Goal: Task Accomplishment & Management: Manage account settings

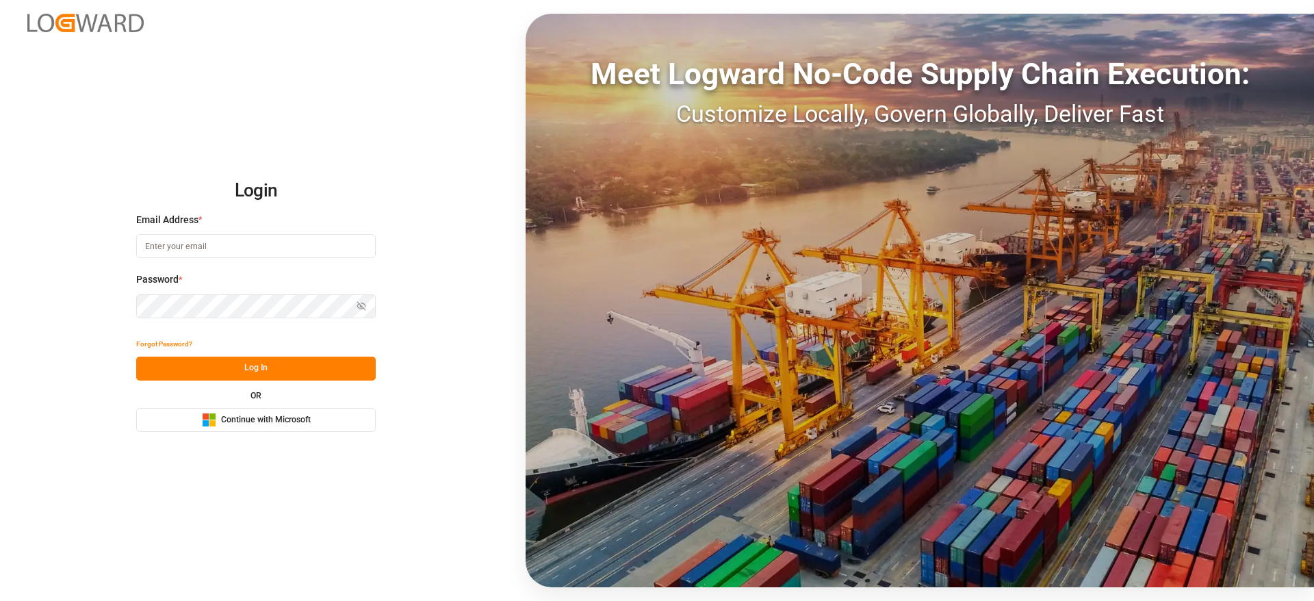
click at [250, 422] on span "Continue with Microsoft" at bounding box center [266, 420] width 90 height 12
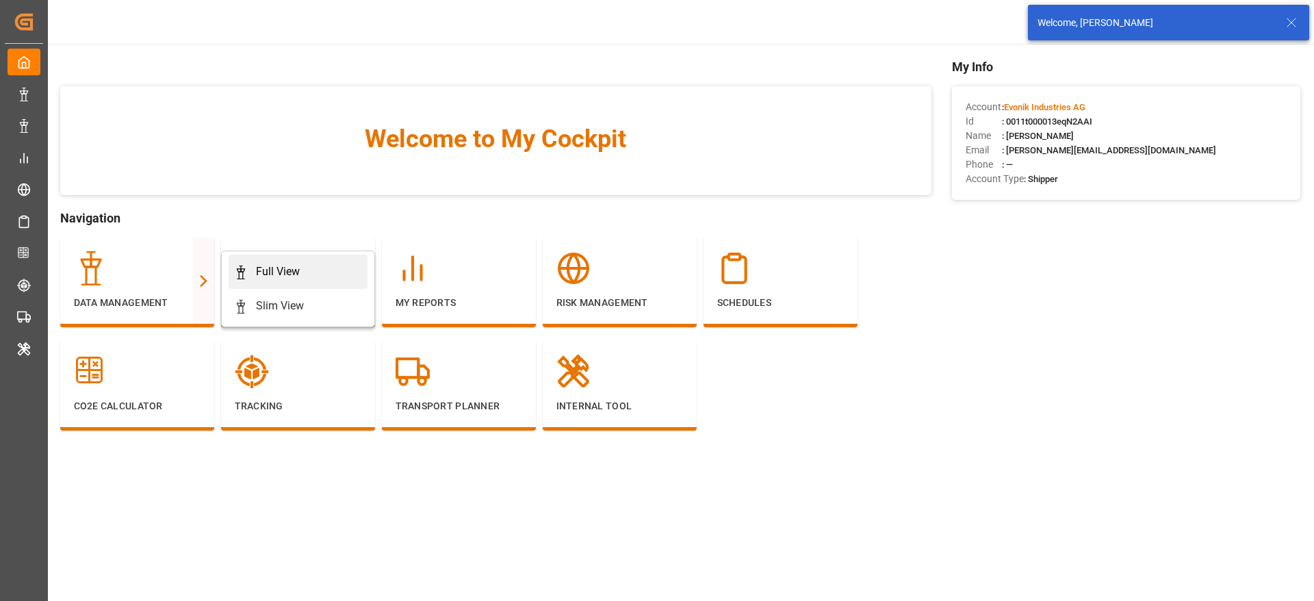
click at [292, 267] on div "Full View" at bounding box center [278, 271] width 44 height 16
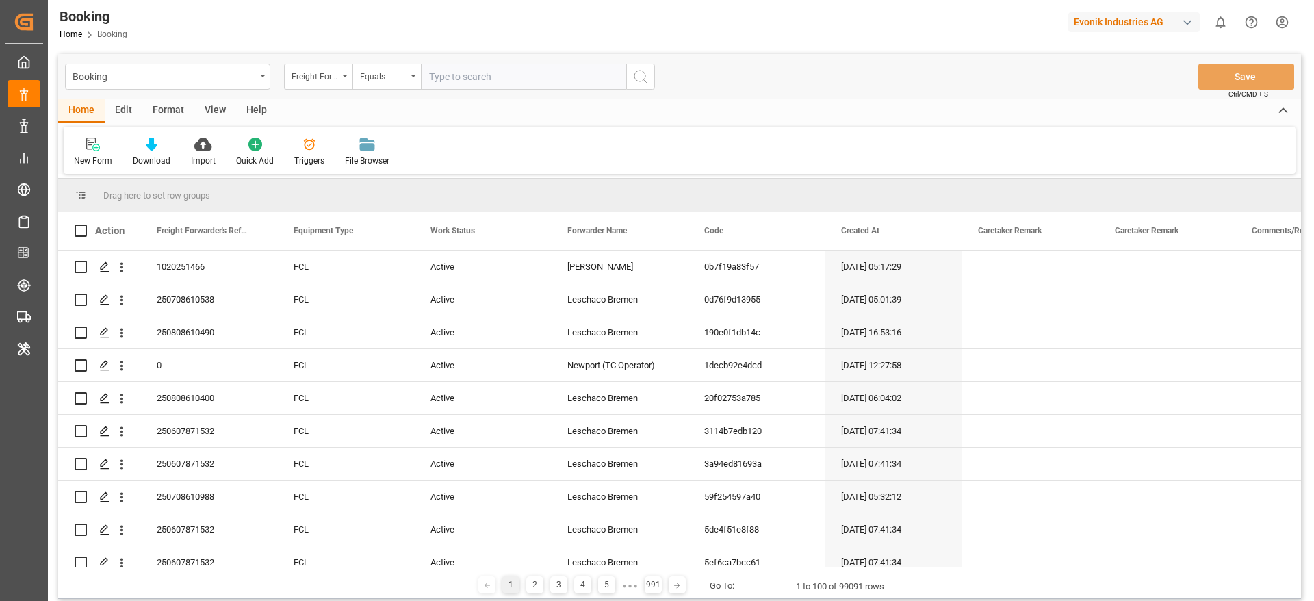
click at [174, 109] on div "Format" at bounding box center [168, 110] width 52 height 23
click at [96, 143] on icon at bounding box center [94, 145] width 10 height 11
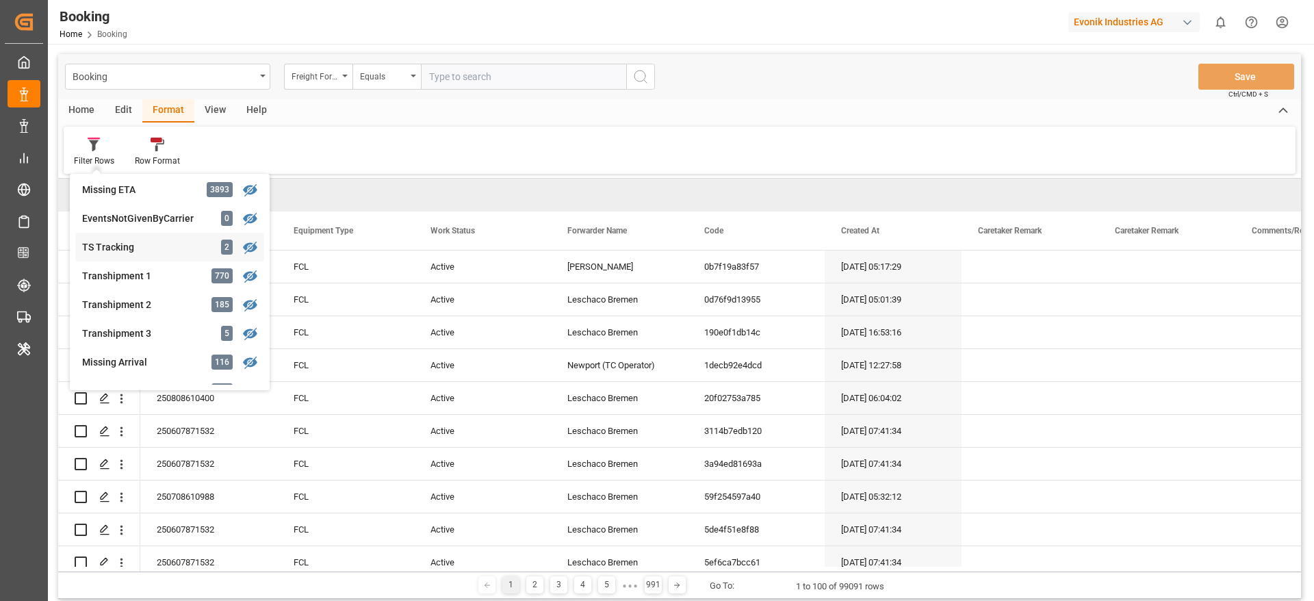
scroll to position [411, 0]
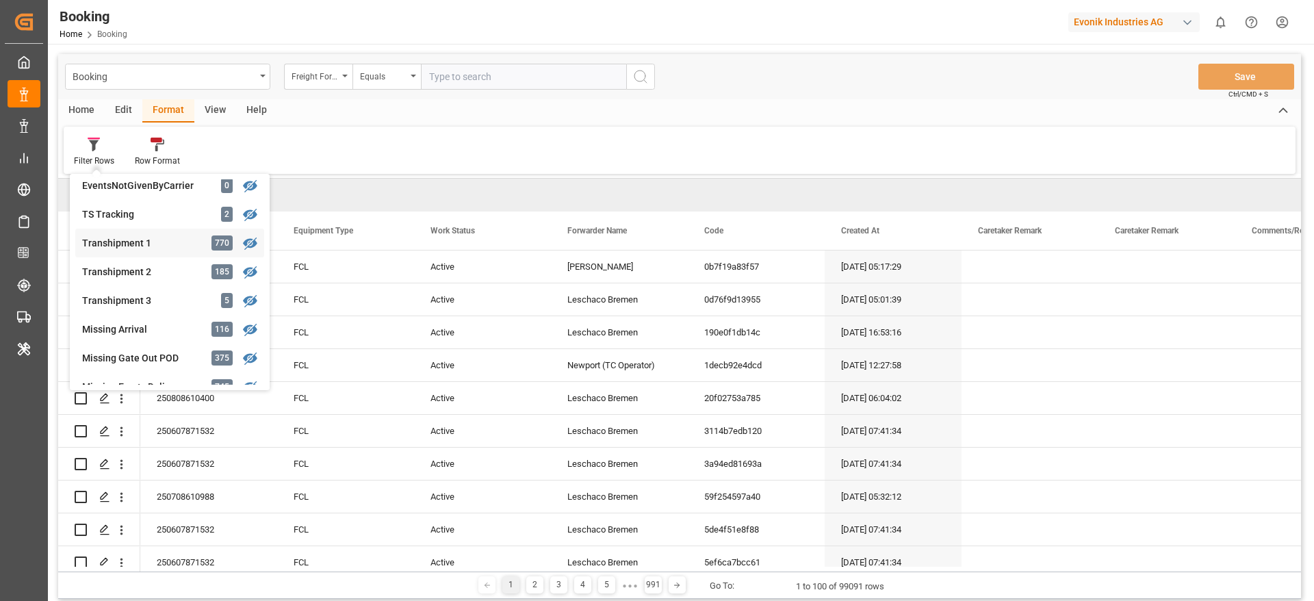
click at [164, 245] on div "Transhipment 1" at bounding box center [142, 243] width 120 height 14
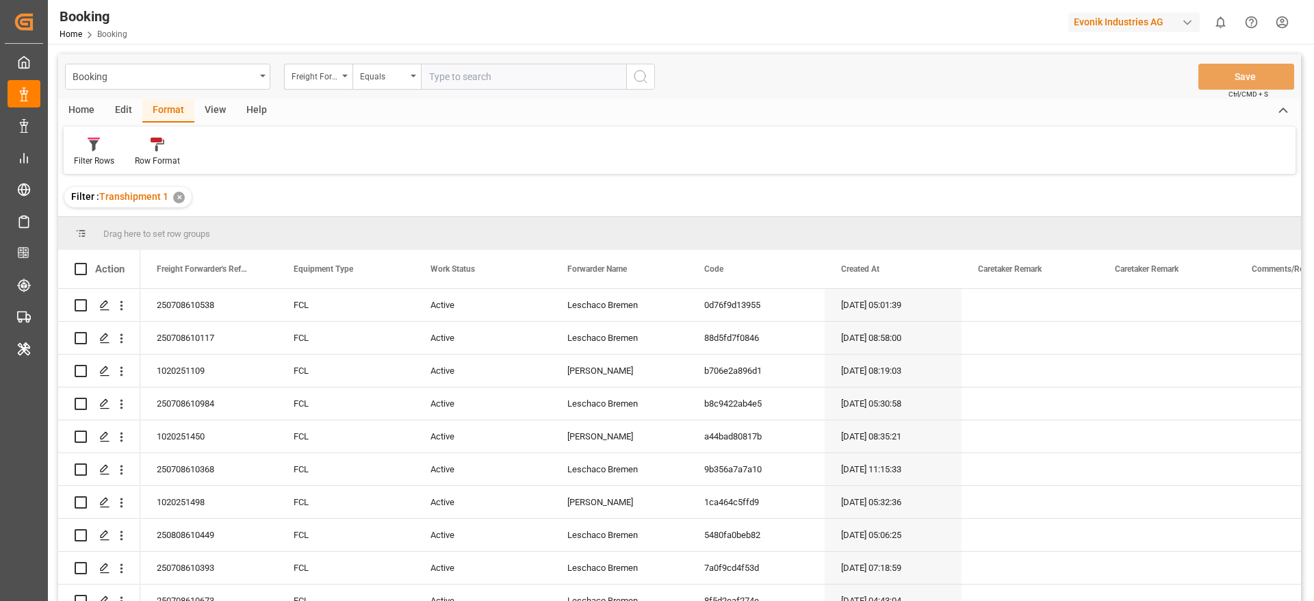
click at [203, 115] on div "View" at bounding box center [215, 110] width 42 height 23
click at [90, 155] on div "Default" at bounding box center [87, 161] width 27 height 12
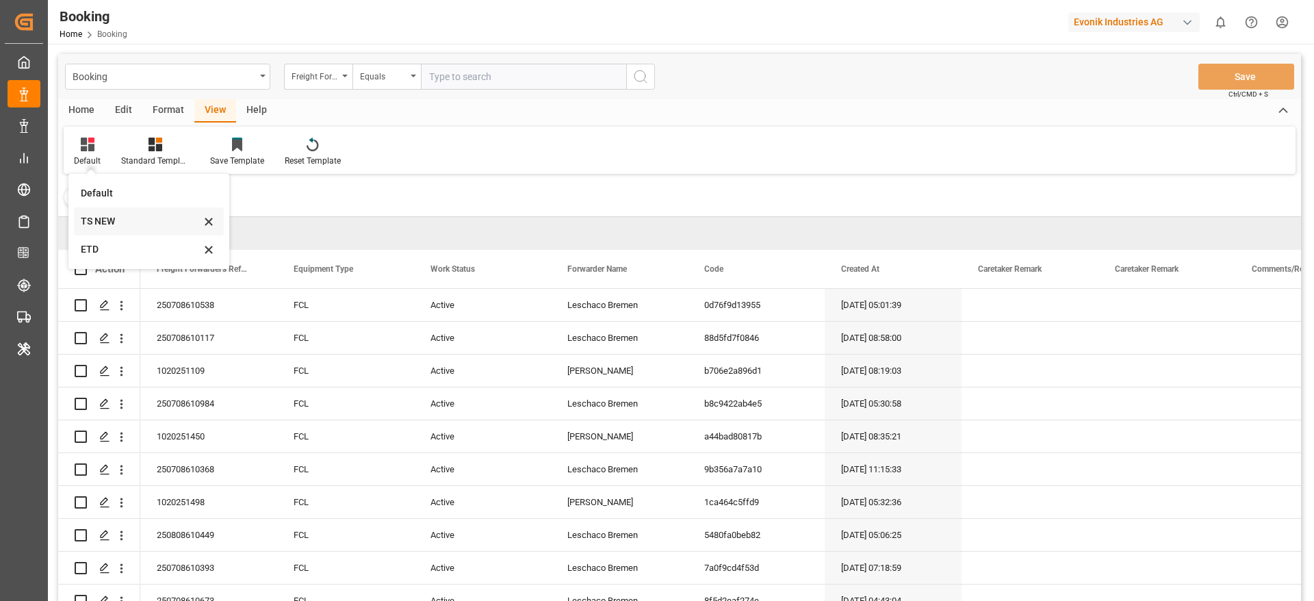
click at [120, 223] on div "TS NEW" at bounding box center [141, 221] width 120 height 14
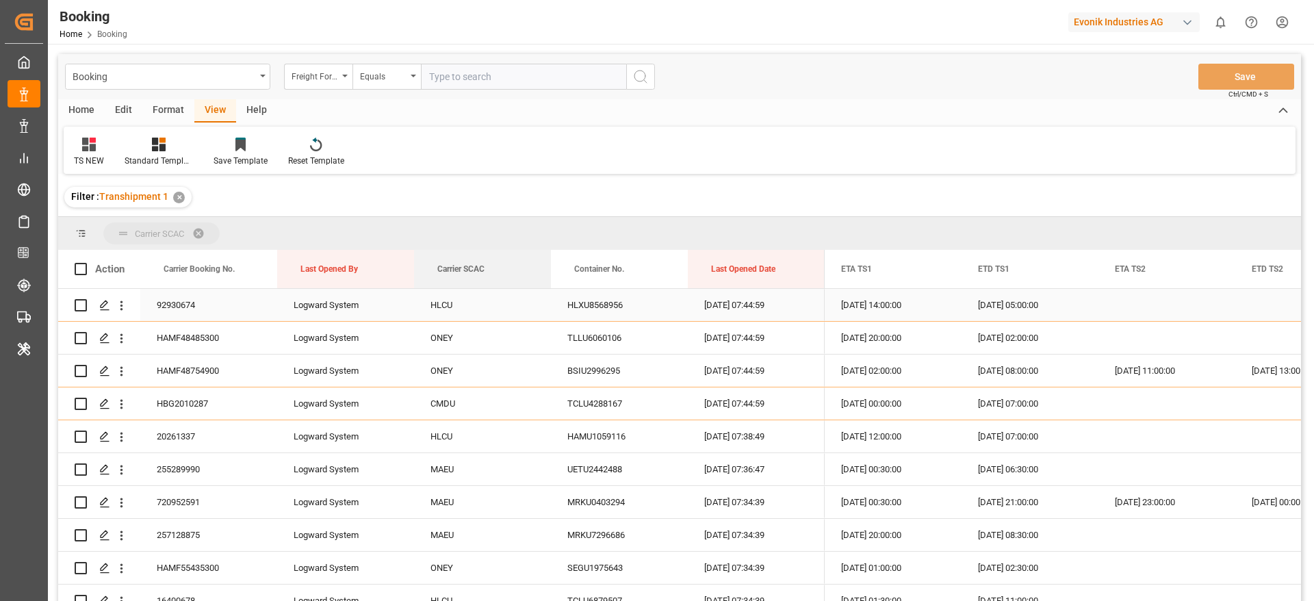
drag, startPoint x: 453, startPoint y: 327, endPoint x: 443, endPoint y: 302, distance: 27.3
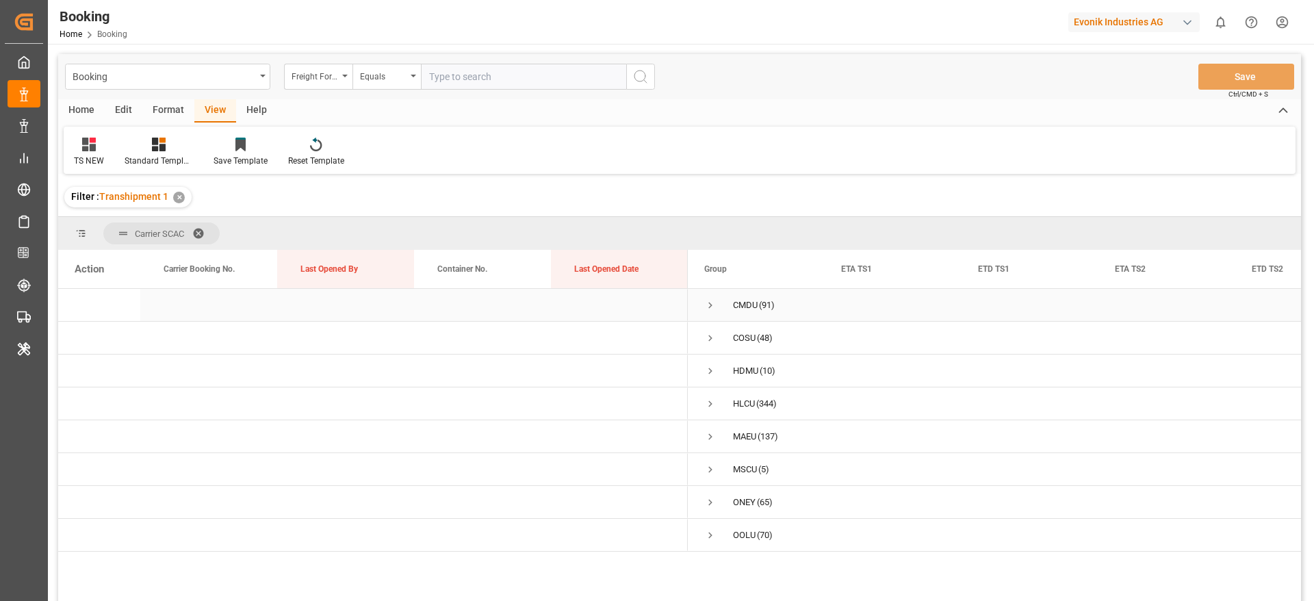
click at [711, 302] on span "Press SPACE to select this row." at bounding box center [710, 305] width 12 height 12
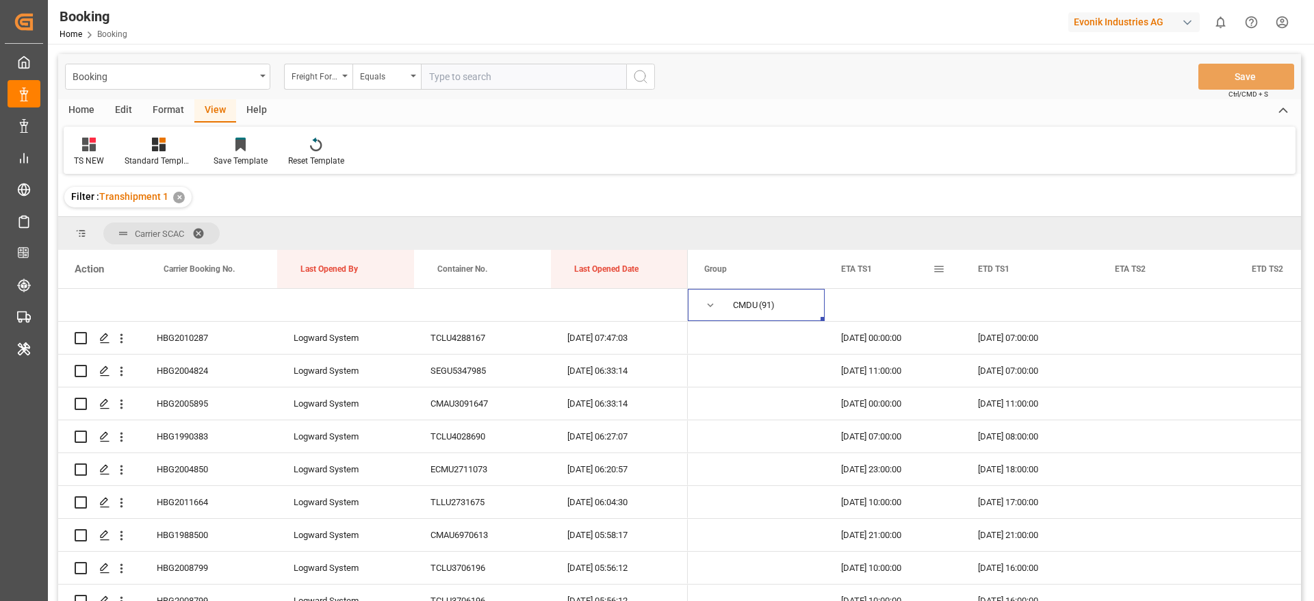
click at [943, 265] on span at bounding box center [939, 269] width 12 height 12
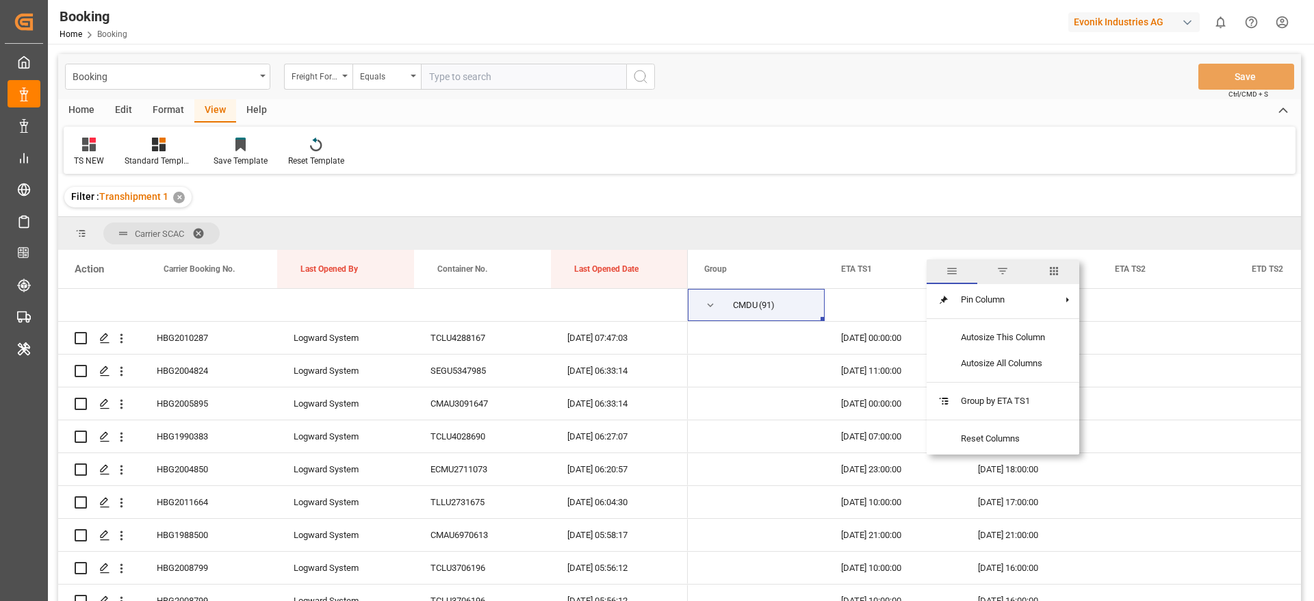
click at [1052, 275] on span "columns" at bounding box center [1054, 271] width 12 height 12
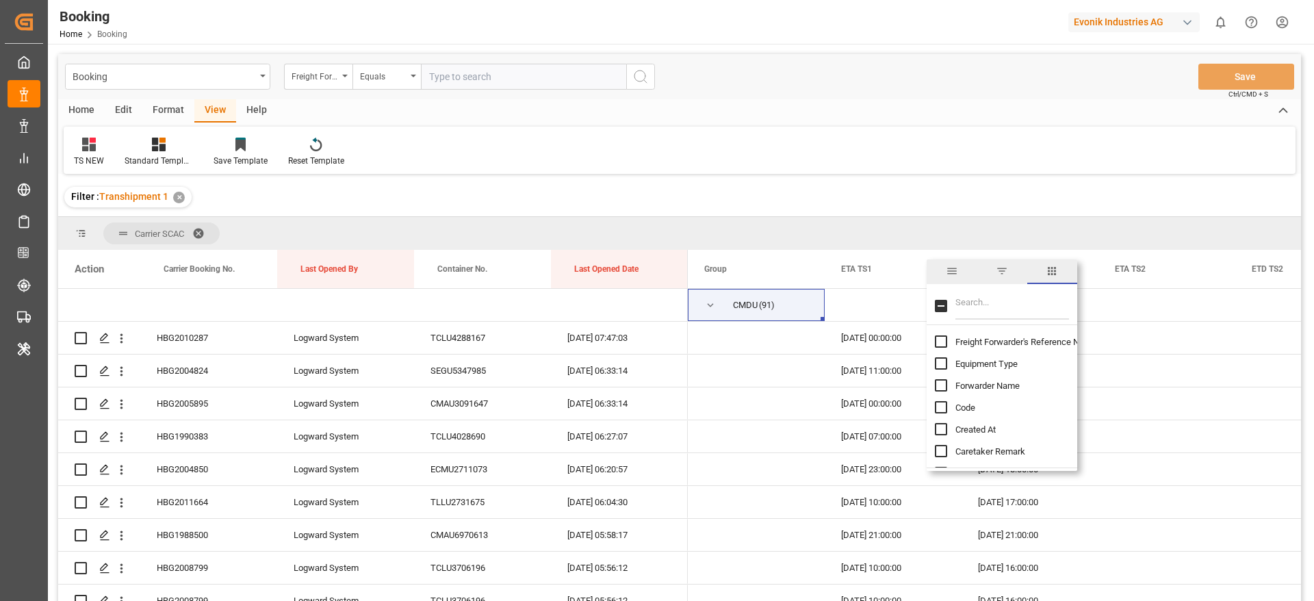
click at [1026, 297] on input "Filter Columns Input" at bounding box center [1012, 305] width 114 height 27
type input "up"
click at [995, 385] on span "Update Last Opened By" at bounding box center [1000, 385] width 90 height 10
checkbox input "false"
checkbox input "true"
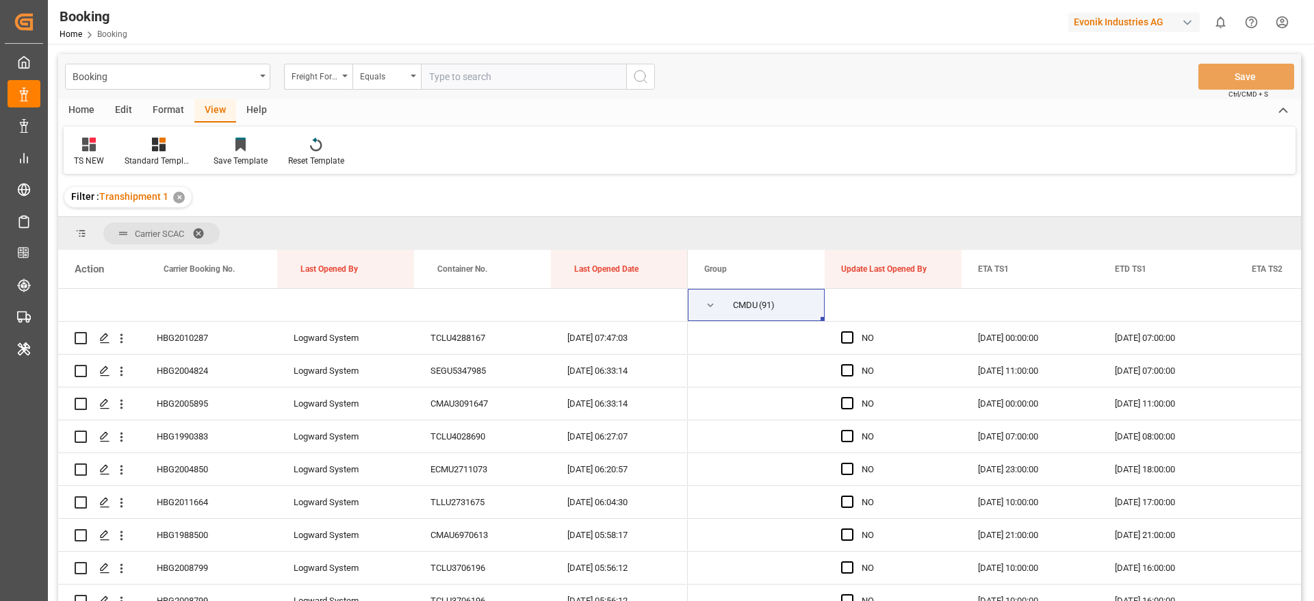
click at [957, 182] on div "Filter : Transhipment 1 ✕" at bounding box center [679, 197] width 1243 height 38
click at [844, 330] on div "Press SPACE to select this row." at bounding box center [851, 337] width 21 height 31
click at [848, 371] on span "Press SPACE to select this row." at bounding box center [847, 370] width 12 height 12
click at [851, 364] on input "Press SPACE to select this row." at bounding box center [851, 364] width 0 height 0
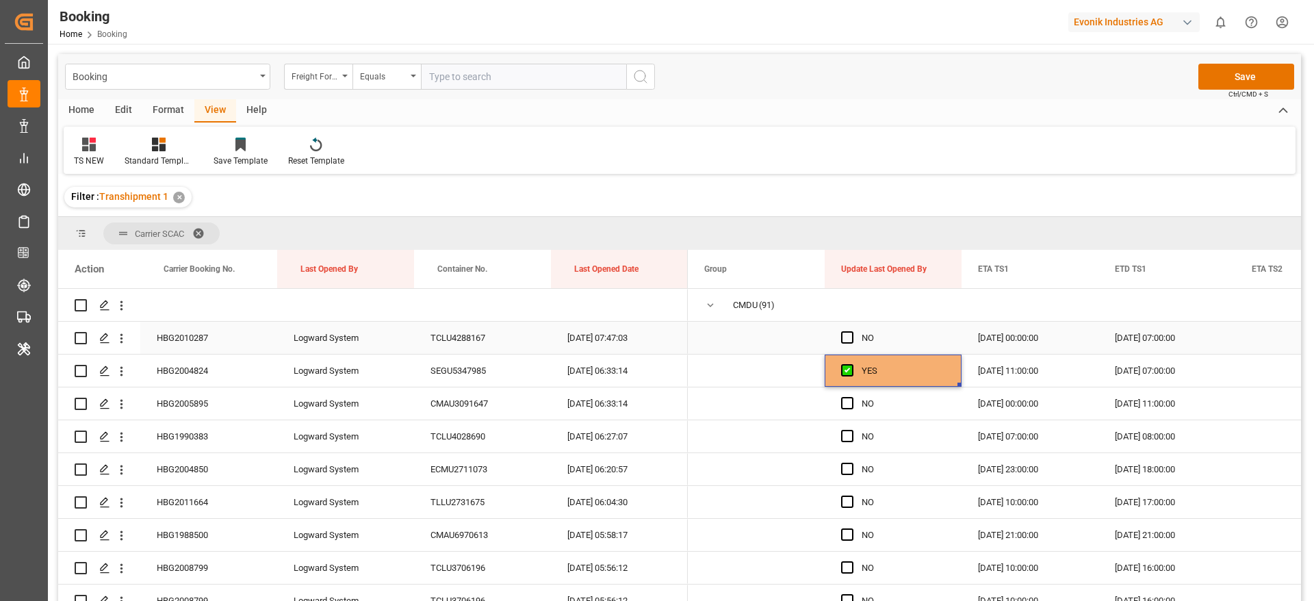
click at [846, 336] on span "Press SPACE to select this row." at bounding box center [847, 337] width 12 height 12
click at [851, 331] on input "Press SPACE to select this row." at bounding box center [851, 331] width 0 height 0
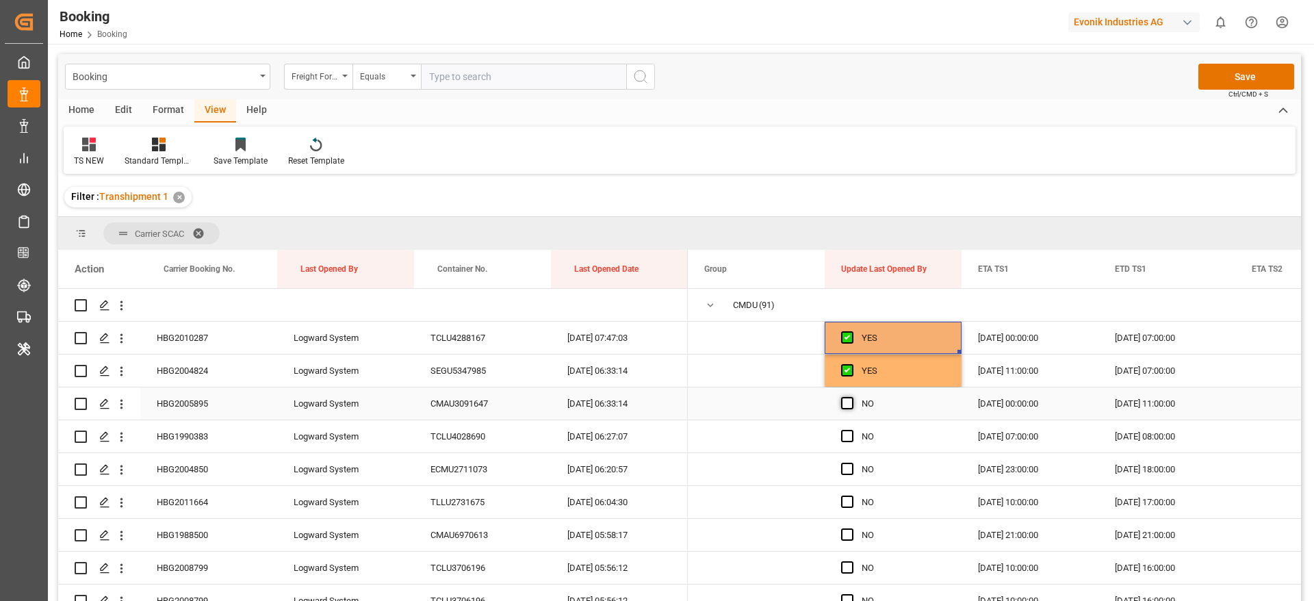
click at [844, 400] on span "Press SPACE to select this row." at bounding box center [847, 403] width 12 height 12
click at [851, 397] on input "Press SPACE to select this row." at bounding box center [851, 397] width 0 height 0
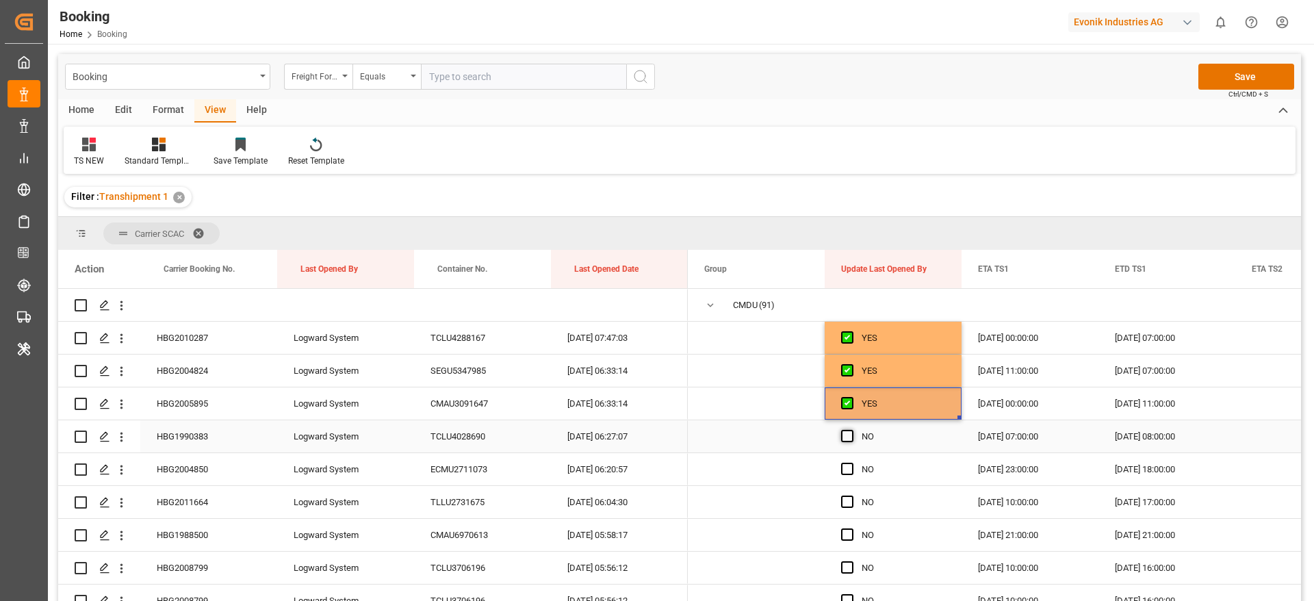
click at [846, 430] on span "Press SPACE to select this row." at bounding box center [847, 436] width 12 height 12
click at [851, 430] on input "Press SPACE to select this row." at bounding box center [851, 430] width 0 height 0
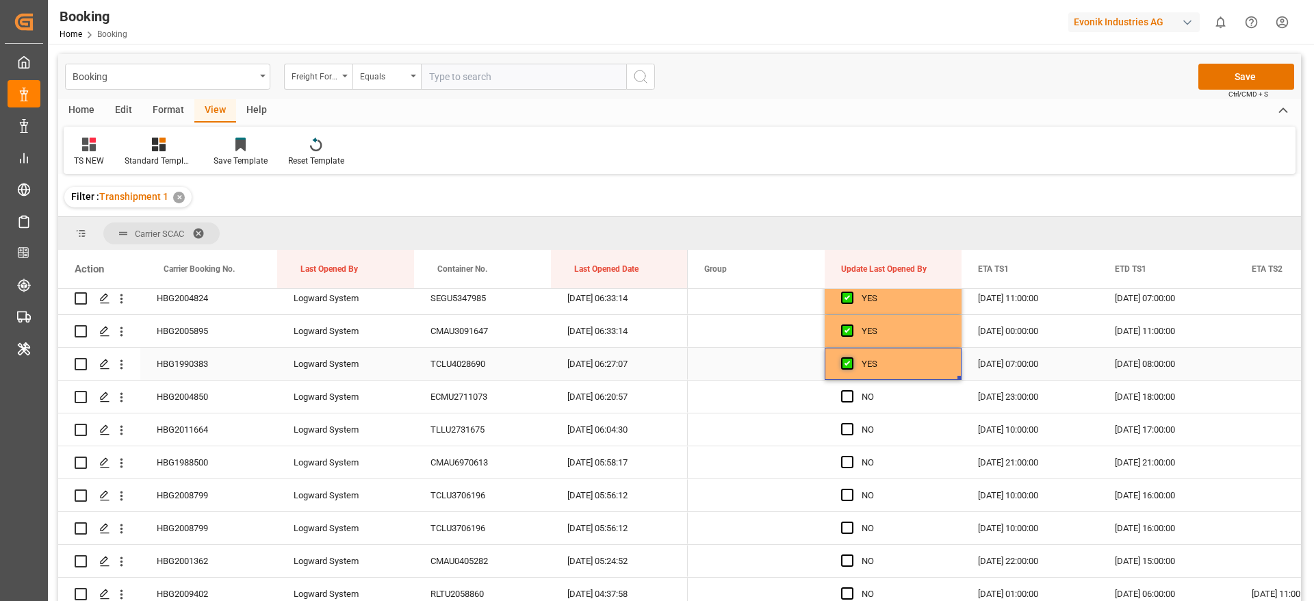
scroll to position [103, 0]
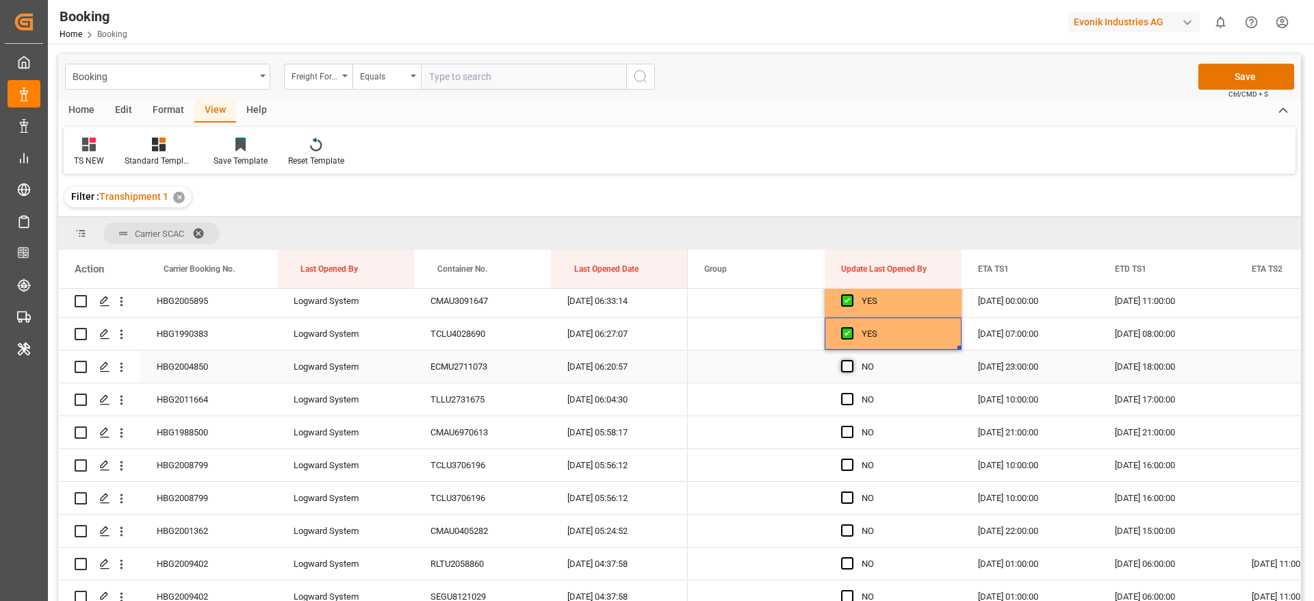
click at [847, 369] on span "Press SPACE to select this row." at bounding box center [847, 366] width 12 height 12
click at [851, 360] on input "Press SPACE to select this row." at bounding box center [851, 360] width 0 height 0
click at [849, 397] on span "Press SPACE to select this row." at bounding box center [847, 399] width 12 height 12
click at [851, 393] on input "Press SPACE to select this row." at bounding box center [851, 393] width 0 height 0
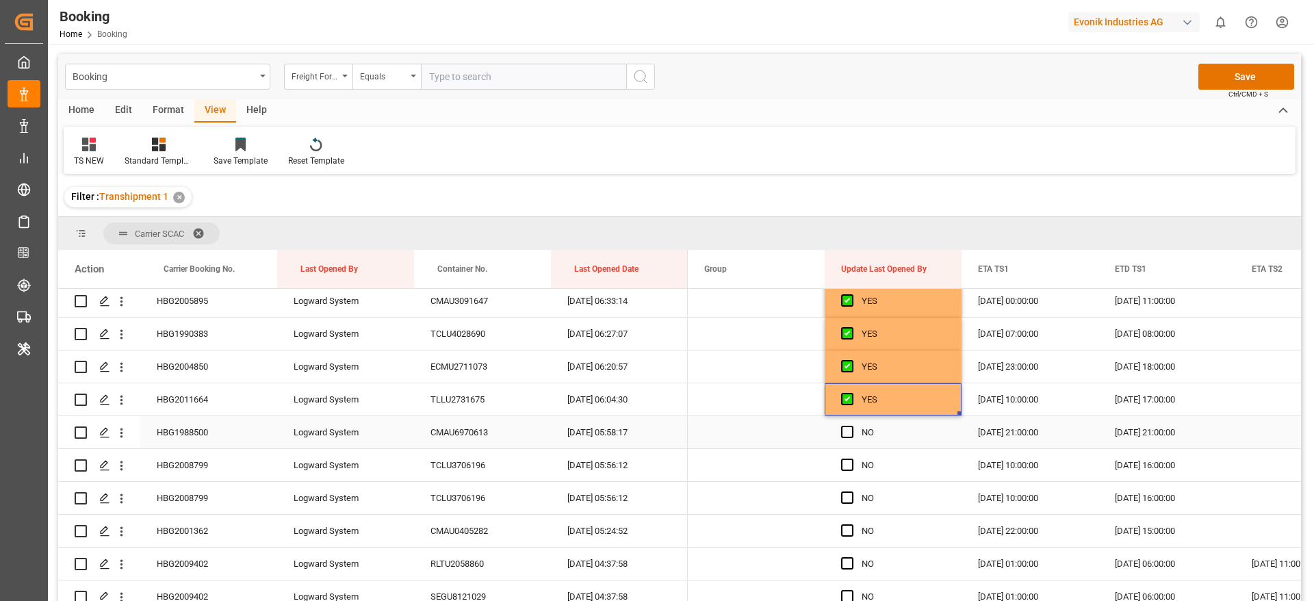
click at [845, 430] on span "Press SPACE to select this row." at bounding box center [847, 432] width 12 height 12
click at [851, 426] on input "Press SPACE to select this row." at bounding box center [851, 426] width 0 height 0
click at [848, 467] on span "Press SPACE to select this row." at bounding box center [847, 464] width 12 height 12
click at [851, 458] on input "Press SPACE to select this row." at bounding box center [851, 458] width 0 height 0
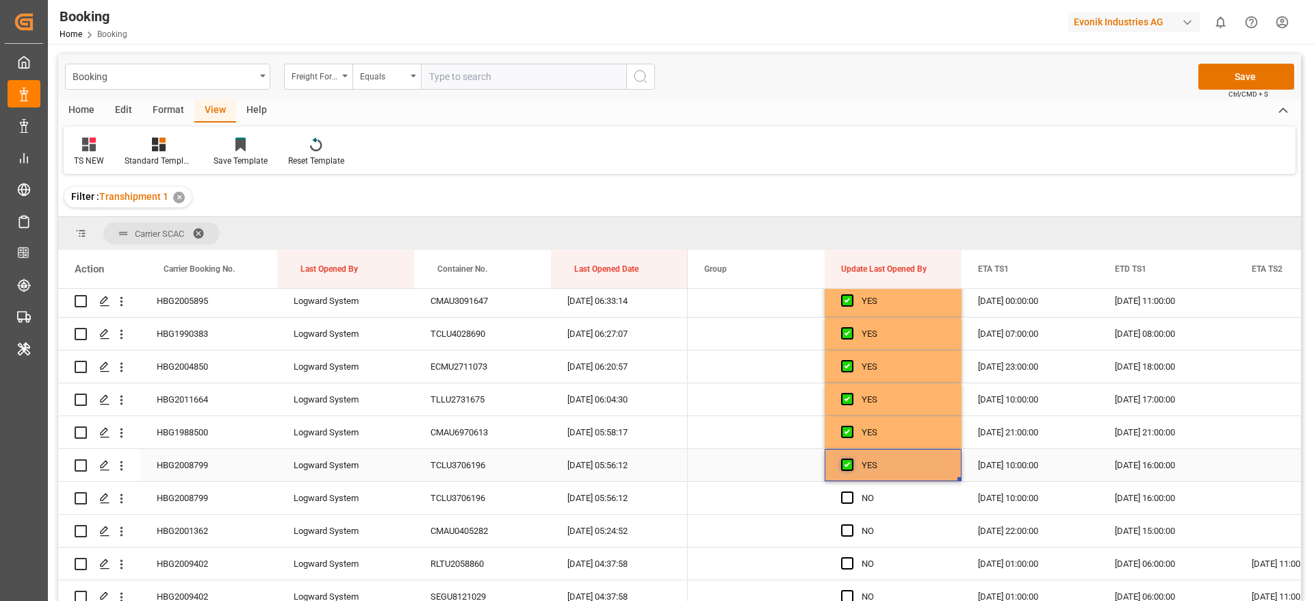
scroll to position [205, 0]
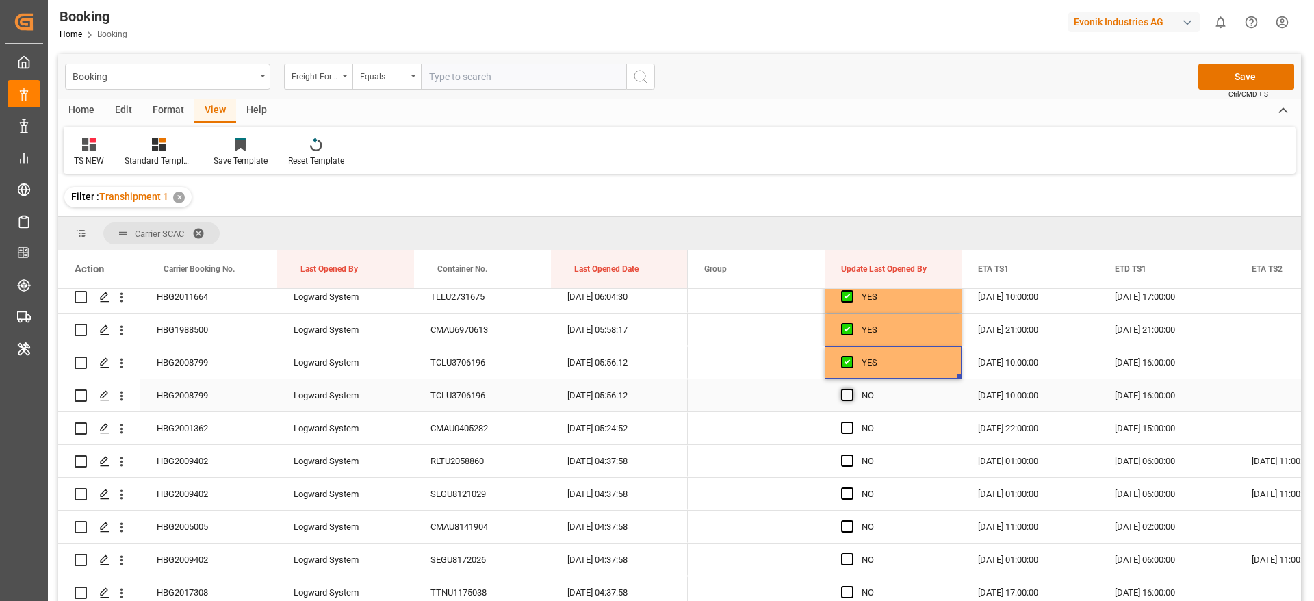
click at [846, 398] on span "Press SPACE to select this row." at bounding box center [847, 395] width 12 height 12
click at [851, 389] on input "Press SPACE to select this row." at bounding box center [851, 389] width 0 height 0
click at [846, 427] on span "Press SPACE to select this row." at bounding box center [847, 428] width 12 height 12
click at [851, 422] on input "Press SPACE to select this row." at bounding box center [851, 422] width 0 height 0
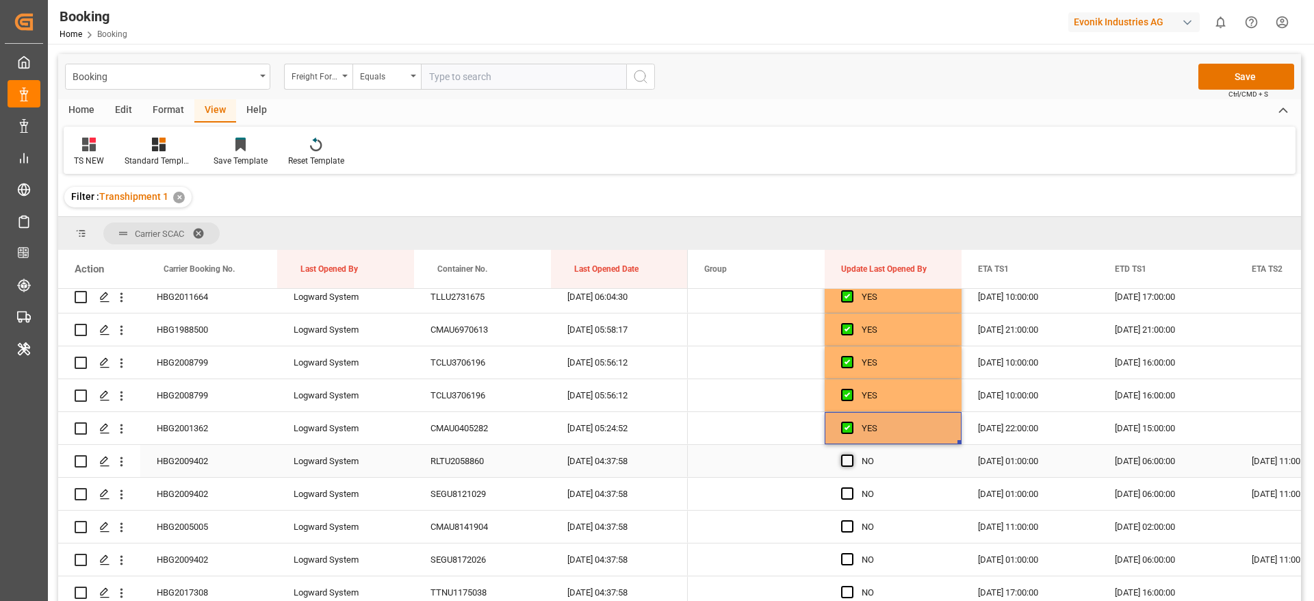
click at [846, 460] on span "Press SPACE to select this row." at bounding box center [847, 460] width 12 height 12
click at [851, 454] on input "Press SPACE to select this row." at bounding box center [851, 454] width 0 height 0
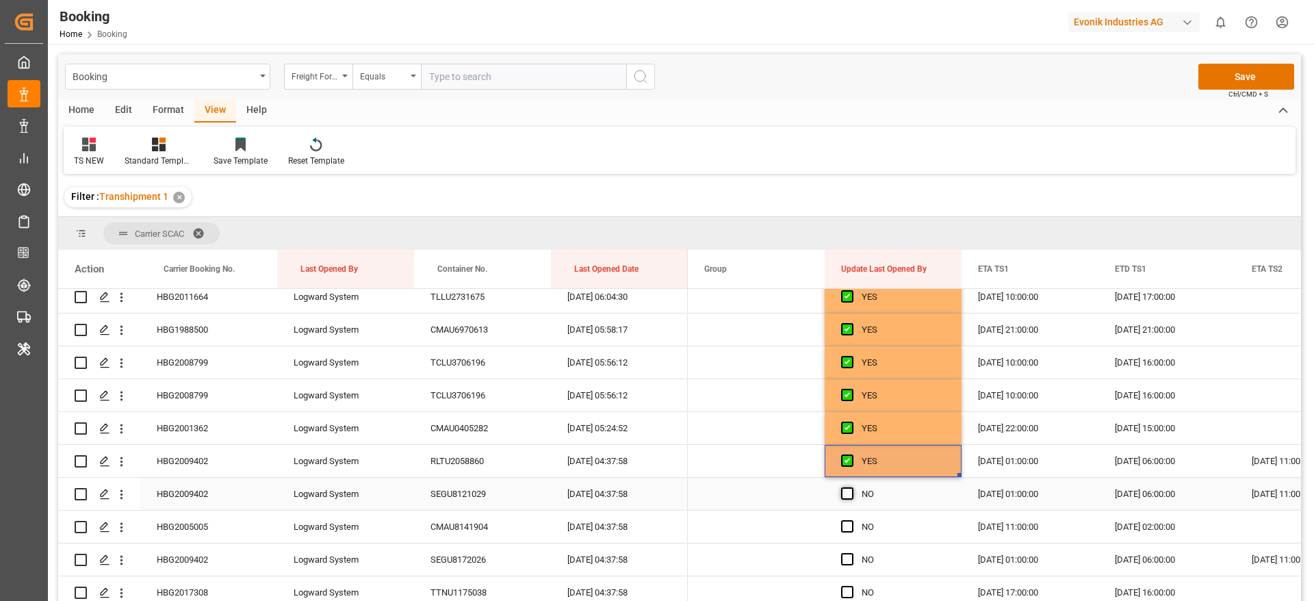
click at [850, 491] on span "Press SPACE to select this row." at bounding box center [847, 493] width 12 height 12
click at [851, 487] on input "Press SPACE to select this row." at bounding box center [851, 487] width 0 height 0
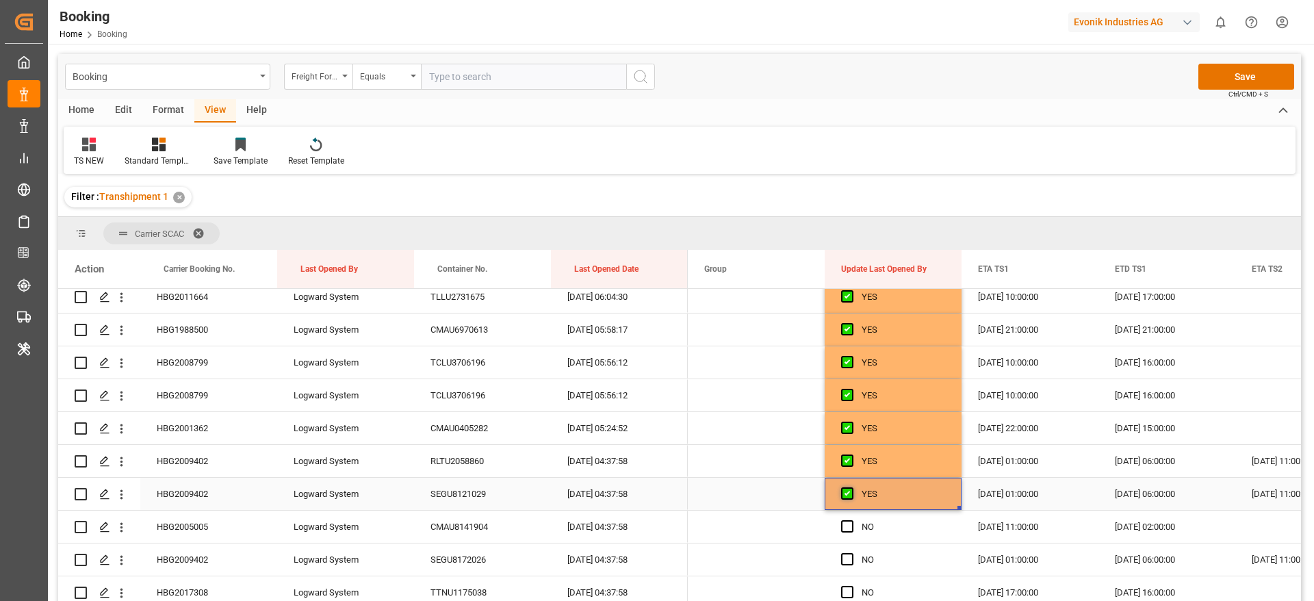
scroll to position [308, 0]
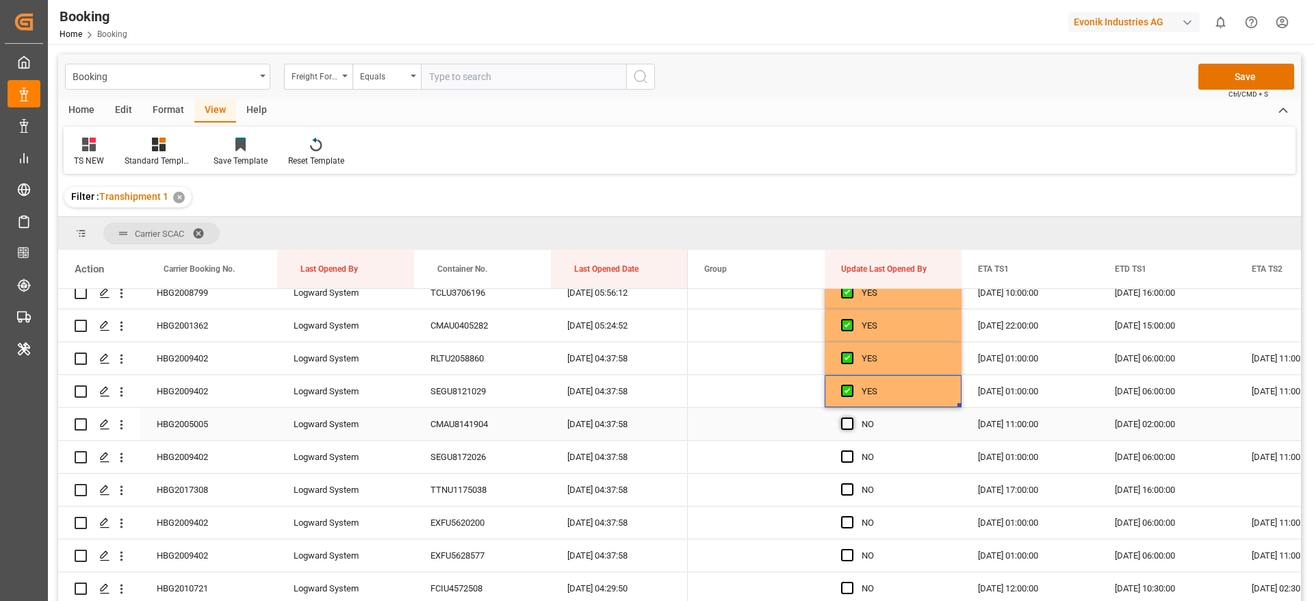
click at [845, 424] on span "Press SPACE to select this row." at bounding box center [847, 423] width 12 height 12
click at [851, 417] on input "Press SPACE to select this row." at bounding box center [851, 417] width 0 height 0
click at [846, 452] on span "Press SPACE to select this row." at bounding box center [847, 456] width 12 height 12
click at [851, 450] on input "Press SPACE to select this row." at bounding box center [851, 450] width 0 height 0
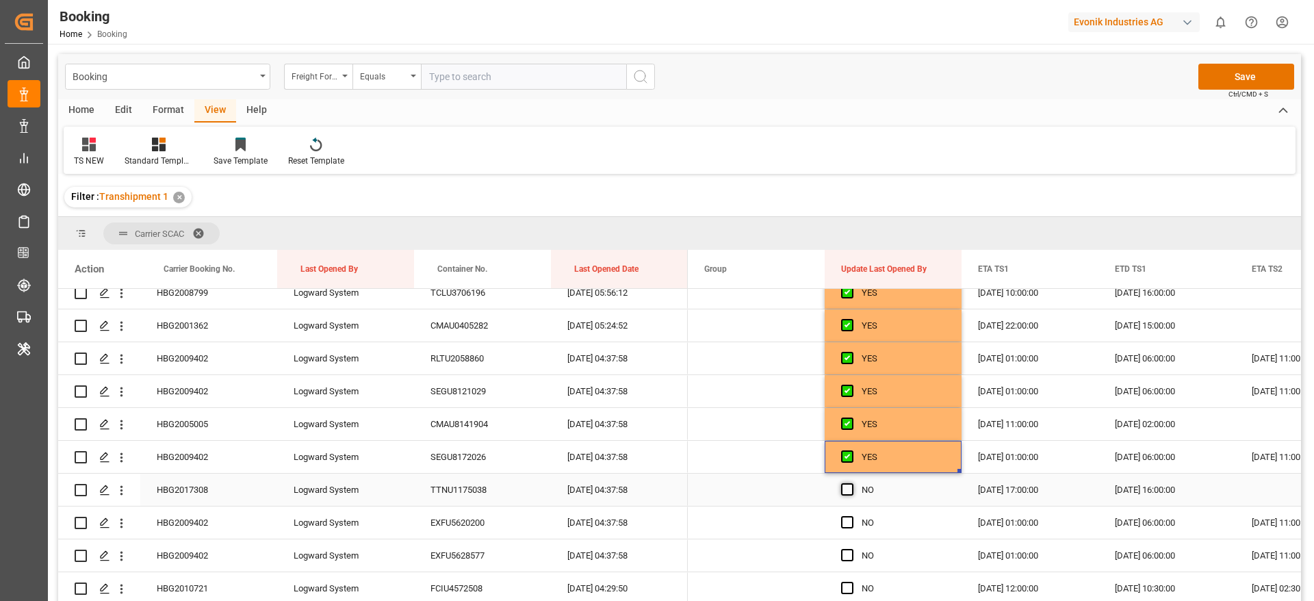
click at [847, 491] on span "Press SPACE to select this row." at bounding box center [847, 489] width 12 height 12
click at [851, 483] on input "Press SPACE to select this row." at bounding box center [851, 483] width 0 height 0
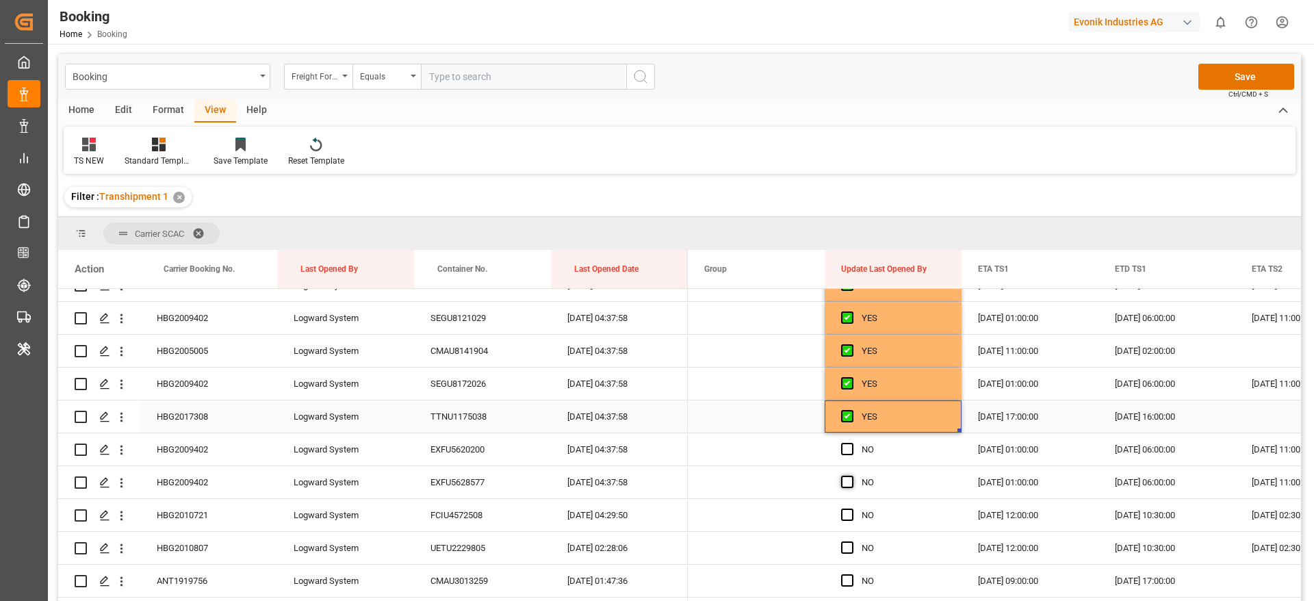
scroll to position [411, 0]
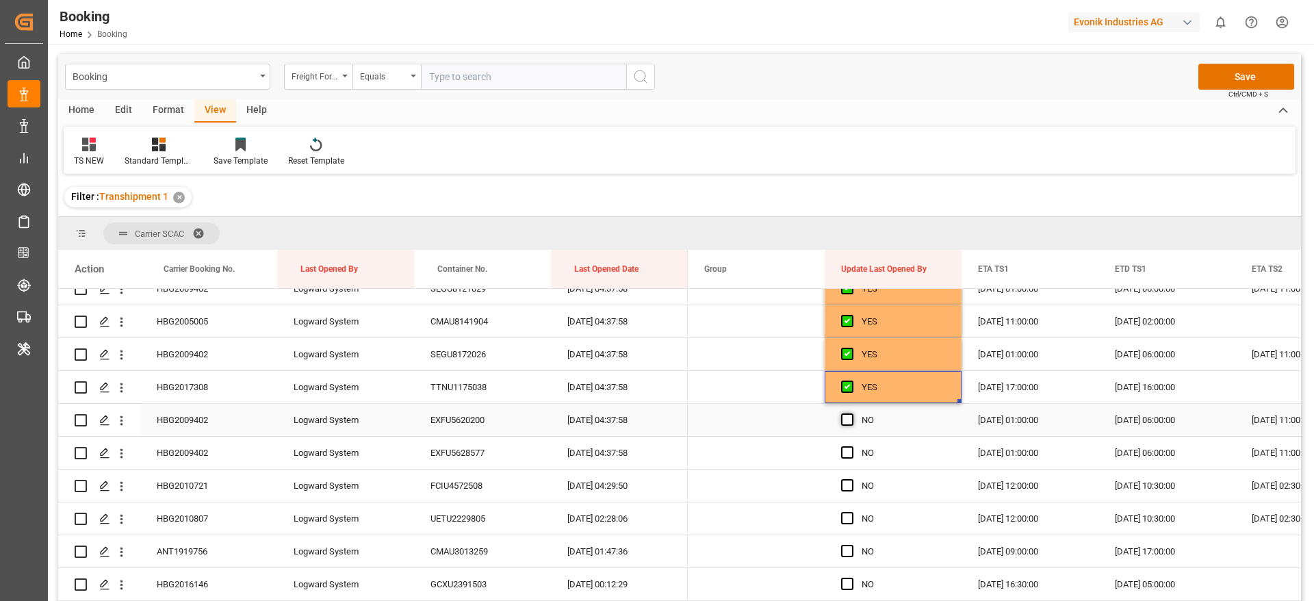
click at [845, 422] on span "Press SPACE to select this row." at bounding box center [847, 419] width 12 height 12
click at [851, 413] on input "Press SPACE to select this row." at bounding box center [851, 413] width 0 height 0
click at [848, 453] on span "Press SPACE to select this row." at bounding box center [847, 452] width 12 height 12
click at [851, 446] on input "Press SPACE to select this row." at bounding box center [851, 446] width 0 height 0
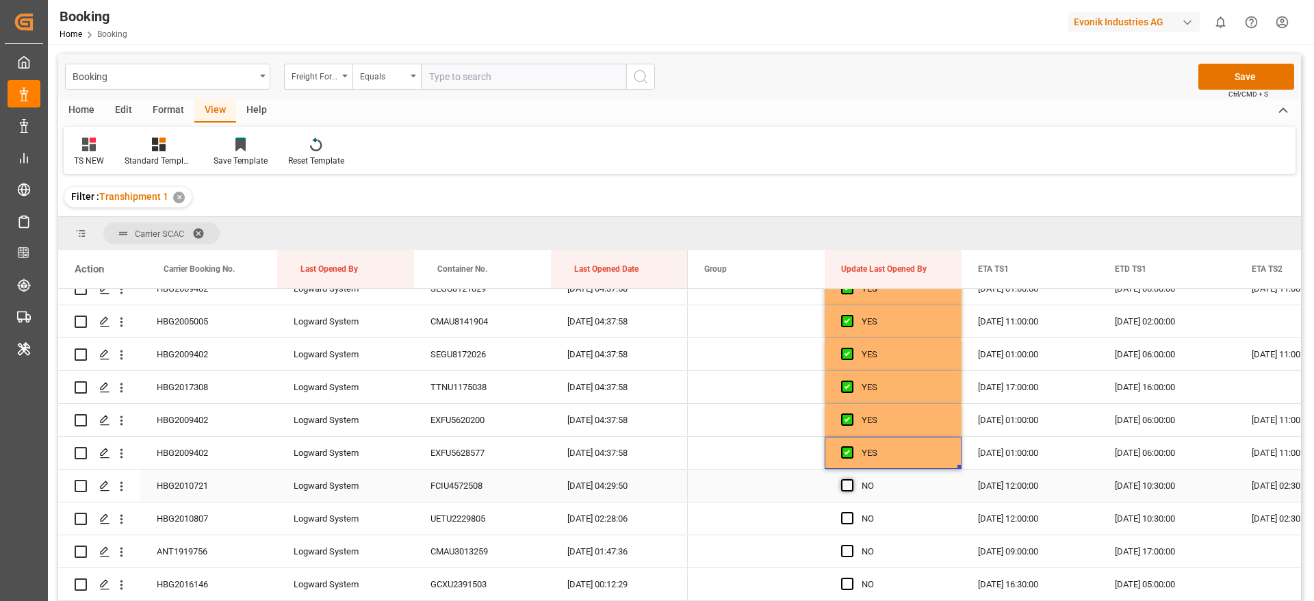
click at [844, 486] on span "Press SPACE to select this row." at bounding box center [847, 485] width 12 height 12
click at [851, 479] on input "Press SPACE to select this row." at bounding box center [851, 479] width 0 height 0
click at [846, 517] on span "Press SPACE to select this row." at bounding box center [847, 518] width 12 height 12
click at [851, 512] on input "Press SPACE to select this row." at bounding box center [851, 512] width 0 height 0
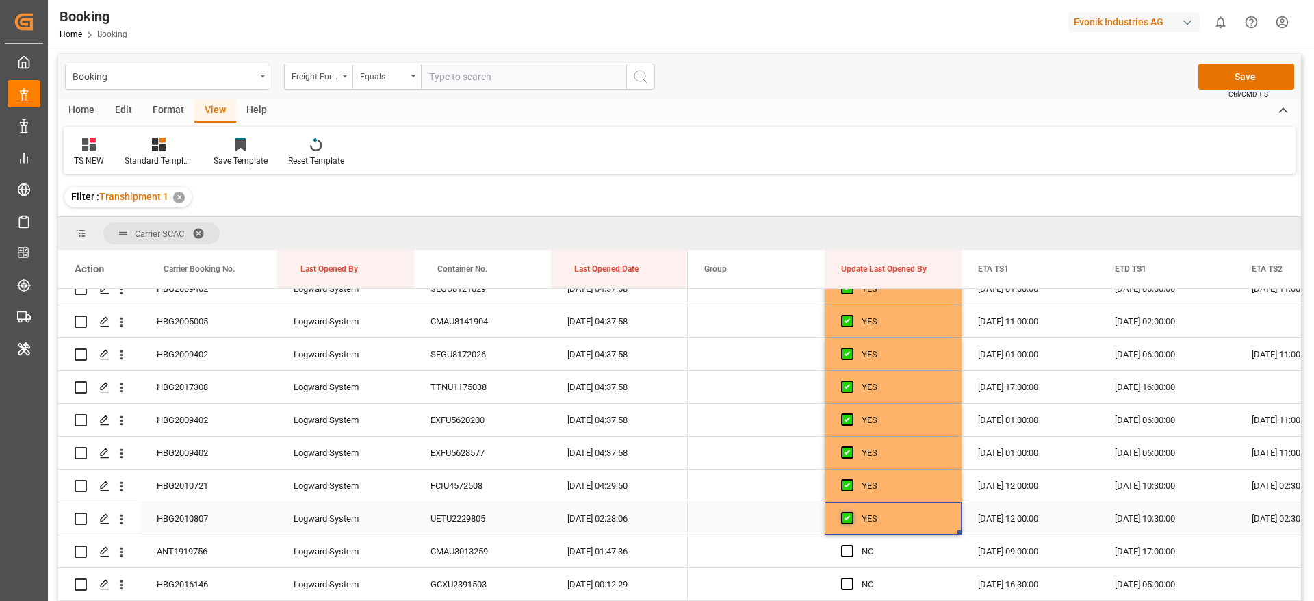
scroll to position [513, 0]
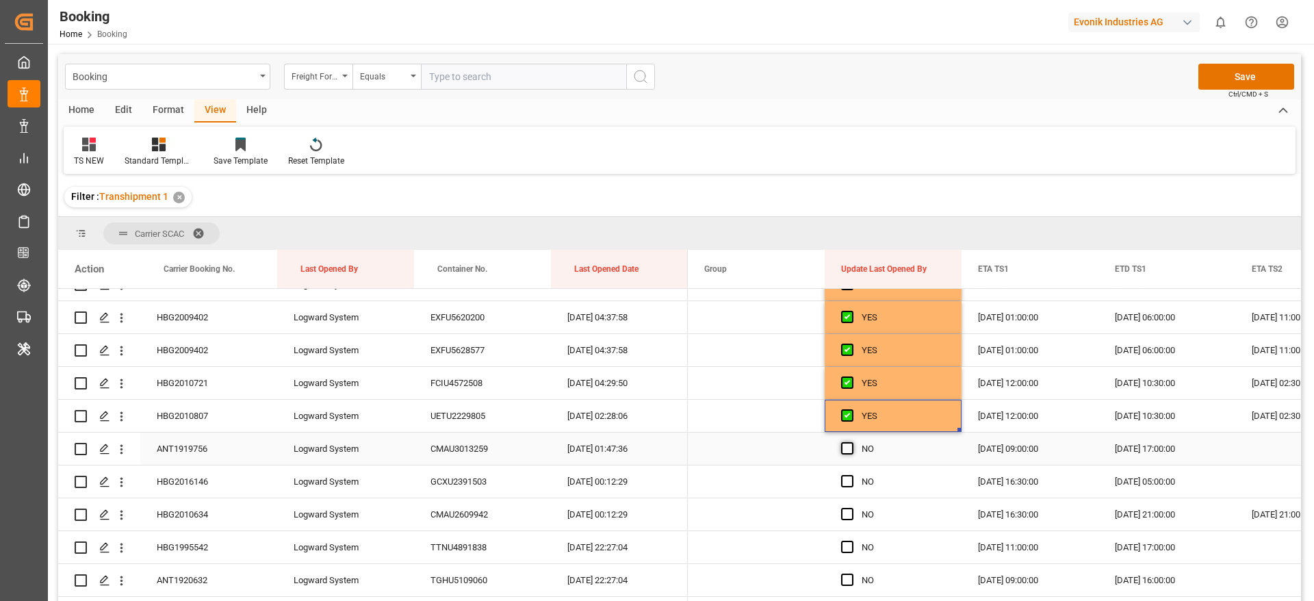
click at [850, 451] on span "Press SPACE to select this row." at bounding box center [847, 448] width 12 height 12
click at [851, 442] on input "Press SPACE to select this row." at bounding box center [851, 442] width 0 height 0
click at [846, 483] on span "Press SPACE to select this row." at bounding box center [847, 481] width 12 height 12
click at [851, 475] on input "Press SPACE to select this row." at bounding box center [851, 475] width 0 height 0
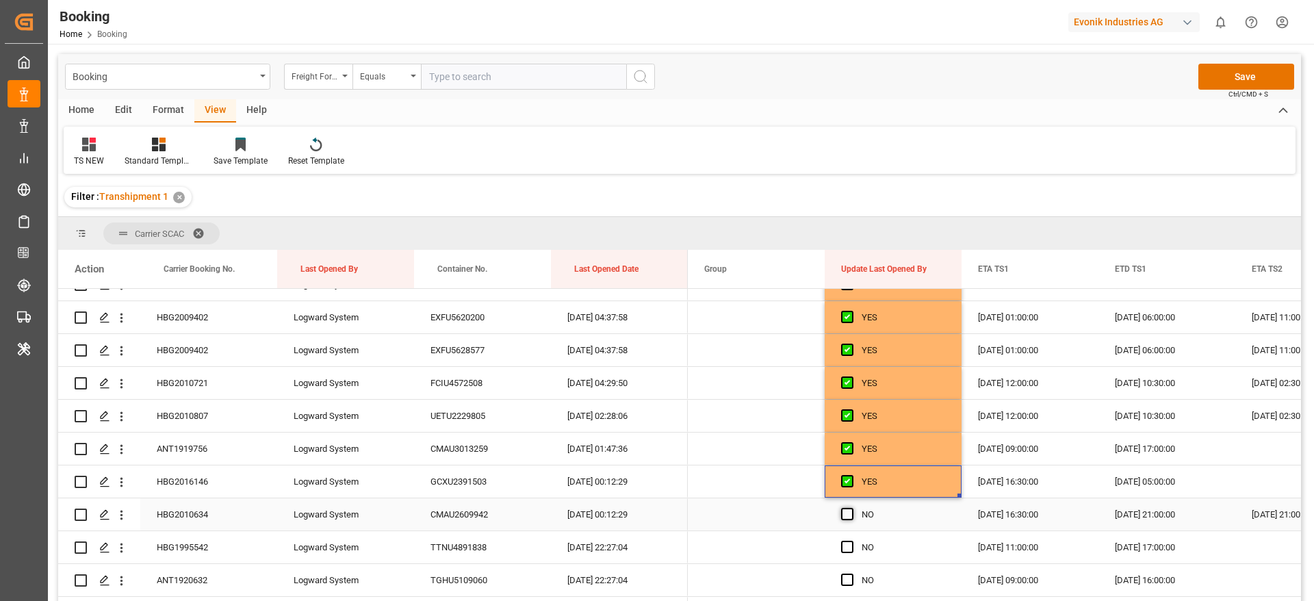
click at [850, 514] on span "Press SPACE to select this row." at bounding box center [847, 514] width 12 height 12
click at [851, 508] on input "Press SPACE to select this row." at bounding box center [851, 508] width 0 height 0
click at [850, 550] on span "Press SPACE to select this row." at bounding box center [847, 547] width 12 height 12
click at [851, 541] on input "Press SPACE to select this row." at bounding box center [851, 541] width 0 height 0
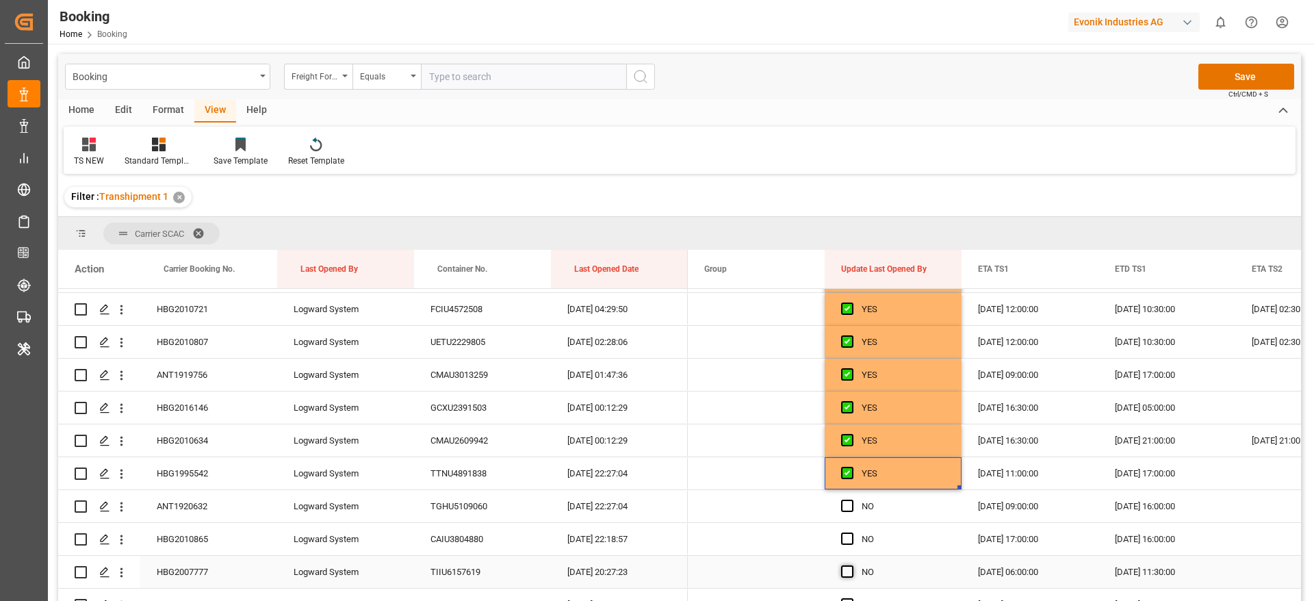
scroll to position [616, 0]
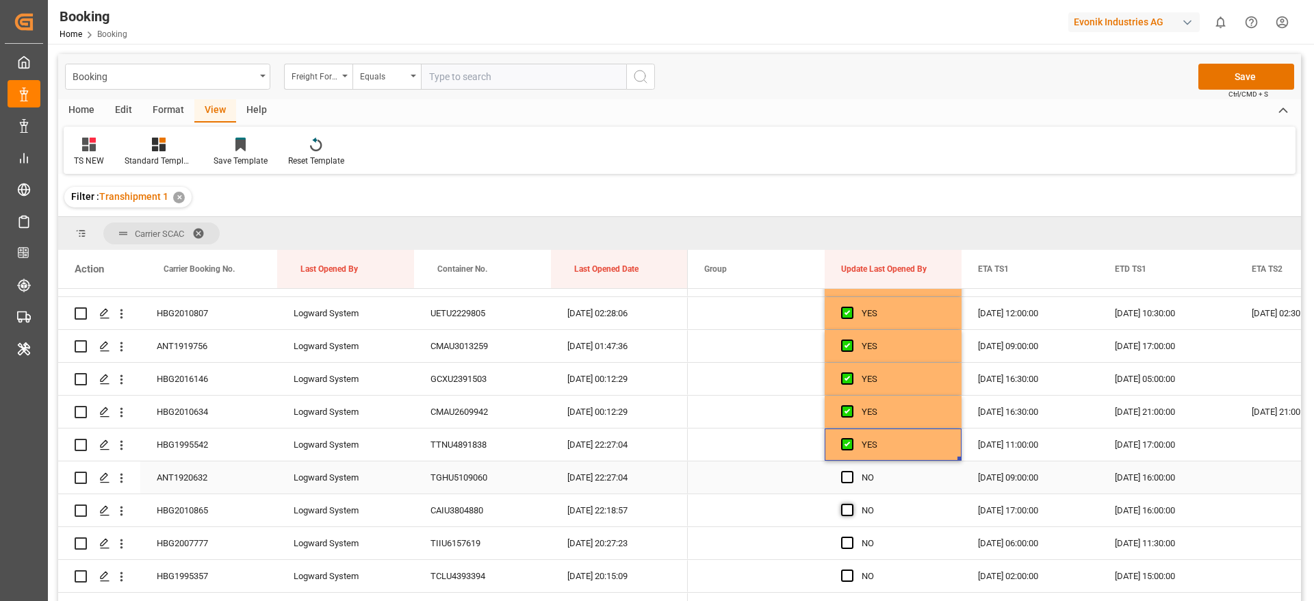
click at [846, 480] on span "Press SPACE to select this row." at bounding box center [847, 477] width 12 height 12
click at [851, 471] on input "Press SPACE to select this row." at bounding box center [851, 471] width 0 height 0
click at [850, 515] on span "Press SPACE to select this row." at bounding box center [847, 510] width 12 height 12
click at [851, 504] on input "Press SPACE to select this row." at bounding box center [851, 504] width 0 height 0
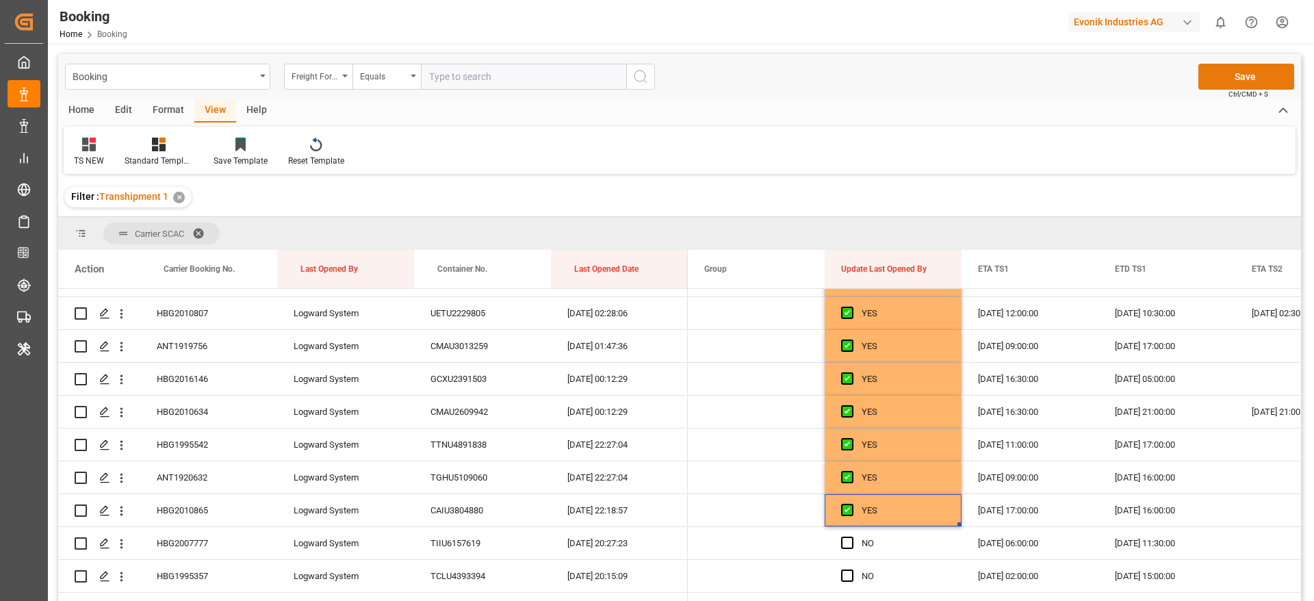
click at [1227, 66] on button "Save" at bounding box center [1246, 77] width 96 height 26
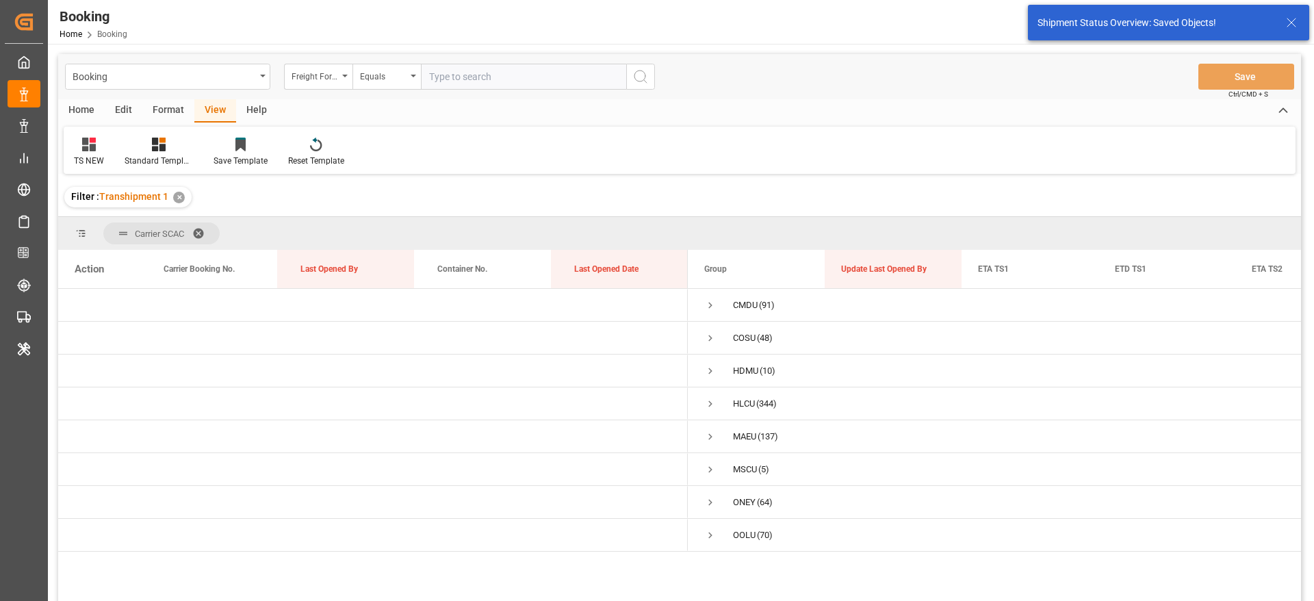
scroll to position [0, 0]
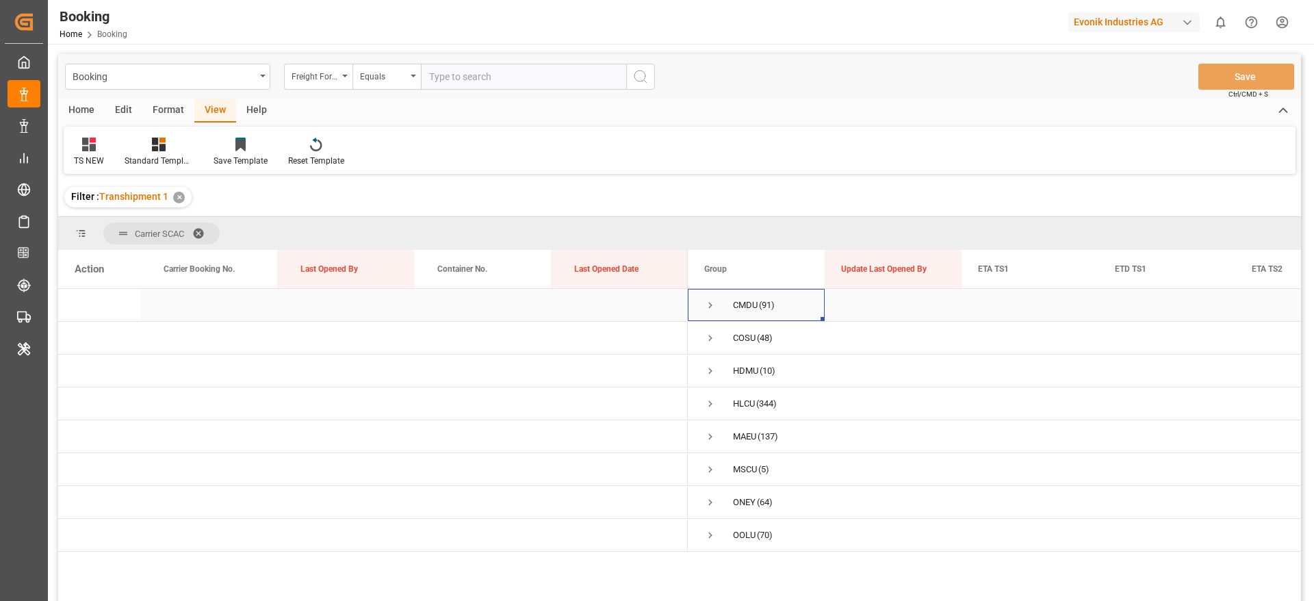
click at [710, 302] on span "Press SPACE to select this row." at bounding box center [710, 305] width 12 height 12
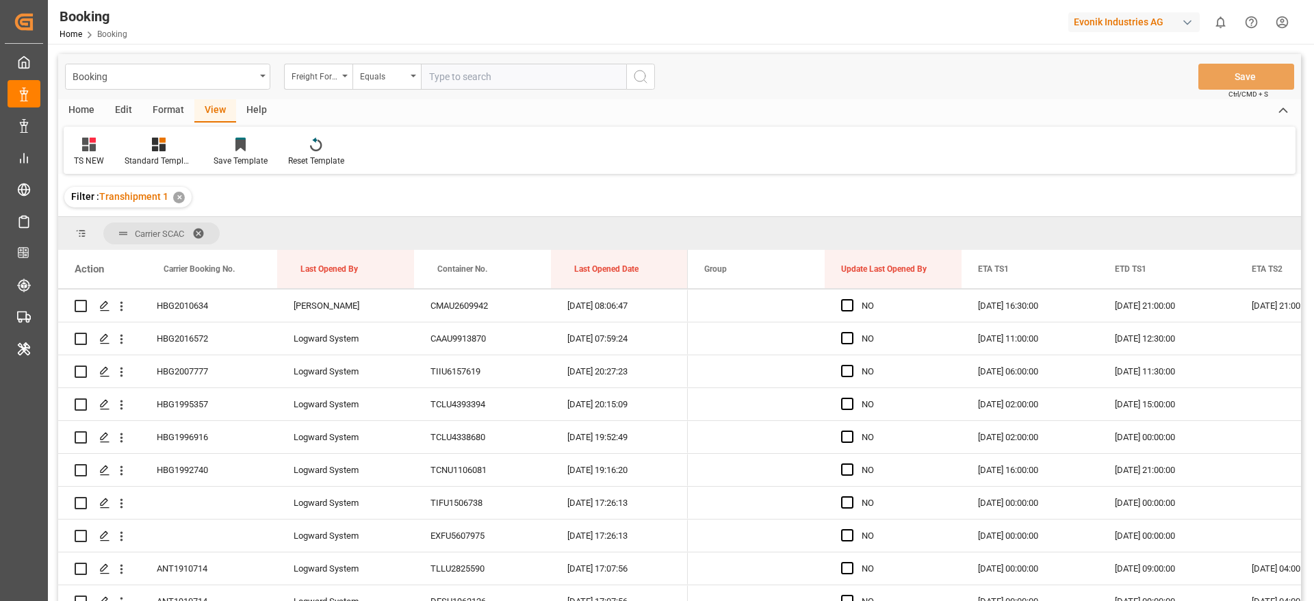
scroll to position [821, 0]
click at [849, 339] on span "Press SPACE to select this row." at bounding box center [847, 337] width 12 height 12
click at [851, 331] on input "Press SPACE to select this row." at bounding box center [851, 331] width 0 height 0
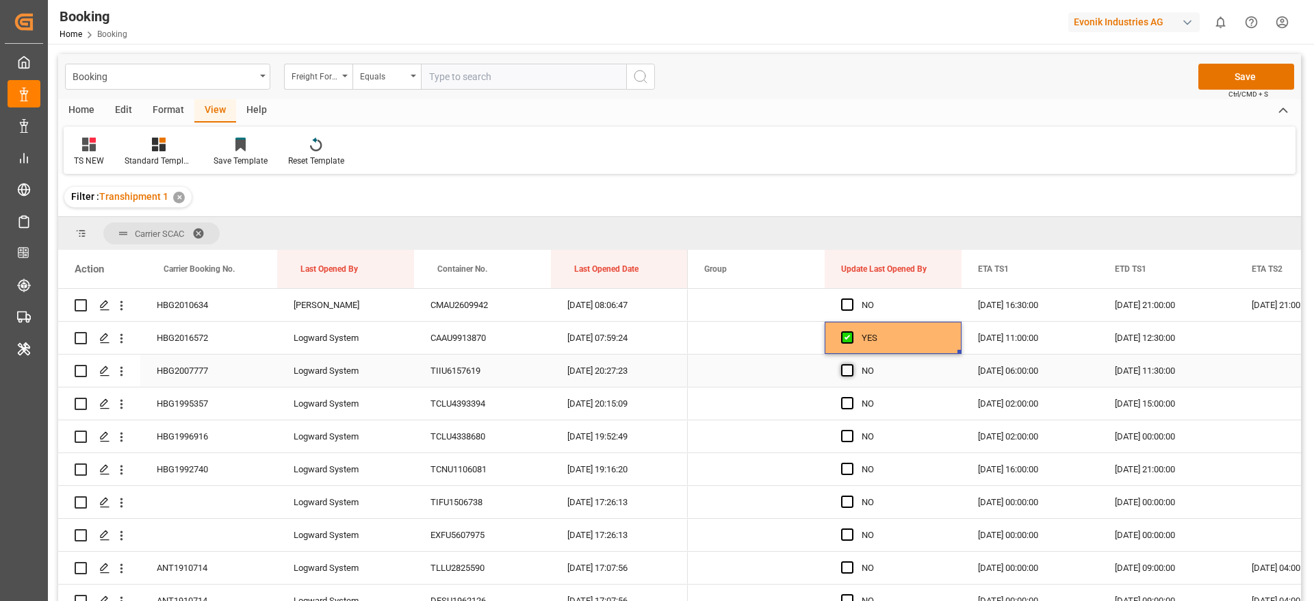
click at [853, 372] on span "Press SPACE to select this row." at bounding box center [847, 370] width 12 height 12
click at [851, 364] on input "Press SPACE to select this row." at bounding box center [851, 364] width 0 height 0
click at [851, 402] on span "Press SPACE to select this row." at bounding box center [847, 403] width 12 height 12
click at [851, 397] on input "Press SPACE to select this row." at bounding box center [851, 397] width 0 height 0
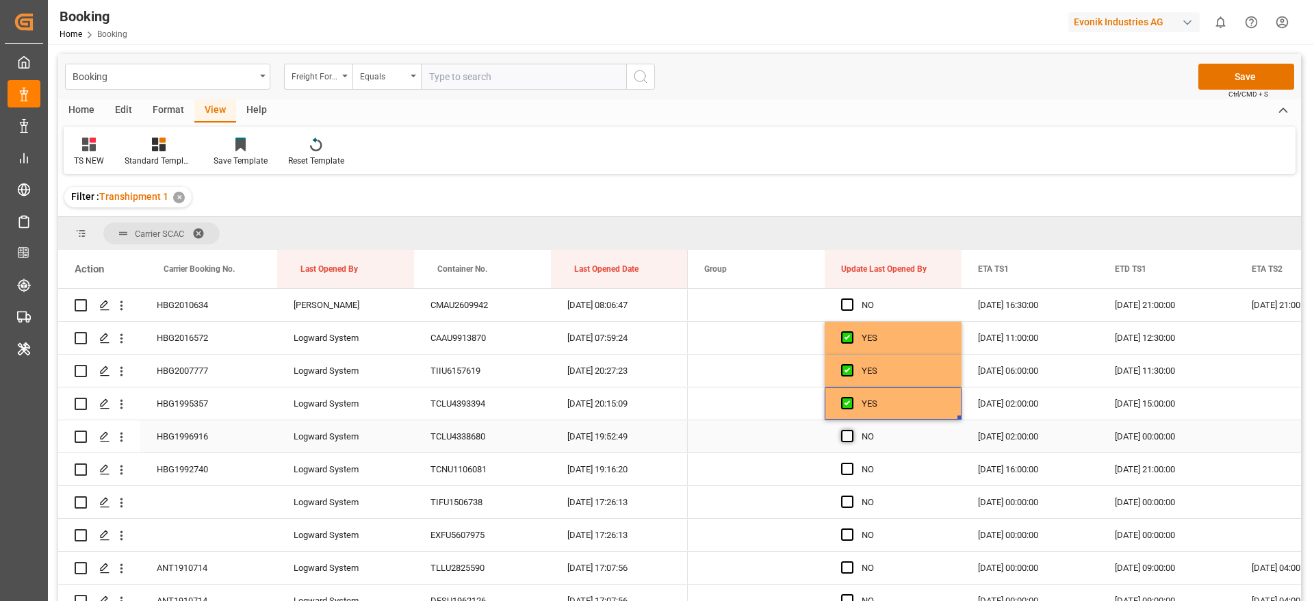
click at [846, 435] on span "Press SPACE to select this row." at bounding box center [847, 436] width 12 height 12
click at [851, 430] on input "Press SPACE to select this row." at bounding box center [851, 430] width 0 height 0
click at [848, 464] on span "Press SPACE to select this row." at bounding box center [847, 469] width 12 height 12
click at [851, 463] on input "Press SPACE to select this row." at bounding box center [851, 463] width 0 height 0
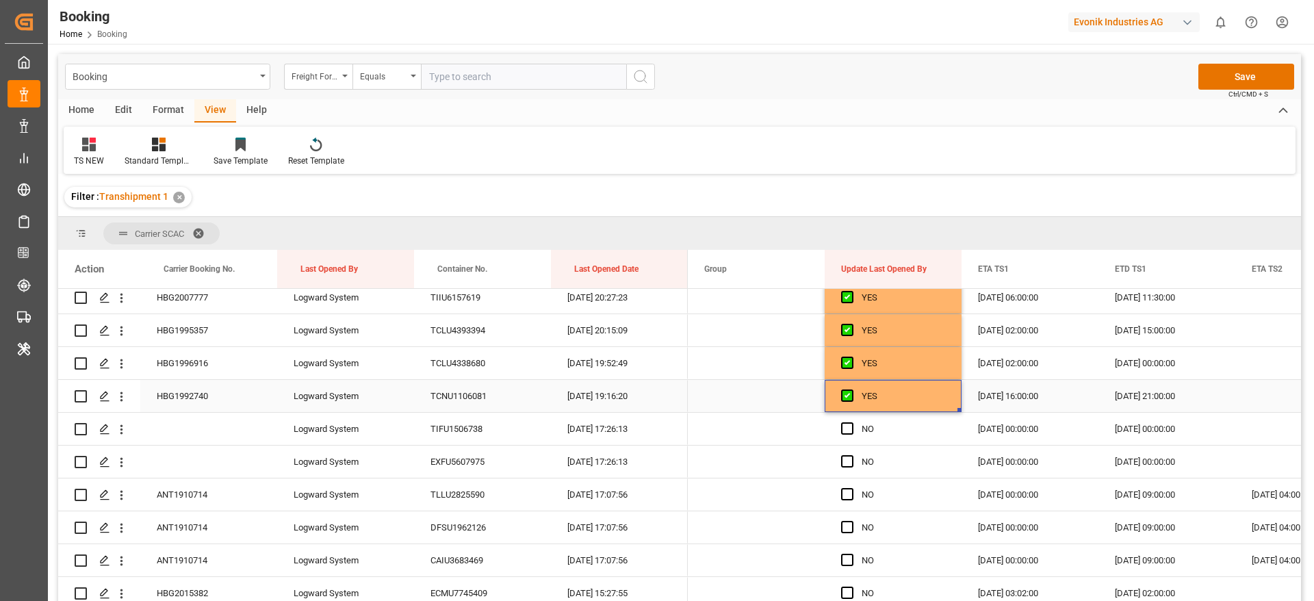
scroll to position [924, 0]
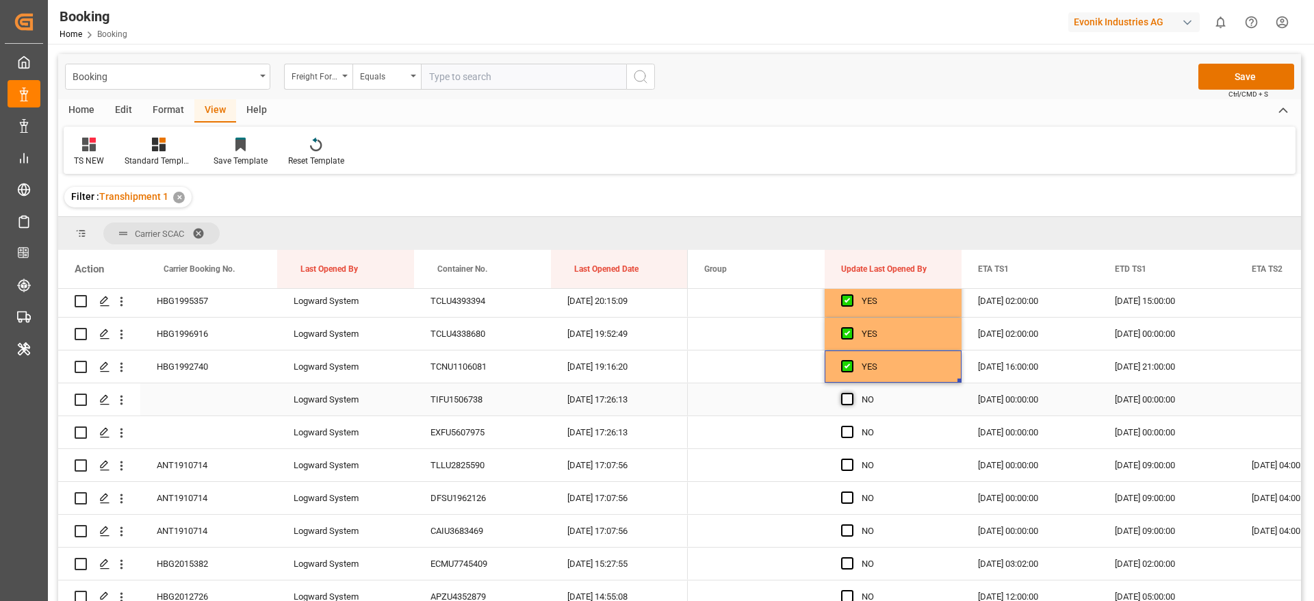
click at [850, 403] on span "Press SPACE to select this row." at bounding box center [847, 399] width 12 height 12
click at [851, 393] on input "Press SPACE to select this row." at bounding box center [851, 393] width 0 height 0
click at [850, 435] on span "Press SPACE to select this row." at bounding box center [847, 432] width 12 height 12
click at [851, 426] on input "Press SPACE to select this row." at bounding box center [851, 426] width 0 height 0
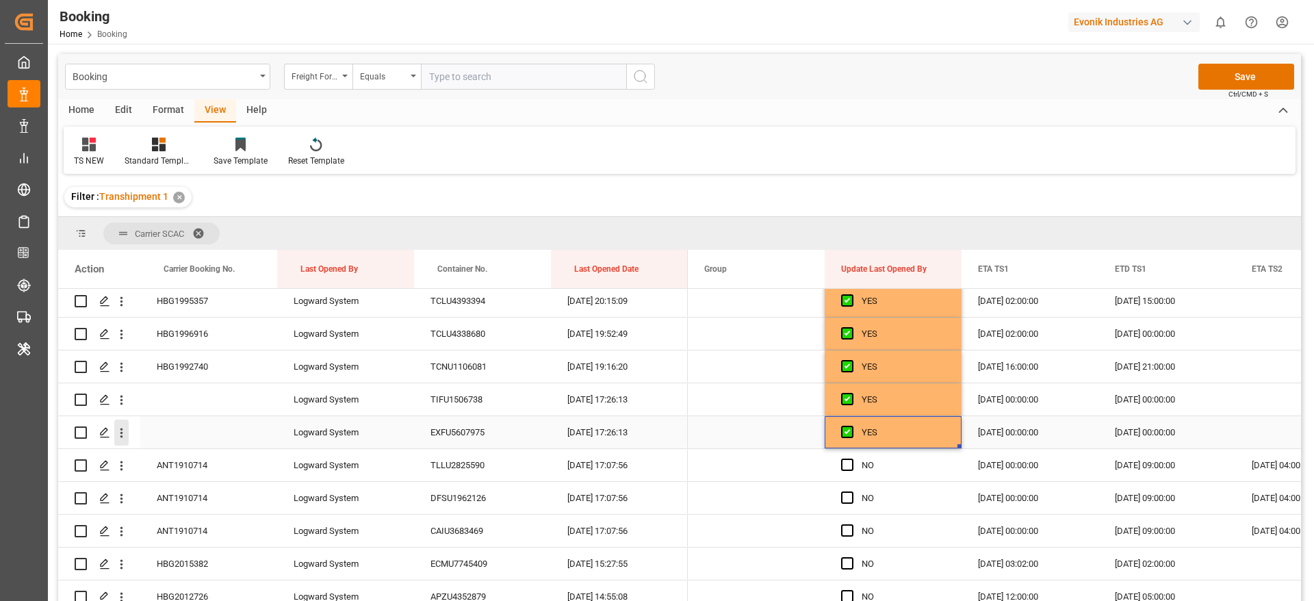
click at [125, 435] on icon "open menu" at bounding box center [121, 433] width 14 height 14
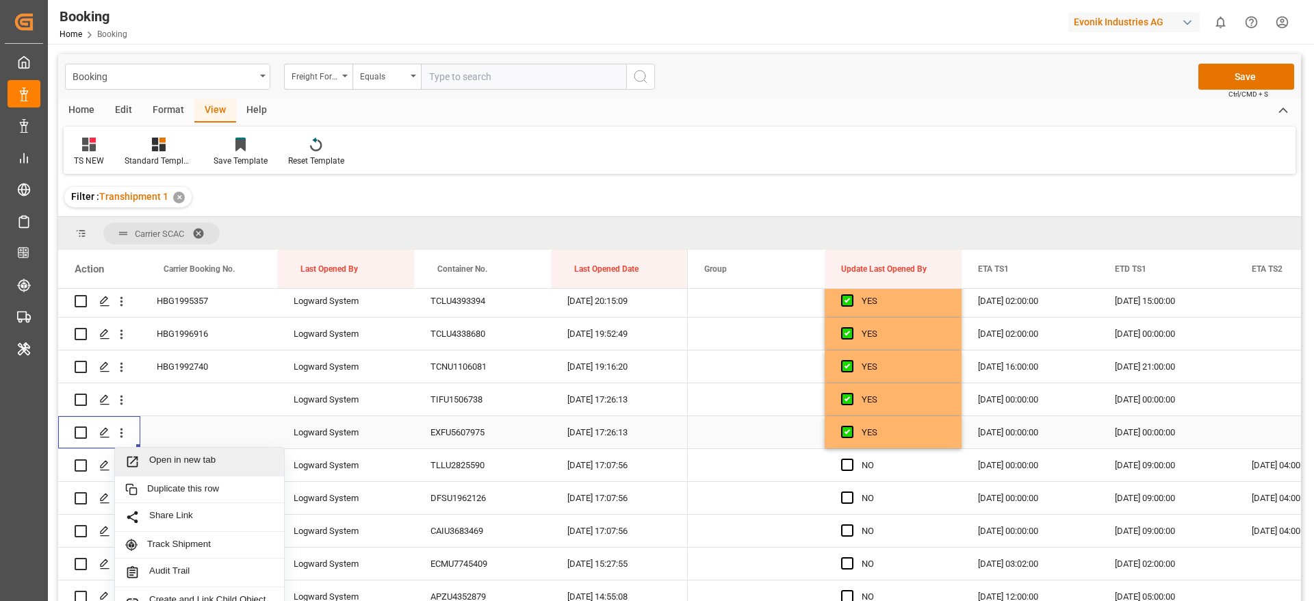
click at [205, 465] on span "Open in new tab" at bounding box center [211, 461] width 125 height 14
click at [846, 462] on span "Press SPACE to select this row." at bounding box center [847, 464] width 12 height 12
click at [851, 458] on input "Press SPACE to select this row." at bounding box center [851, 458] width 0 height 0
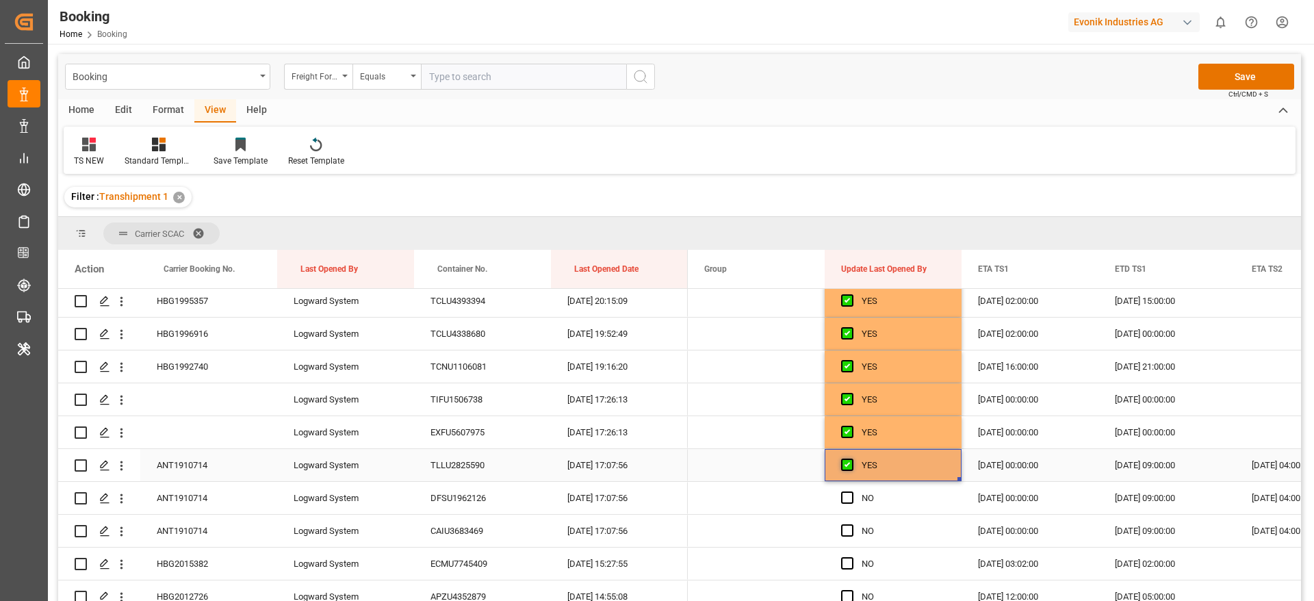
scroll to position [1026, 0]
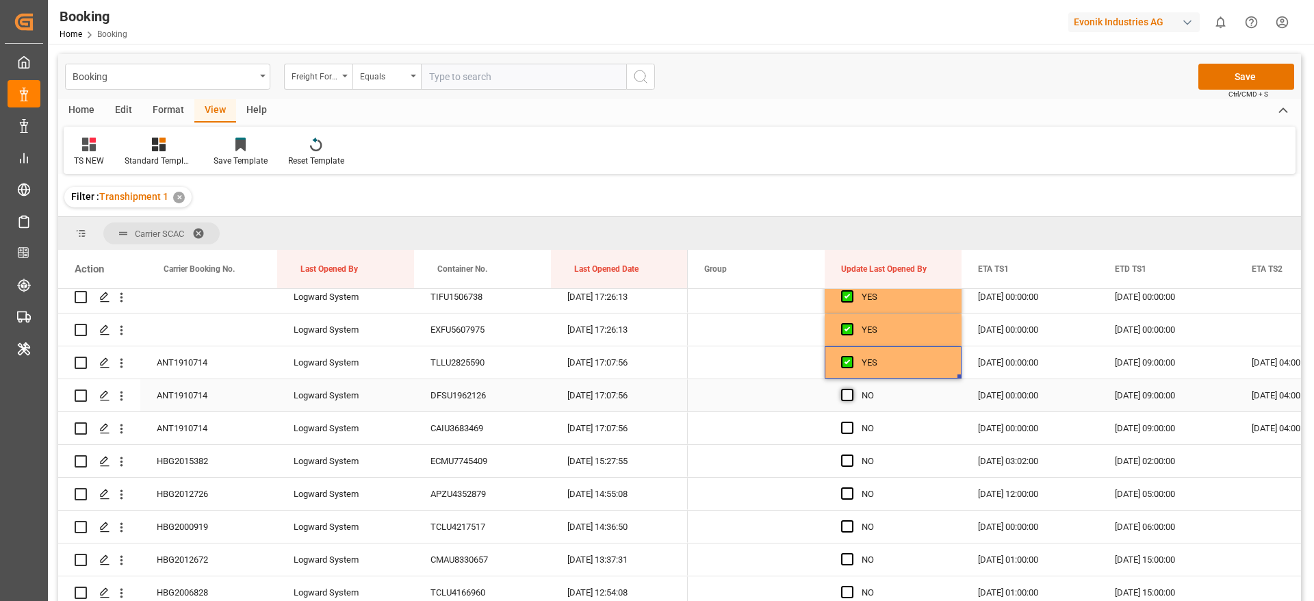
click at [851, 398] on span "Press SPACE to select this row." at bounding box center [847, 395] width 12 height 12
click at [851, 389] on input "Press SPACE to select this row." at bounding box center [851, 389] width 0 height 0
click at [845, 424] on span "Press SPACE to select this row." at bounding box center [847, 428] width 12 height 12
click at [851, 422] on input "Press SPACE to select this row." at bounding box center [851, 422] width 0 height 0
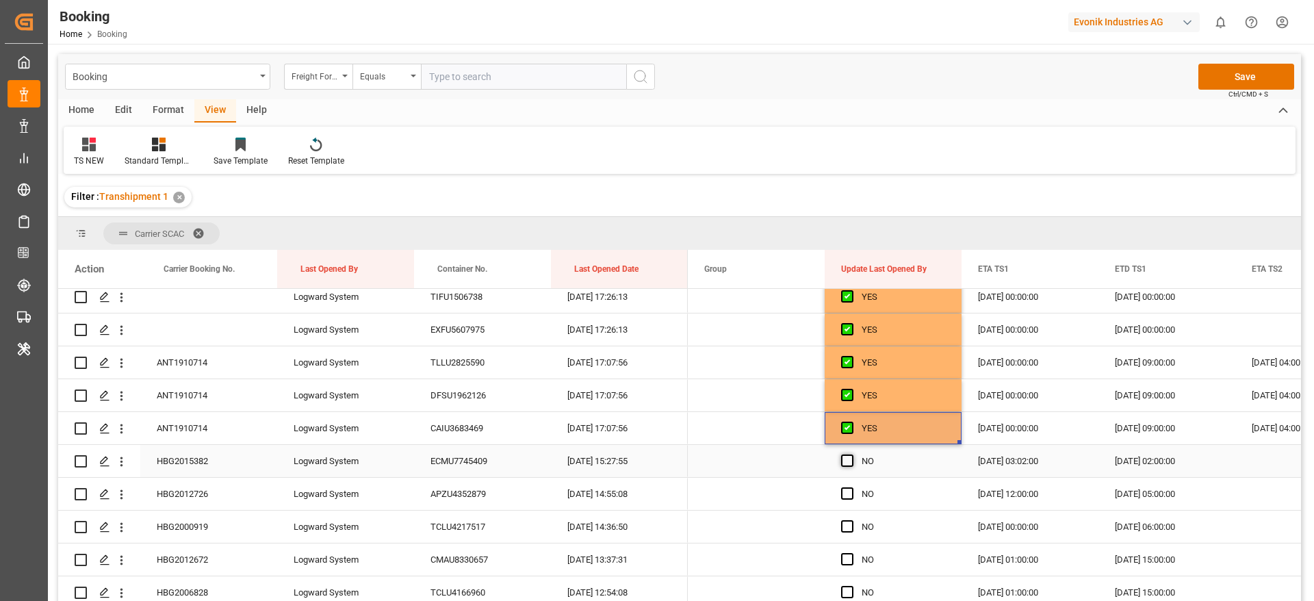
click at [848, 455] on span "Press SPACE to select this row." at bounding box center [847, 460] width 12 height 12
click at [851, 454] on input "Press SPACE to select this row." at bounding box center [851, 454] width 0 height 0
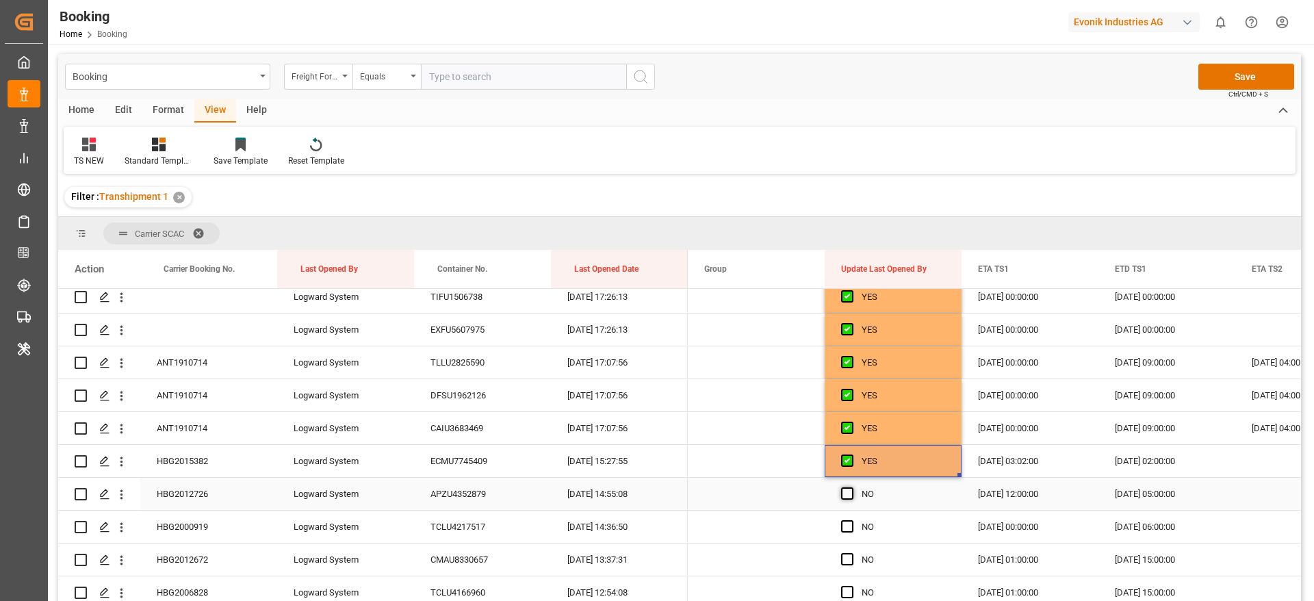
click at [846, 489] on span "Press SPACE to select this row." at bounding box center [847, 493] width 12 height 12
click at [851, 487] on input "Press SPACE to select this row." at bounding box center [851, 487] width 0 height 0
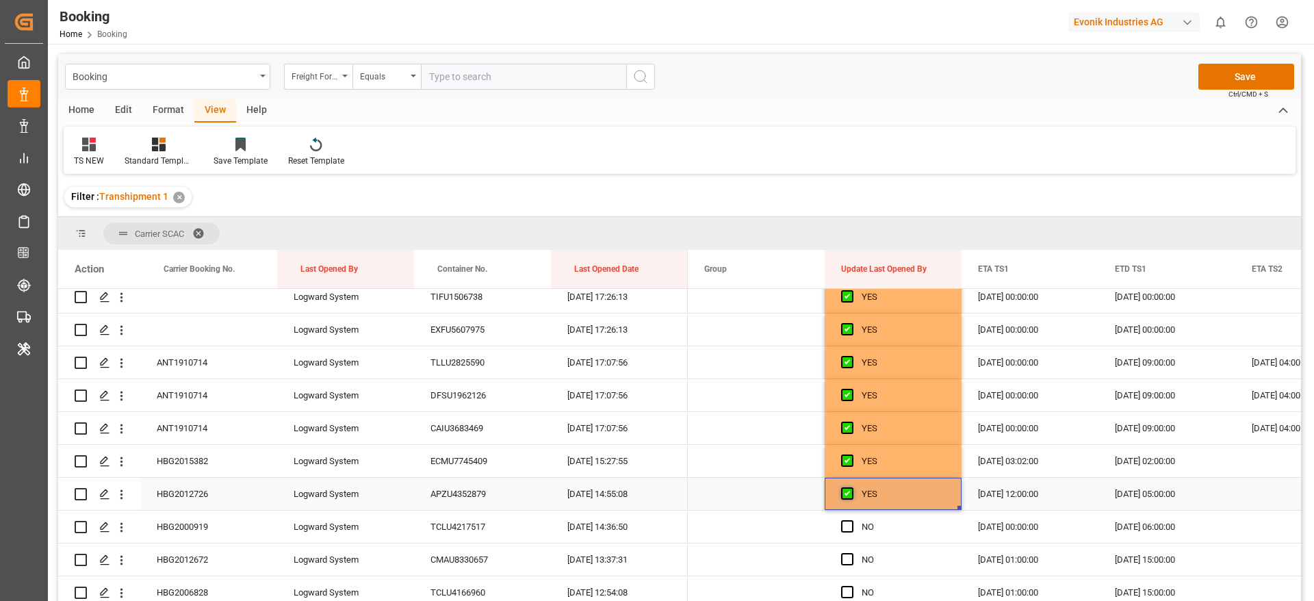
scroll to position [1129, 0]
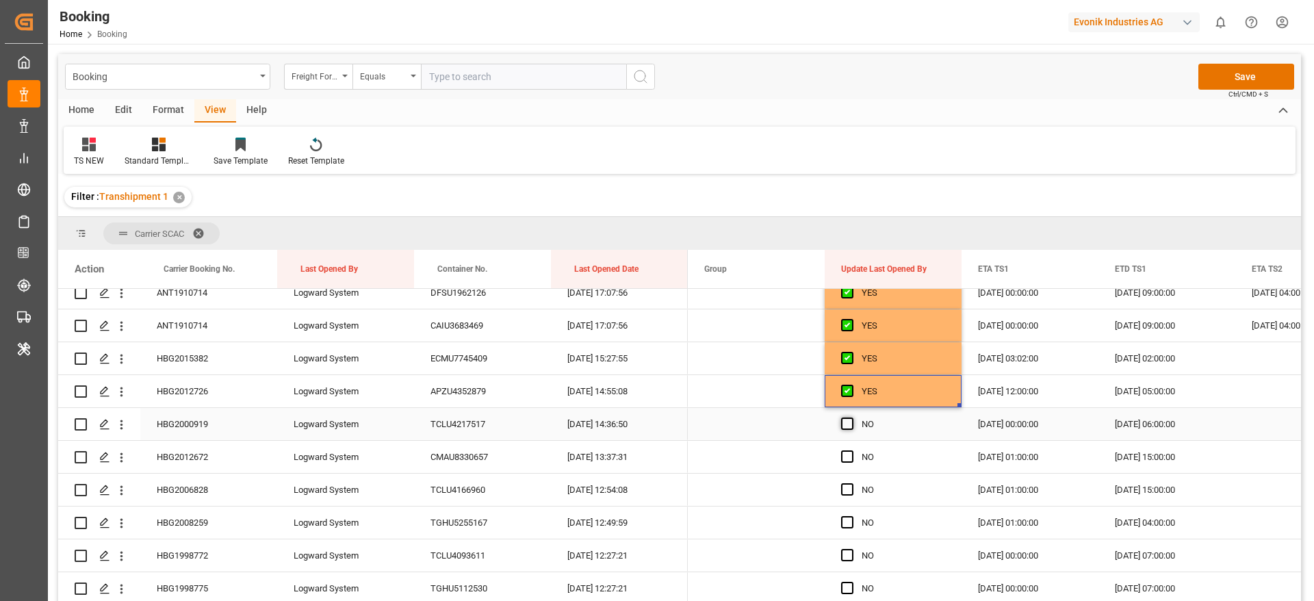
click at [844, 428] on span "Press SPACE to select this row." at bounding box center [847, 423] width 12 height 12
click at [851, 417] on input "Press SPACE to select this row." at bounding box center [851, 417] width 0 height 0
click at [846, 458] on span "Press SPACE to select this row." at bounding box center [847, 456] width 12 height 12
click at [851, 450] on input "Press SPACE to select this row." at bounding box center [851, 450] width 0 height 0
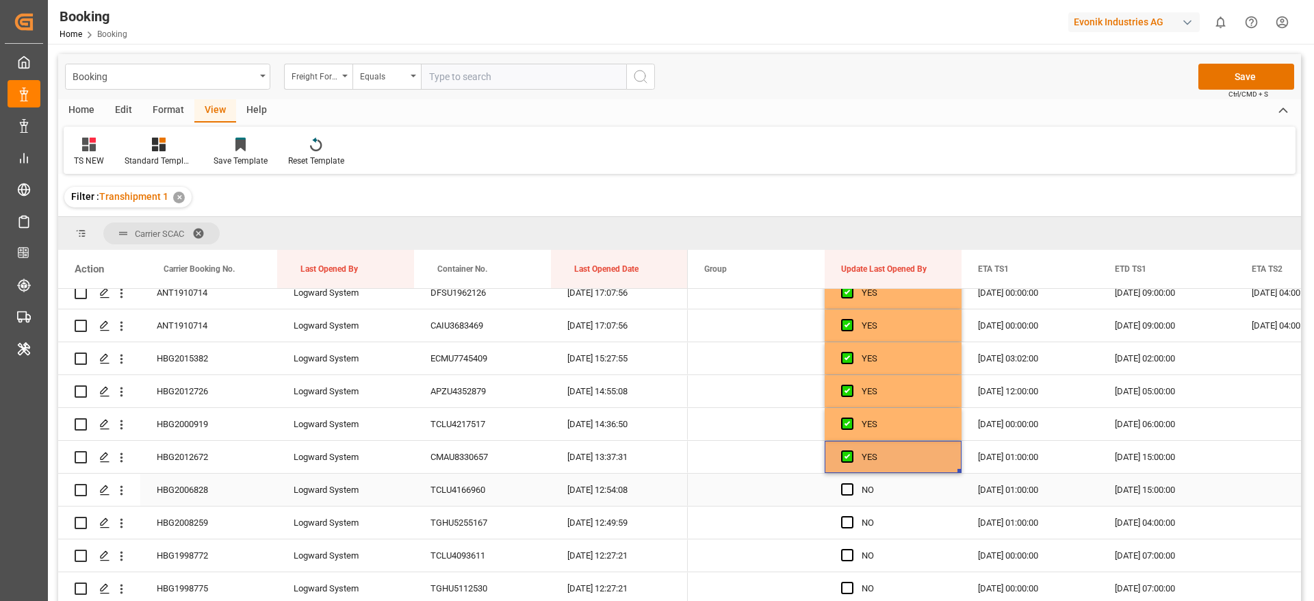
click at [847, 489] on span "Press SPACE to select this row." at bounding box center [847, 489] width 12 height 12
click at [851, 483] on input "Press SPACE to select this row." at bounding box center [851, 483] width 0 height 0
click at [847, 521] on span "Press SPACE to select this row." at bounding box center [847, 522] width 12 height 12
click at [851, 516] on input "Press SPACE to select this row." at bounding box center [851, 516] width 0 height 0
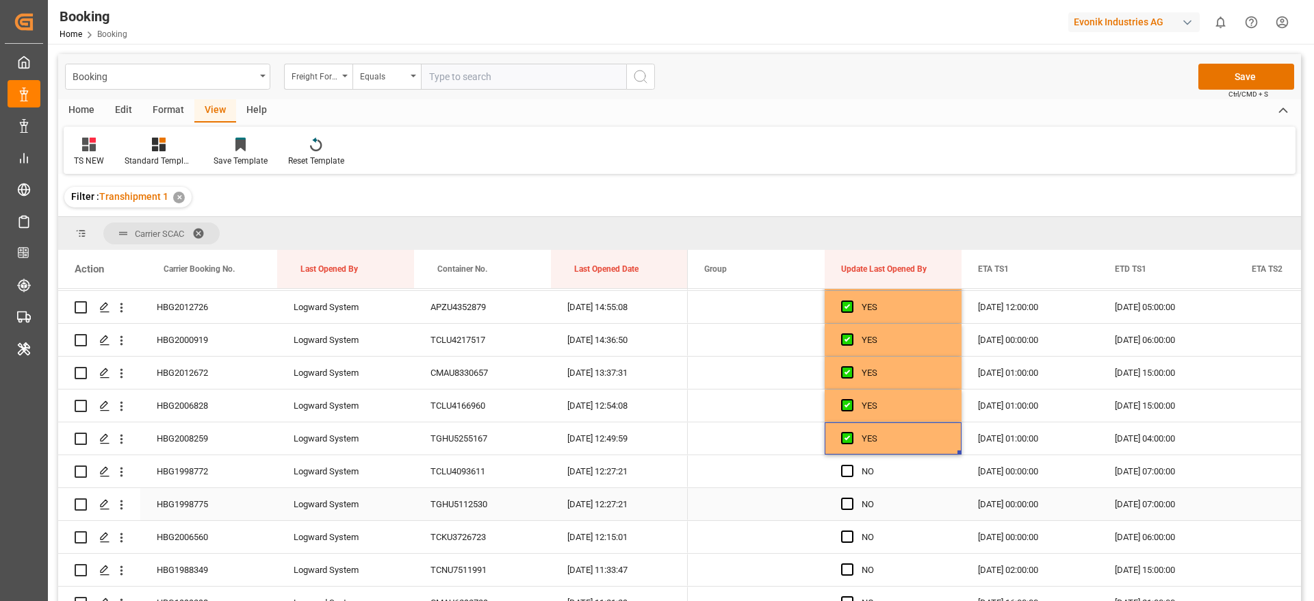
scroll to position [1232, 0]
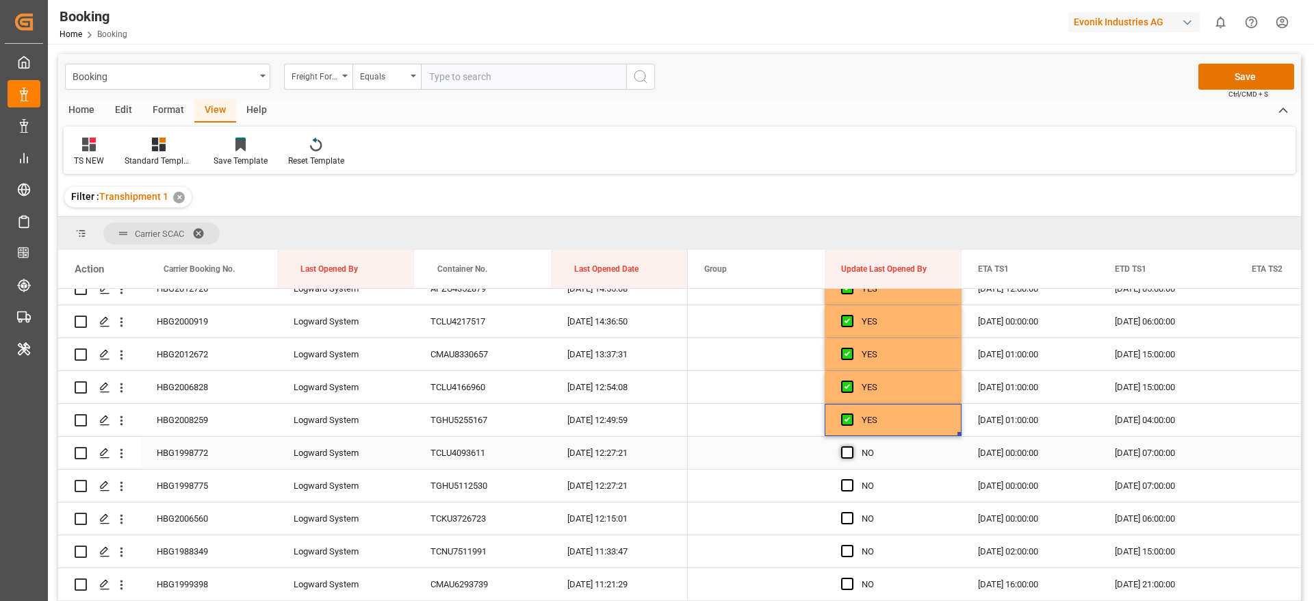
click at [848, 446] on span "Press SPACE to select this row." at bounding box center [847, 452] width 12 height 12
click at [851, 446] on input "Press SPACE to select this row." at bounding box center [851, 446] width 0 height 0
click at [850, 486] on span "Press SPACE to select this row." at bounding box center [847, 485] width 12 height 12
click at [851, 479] on input "Press SPACE to select this row." at bounding box center [851, 479] width 0 height 0
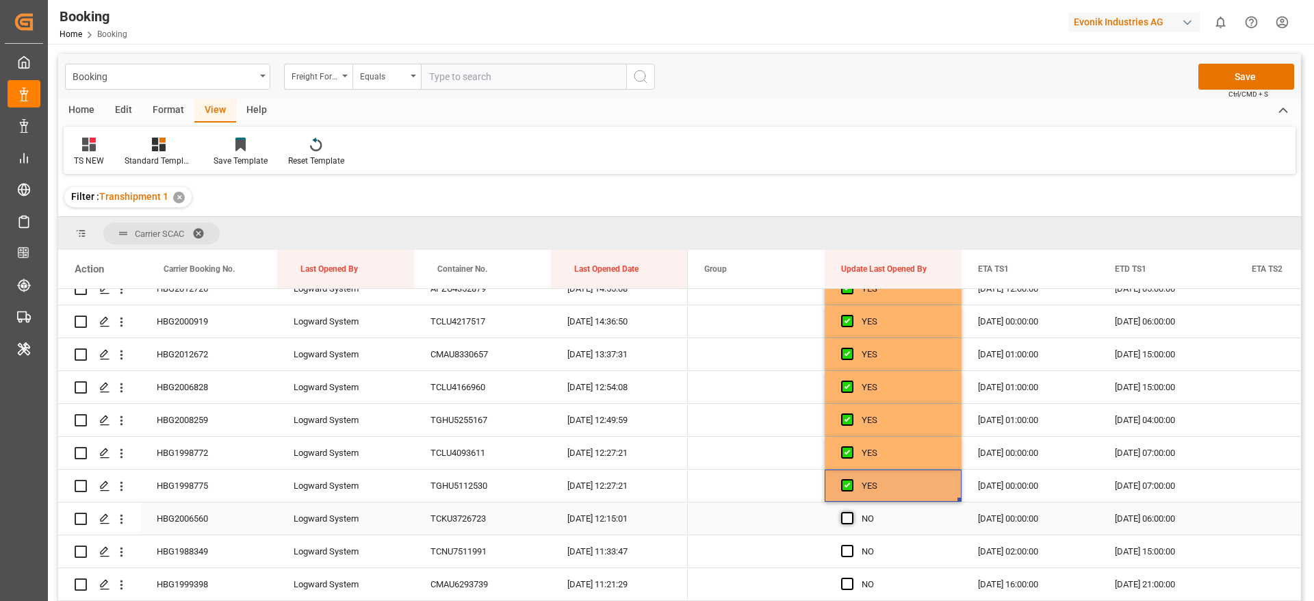
click at [847, 518] on span "Press SPACE to select this row." at bounding box center [847, 518] width 12 height 12
click at [851, 512] on input "Press SPACE to select this row." at bounding box center [851, 512] width 0 height 0
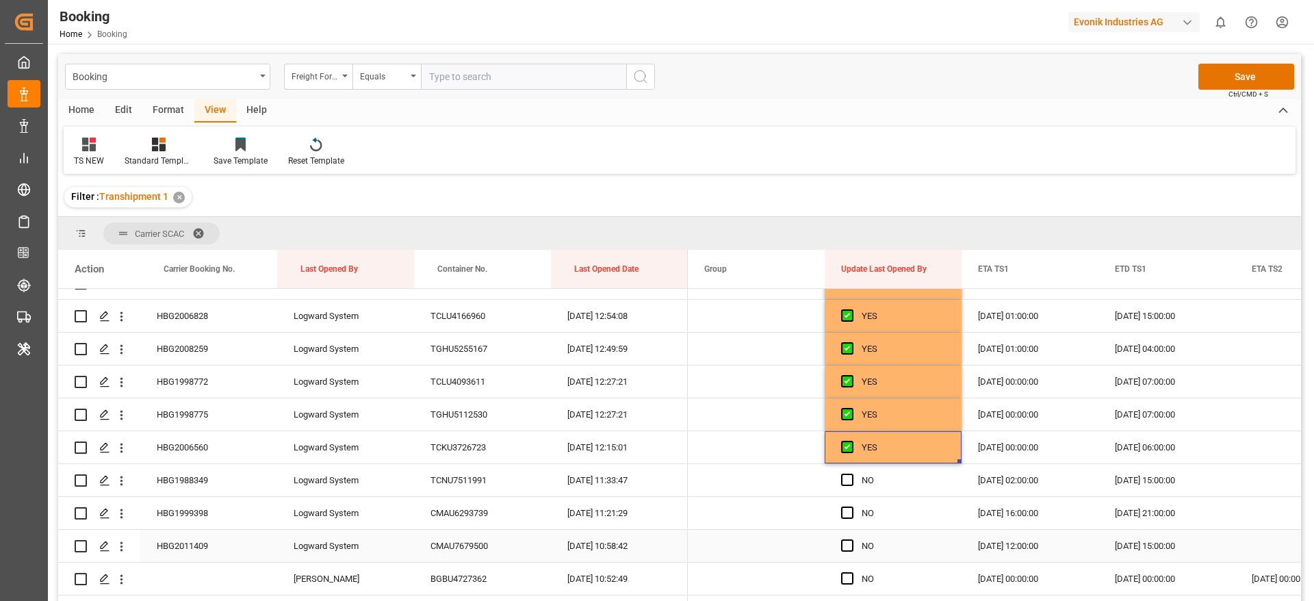
scroll to position [1334, 0]
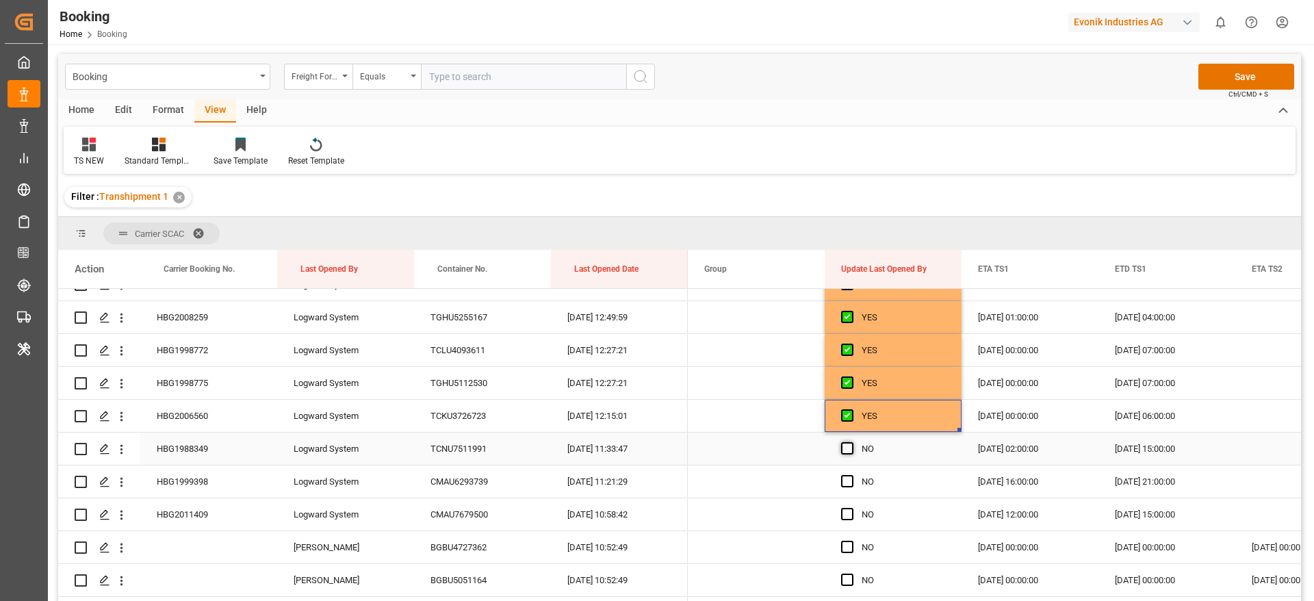
click at [845, 453] on span "Press SPACE to select this row." at bounding box center [847, 448] width 12 height 12
click at [851, 442] on input "Press SPACE to select this row." at bounding box center [851, 442] width 0 height 0
click at [846, 487] on div "Press SPACE to select this row." at bounding box center [851, 481] width 21 height 31
click at [848, 477] on span "Press SPACE to select this row." at bounding box center [847, 481] width 12 height 12
click at [851, 475] on input "Press SPACE to select this row." at bounding box center [851, 475] width 0 height 0
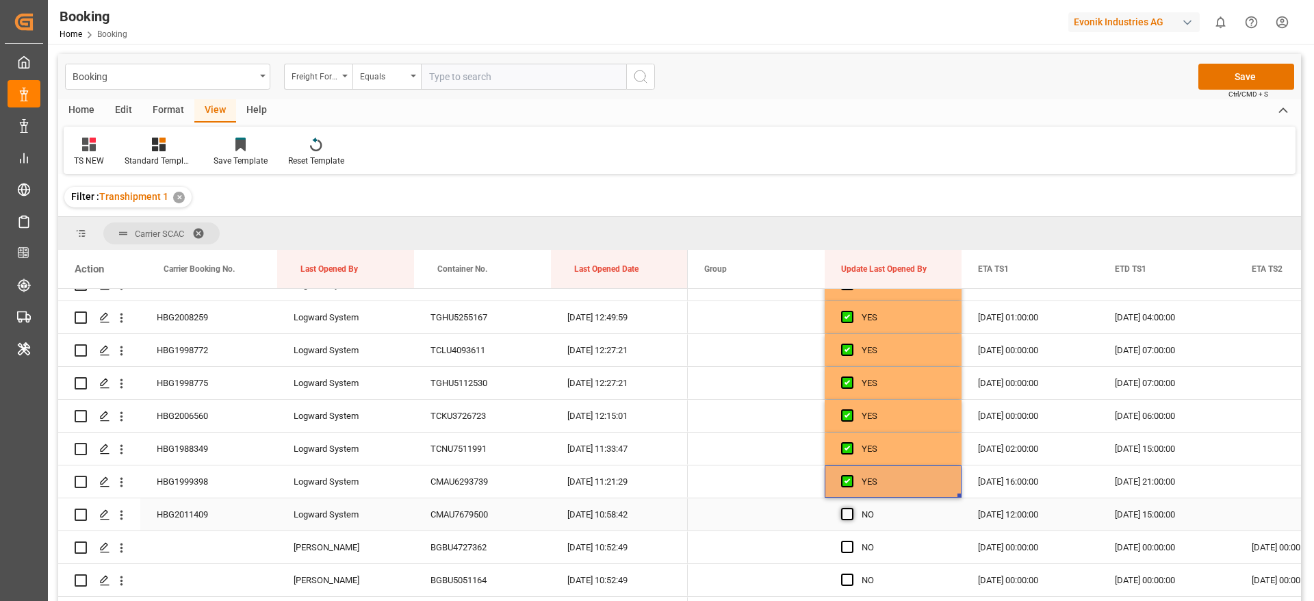
click at [846, 517] on span "Press SPACE to select this row." at bounding box center [847, 514] width 12 height 12
click at [851, 508] on input "Press SPACE to select this row." at bounding box center [851, 508] width 0 height 0
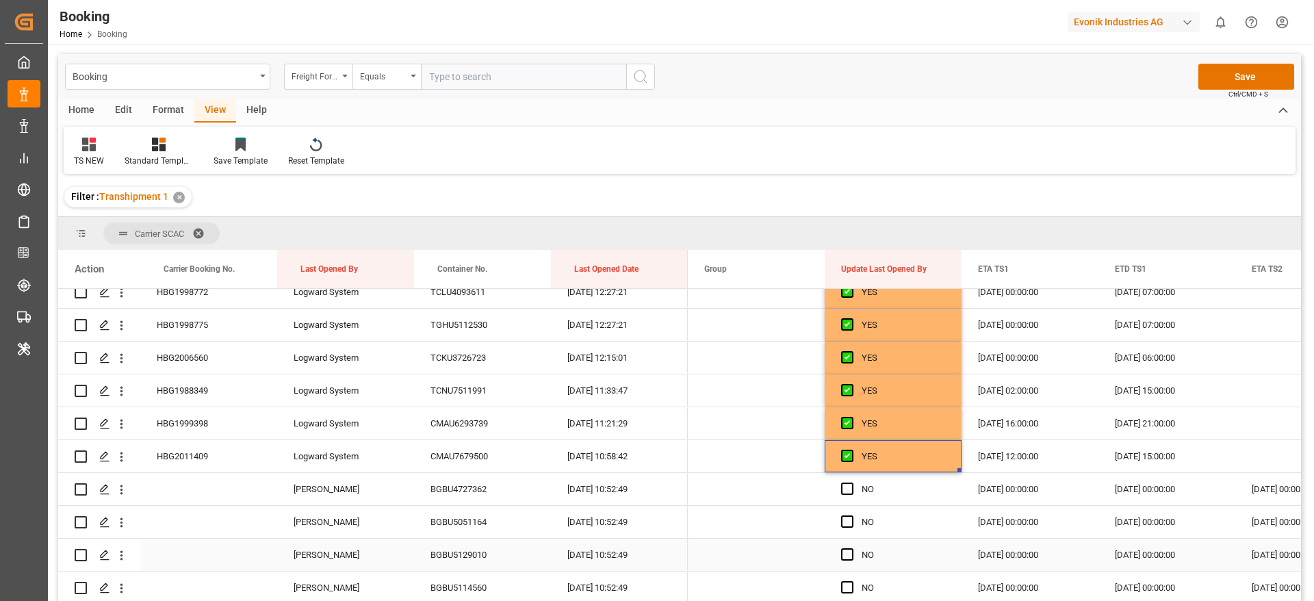
scroll to position [1437, 0]
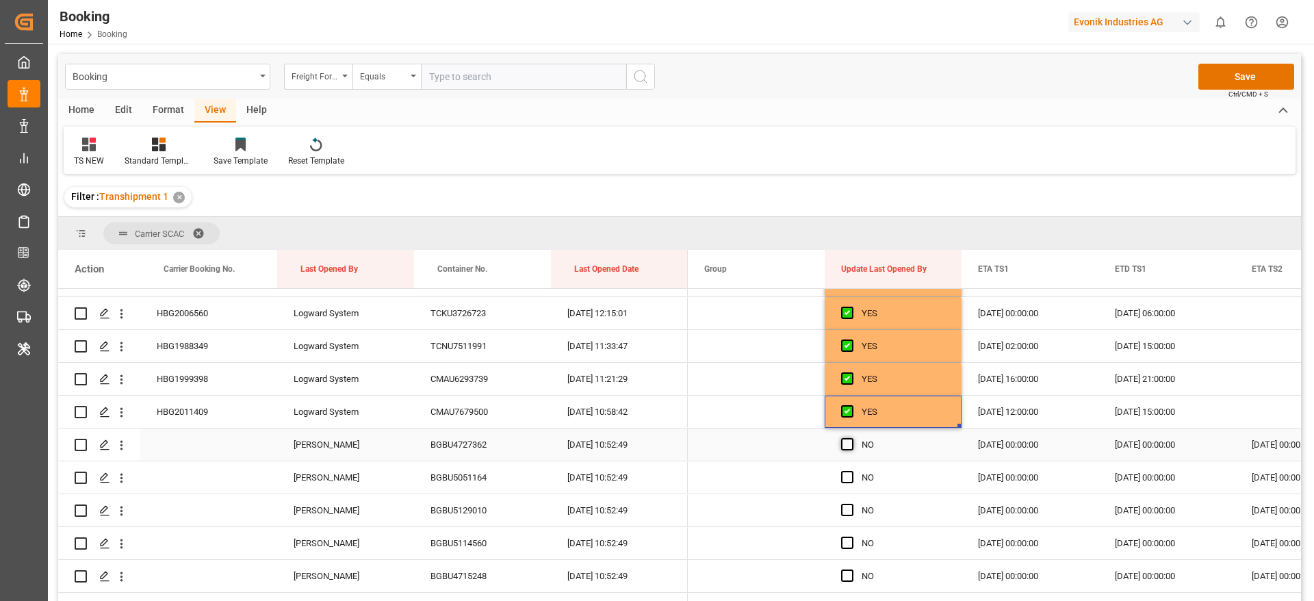
click at [846, 444] on span "Press SPACE to select this row." at bounding box center [847, 444] width 12 height 12
click at [851, 438] on input "Press SPACE to select this row." at bounding box center [851, 438] width 0 height 0
click at [846, 474] on span "Press SPACE to select this row." at bounding box center [847, 477] width 12 height 12
click at [851, 471] on input "Press SPACE to select this row." at bounding box center [851, 471] width 0 height 0
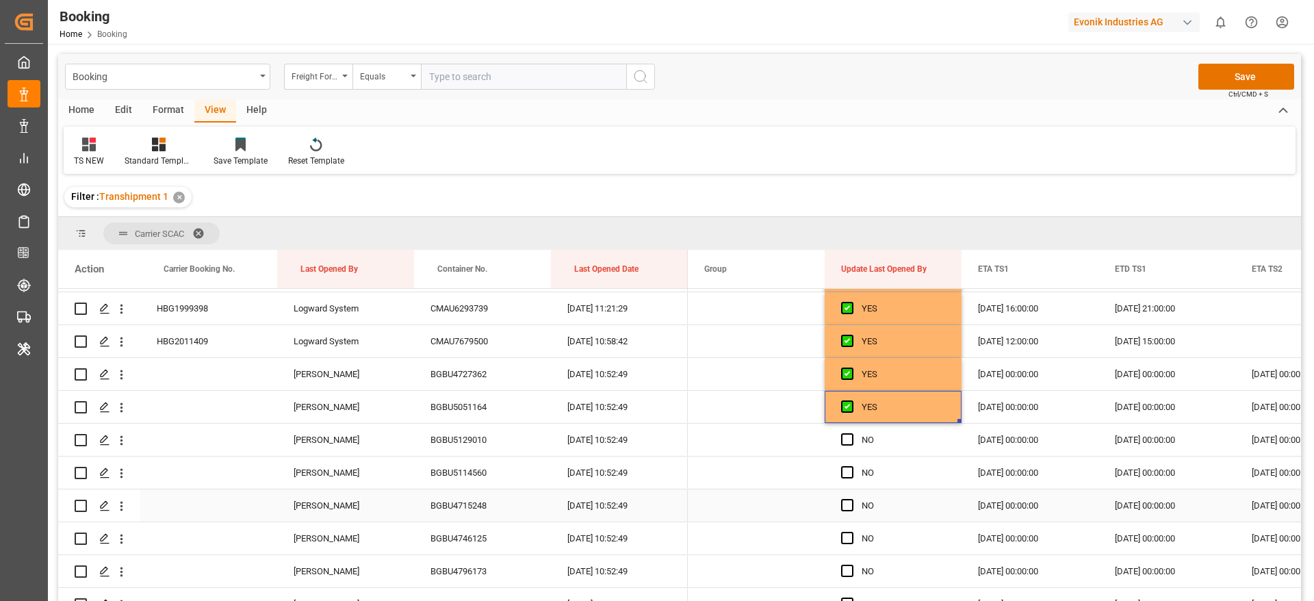
scroll to position [1540, 0]
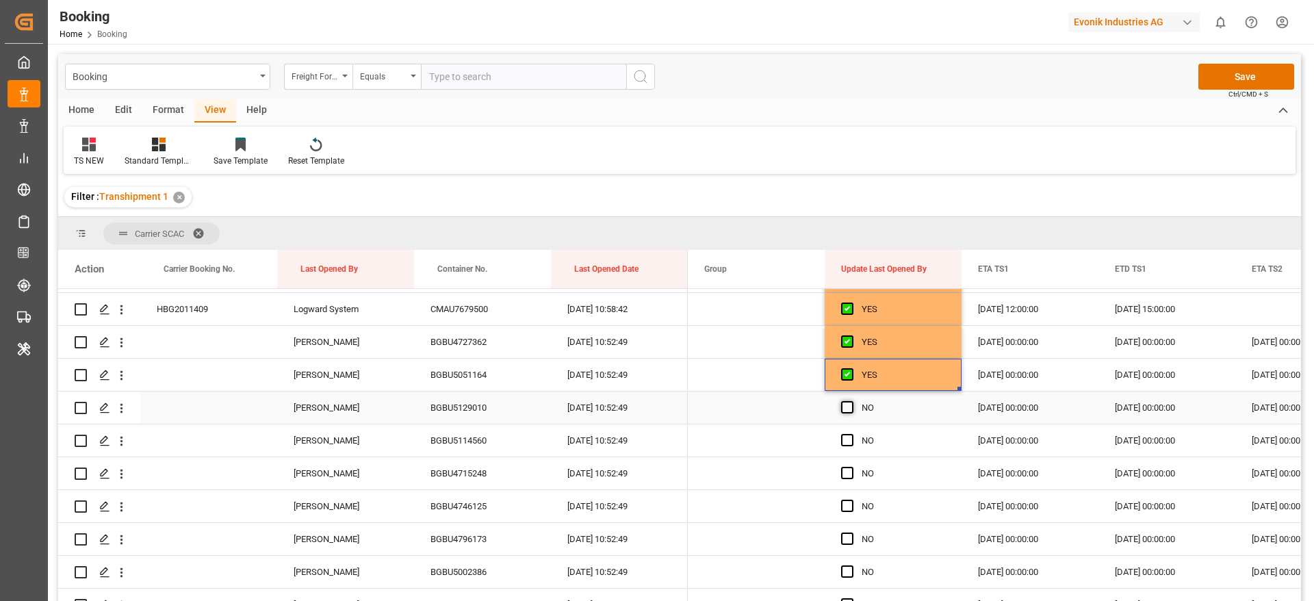
click at [844, 413] on span "Press SPACE to select this row." at bounding box center [847, 407] width 12 height 12
click at [851, 401] on input "Press SPACE to select this row." at bounding box center [851, 401] width 0 height 0
click at [847, 439] on span "Press SPACE to select this row." at bounding box center [847, 440] width 12 height 12
click at [851, 434] on input "Press SPACE to select this row." at bounding box center [851, 434] width 0 height 0
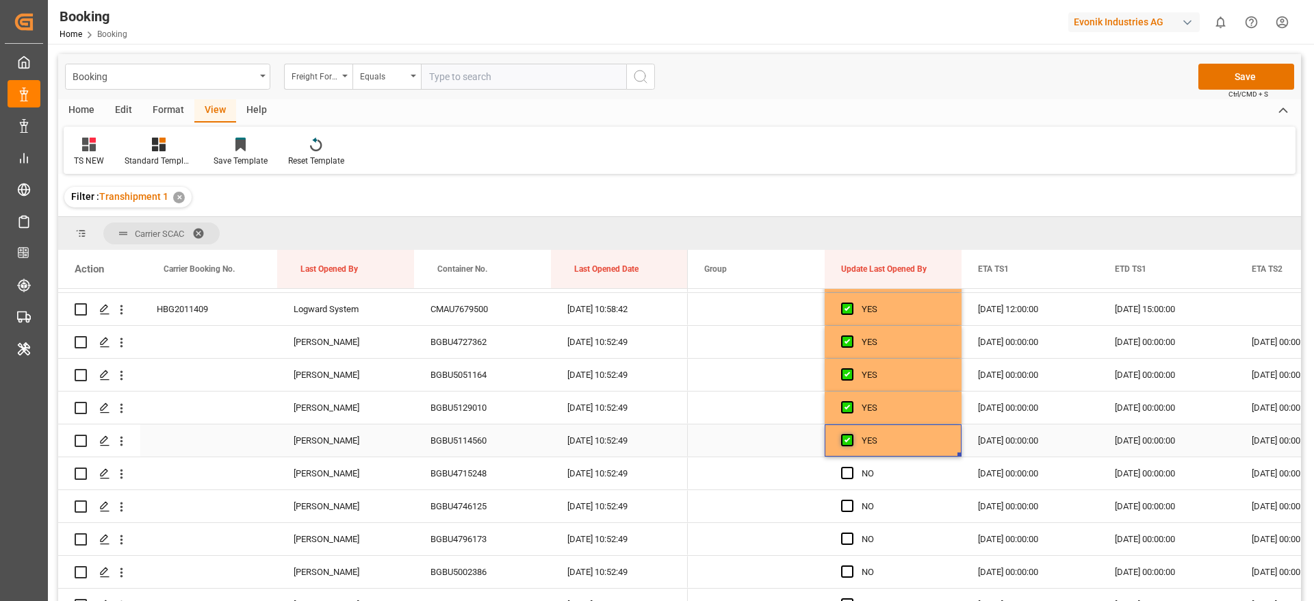
scroll to position [1642, 0]
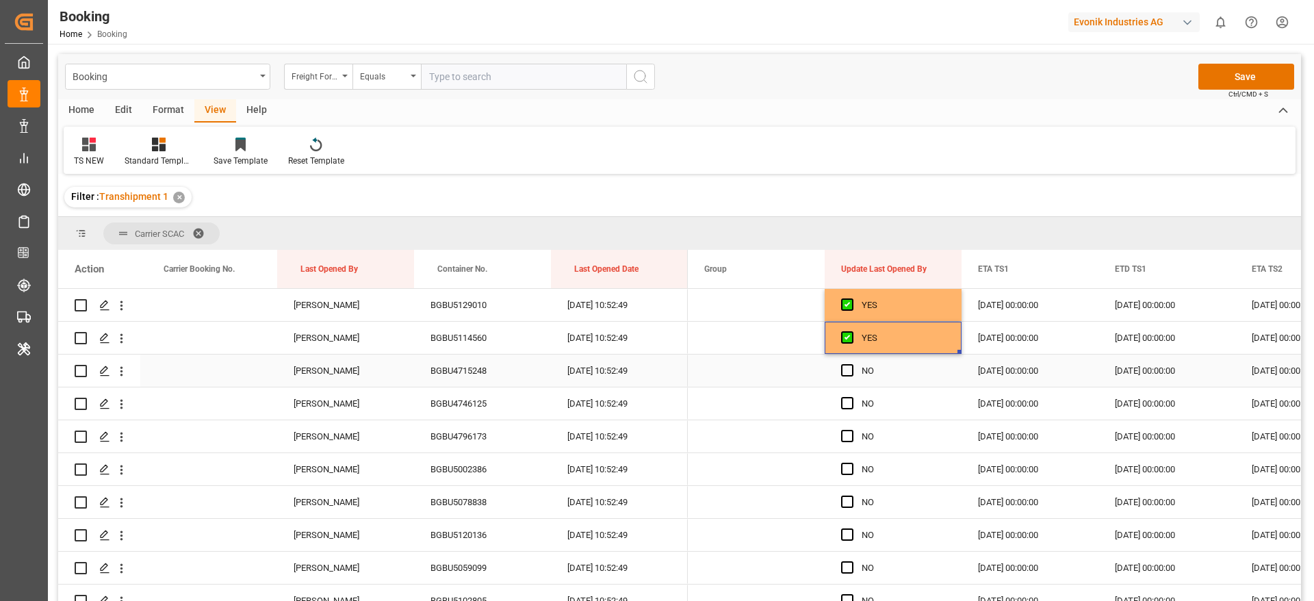
click at [847, 375] on span "Press SPACE to select this row." at bounding box center [847, 370] width 12 height 12
click at [851, 364] on input "Press SPACE to select this row." at bounding box center [851, 364] width 0 height 0
click at [848, 403] on span "Press SPACE to select this row." at bounding box center [847, 403] width 12 height 12
click at [851, 397] on input "Press SPACE to select this row." at bounding box center [851, 397] width 0 height 0
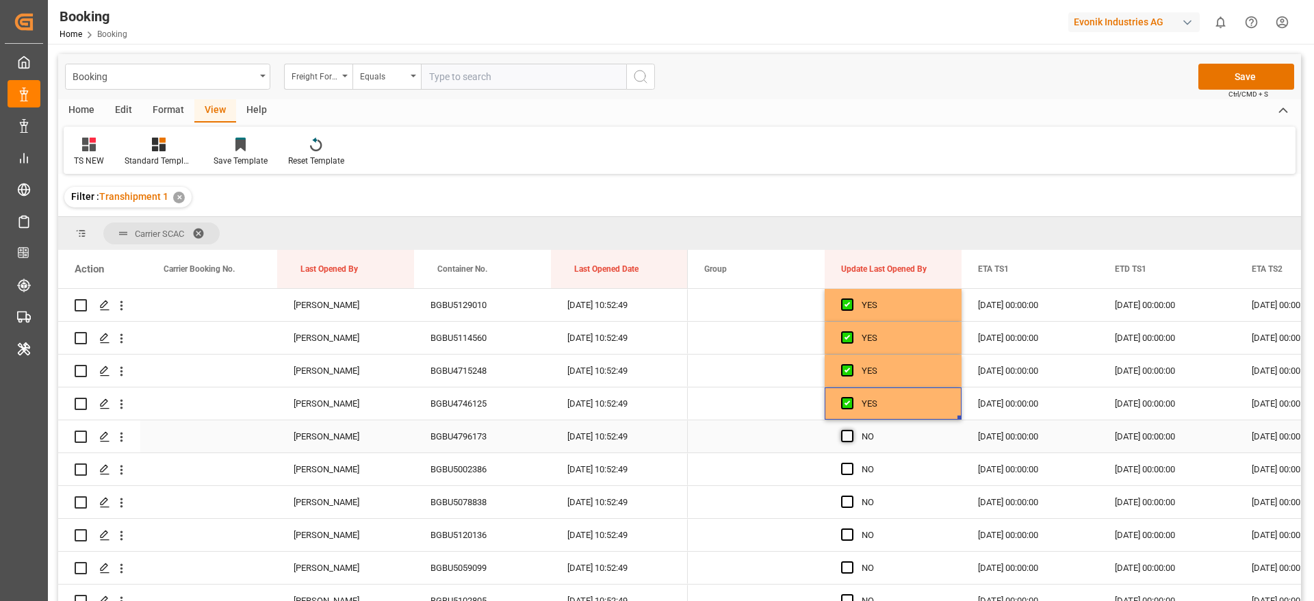
click at [848, 434] on span "Press SPACE to select this row." at bounding box center [847, 436] width 12 height 12
click at [851, 430] on input "Press SPACE to select this row." at bounding box center [851, 430] width 0 height 0
click at [846, 469] on span "Press SPACE to select this row." at bounding box center [847, 469] width 12 height 12
click at [851, 463] on input "Press SPACE to select this row." at bounding box center [851, 463] width 0 height 0
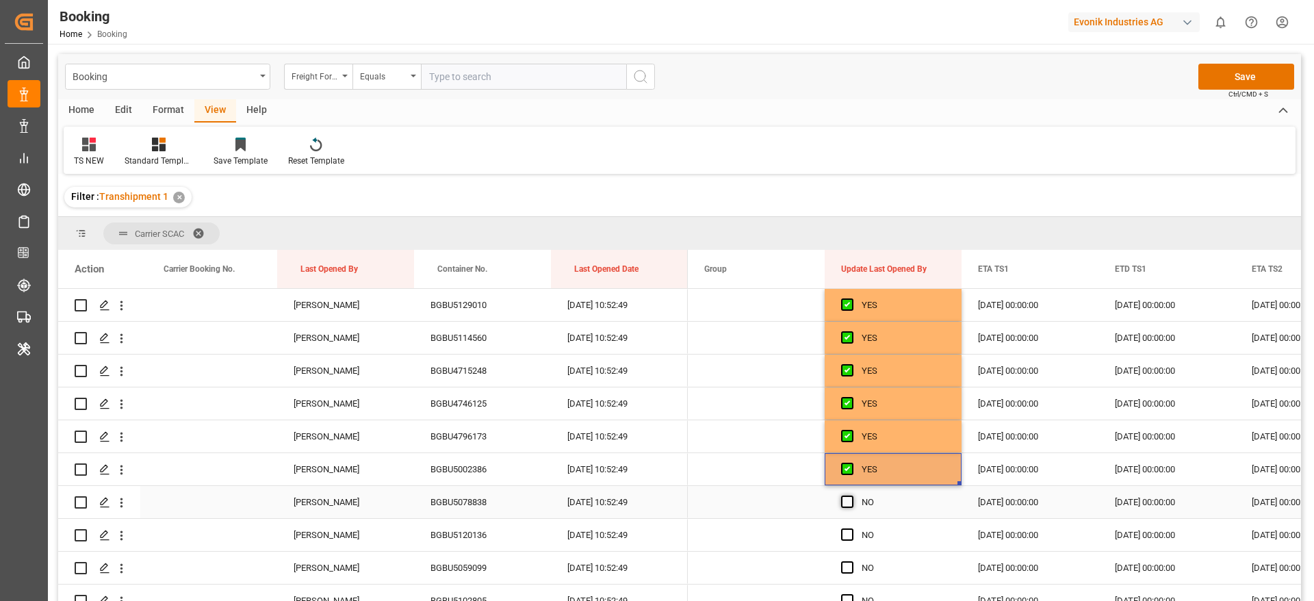
click at [846, 497] on span "Press SPACE to select this row." at bounding box center [847, 501] width 12 height 12
click at [851, 495] on input "Press SPACE to select this row." at bounding box center [851, 495] width 0 height 0
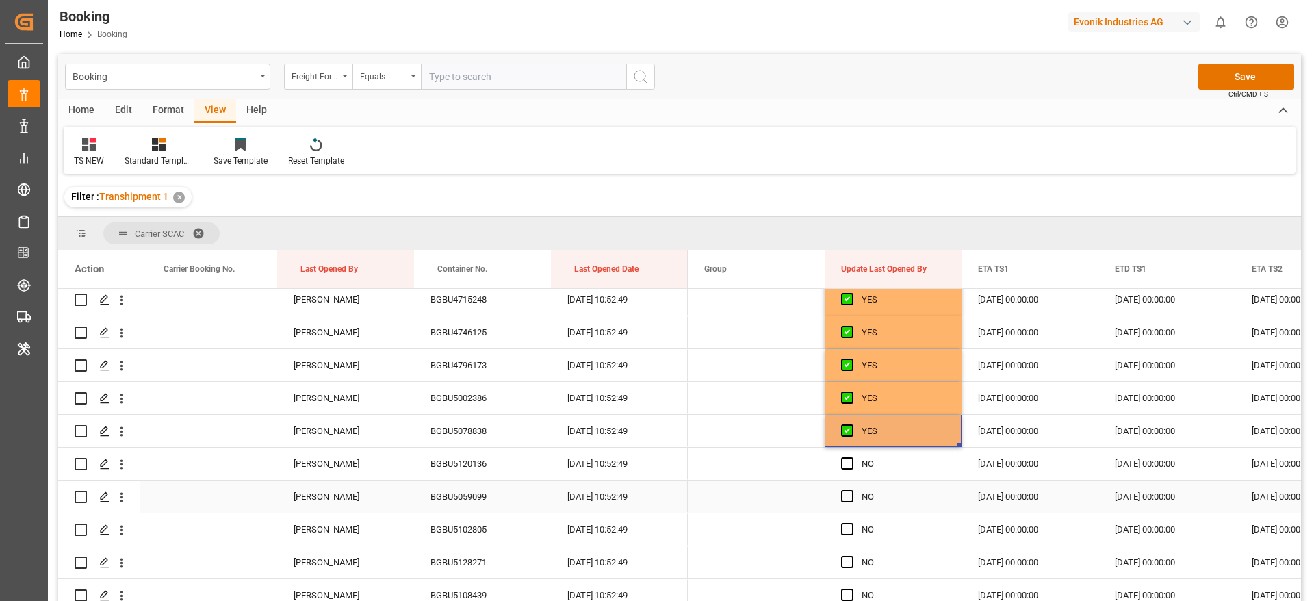
scroll to position [1745, 0]
click at [844, 434] on span "Press SPACE to select this row." at bounding box center [847, 432] width 12 height 12
click at [851, 426] on input "Press SPACE to select this row." at bounding box center [851, 426] width 0 height 0
click at [848, 467] on span "Press SPACE to select this row." at bounding box center [847, 464] width 12 height 12
click at [851, 458] on input "Press SPACE to select this row." at bounding box center [851, 458] width 0 height 0
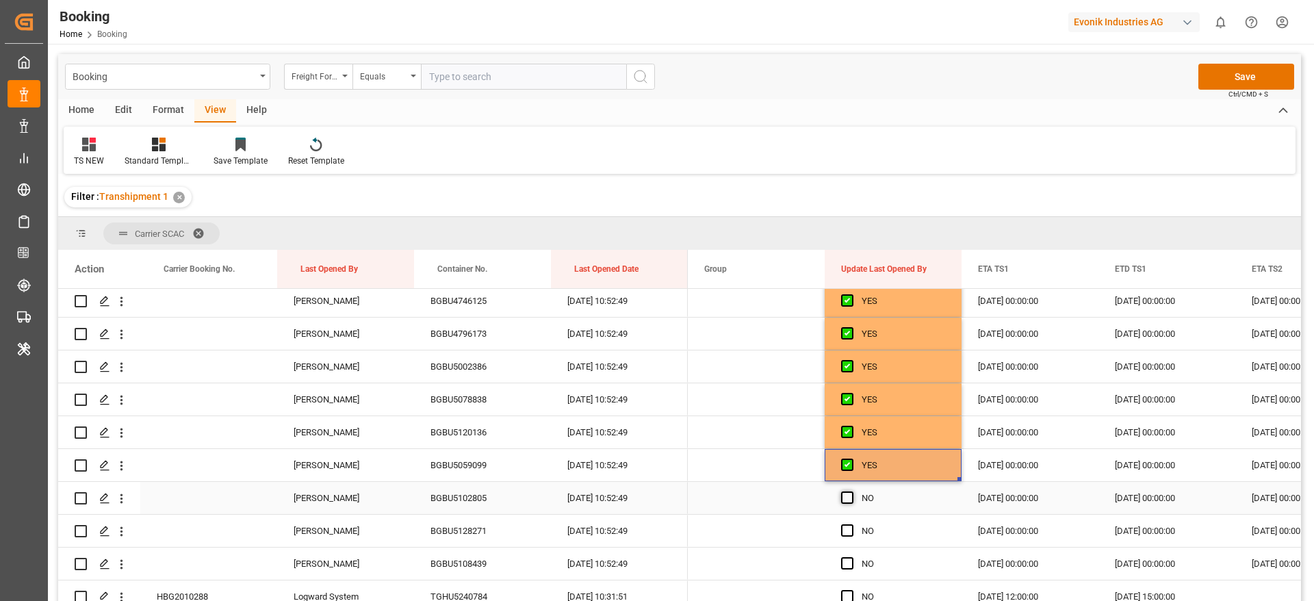
click at [848, 493] on span "Press SPACE to select this row." at bounding box center [847, 497] width 12 height 12
click at [851, 491] on input "Press SPACE to select this row." at bounding box center [851, 491] width 0 height 0
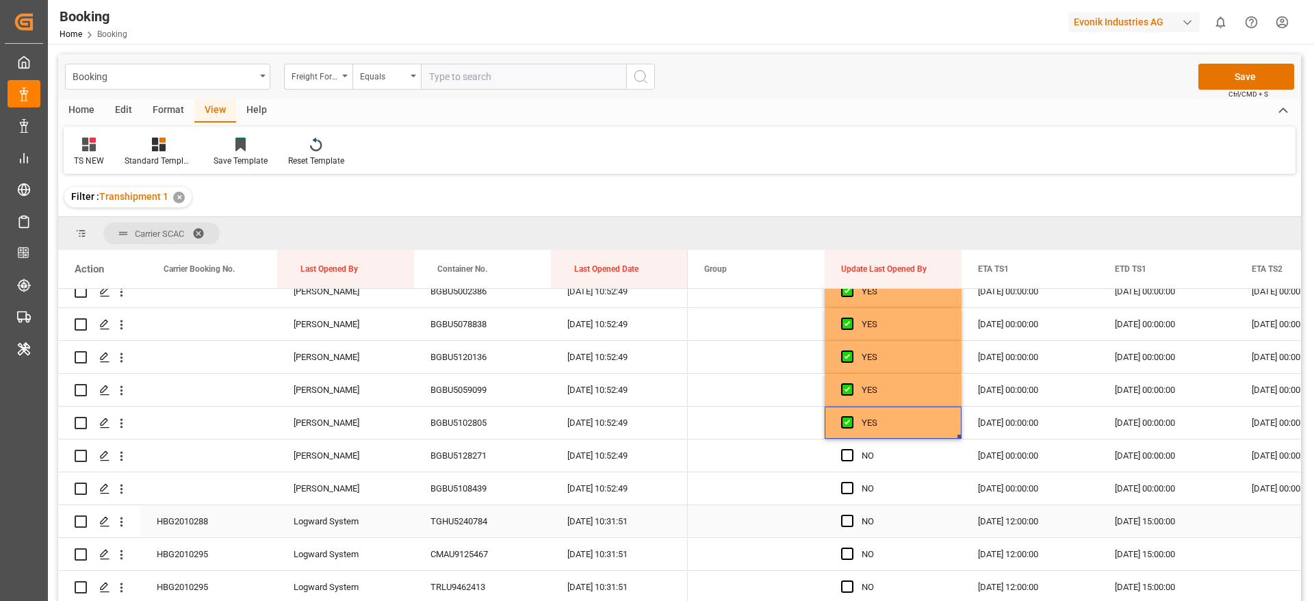
scroll to position [1848, 0]
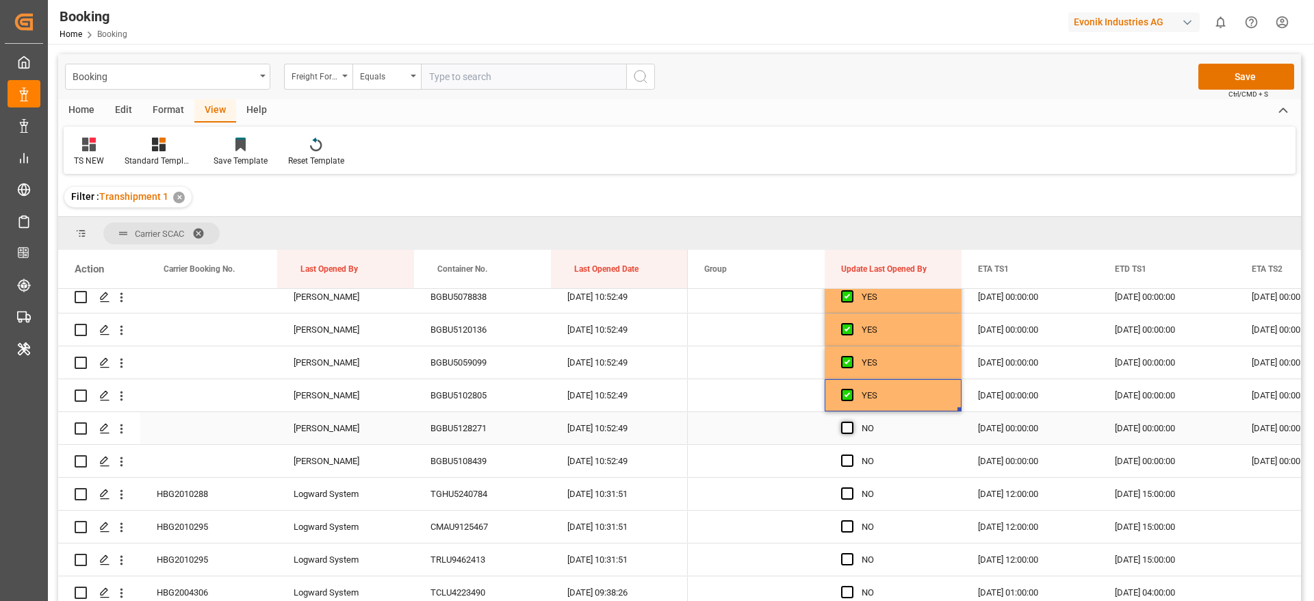
click at [848, 432] on span "Press SPACE to select this row." at bounding box center [847, 428] width 12 height 12
click at [851, 422] on input "Press SPACE to select this row." at bounding box center [851, 422] width 0 height 0
click at [848, 461] on span "Press SPACE to select this row." at bounding box center [847, 460] width 12 height 12
click at [851, 454] on input "Press SPACE to select this row." at bounding box center [851, 454] width 0 height 0
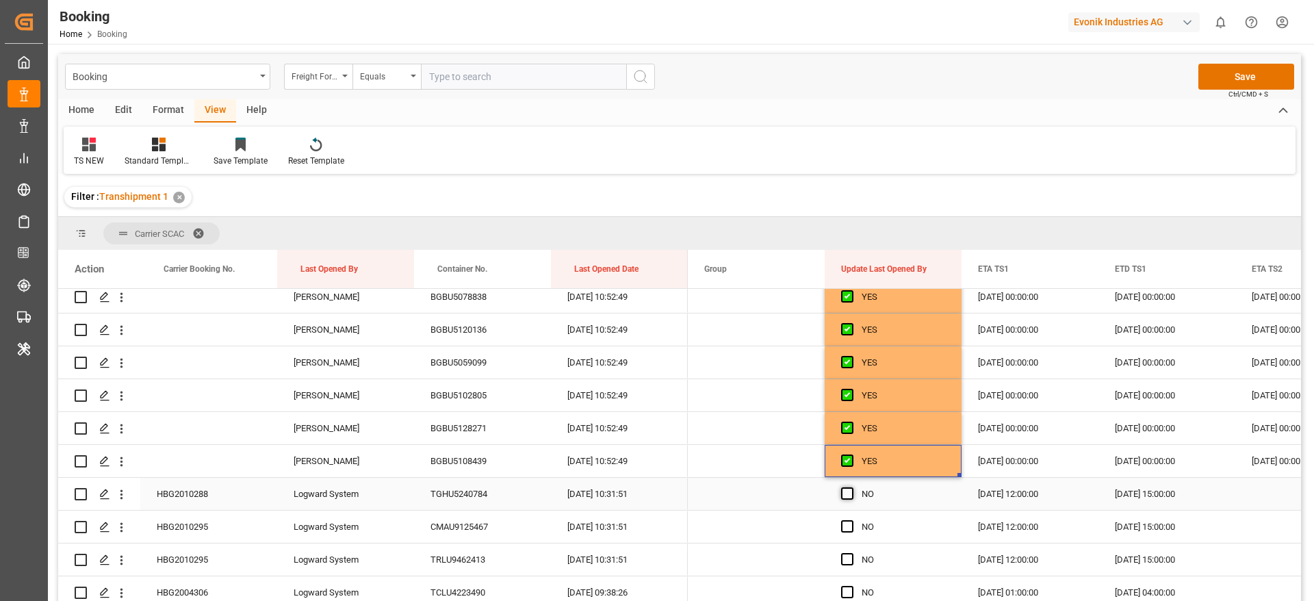
click at [848, 488] on span "Press SPACE to select this row." at bounding box center [847, 493] width 12 height 12
click at [851, 487] on input "Press SPACE to select this row." at bounding box center [851, 487] width 0 height 0
click at [844, 523] on span "Press SPACE to select this row." at bounding box center [847, 526] width 12 height 12
click at [851, 520] on input "Press SPACE to select this row." at bounding box center [851, 520] width 0 height 0
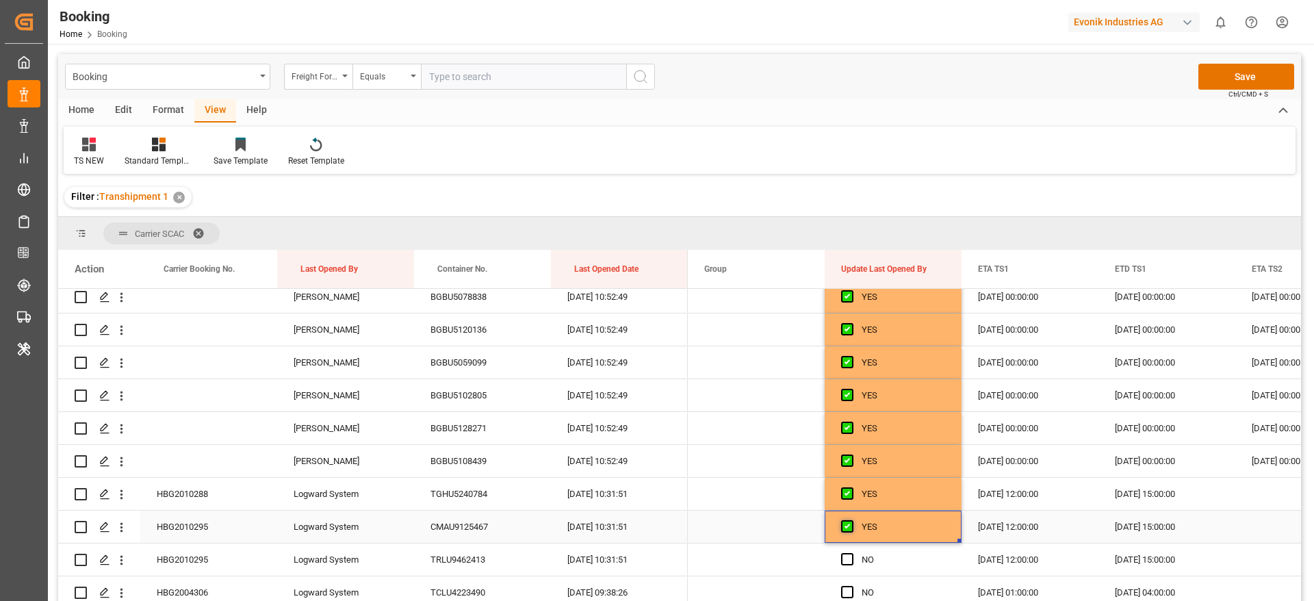
scroll to position [1950, 0]
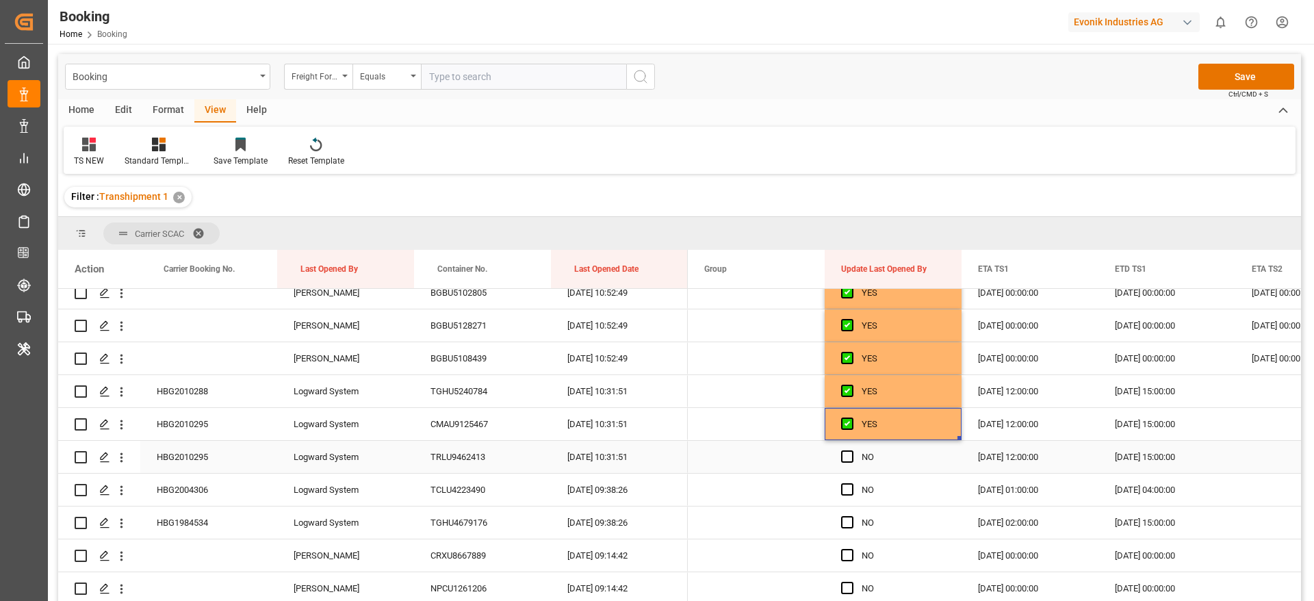
click at [845, 457] on span "Press SPACE to select this row." at bounding box center [847, 456] width 12 height 12
click at [851, 450] on input "Press SPACE to select this row." at bounding box center [851, 450] width 0 height 0
click at [849, 491] on span "Press SPACE to select this row." at bounding box center [847, 489] width 12 height 12
click at [851, 483] on input "Press SPACE to select this row." at bounding box center [851, 483] width 0 height 0
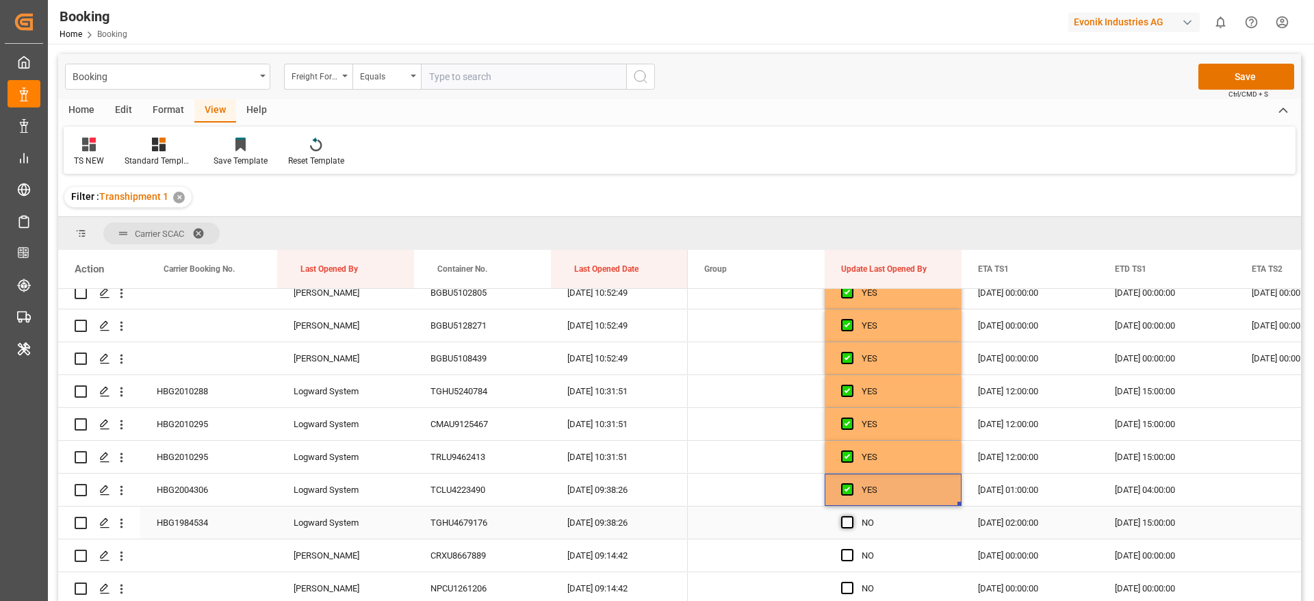
click at [849, 516] on span "Press SPACE to select this row." at bounding box center [847, 522] width 12 height 12
click at [851, 516] on input "Press SPACE to select this row." at bounding box center [851, 516] width 0 height 0
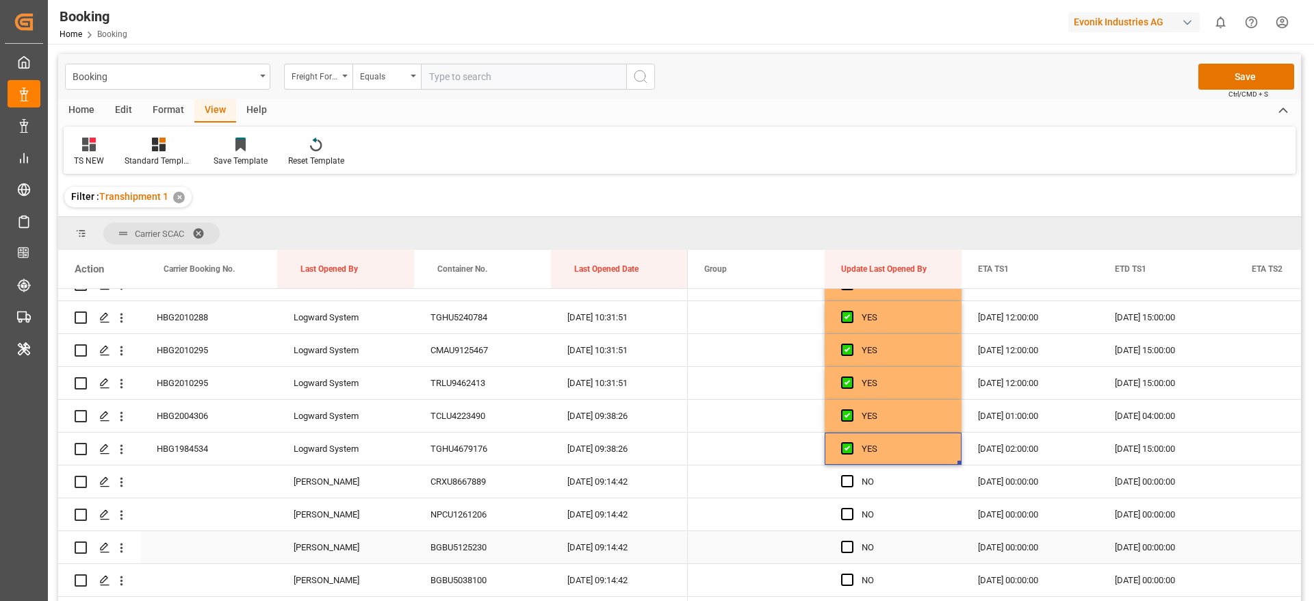
scroll to position [2053, 0]
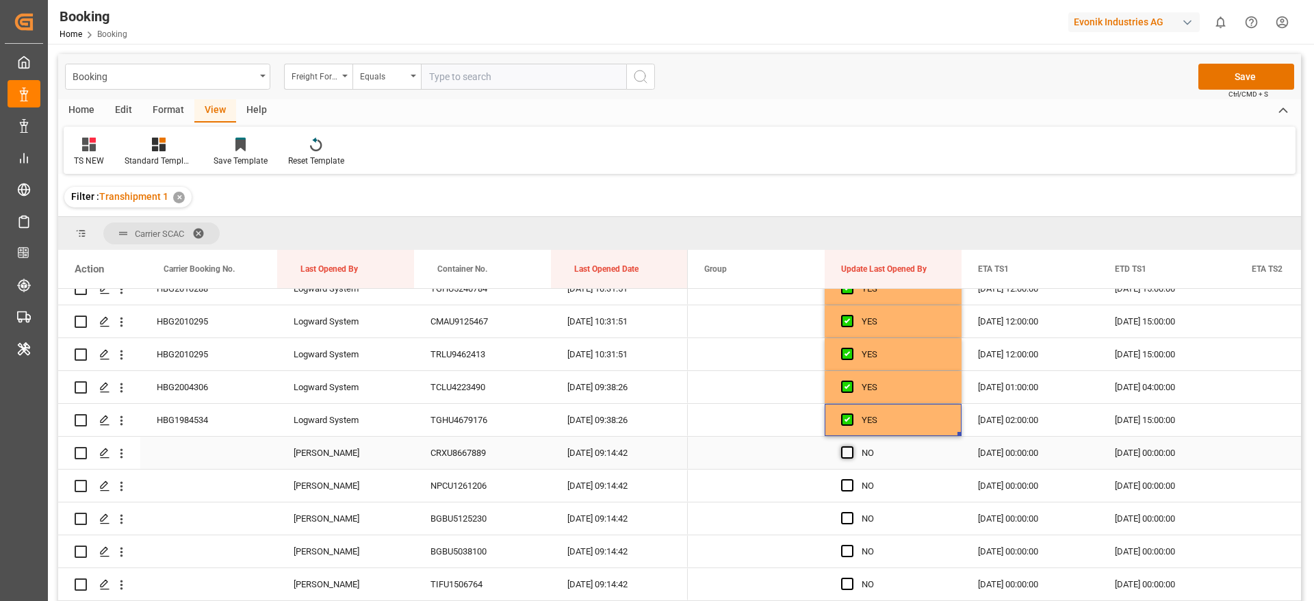
click at [849, 452] on span "Press SPACE to select this row." at bounding box center [847, 452] width 12 height 12
click at [851, 446] on input "Press SPACE to select this row." at bounding box center [851, 446] width 0 height 0
drag, startPoint x: 850, startPoint y: 483, endPoint x: 850, endPoint y: 503, distance: 19.8
click at [850, 484] on span "Press SPACE to select this row." at bounding box center [847, 485] width 12 height 12
click at [851, 479] on input "Press SPACE to select this row." at bounding box center [851, 479] width 0 height 0
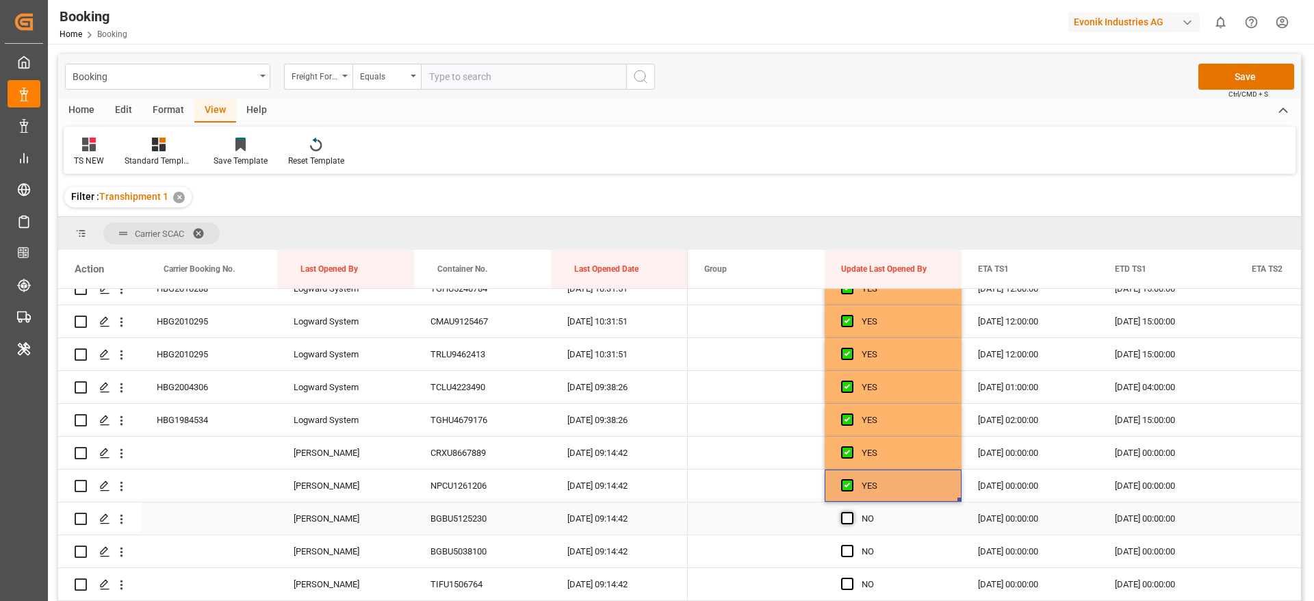
click at [848, 520] on span "Press SPACE to select this row." at bounding box center [847, 518] width 12 height 12
click at [851, 512] on input "Press SPACE to select this row." at bounding box center [851, 512] width 0 height 0
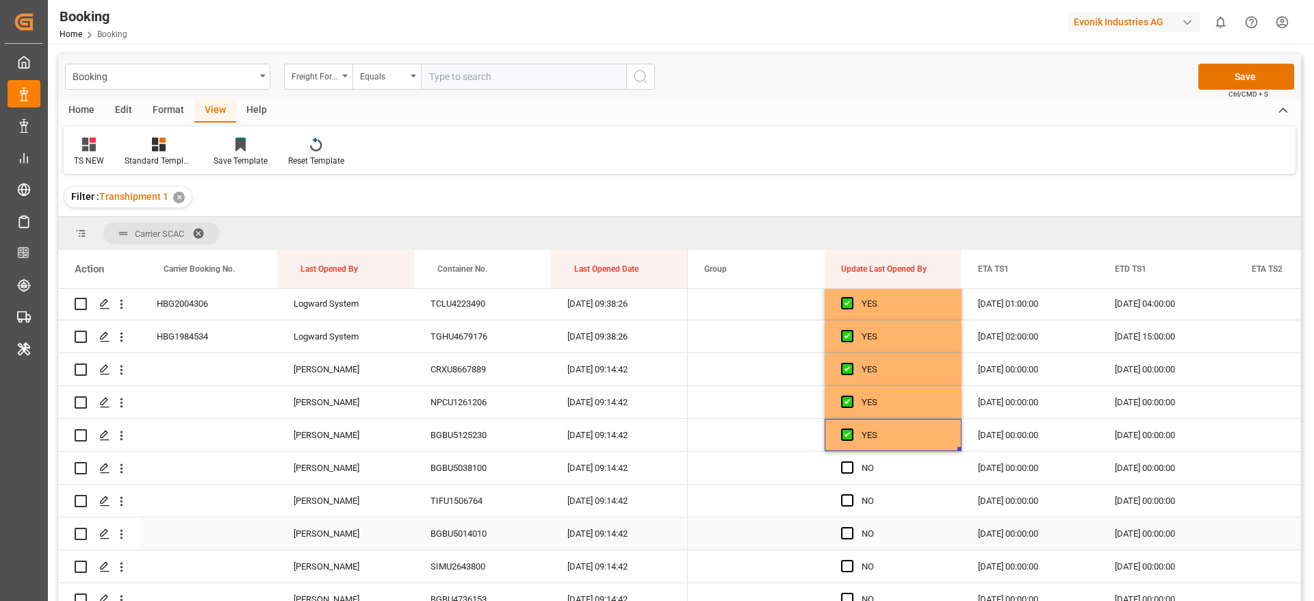
scroll to position [2155, 0]
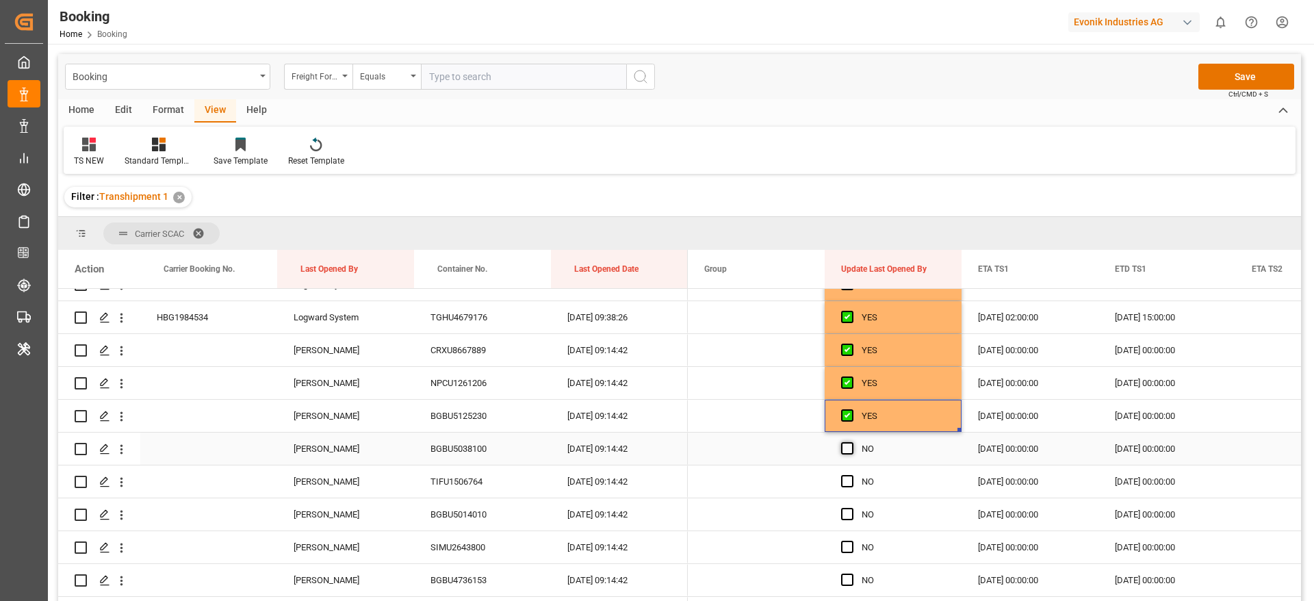
click at [846, 450] on span "Press SPACE to select this row." at bounding box center [847, 448] width 12 height 12
click at [851, 442] on input "Press SPACE to select this row." at bounding box center [851, 442] width 0 height 0
click at [846, 484] on span "Press SPACE to select this row." at bounding box center [847, 481] width 12 height 12
click at [851, 475] on input "Press SPACE to select this row." at bounding box center [851, 475] width 0 height 0
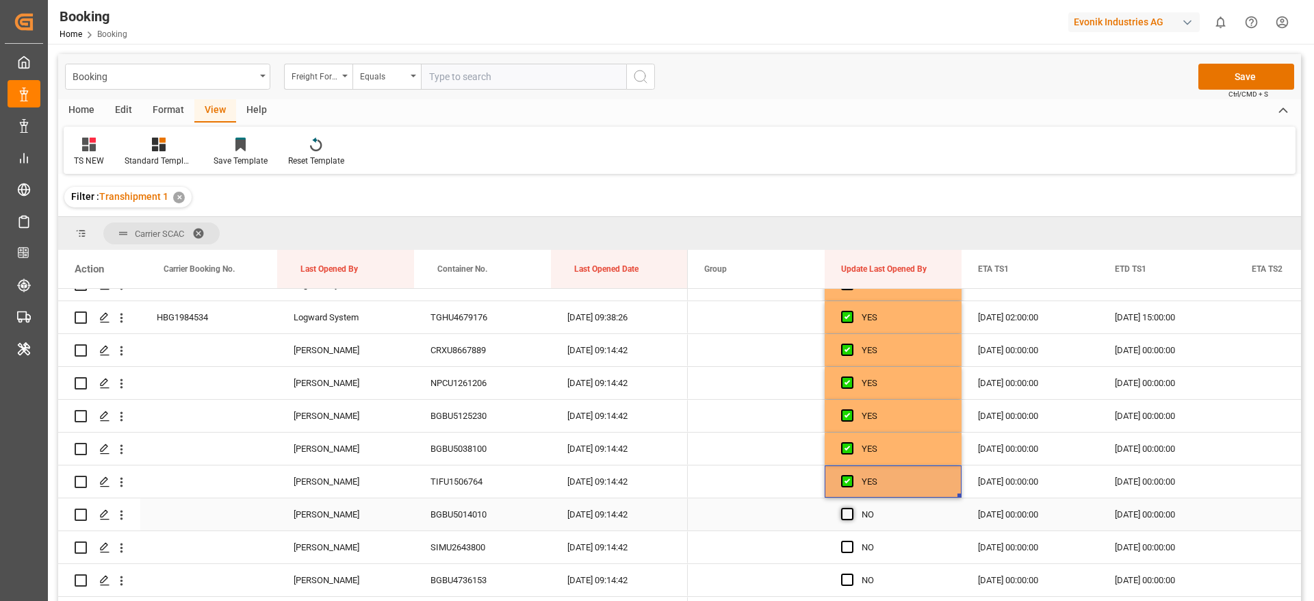
click at [848, 515] on span "Press SPACE to select this row." at bounding box center [847, 514] width 12 height 12
click at [851, 508] on input "Press SPACE to select this row." at bounding box center [851, 508] width 0 height 0
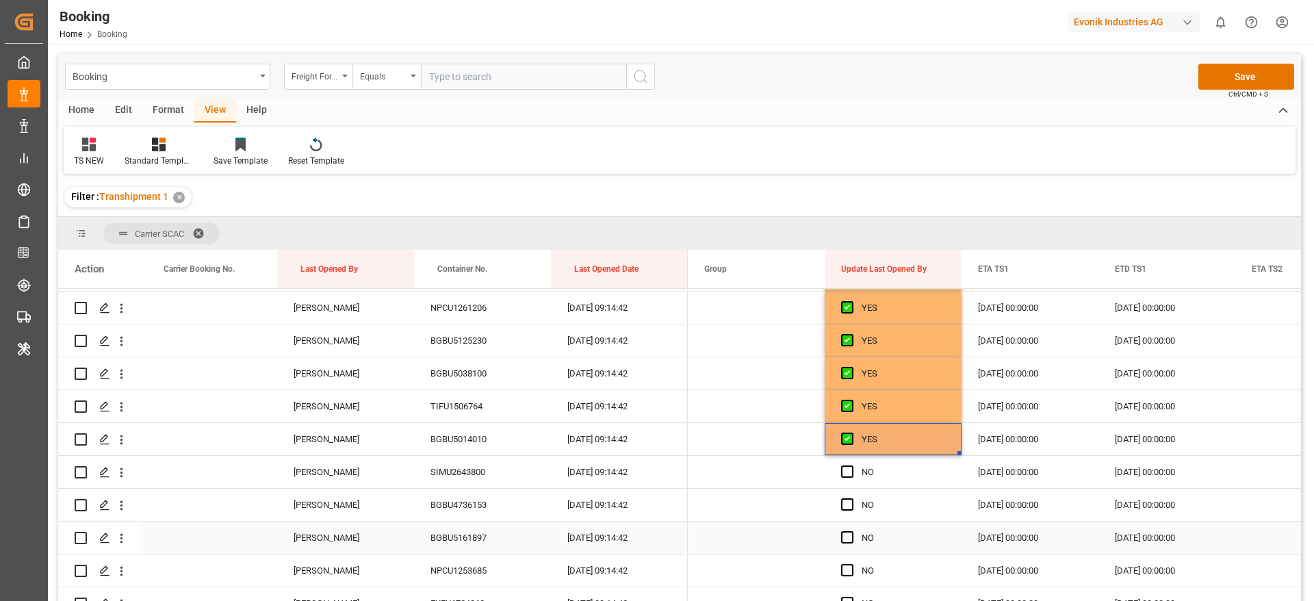
scroll to position [2258, 0]
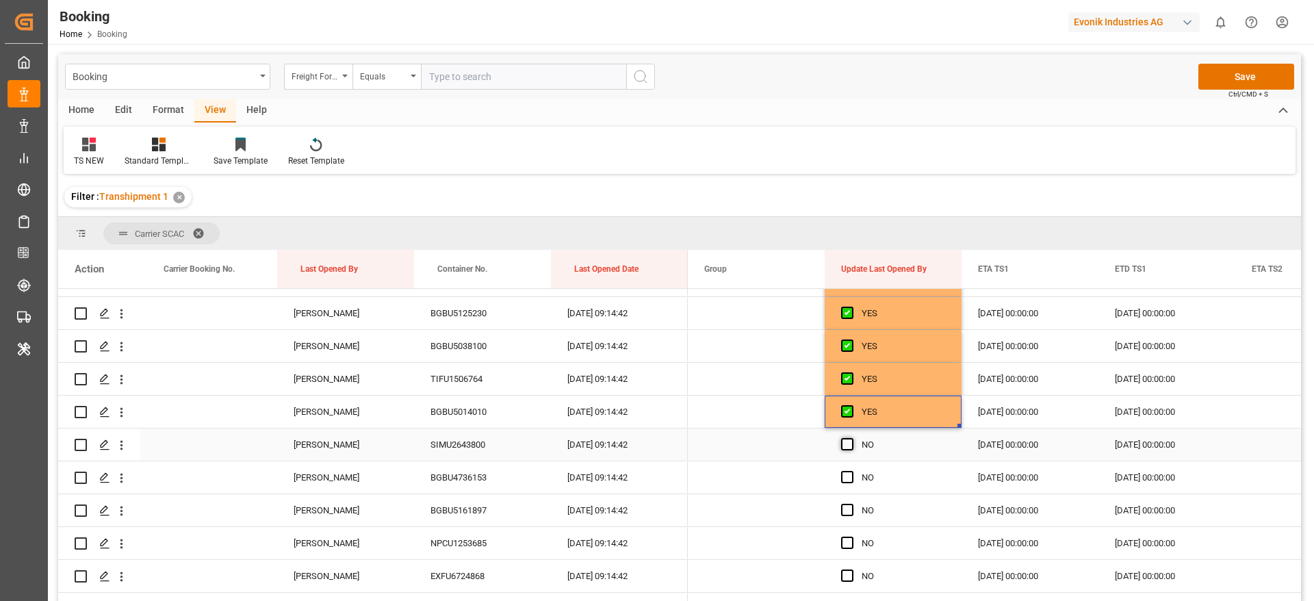
click at [848, 449] on span "Press SPACE to select this row." at bounding box center [847, 444] width 12 height 12
click at [851, 438] on input "Press SPACE to select this row." at bounding box center [851, 438] width 0 height 0
click at [848, 482] on span "Press SPACE to select this row." at bounding box center [847, 477] width 12 height 12
click at [851, 471] on input "Press SPACE to select this row." at bounding box center [851, 471] width 0 height 0
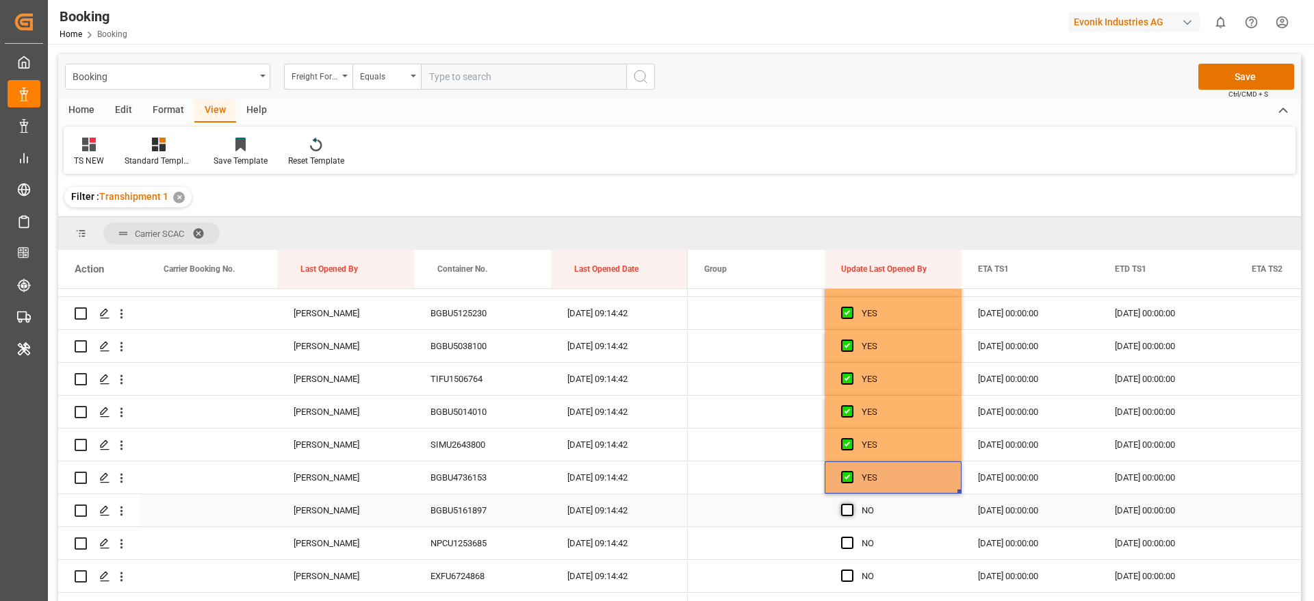
click at [848, 506] on span "Press SPACE to select this row." at bounding box center [847, 510] width 12 height 12
click at [851, 504] on input "Press SPACE to select this row." at bounding box center [851, 504] width 0 height 0
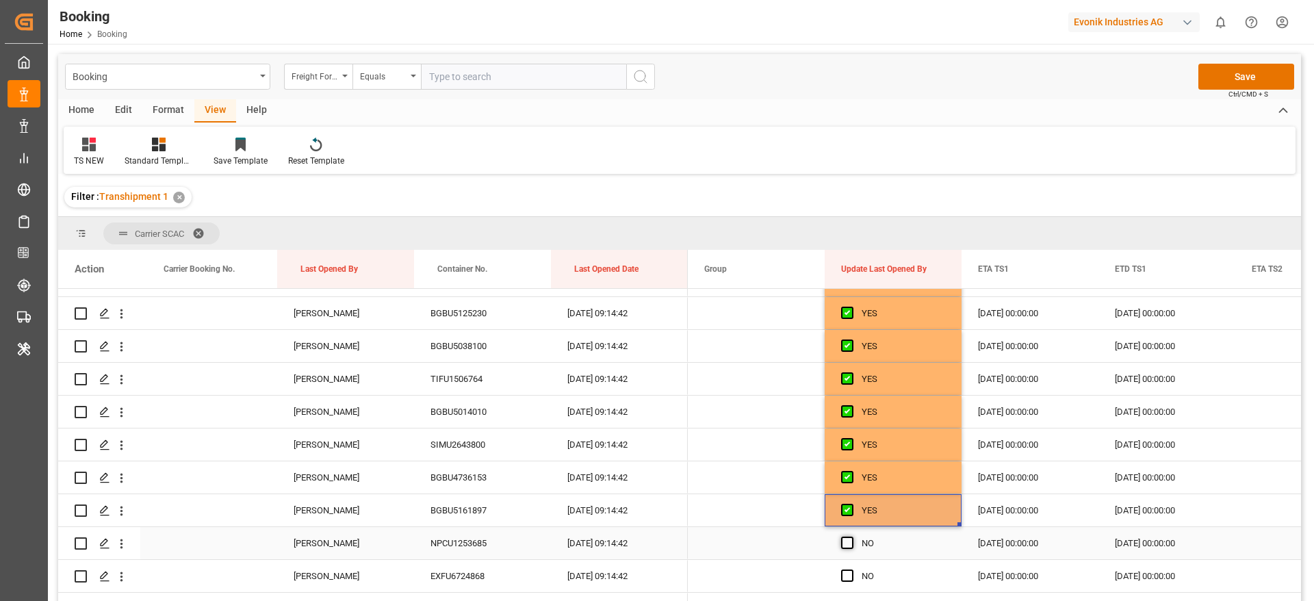
click at [846, 543] on span "Press SPACE to select this row." at bounding box center [847, 542] width 12 height 12
click at [851, 536] on input "Press SPACE to select this row." at bounding box center [851, 536] width 0 height 0
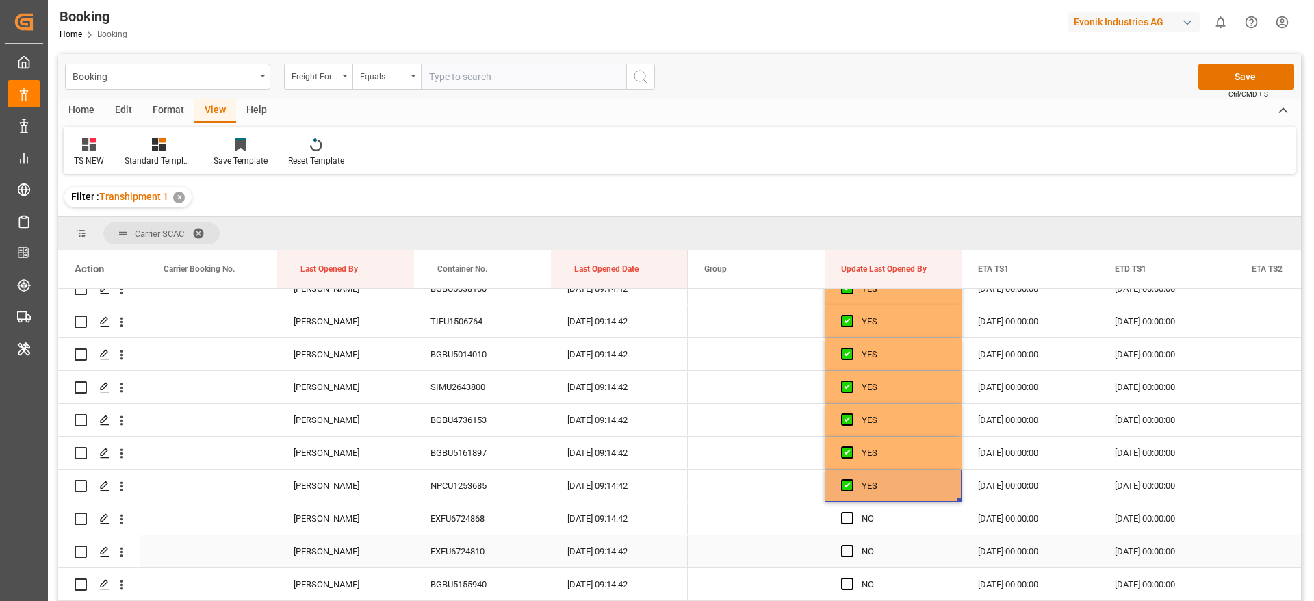
scroll to position [2361, 0]
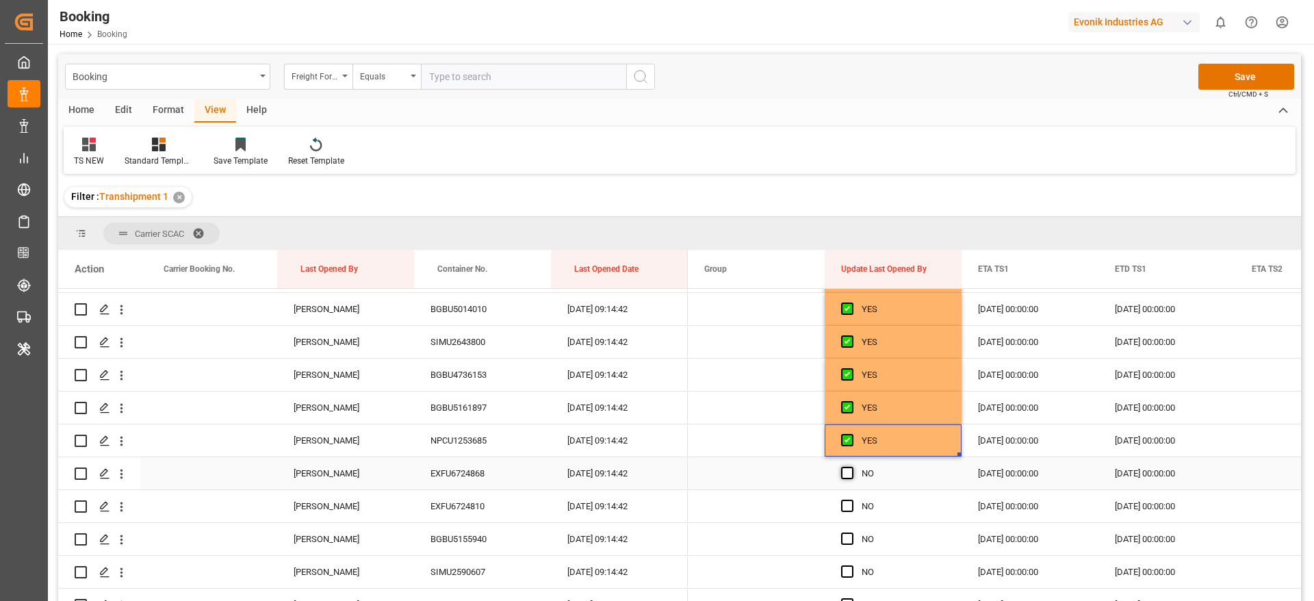
click at [844, 471] on span "Press SPACE to select this row." at bounding box center [847, 473] width 12 height 12
click at [851, 467] on input "Press SPACE to select this row." at bounding box center [851, 467] width 0 height 0
click at [848, 509] on span "Press SPACE to select this row." at bounding box center [847, 506] width 12 height 12
click at [851, 500] on input "Press SPACE to select this row." at bounding box center [851, 500] width 0 height 0
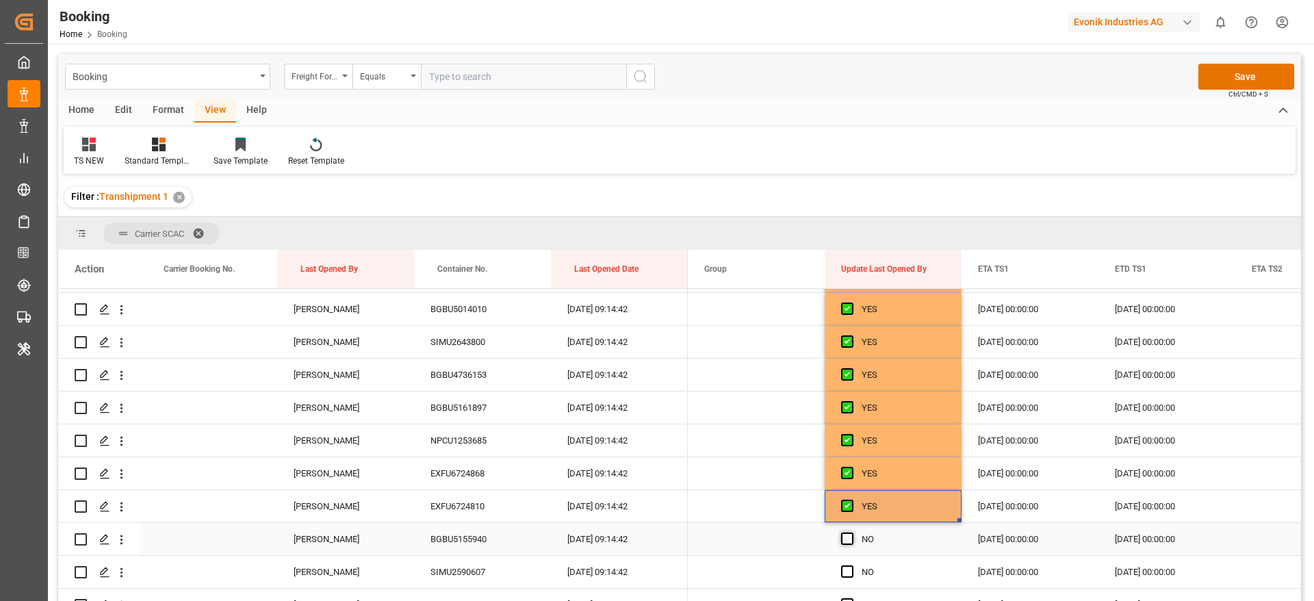
click at [848, 535] on span "Press SPACE to select this row." at bounding box center [847, 538] width 12 height 12
click at [851, 532] on input "Press SPACE to select this row." at bounding box center [851, 532] width 0 height 0
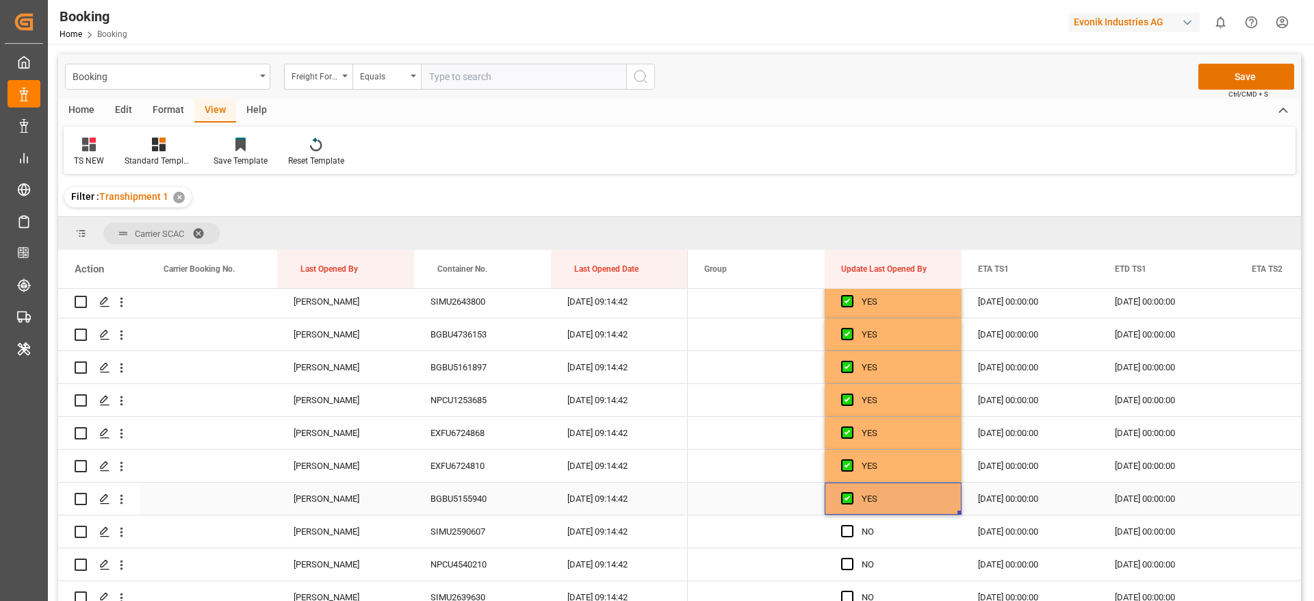
scroll to position [2463, 0]
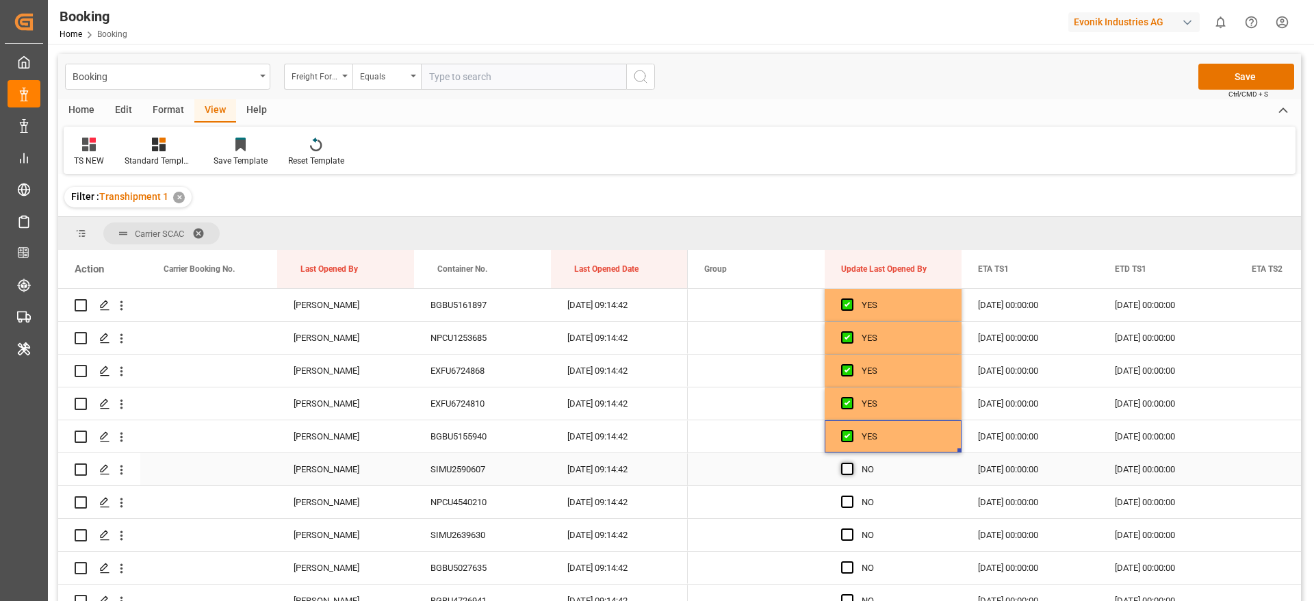
click at [851, 465] on span "Press SPACE to select this row." at bounding box center [847, 469] width 12 height 12
click at [851, 463] on input "Press SPACE to select this row." at bounding box center [851, 463] width 0 height 0
click at [849, 504] on span "Press SPACE to select this row." at bounding box center [847, 501] width 12 height 12
click at [851, 495] on input "Press SPACE to select this row." at bounding box center [851, 495] width 0 height 0
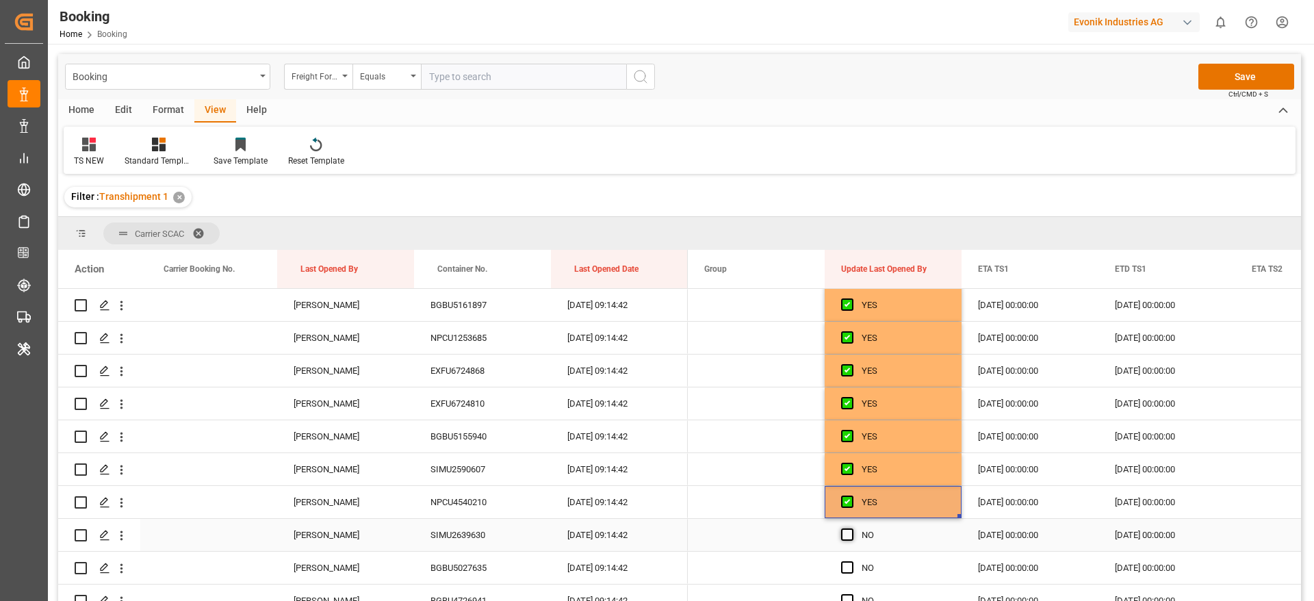
click at [849, 535] on span "Press SPACE to select this row." at bounding box center [847, 534] width 12 height 12
click at [851, 528] on input "Press SPACE to select this row." at bounding box center [851, 528] width 0 height 0
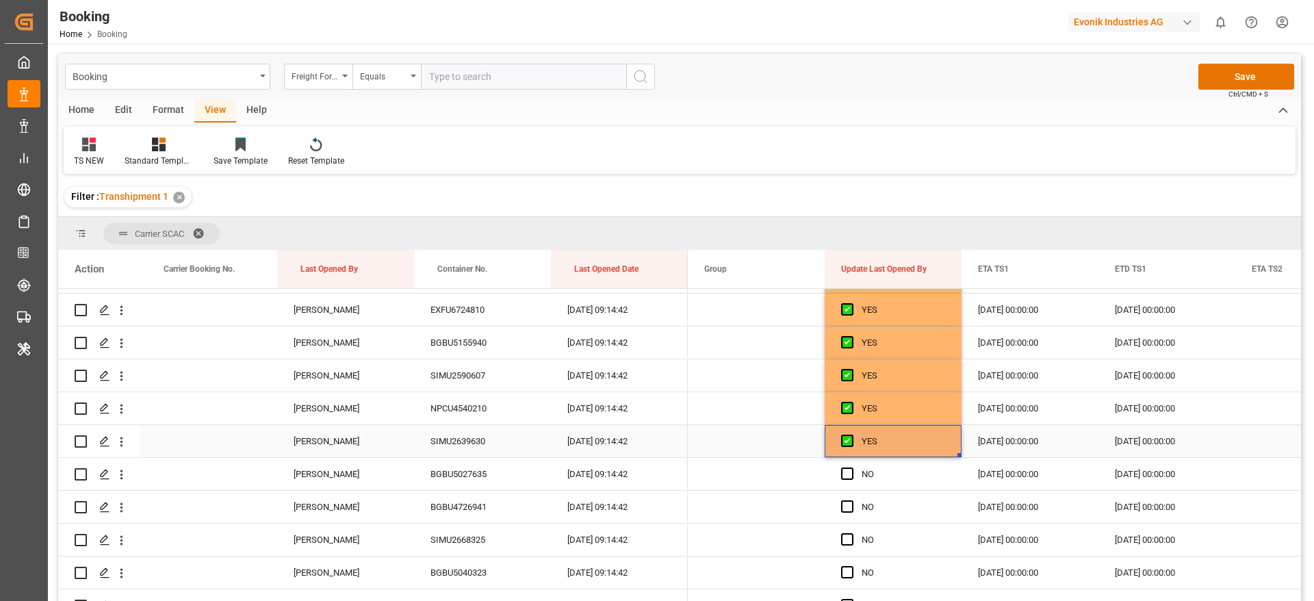
scroll to position [2566, 0]
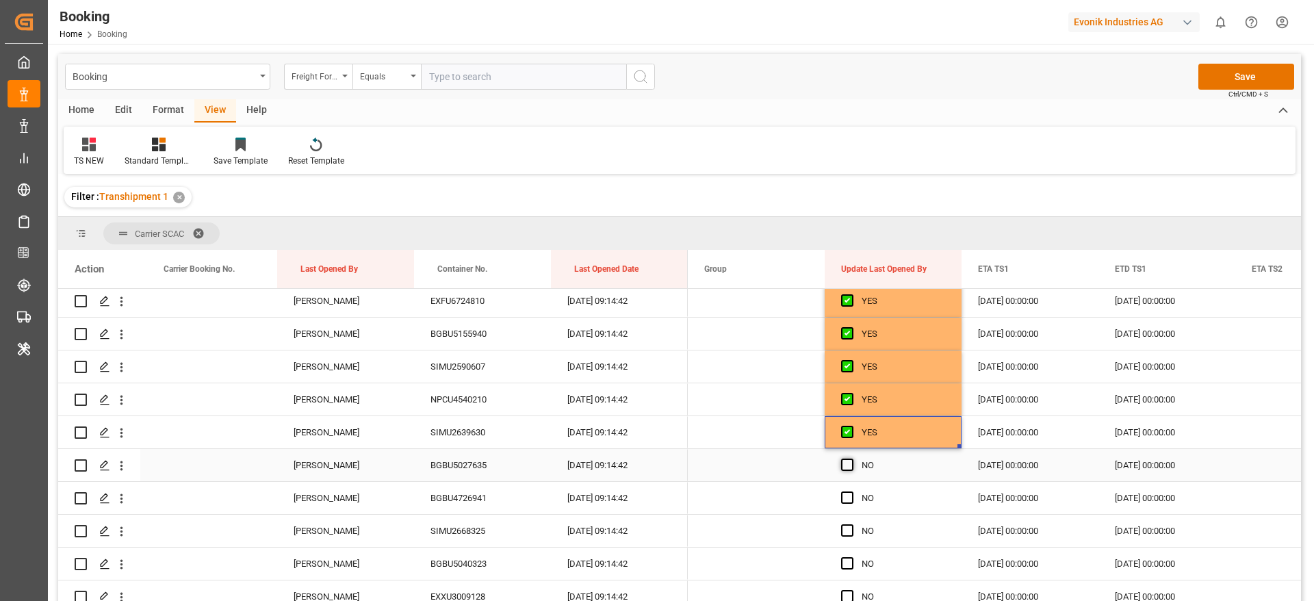
click at [844, 468] on span "Press SPACE to select this row." at bounding box center [847, 464] width 12 height 12
click at [851, 458] on input "Press SPACE to select this row." at bounding box center [851, 458] width 0 height 0
click at [850, 500] on span "Press SPACE to select this row." at bounding box center [847, 497] width 12 height 12
click at [851, 491] on input "Press SPACE to select this row." at bounding box center [851, 491] width 0 height 0
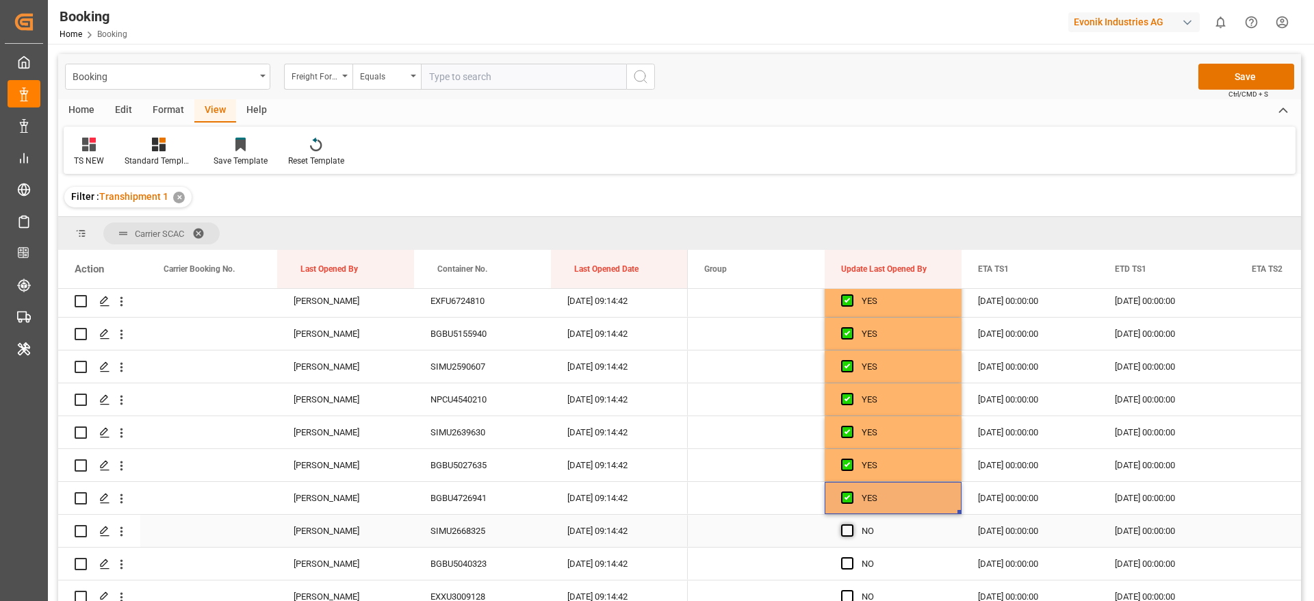
click at [846, 530] on span "Press SPACE to select this row." at bounding box center [847, 530] width 12 height 12
click at [851, 524] on input "Press SPACE to select this row." at bounding box center [851, 524] width 0 height 0
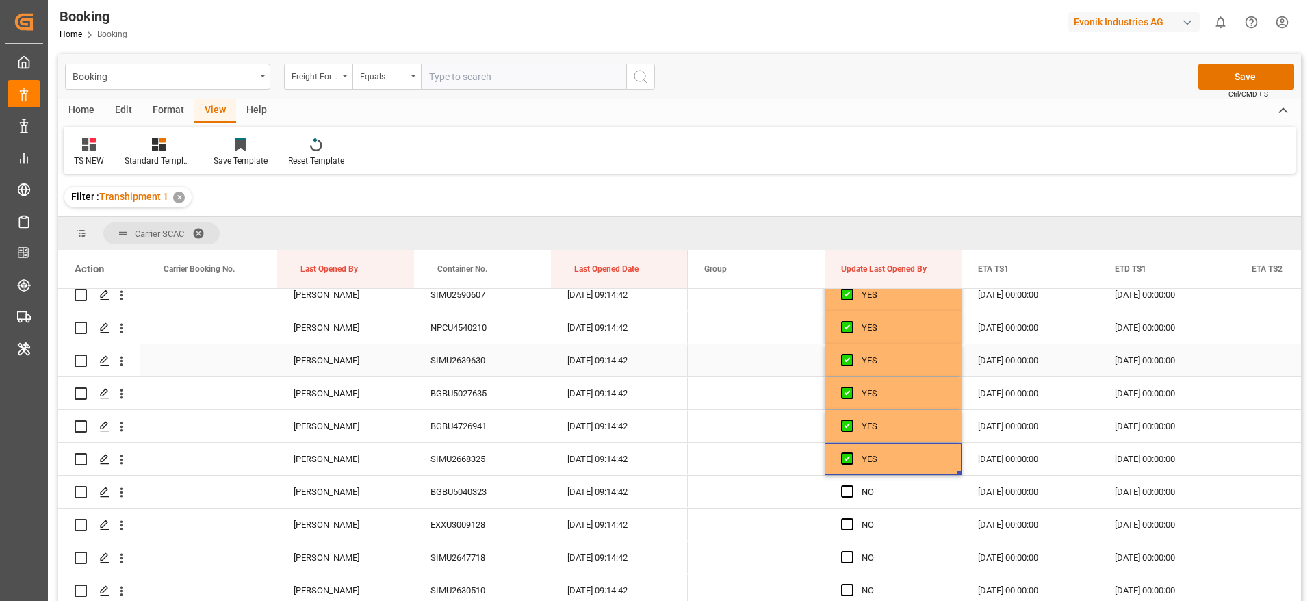
scroll to position [2669, 0]
click at [848, 461] on span "Press SPACE to select this row." at bounding box center [847, 460] width 12 height 12
click at [851, 454] on input "Press SPACE to select this row." at bounding box center [851, 454] width 0 height 0
click at [848, 498] on span "Press SPACE to select this row." at bounding box center [847, 493] width 12 height 12
click at [851, 487] on input "Press SPACE to select this row." at bounding box center [851, 487] width 0 height 0
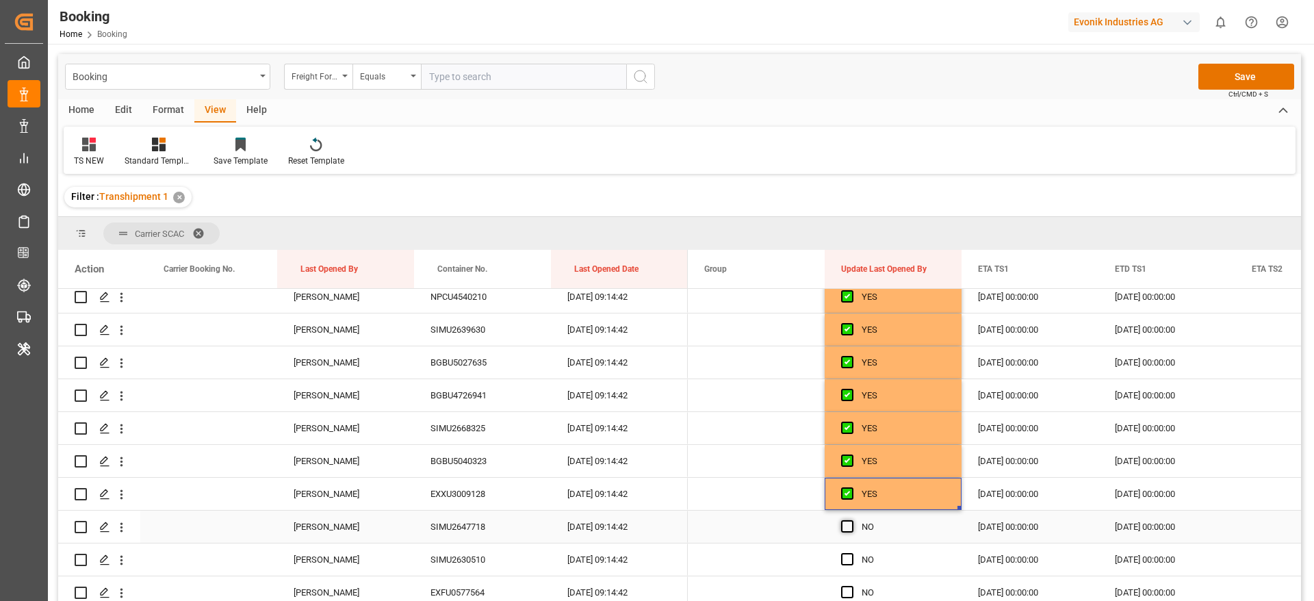
click at [848, 524] on span "Press SPACE to select this row." at bounding box center [847, 526] width 12 height 12
click at [851, 520] on input "Press SPACE to select this row." at bounding box center [851, 520] width 0 height 0
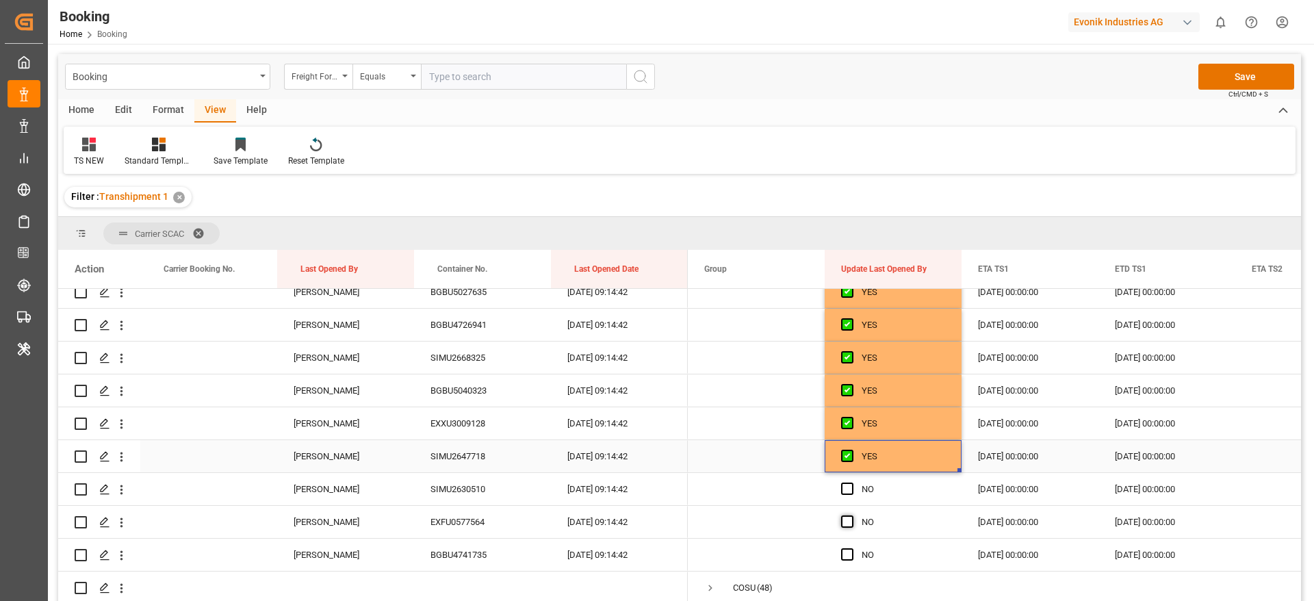
scroll to position [2771, 0]
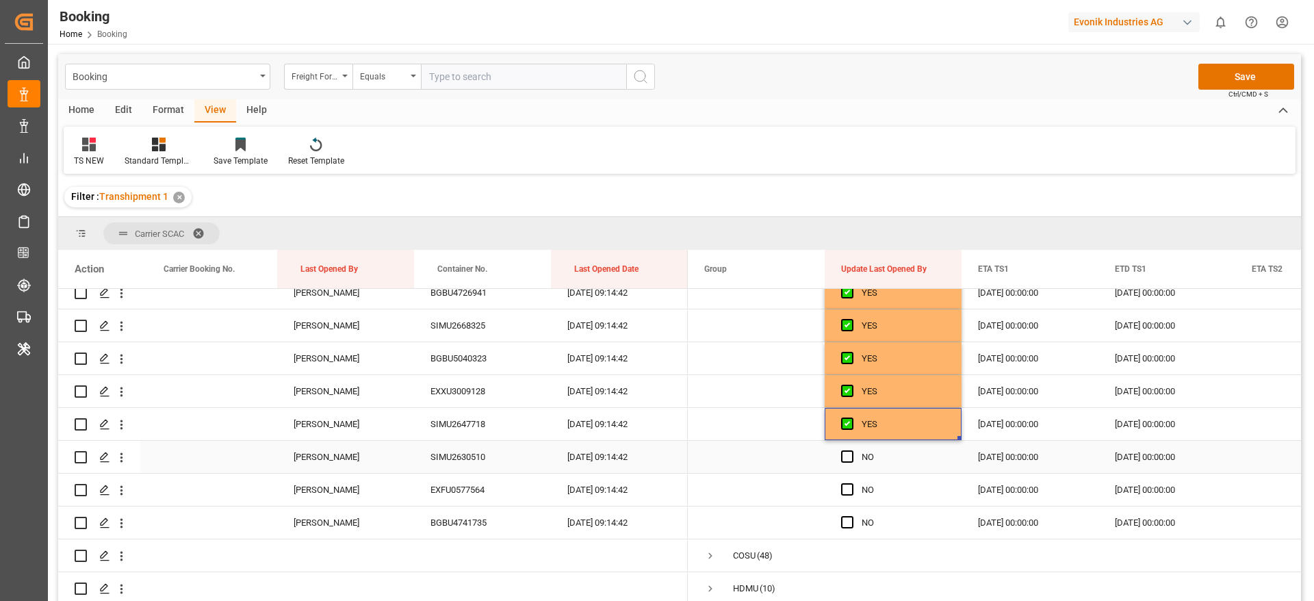
click at [849, 461] on span "Press SPACE to select this row." at bounding box center [847, 456] width 12 height 12
click at [851, 450] on input "Press SPACE to select this row." at bounding box center [851, 450] width 0 height 0
click at [850, 496] on div "Press SPACE to select this row." at bounding box center [851, 489] width 21 height 31
click at [850, 491] on span "Press SPACE to select this row." at bounding box center [847, 489] width 12 height 12
click at [851, 483] on input "Press SPACE to select this row." at bounding box center [851, 483] width 0 height 0
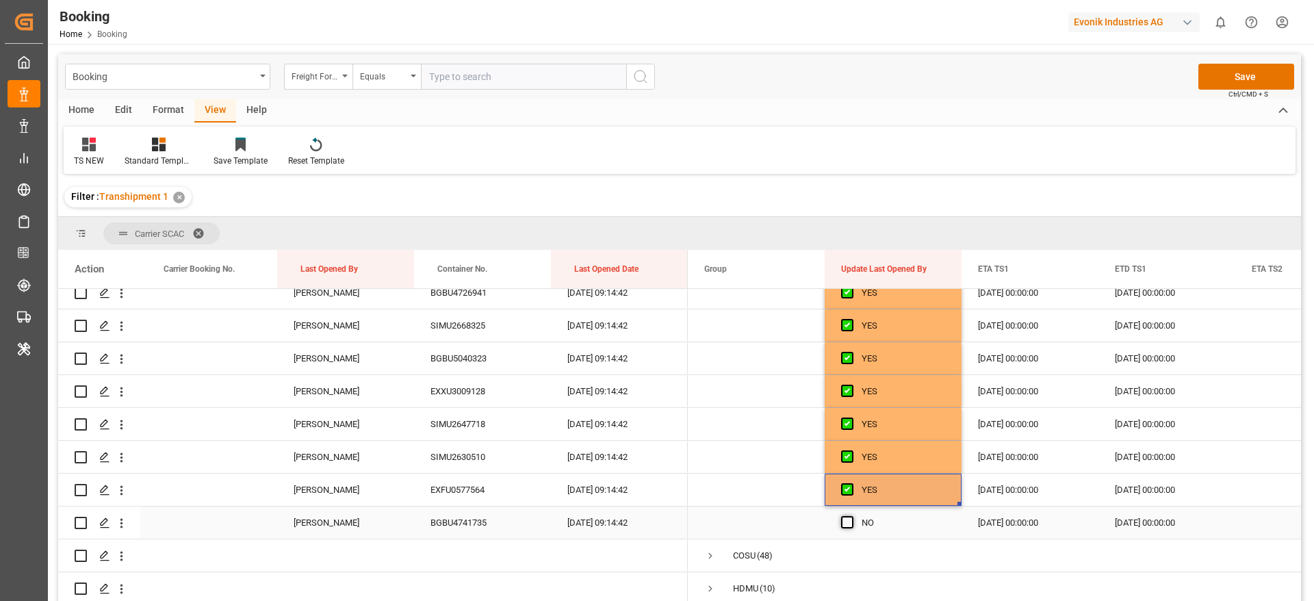
click at [850, 524] on span "Press SPACE to select this row." at bounding box center [847, 522] width 12 height 12
click at [851, 516] on input "Press SPACE to select this row." at bounding box center [851, 516] width 0 height 0
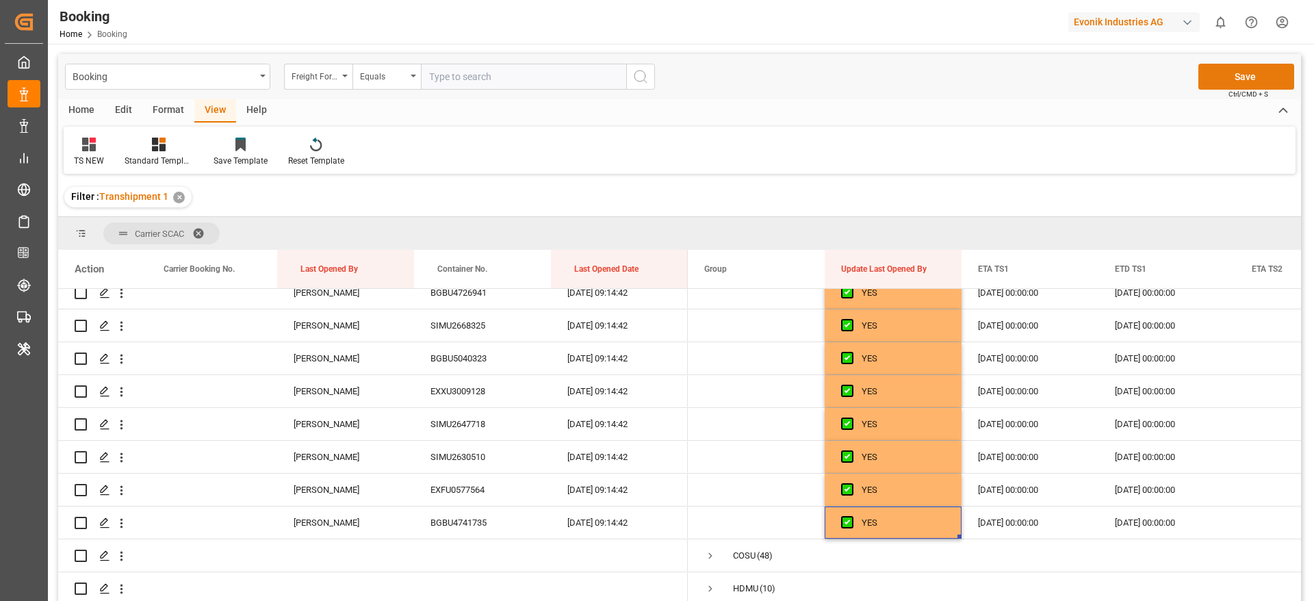
click at [1208, 80] on button "Save" at bounding box center [1246, 77] width 96 height 26
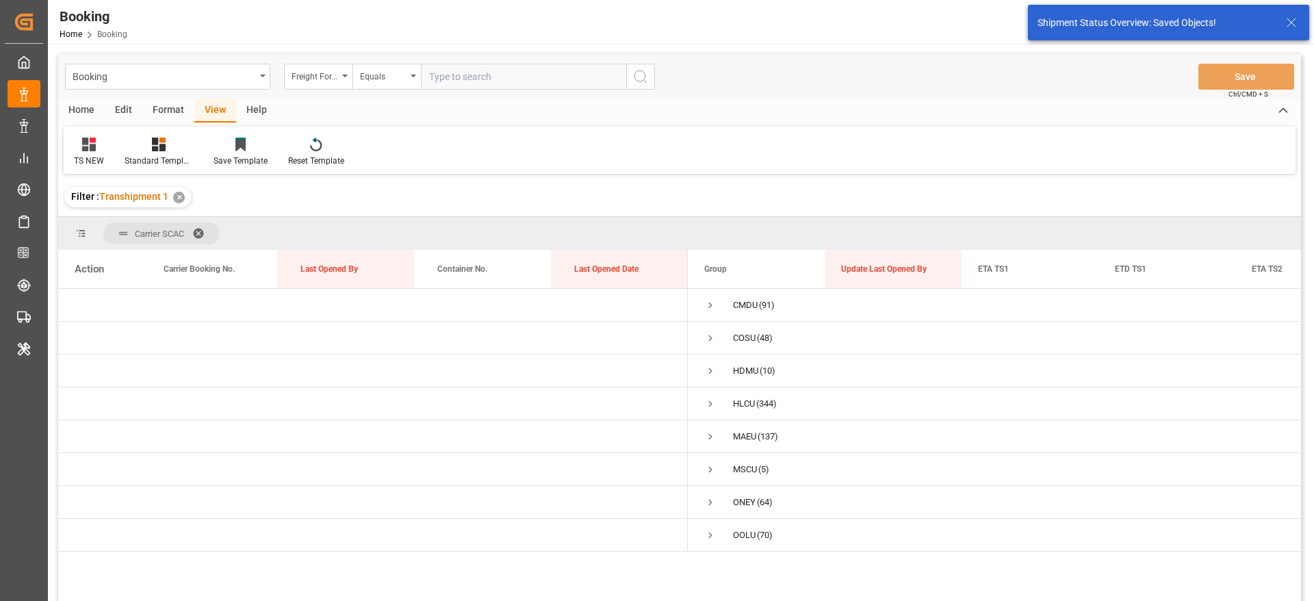
scroll to position [0, 0]
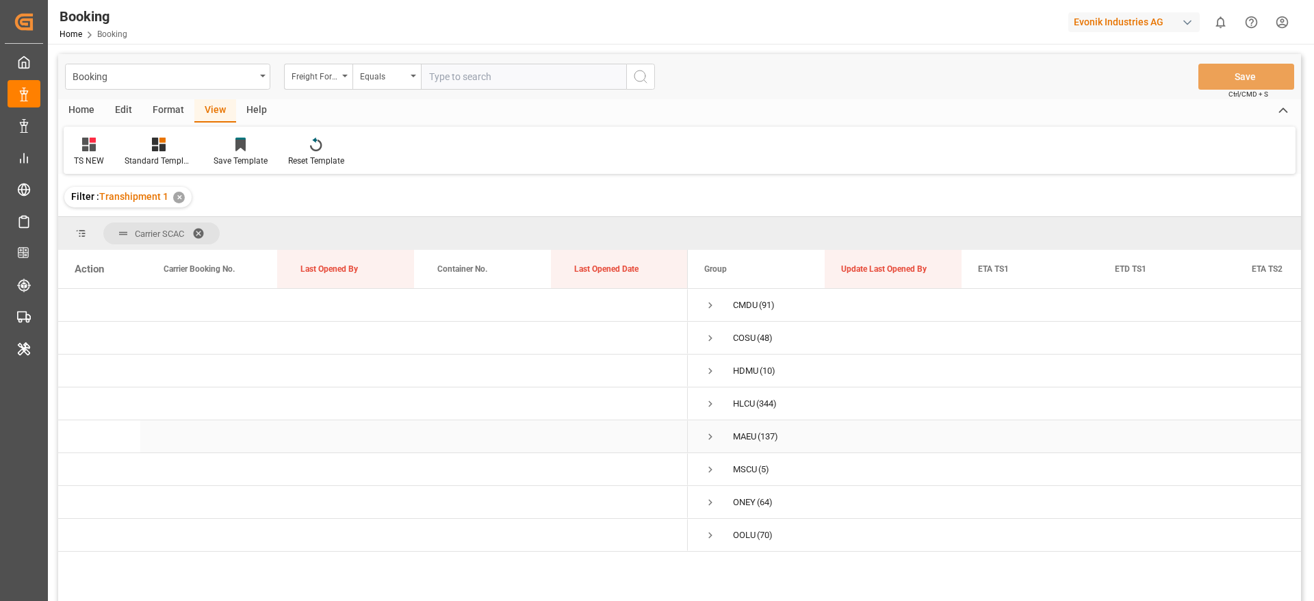
click at [709, 436] on span "Press SPACE to select this row." at bounding box center [710, 436] width 12 height 12
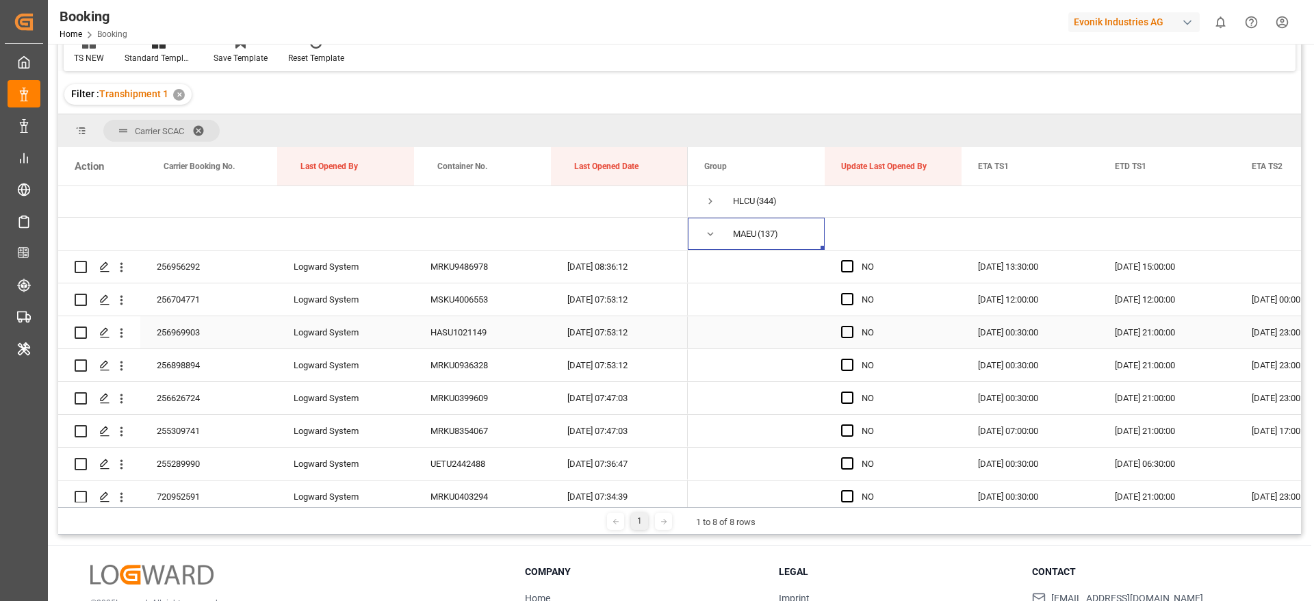
scroll to position [103, 0]
click at [846, 268] on span "Press SPACE to select this row." at bounding box center [847, 263] width 12 height 12
click at [851, 257] on input "Press SPACE to select this row." at bounding box center [851, 257] width 0 height 0
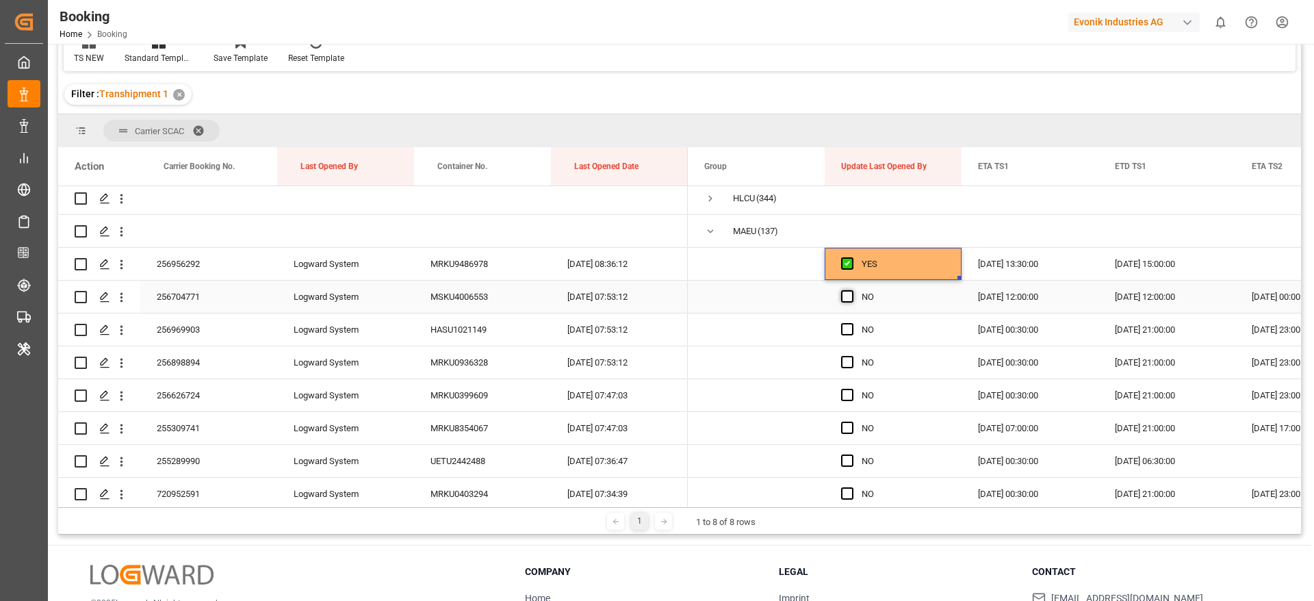
click at [845, 297] on span "Press SPACE to select this row." at bounding box center [847, 296] width 12 height 12
click at [851, 290] on input "Press SPACE to select this row." at bounding box center [851, 290] width 0 height 0
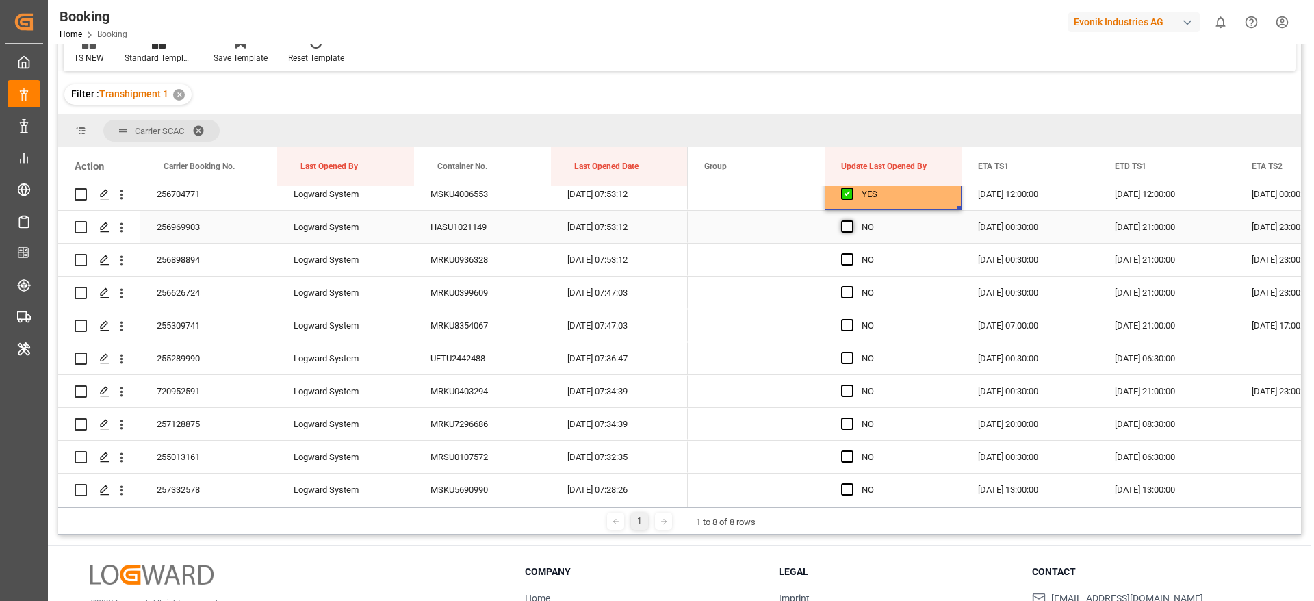
click at [851, 226] on span "Press SPACE to select this row." at bounding box center [847, 226] width 12 height 12
click at [851, 220] on input "Press SPACE to select this row." at bounding box center [851, 220] width 0 height 0
click at [844, 253] on span "Press SPACE to select this row." at bounding box center [847, 259] width 12 height 12
click at [851, 253] on input "Press SPACE to select this row." at bounding box center [851, 253] width 0 height 0
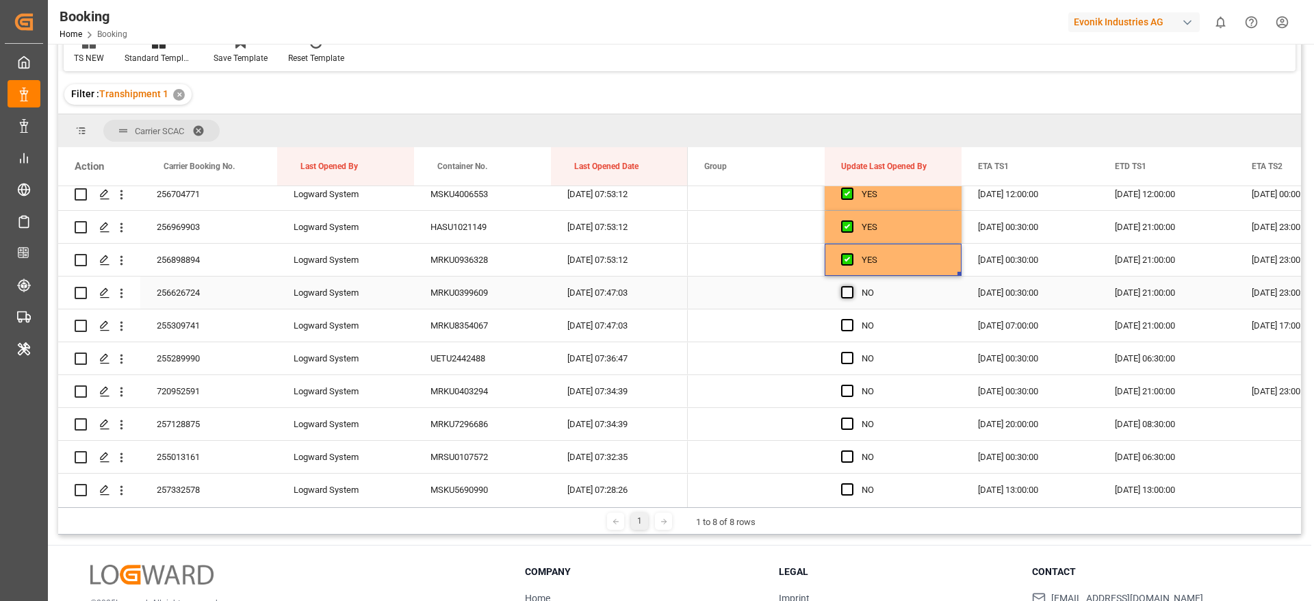
click at [846, 289] on span "Press SPACE to select this row." at bounding box center [847, 292] width 12 height 12
click at [851, 286] on input "Press SPACE to select this row." at bounding box center [851, 286] width 0 height 0
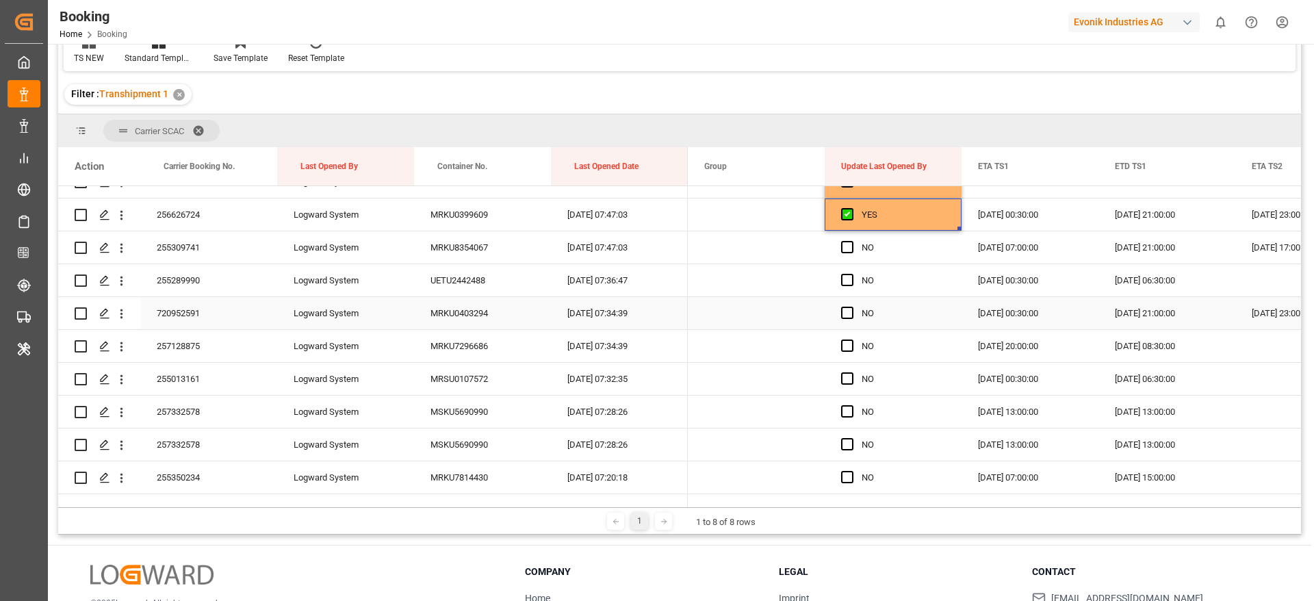
scroll to position [308, 0]
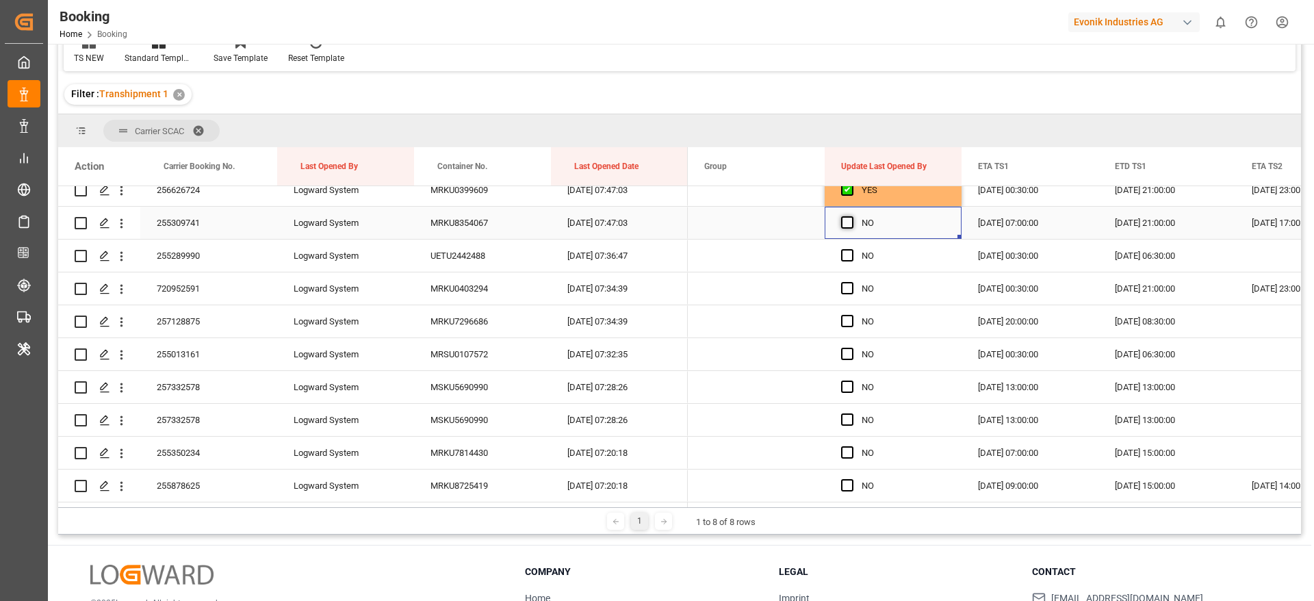
click at [843, 228] on span "Press SPACE to select this row." at bounding box center [847, 222] width 12 height 12
click at [851, 216] on input "Press SPACE to select this row." at bounding box center [851, 216] width 0 height 0
click at [844, 254] on span "Press SPACE to select this row." at bounding box center [847, 255] width 12 height 12
click at [851, 249] on input "Press SPACE to select this row." at bounding box center [851, 249] width 0 height 0
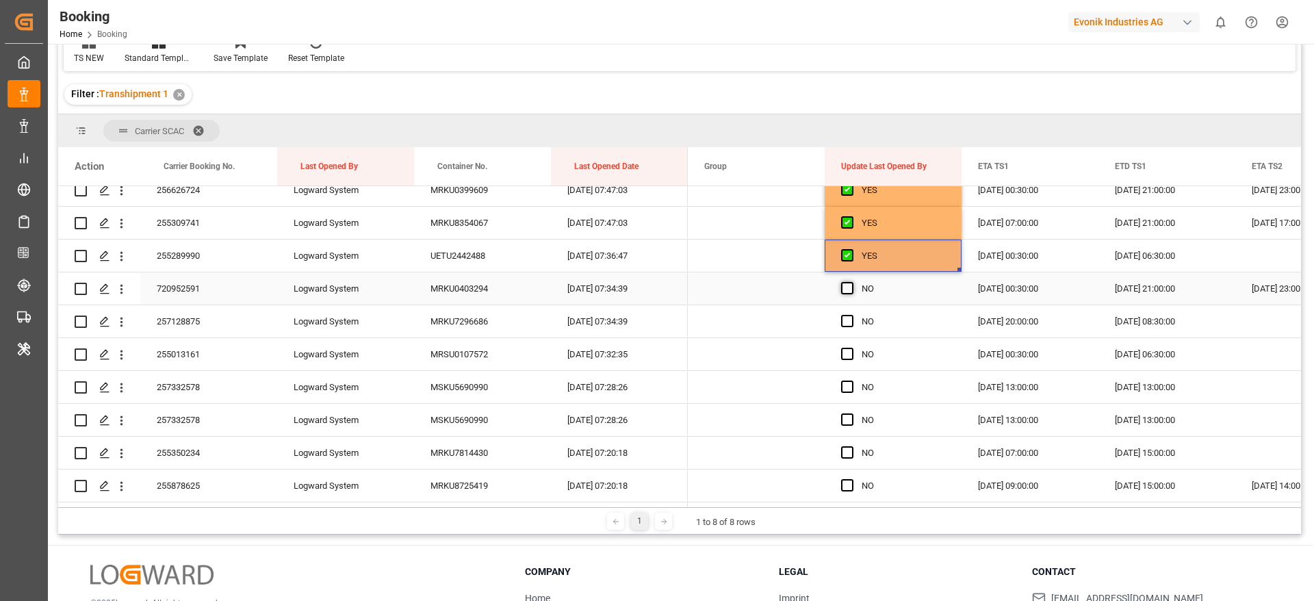
click at [842, 289] on span "Press SPACE to select this row." at bounding box center [847, 288] width 12 height 12
click at [851, 282] on input "Press SPACE to select this row." at bounding box center [851, 282] width 0 height 0
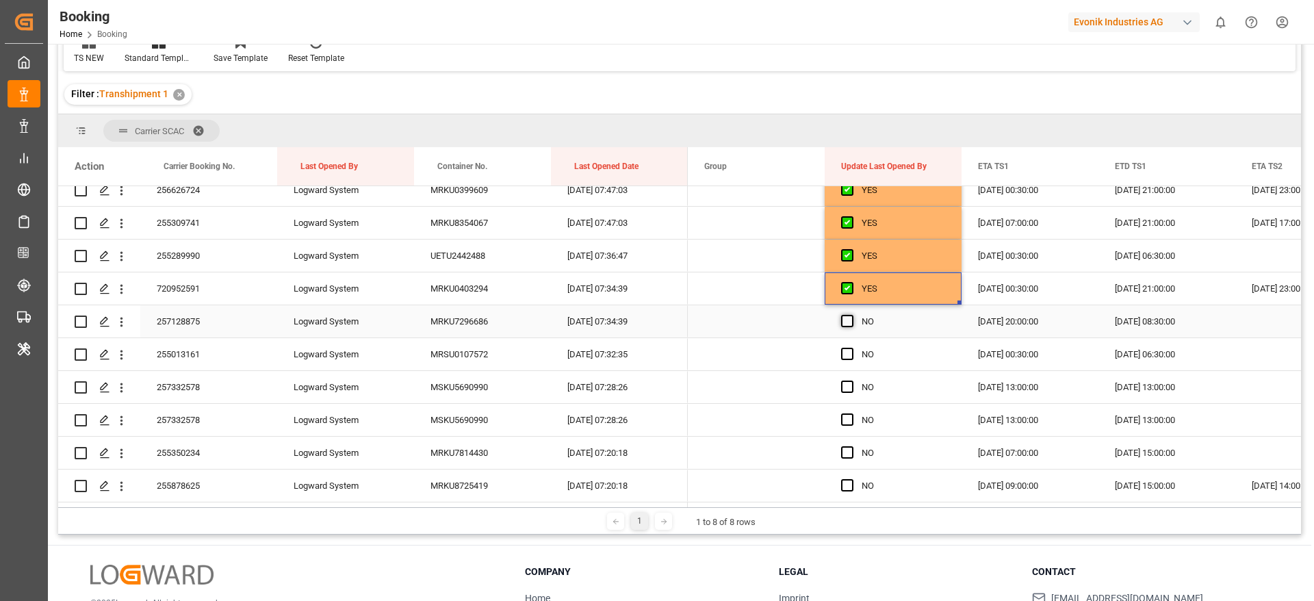
click at [841, 318] on span "Press SPACE to select this row." at bounding box center [847, 321] width 12 height 12
click at [851, 315] on input "Press SPACE to select this row." at bounding box center [851, 315] width 0 height 0
click at [842, 357] on span "Press SPACE to select this row." at bounding box center [847, 354] width 12 height 12
click at [851, 348] on input "Press SPACE to select this row." at bounding box center [851, 348] width 0 height 0
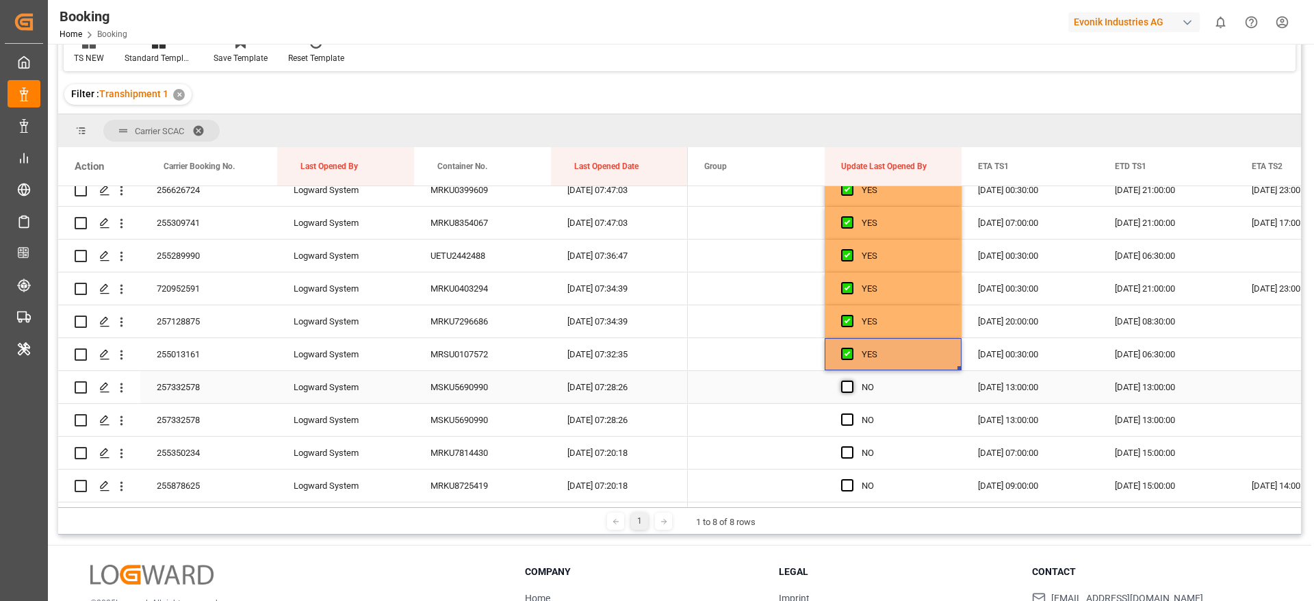
click at [843, 384] on span "Press SPACE to select this row." at bounding box center [847, 386] width 12 height 12
click at [851, 380] on input "Press SPACE to select this row." at bounding box center [851, 380] width 0 height 0
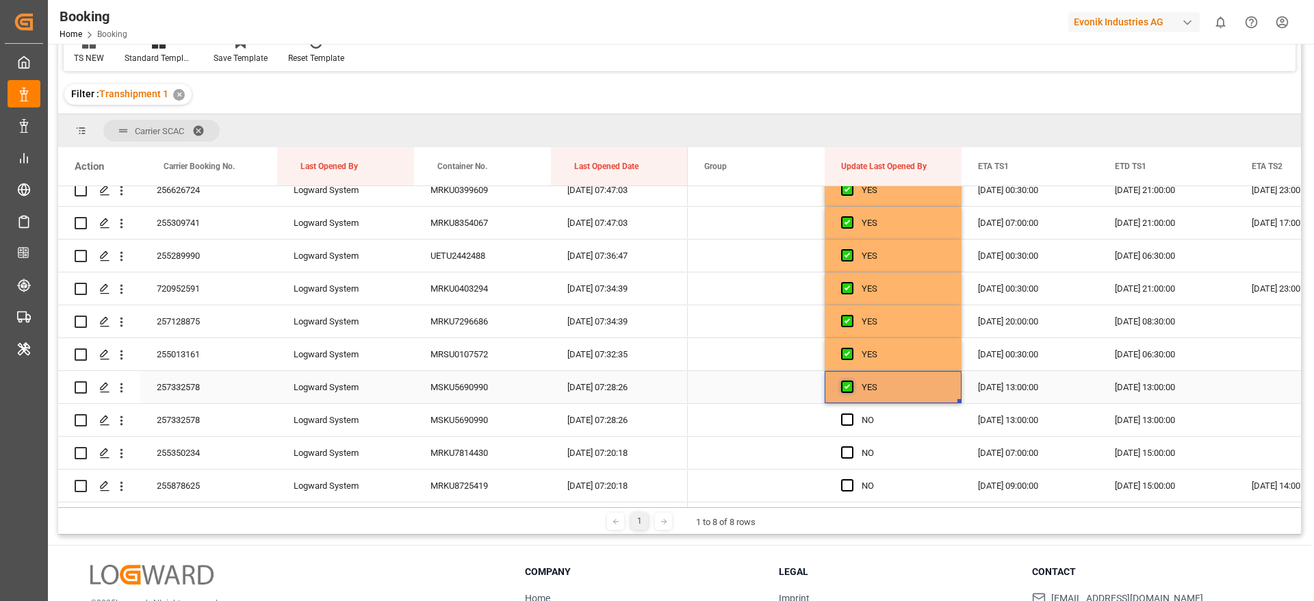
scroll to position [411, 0]
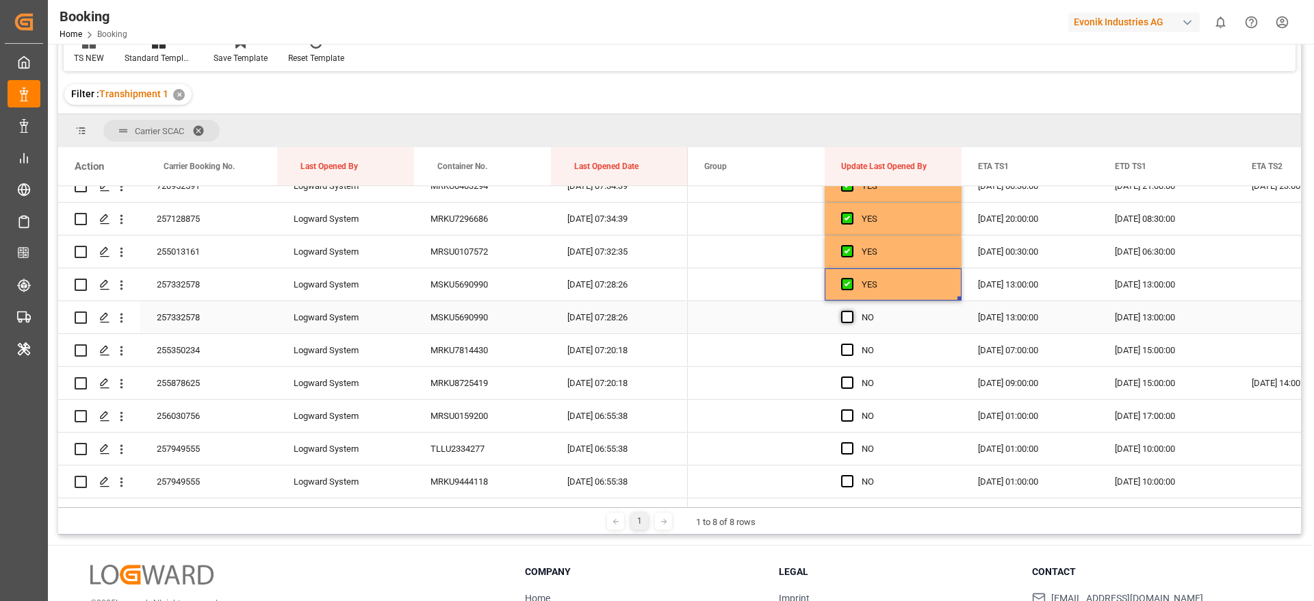
click at [842, 312] on span "Press SPACE to select this row." at bounding box center [847, 317] width 12 height 12
click at [851, 311] on input "Press SPACE to select this row." at bounding box center [851, 311] width 0 height 0
click at [846, 352] on span "Press SPACE to select this row." at bounding box center [847, 350] width 12 height 12
click at [851, 344] on input "Press SPACE to select this row." at bounding box center [851, 344] width 0 height 0
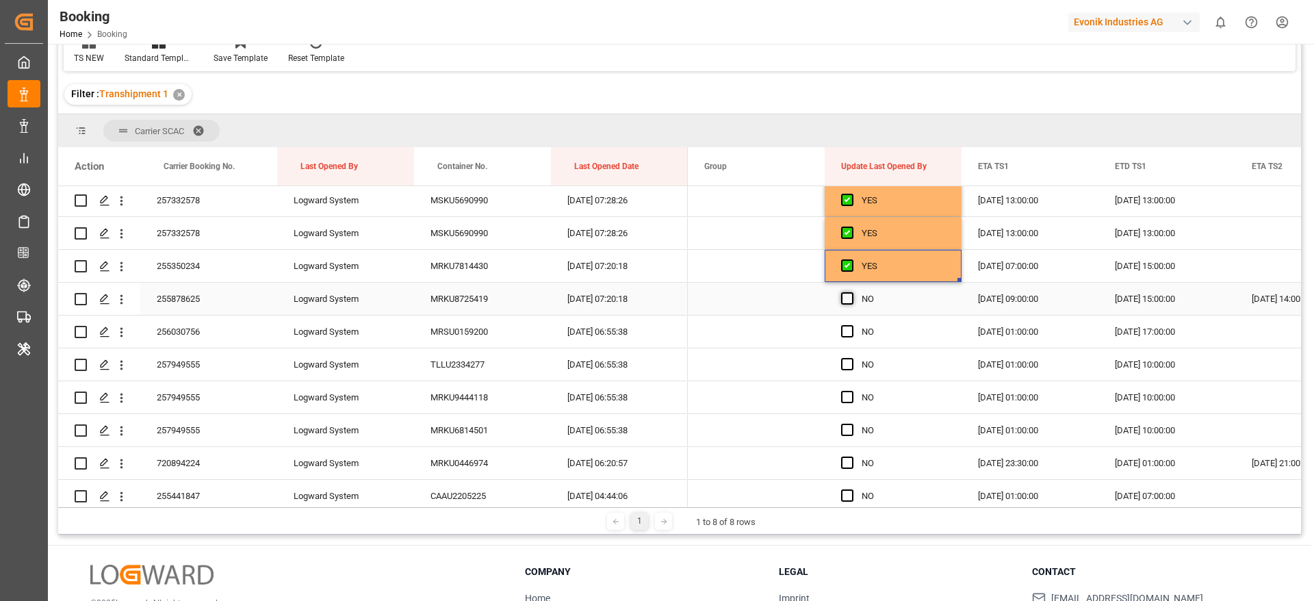
scroll to position [513, 0]
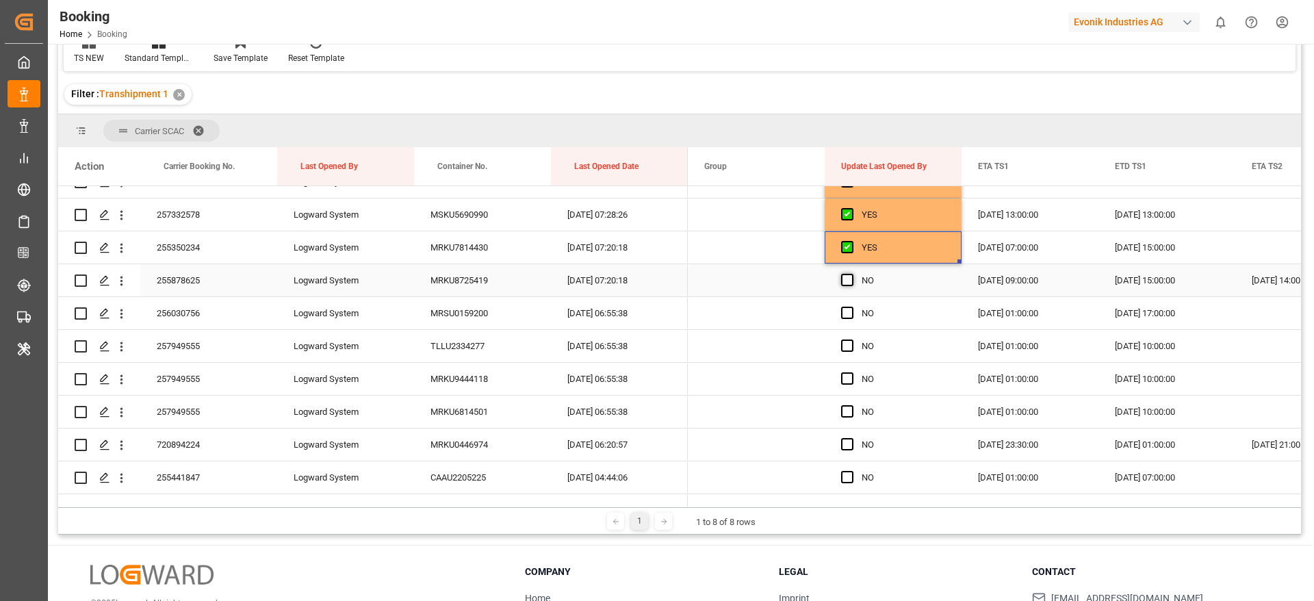
click at [851, 276] on span "Press SPACE to select this row." at bounding box center [847, 280] width 12 height 12
click at [851, 274] on input "Press SPACE to select this row." at bounding box center [851, 274] width 0 height 0
click at [218, 280] on div "255878625" at bounding box center [208, 280] width 137 height 32
click at [846, 313] on span "Press SPACE to select this row." at bounding box center [847, 313] width 12 height 12
click at [851, 307] on input "Press SPACE to select this row." at bounding box center [851, 307] width 0 height 0
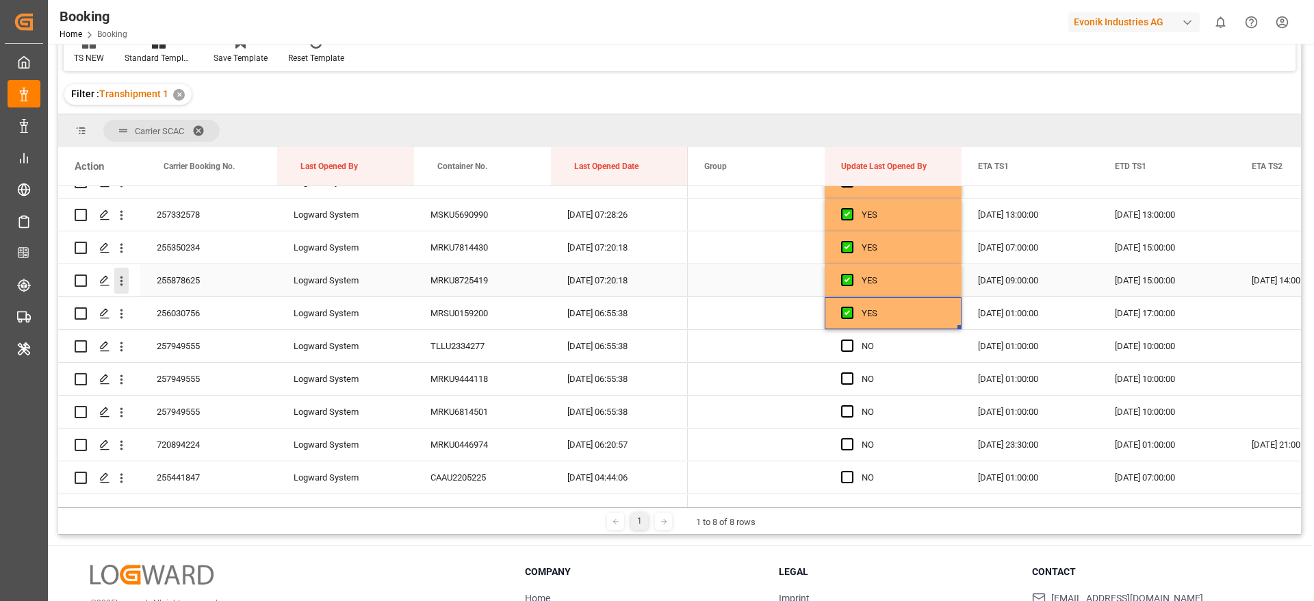
click at [122, 281] on icon "open menu" at bounding box center [121, 281] width 3 height 10
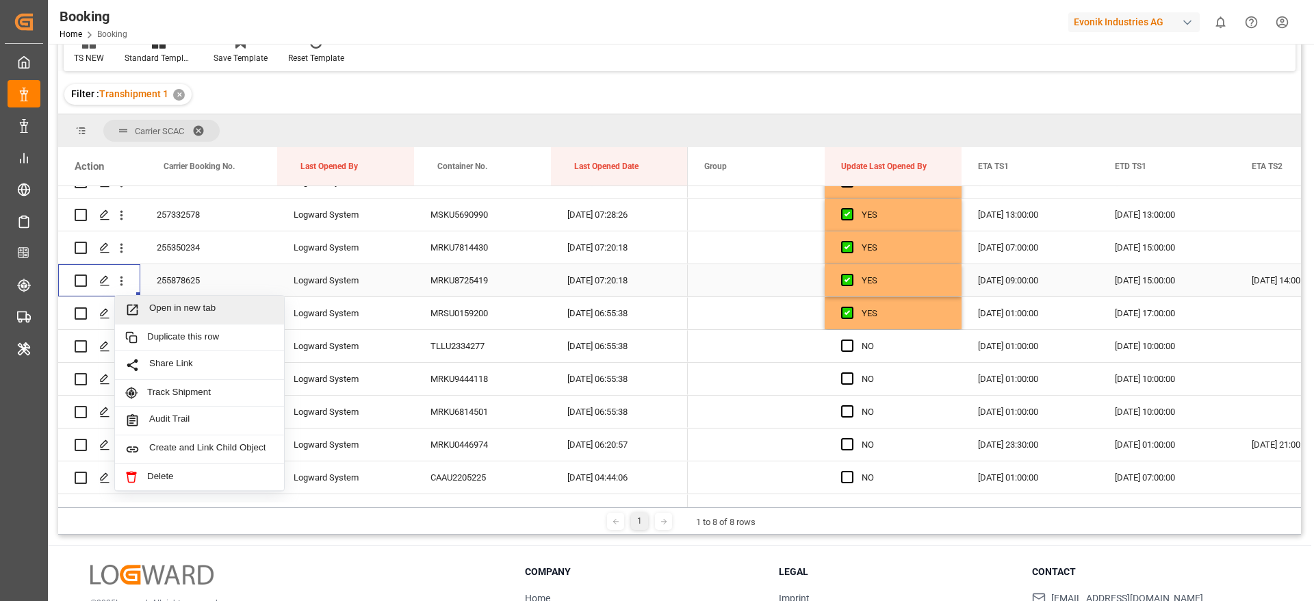
click at [220, 301] on div "Open in new tab" at bounding box center [199, 310] width 169 height 29
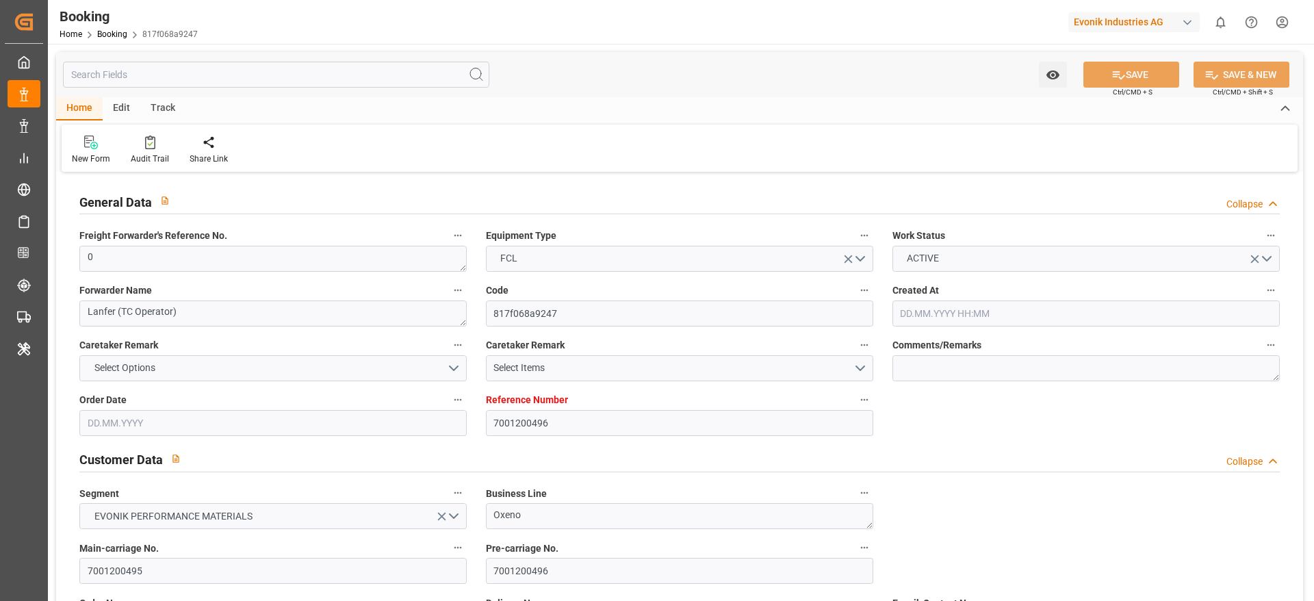
type input "7001200496"
type input "9461879"
type input "CMACGM"
type input "CMA CGM Group"
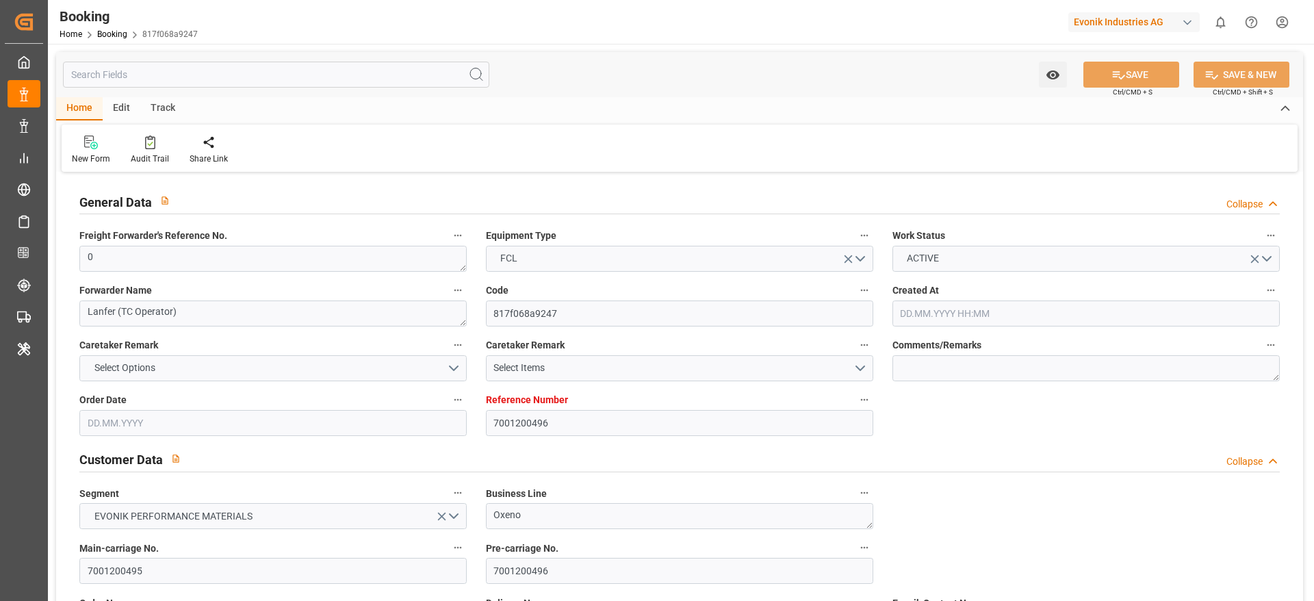
type input "NLRTM"
type input "INHZA"
type input "INMUN"
type input "0"
type input "20.06.2025 11:48"
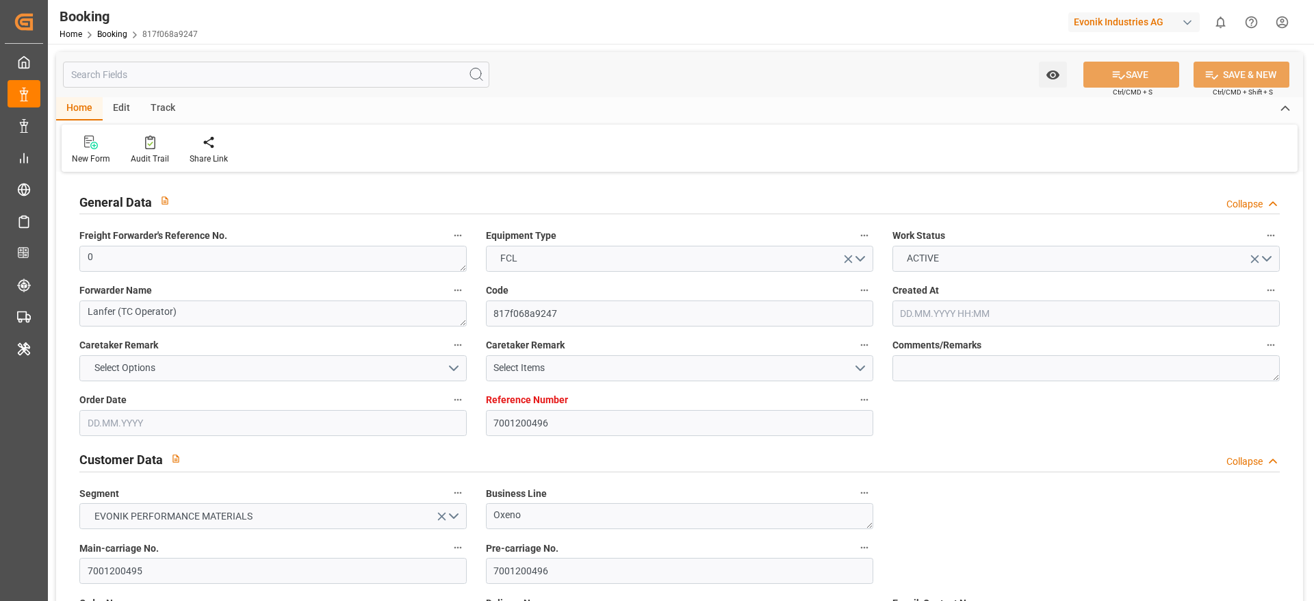
type input "20.06.2025"
type input "05.09.2025"
type input "14.07.2025"
type input "15.07.2025 00:00"
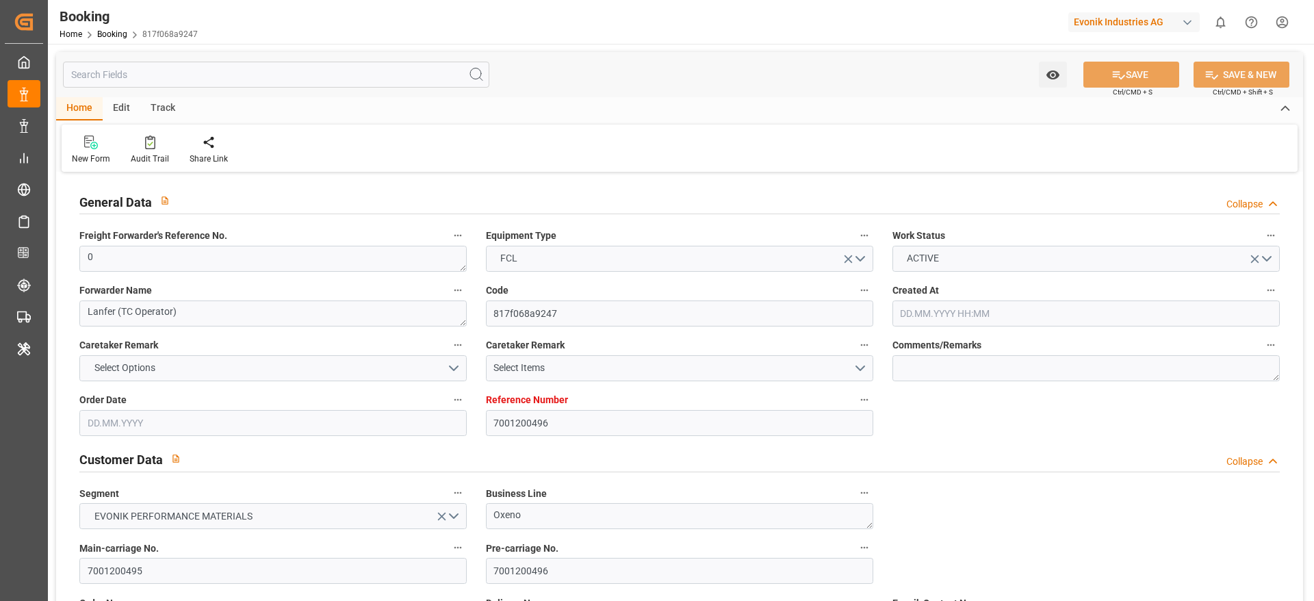
type input "15.07.2025 00:00"
type input "12.07.2025 00:00"
type input "15.09.2025 00:00"
type input "13.09.2025 00:00"
type input "05.09.2025 00:00"
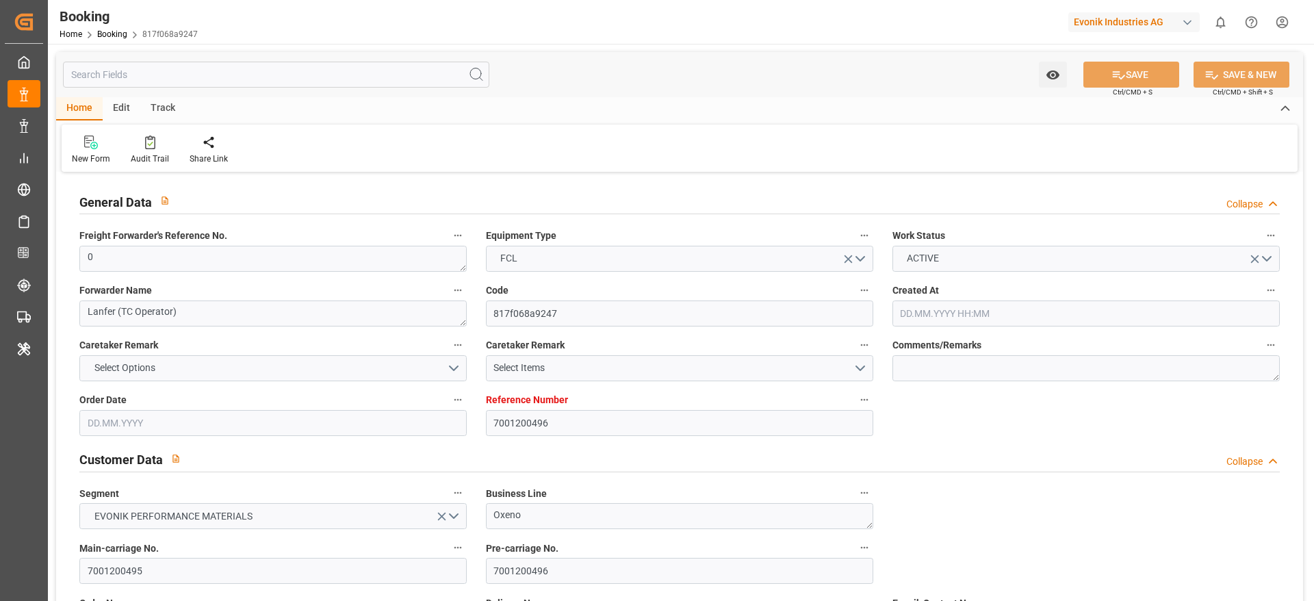
type input "06.09.2025 00:00"
type input "14.09.2025 00:00"
type input "12.09.2025 00:00"
type input "21.08.2025"
type input "21.08.2025 17:26"
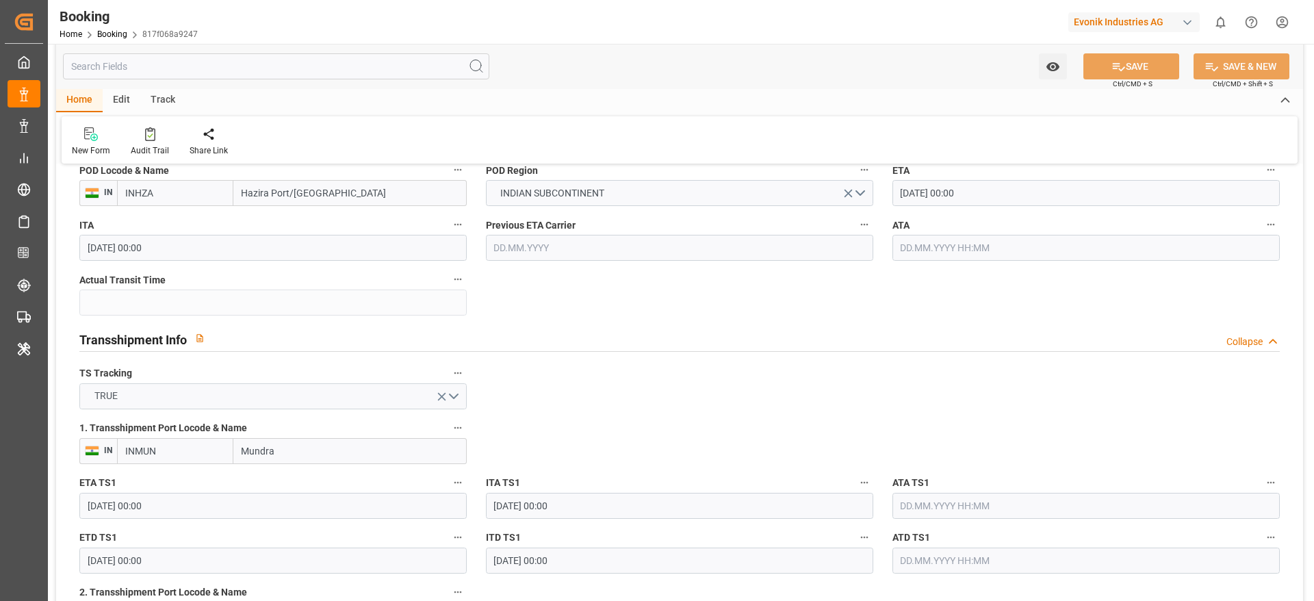
scroll to position [1232, 0]
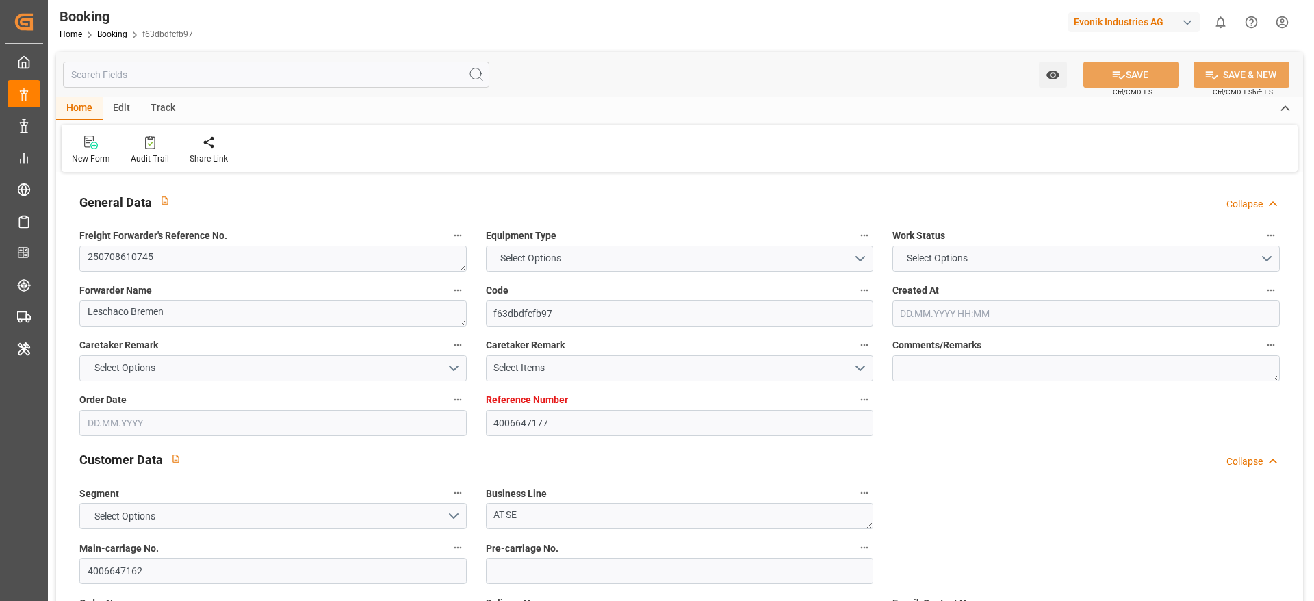
type input "4006647177"
type input "9543108"
type input "Maersk"
type input "Maersk Line AS"
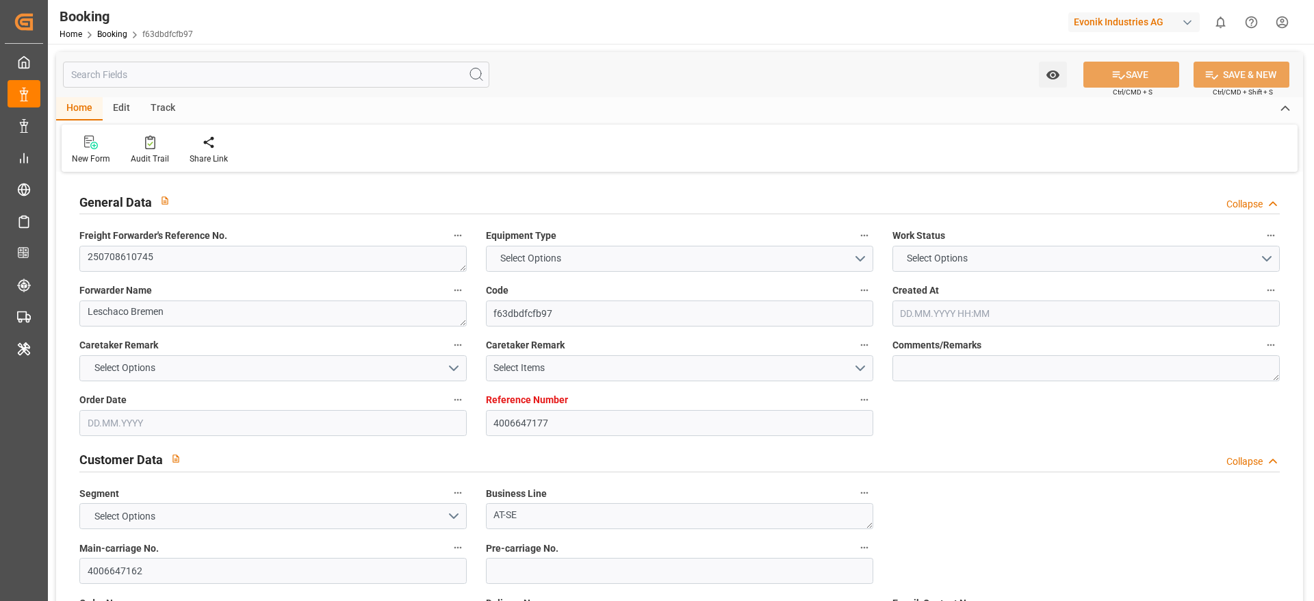
type input "DEBRV"
type input "IDBLW"
type input "SGSIN"
type input "MYTPP"
type input "0"
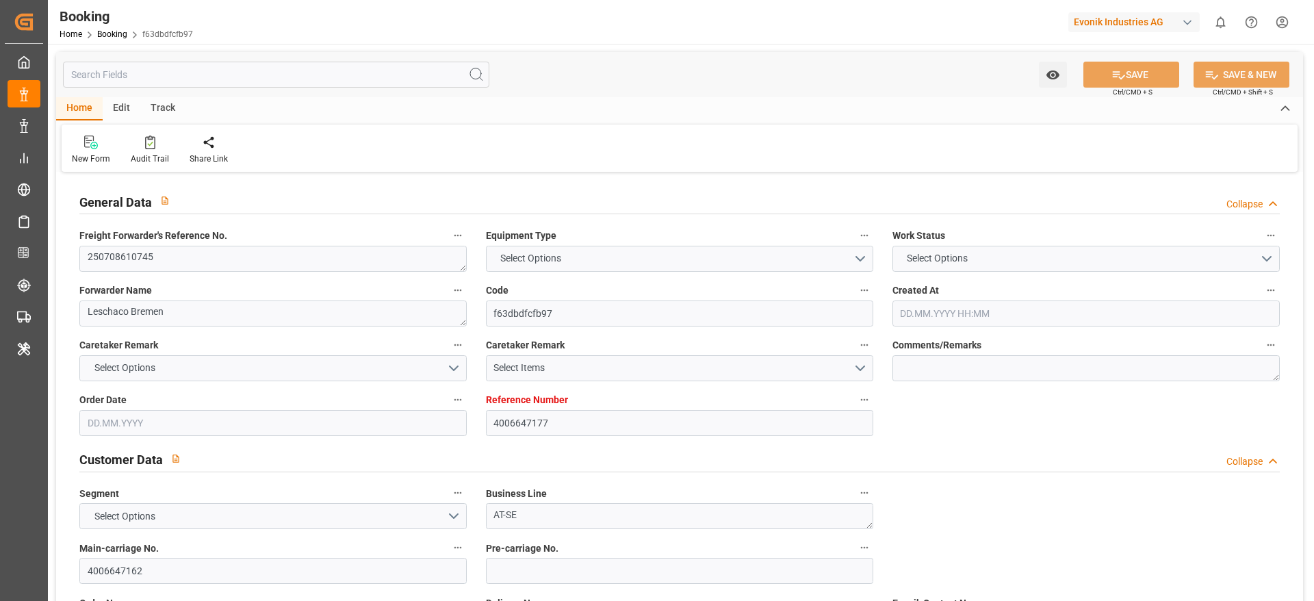
type input "DEBRV"
type input "IDBLW"
type input "9450935"
type input "1029871"
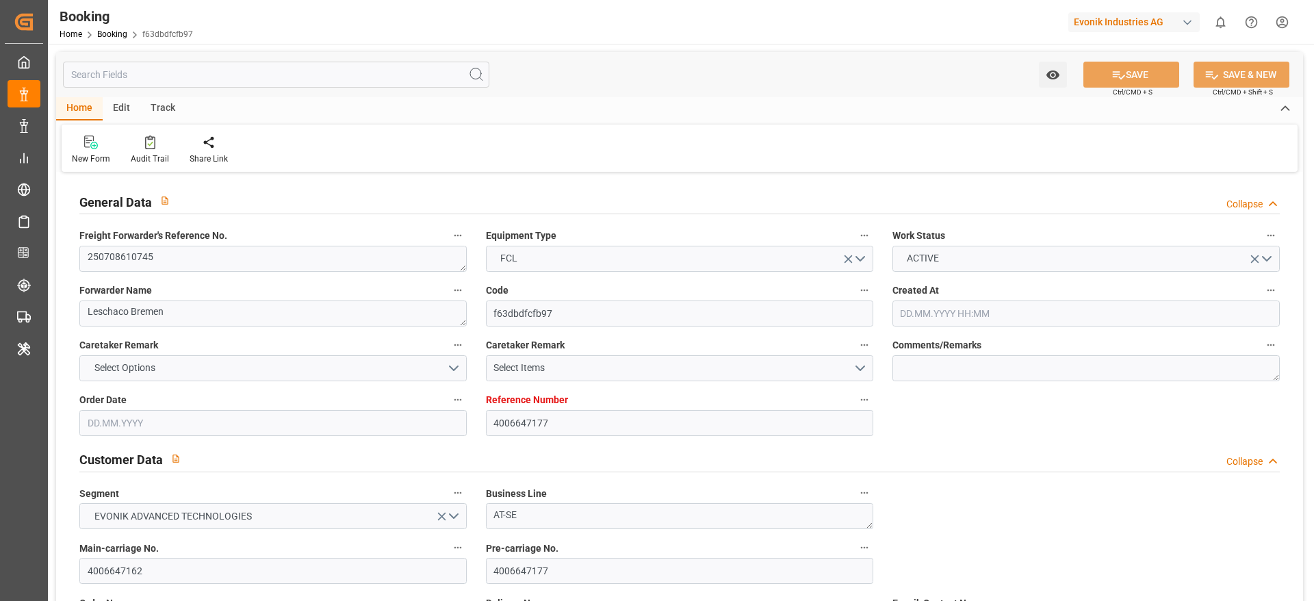
type input "30.06.2025 10:05"
type input "30.06.2025"
type input "31.08.2025"
type input "03.07.2025"
type input "04.07.2025"
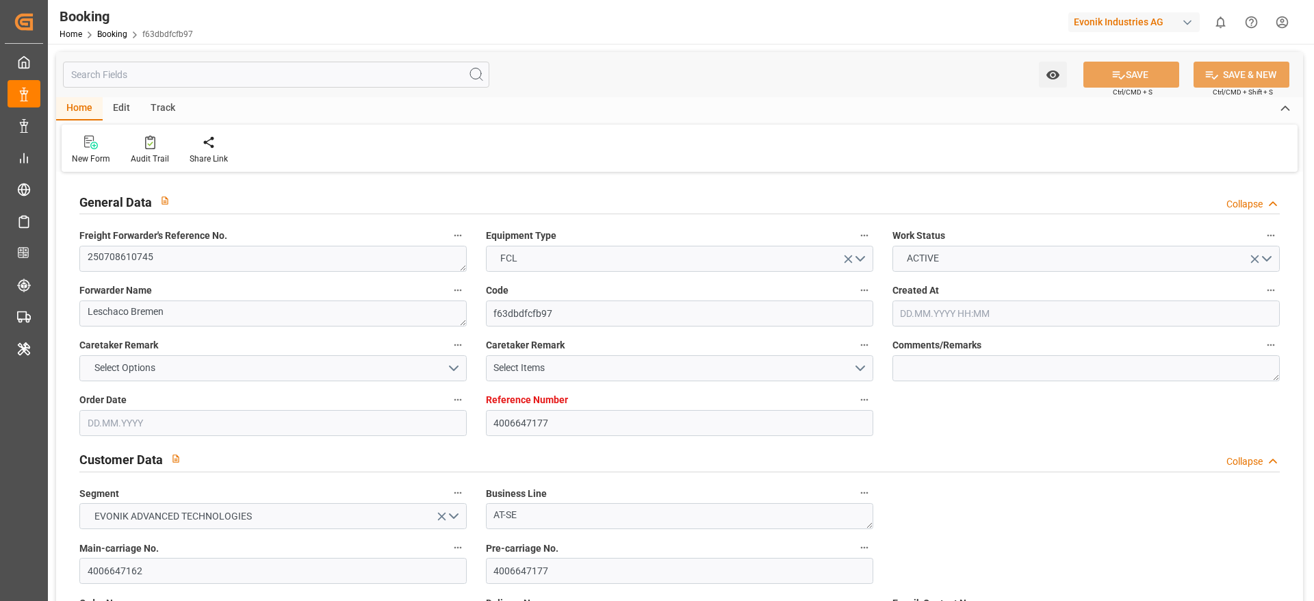
type input "16.07.2025 00:30"
type input "15.07.2025 00:00"
type input "16.07.2025 01:00"
type input "12.07.2025 09:44"
type input "08.09.2025 23:00"
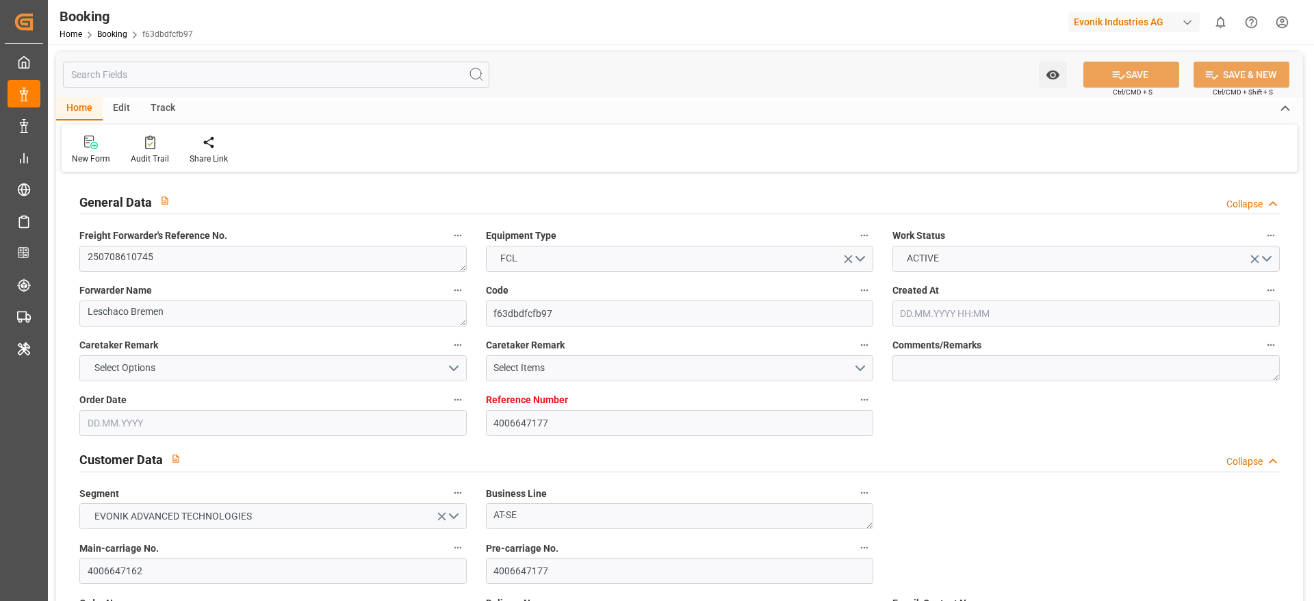
type input "08.09.2025 00:00"
type input "22.08.2025 09:00"
type input "23.08.2025 00:00"
type input "22.08.2025 09:18"
type input "30.08.2025 15:00"
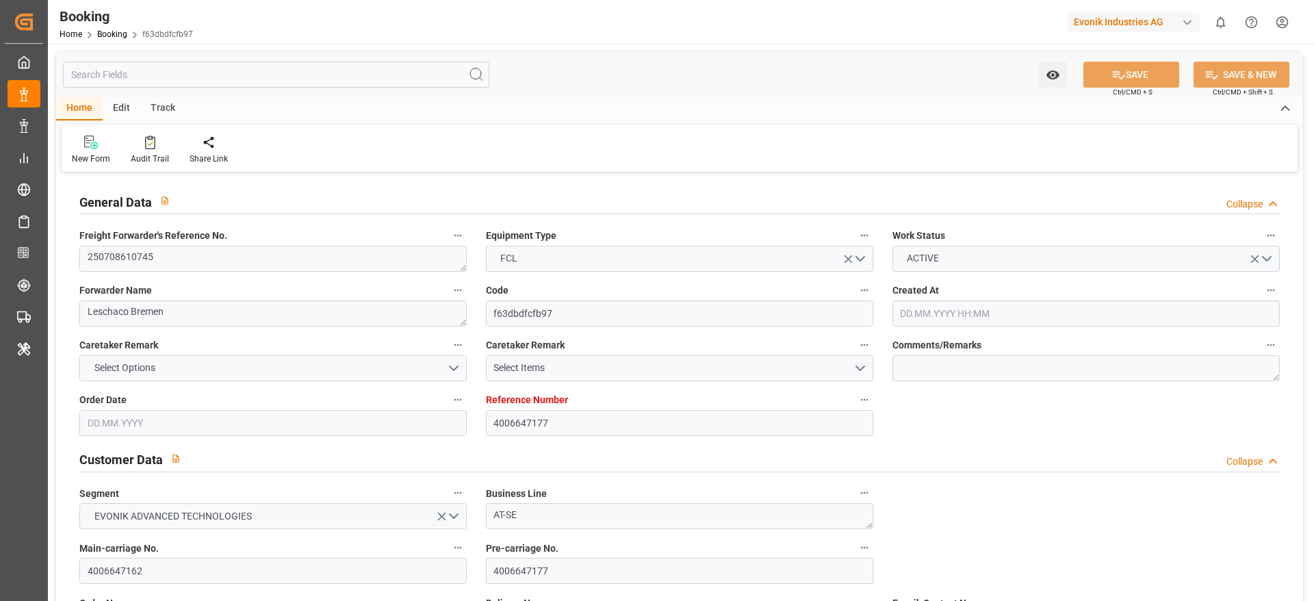
type input "30.08.2025 00:00"
type input "31.08.2025 14:00"
type input "31.08.2025 00:00"
type input "05.09.2025 16:00"
type input "05.09.2025 00:00"
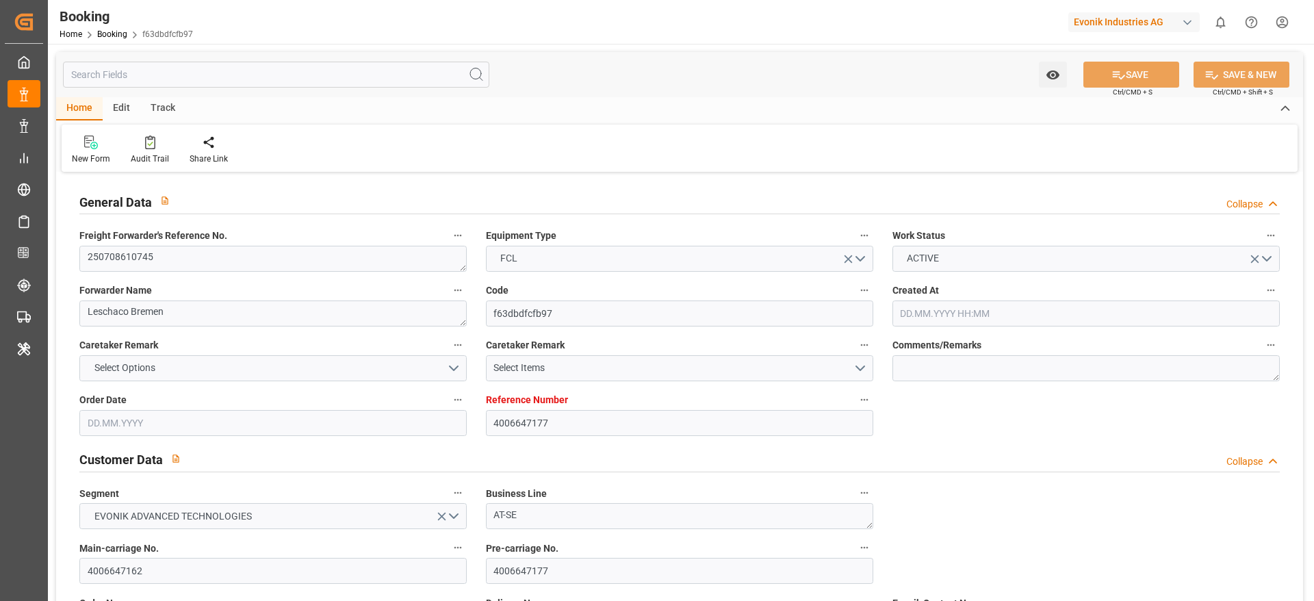
type input "11.07.2025"
type input "22.08.2025 07:20"
type input "22.08.2025"
type input "07.07.2025 08:19"
type input "14.07.2025 10:20"
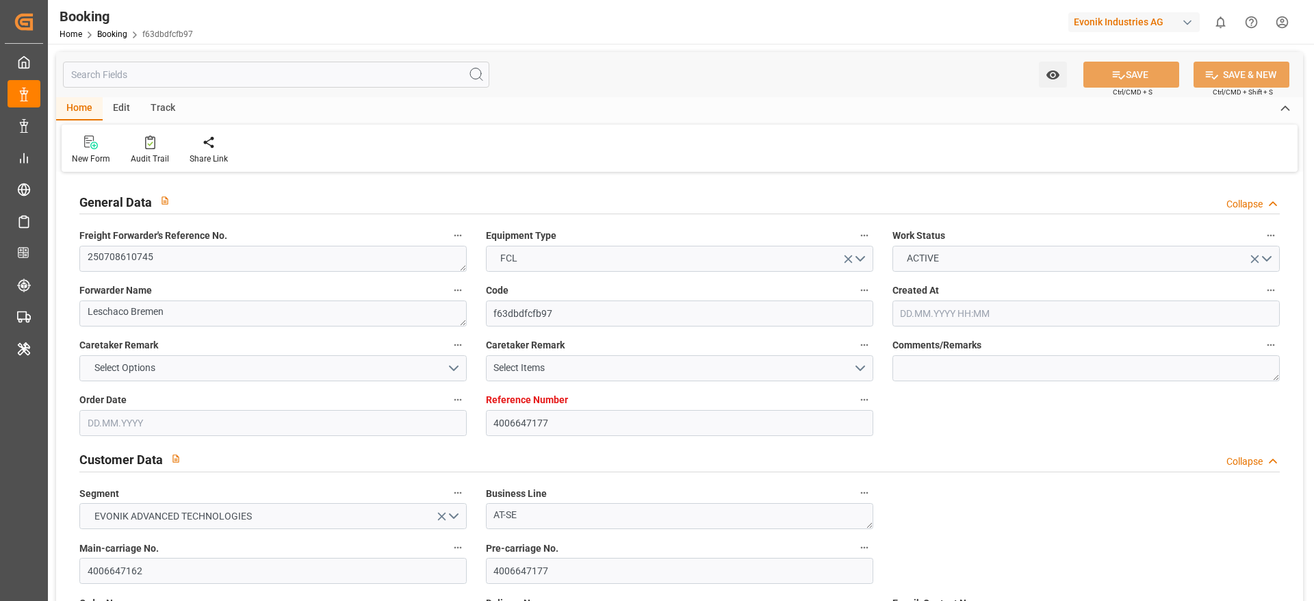
type input "16.07.2025 00:30"
type input "16.07.2025 01:20"
type input "22.08.2025 09:00"
type input "22.08.2025 08:35"
type input "22.08.2025 21:02"
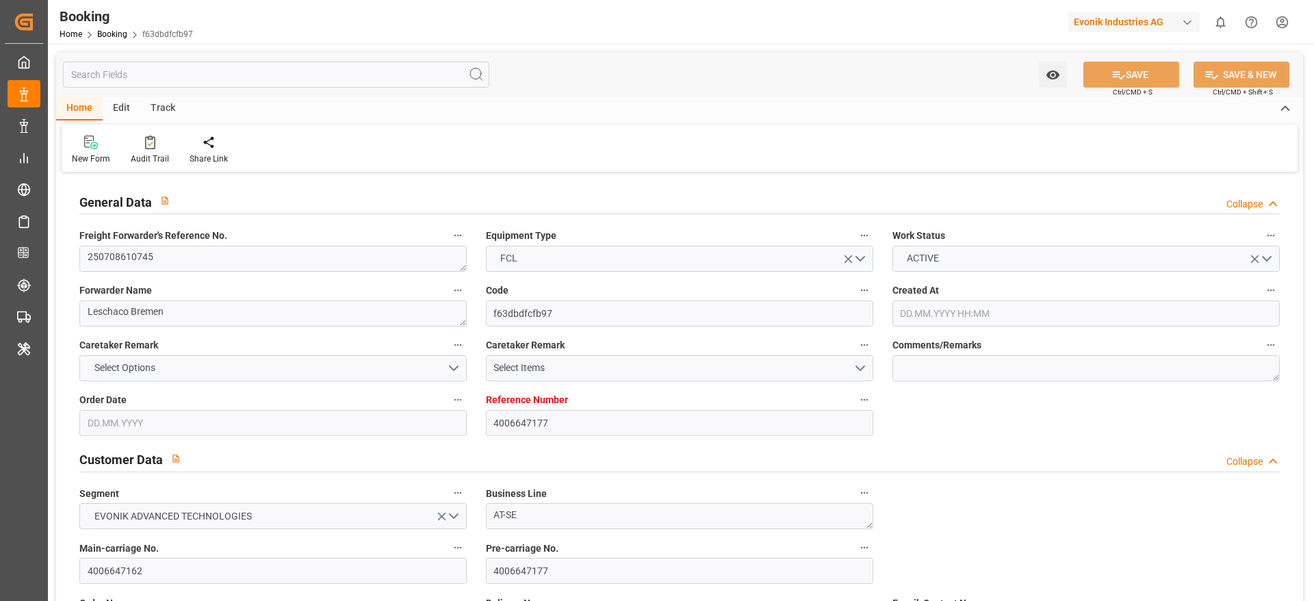
type input "30.08.2025 15:00"
type input "31.08.2025 14:00"
type input "01.09.2025 07:11"
type input "05.09.2025 16:00"
type input "08.09.2025 23:00"
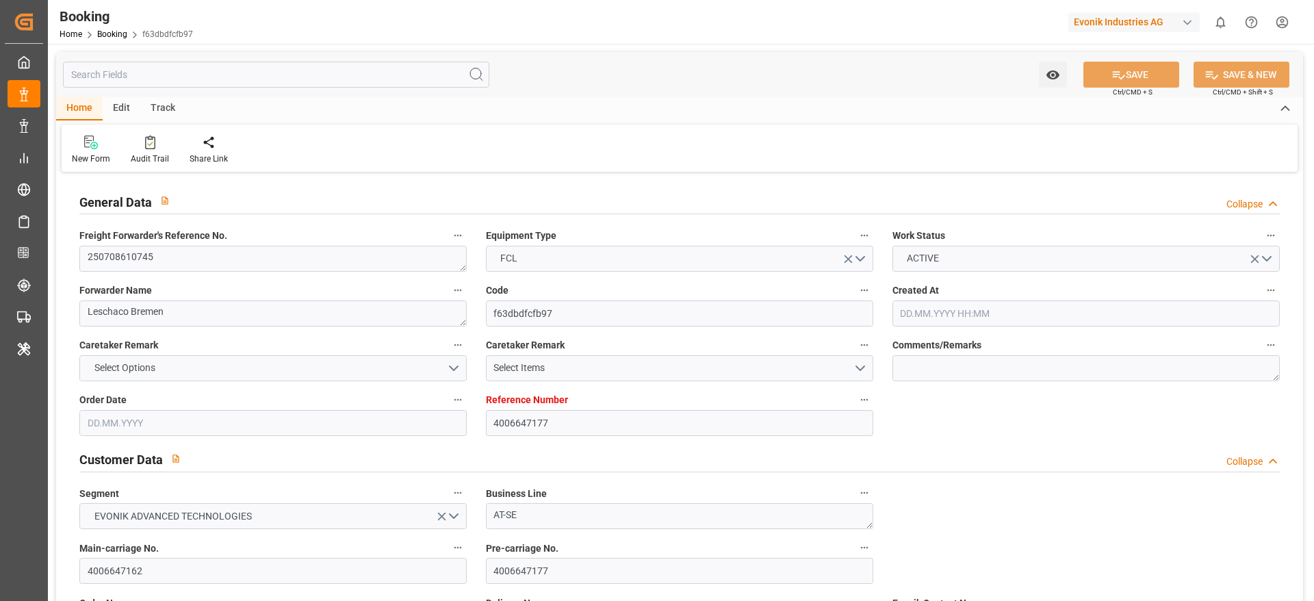
type input "09.09.2025 09:50"
type input "13.09.2025 09:50"
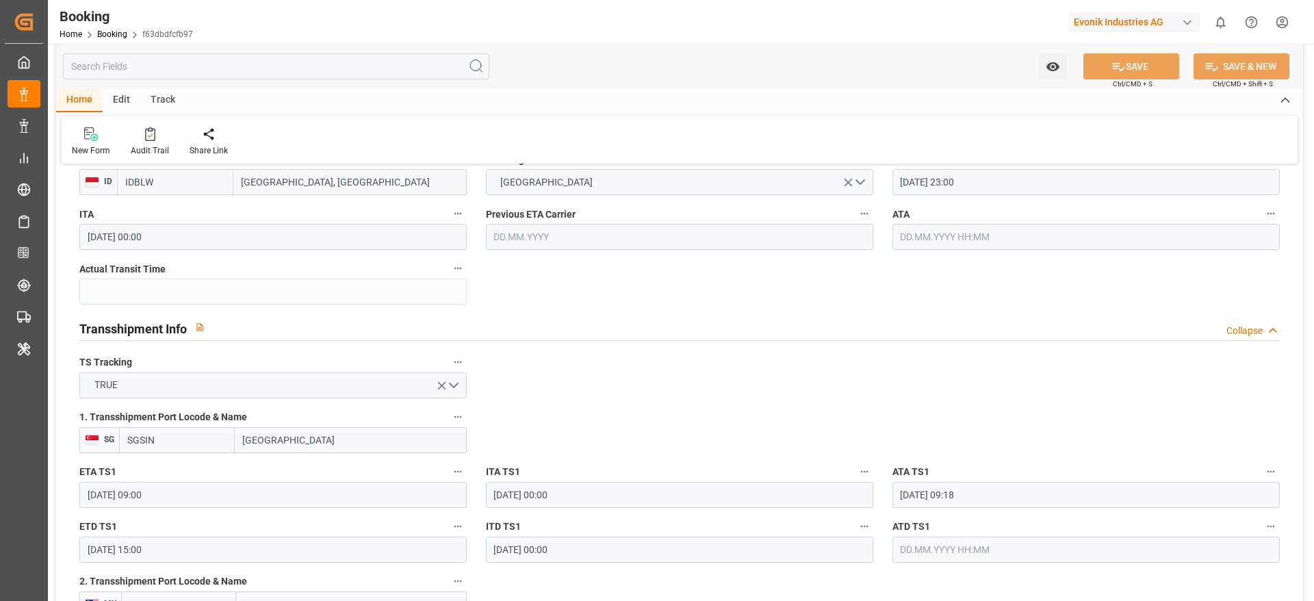
scroll to position [1334, 0]
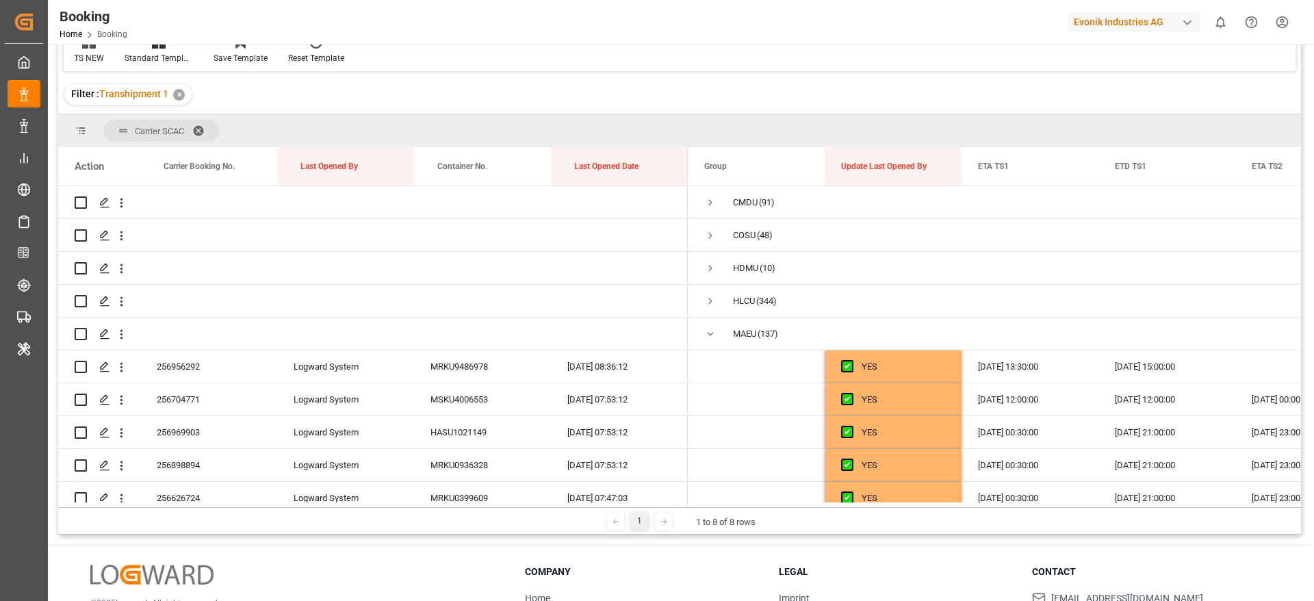
scroll to position [513, 0]
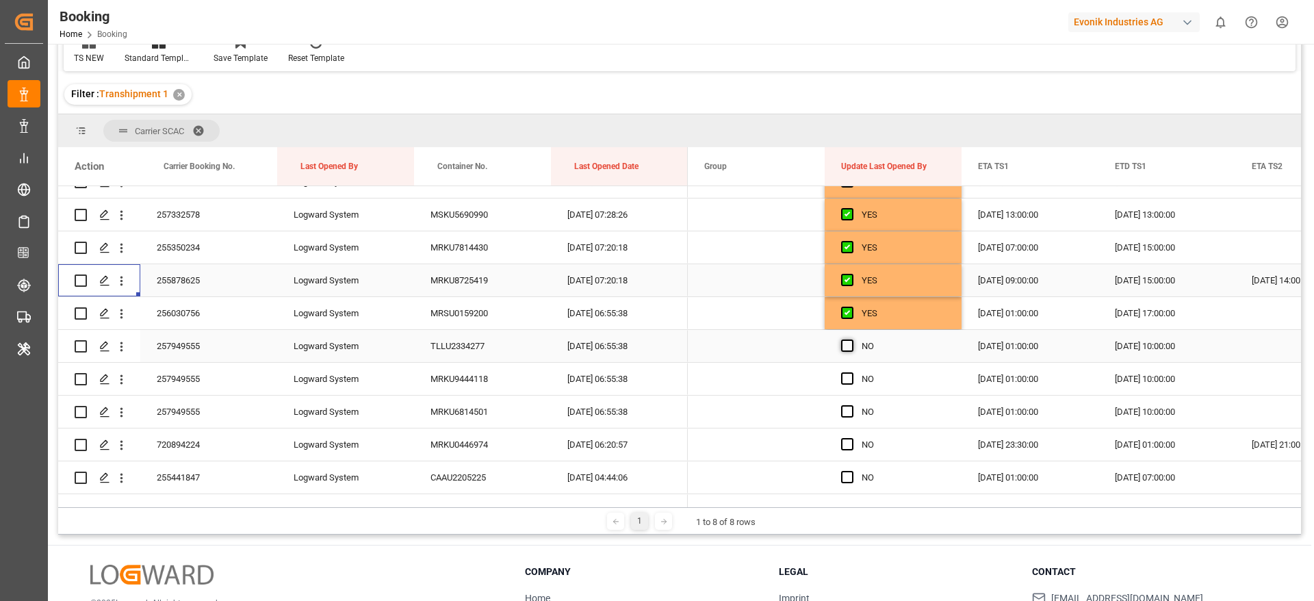
click at [844, 344] on span "Press SPACE to select this row." at bounding box center [847, 345] width 12 height 12
click at [851, 339] on input "Press SPACE to select this row." at bounding box center [851, 339] width 0 height 0
click at [848, 378] on span "Press SPACE to select this row." at bounding box center [847, 378] width 12 height 12
click at [851, 372] on input "Press SPACE to select this row." at bounding box center [851, 372] width 0 height 0
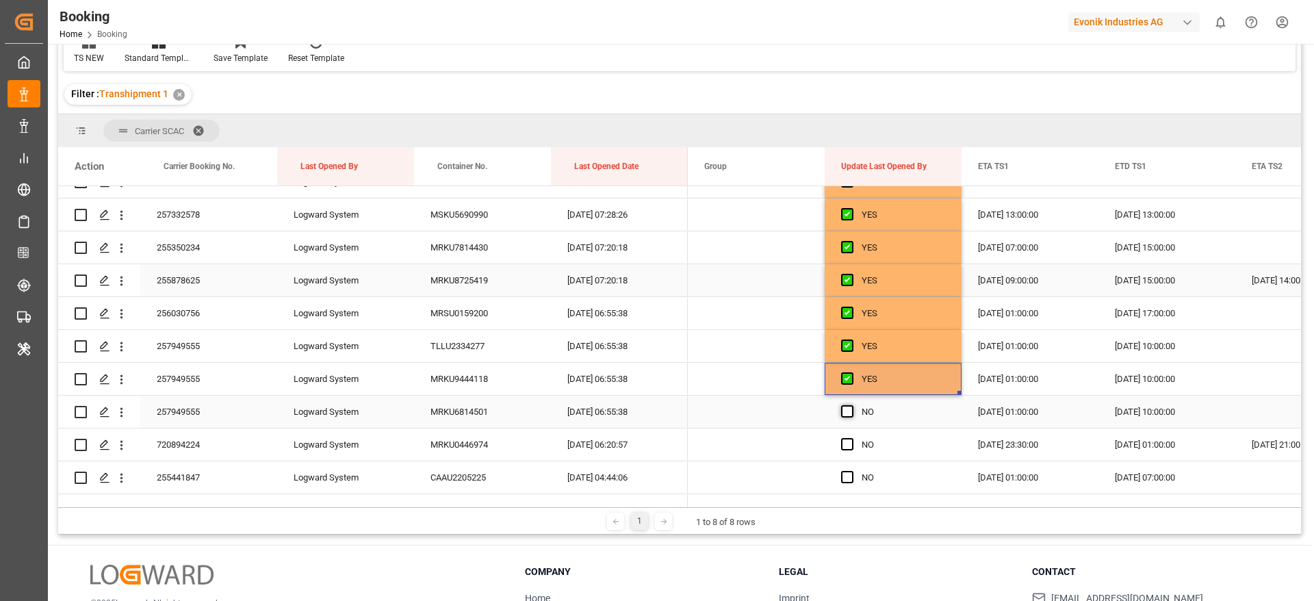
click at [847, 413] on span "Press SPACE to select this row." at bounding box center [847, 411] width 12 height 12
click at [851, 405] on input "Press SPACE to select this row." at bounding box center [851, 405] width 0 height 0
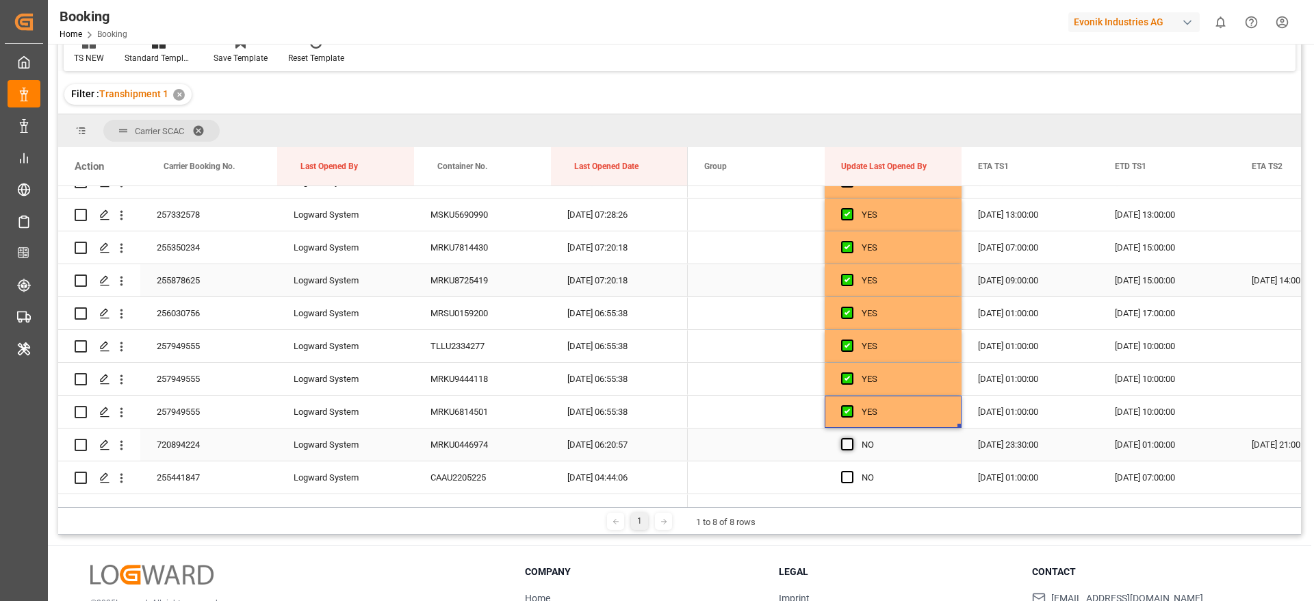
click at [844, 448] on span "Press SPACE to select this row." at bounding box center [847, 444] width 12 height 12
click at [851, 438] on input "Press SPACE to select this row." at bounding box center [851, 438] width 0 height 0
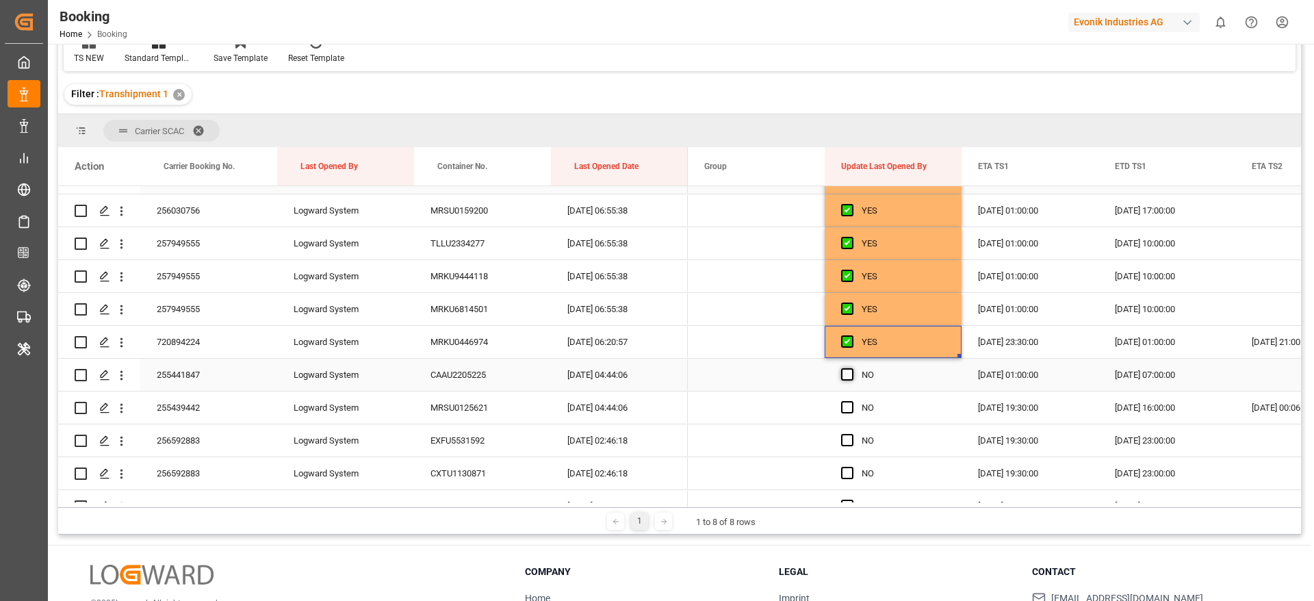
click at [849, 371] on span "Press SPACE to select this row." at bounding box center [847, 374] width 12 height 12
click at [851, 368] on input "Press SPACE to select this row." at bounding box center [851, 368] width 0 height 0
click at [850, 403] on span "Press SPACE to select this row." at bounding box center [847, 407] width 12 height 12
click at [851, 401] on input "Press SPACE to select this row." at bounding box center [851, 401] width 0 height 0
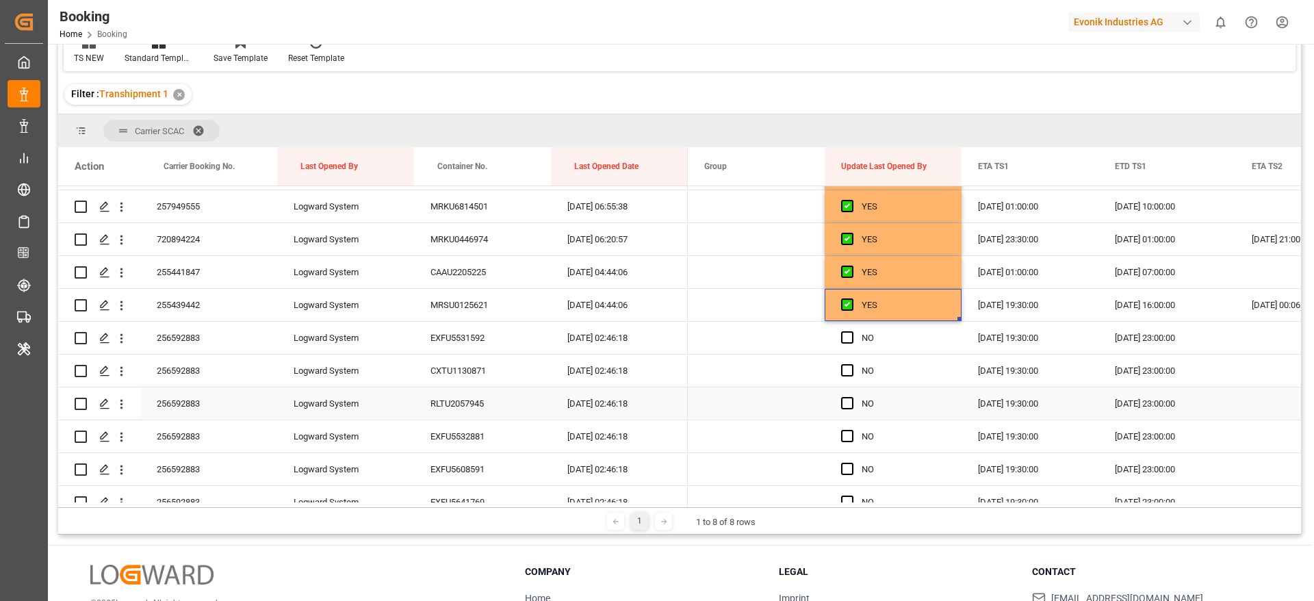
scroll to position [821, 0]
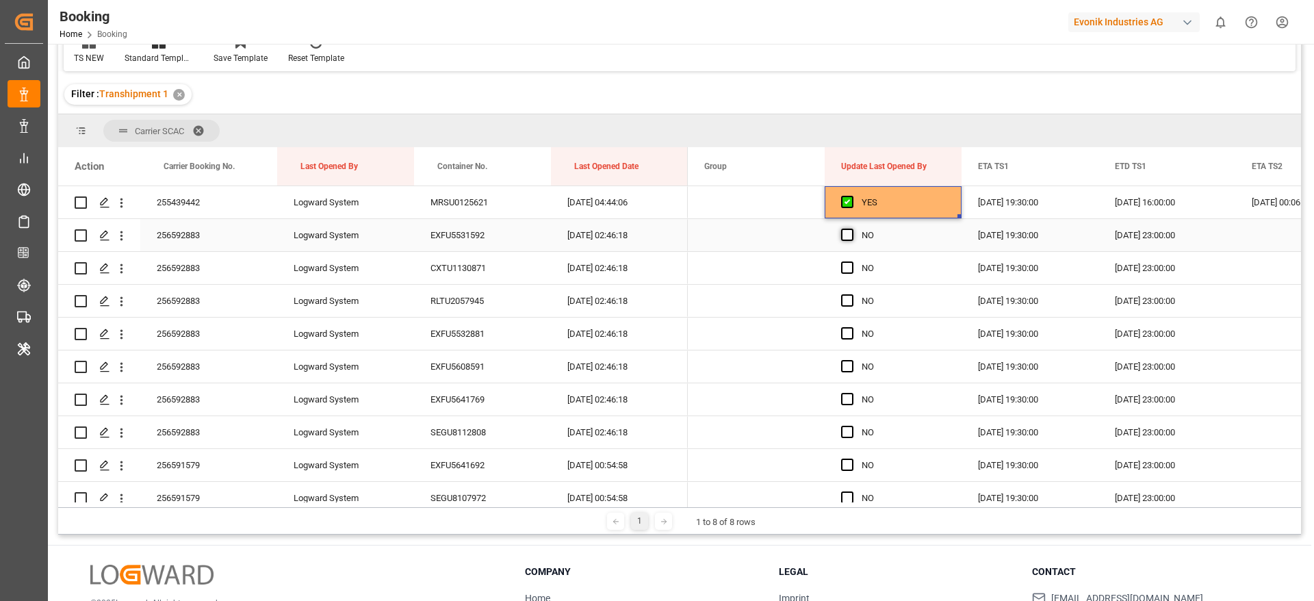
click at [851, 229] on span "Press SPACE to select this row." at bounding box center [847, 235] width 12 height 12
click at [851, 229] on input "Press SPACE to select this row." at bounding box center [851, 229] width 0 height 0
click at [125, 235] on icon "open menu" at bounding box center [121, 236] width 14 height 14
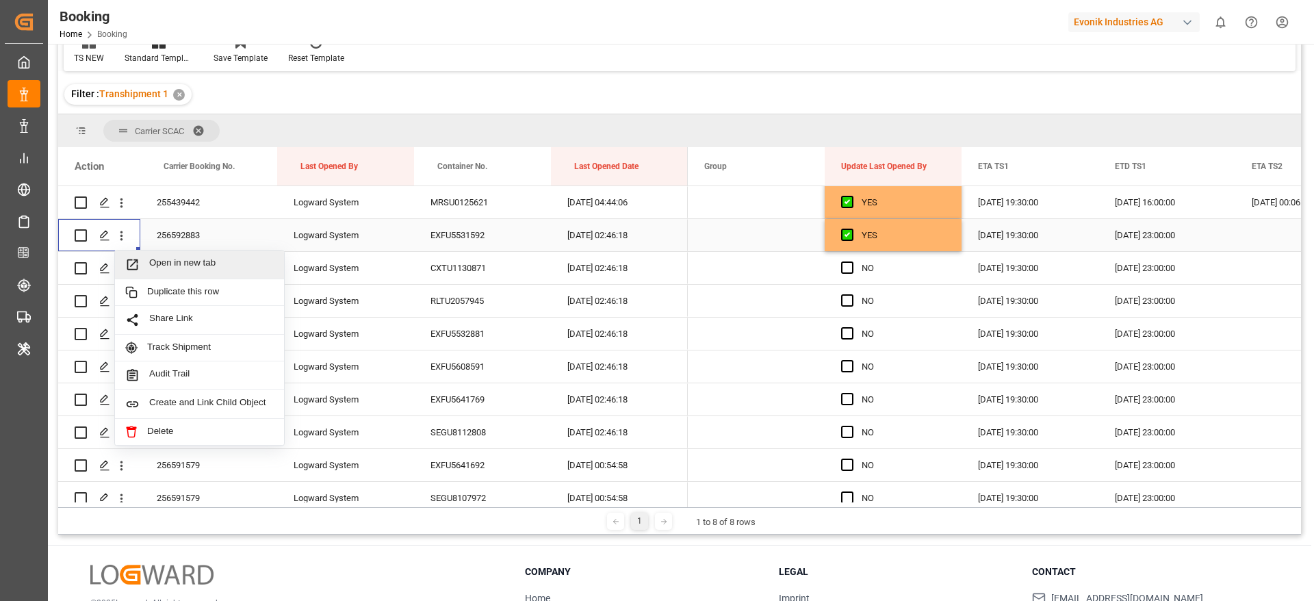
click at [200, 263] on span "Open in new tab" at bounding box center [211, 264] width 125 height 14
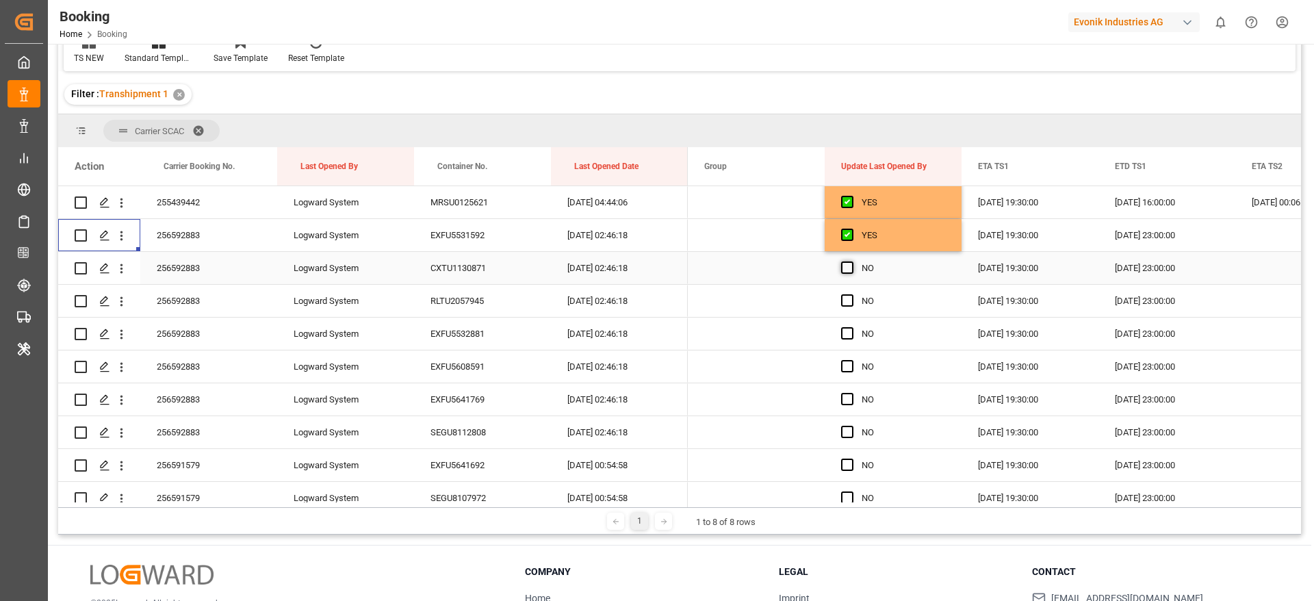
click at [847, 264] on span "Press SPACE to select this row." at bounding box center [847, 267] width 12 height 12
click at [851, 261] on input "Press SPACE to select this row." at bounding box center [851, 261] width 0 height 0
click at [848, 290] on div "Press SPACE to select this row." at bounding box center [851, 300] width 21 height 31
click at [848, 294] on span "Press SPACE to select this row." at bounding box center [847, 300] width 12 height 12
click at [851, 294] on input "Press SPACE to select this row." at bounding box center [851, 294] width 0 height 0
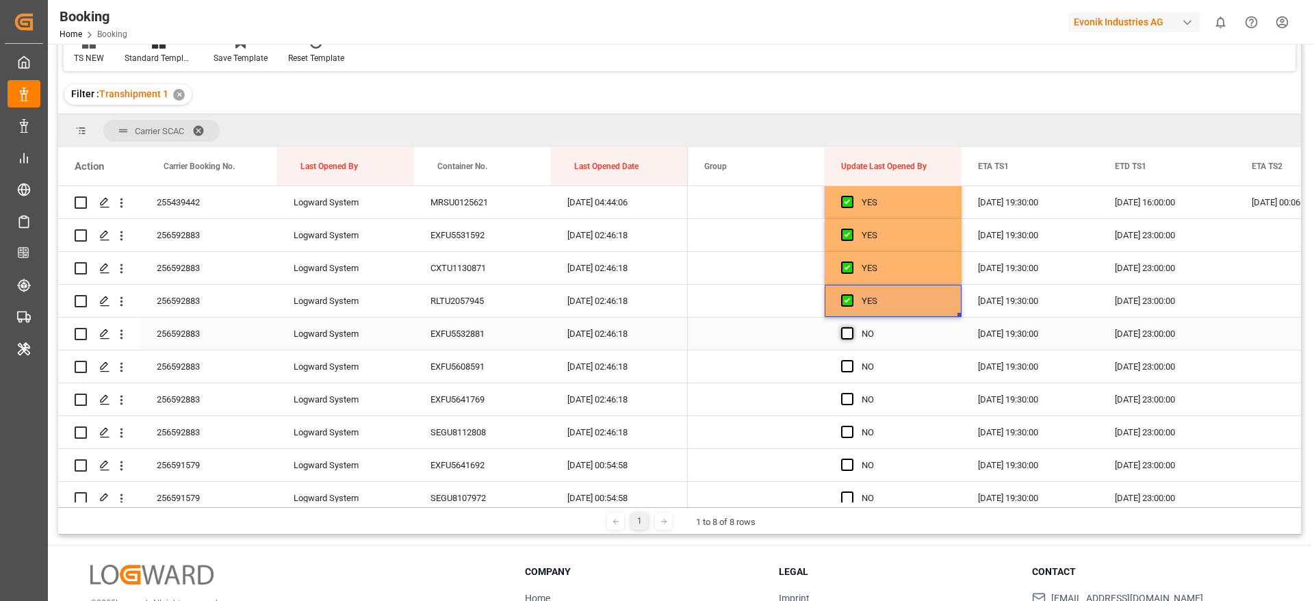
click at [846, 333] on span "Press SPACE to select this row." at bounding box center [847, 333] width 12 height 12
click at [851, 327] on input "Press SPACE to select this row." at bounding box center [851, 327] width 0 height 0
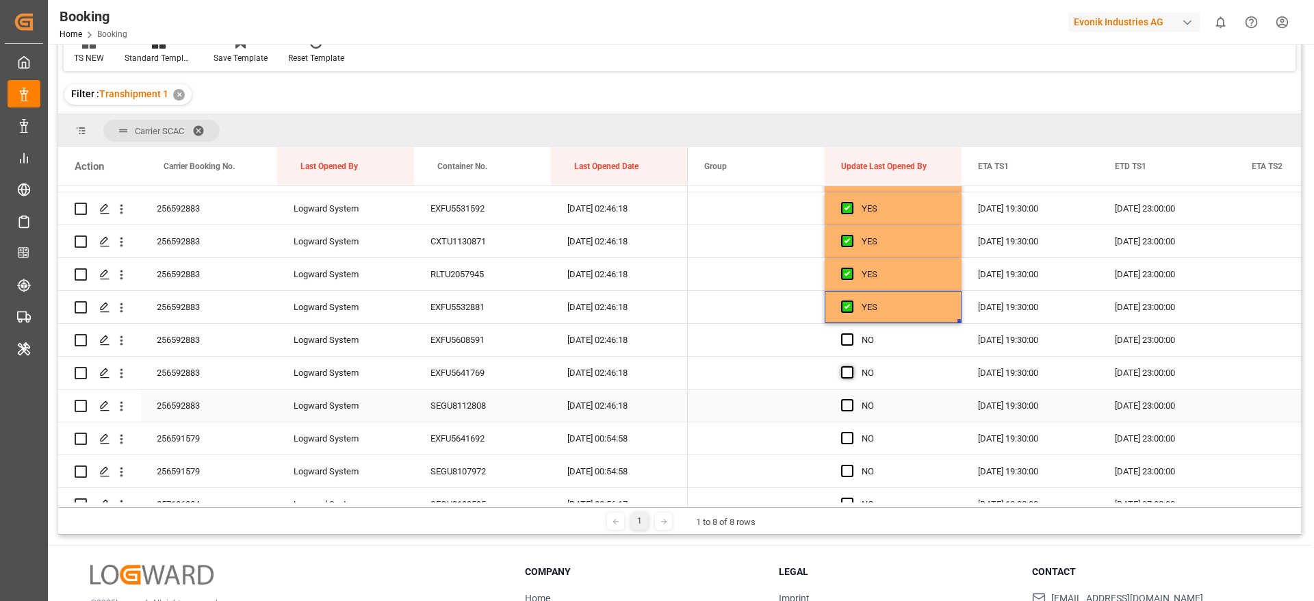
scroll to position [924, 0]
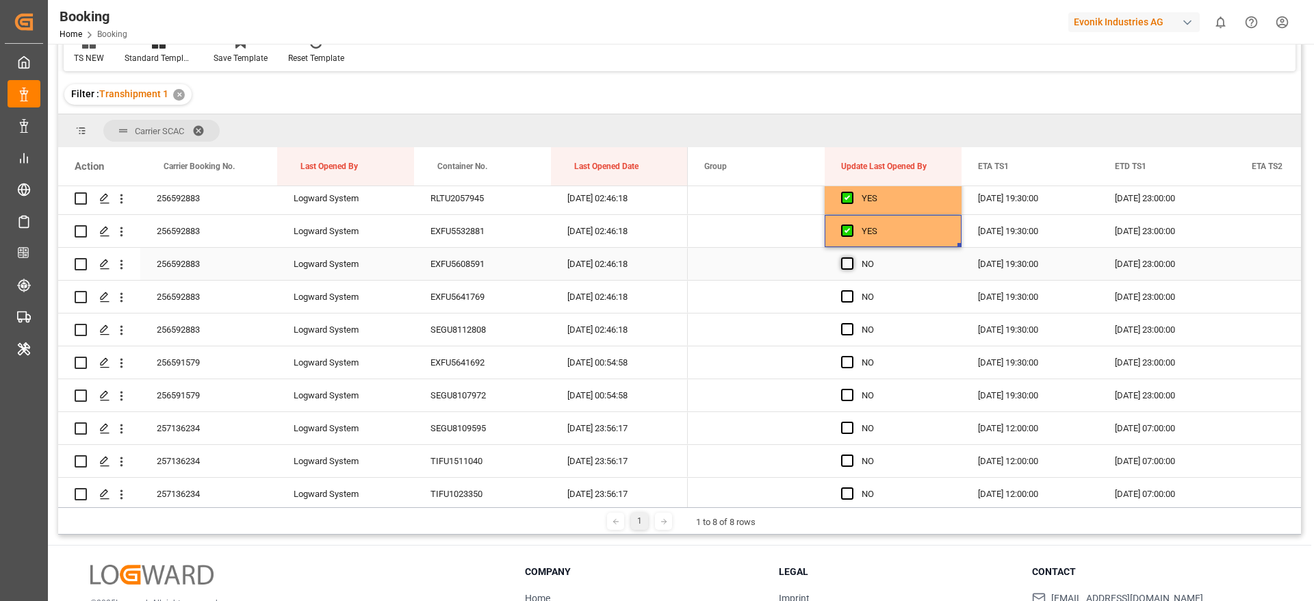
click at [847, 269] on span "Press SPACE to select this row." at bounding box center [847, 263] width 12 height 12
click at [851, 257] on input "Press SPACE to select this row." at bounding box center [851, 257] width 0 height 0
click at [848, 297] on span "Press SPACE to select this row." at bounding box center [847, 296] width 12 height 12
click at [851, 290] on input "Press SPACE to select this row." at bounding box center [851, 290] width 0 height 0
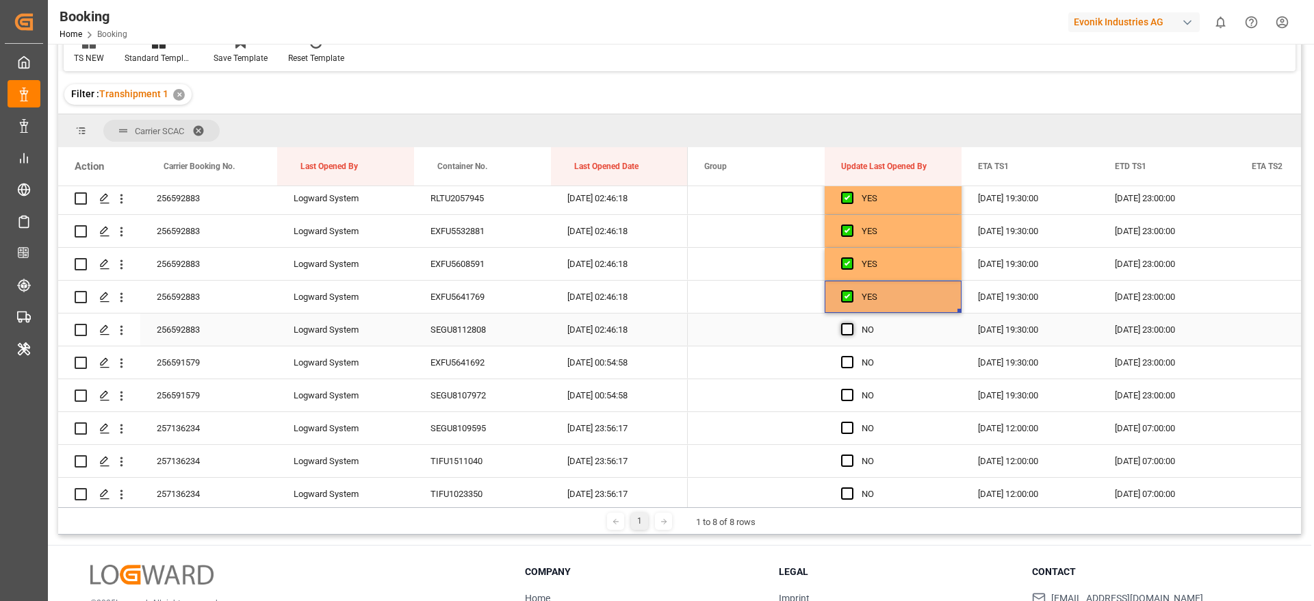
click at [848, 333] on span "Press SPACE to select this row." at bounding box center [847, 329] width 12 height 12
click at [851, 323] on input "Press SPACE to select this row." at bounding box center [851, 323] width 0 height 0
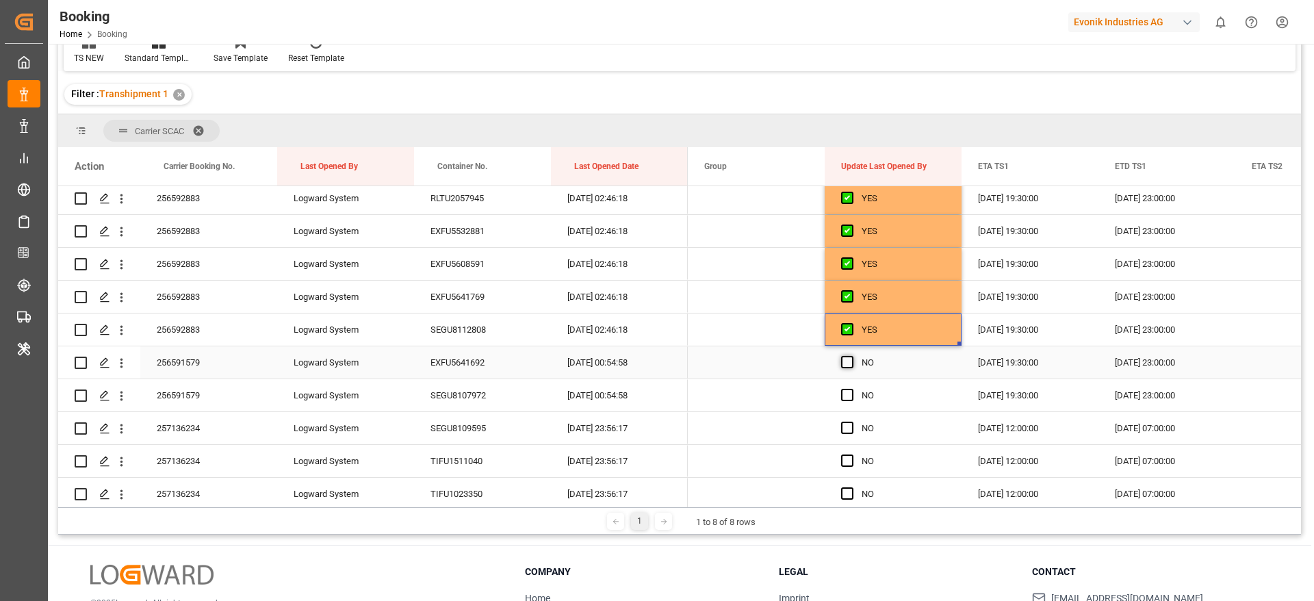
click at [848, 359] on span "Press SPACE to select this row." at bounding box center [847, 362] width 12 height 12
click at [851, 356] on input "Press SPACE to select this row." at bounding box center [851, 356] width 0 height 0
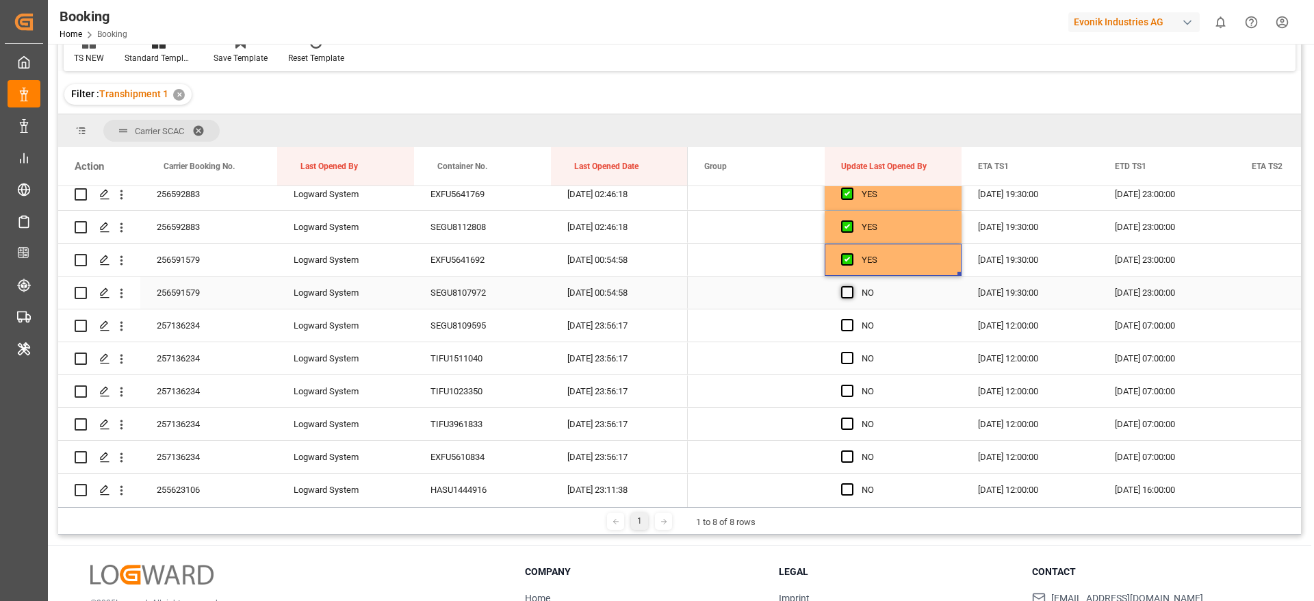
click at [846, 294] on span "Press SPACE to select this row." at bounding box center [847, 292] width 12 height 12
click at [851, 286] on input "Press SPACE to select this row." at bounding box center [851, 286] width 0 height 0
click at [848, 327] on span "Press SPACE to select this row." at bounding box center [847, 325] width 12 height 12
click at [851, 319] on input "Press SPACE to select this row." at bounding box center [851, 319] width 0 height 0
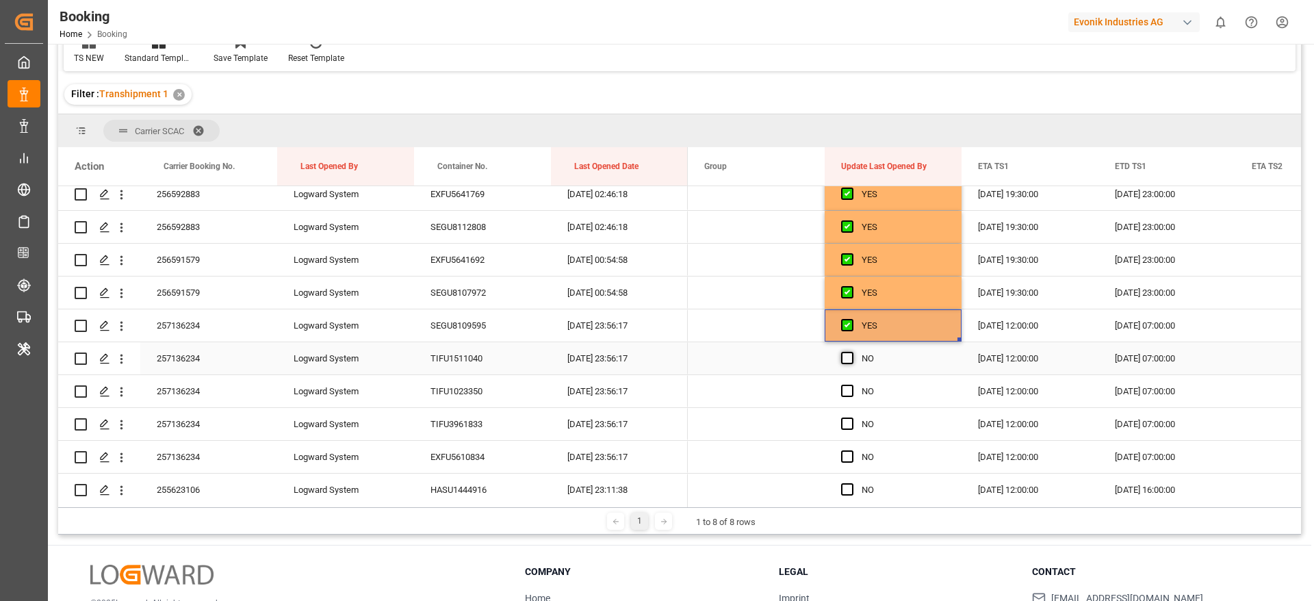
click at [846, 361] on span "Press SPACE to select this row." at bounding box center [847, 358] width 12 height 12
click at [851, 352] on input "Press SPACE to select this row." at bounding box center [851, 352] width 0 height 0
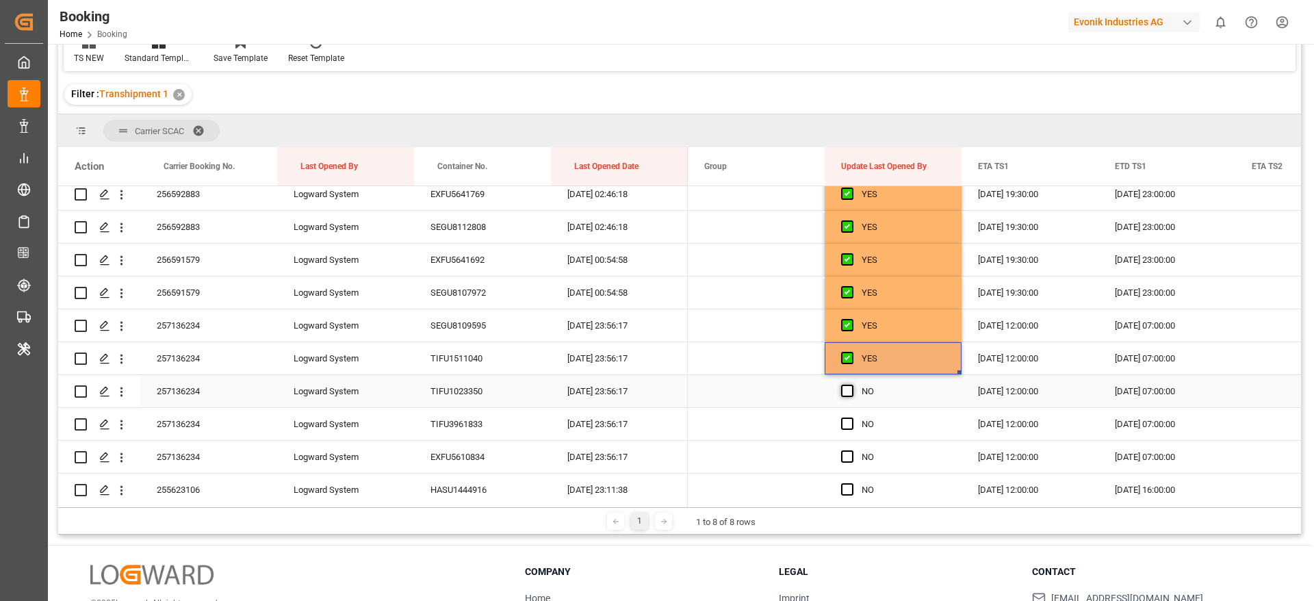
click at [847, 393] on span "Press SPACE to select this row." at bounding box center [847, 391] width 12 height 12
click at [851, 385] on input "Press SPACE to select this row." at bounding box center [851, 385] width 0 height 0
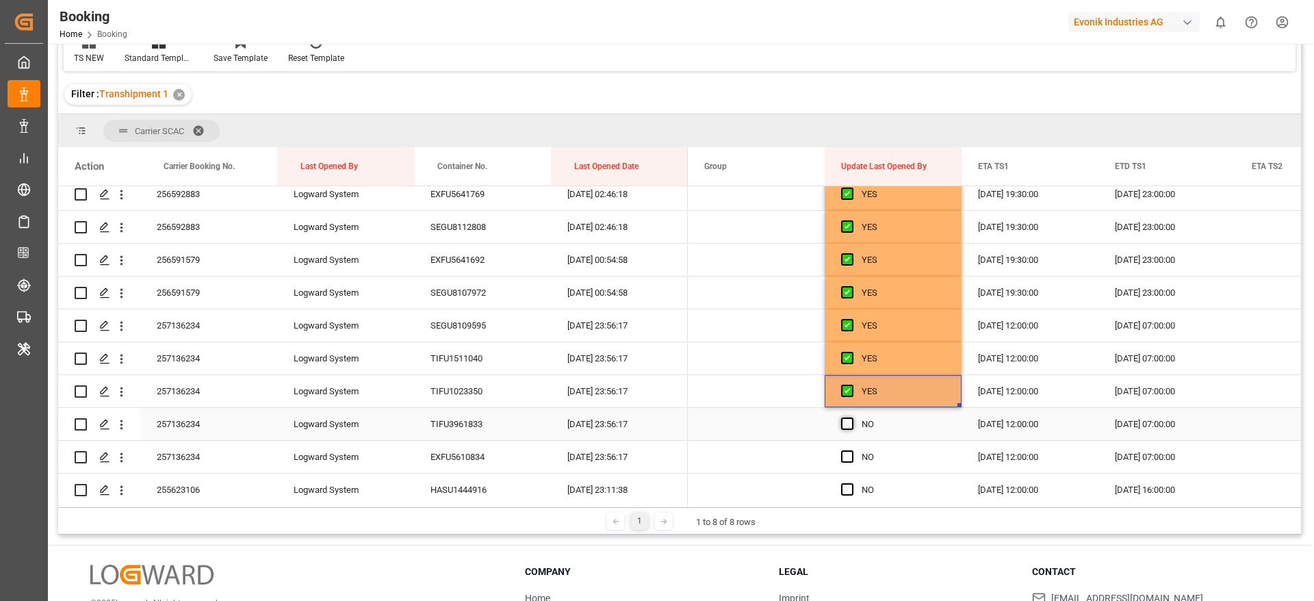
click at [844, 424] on span "Press SPACE to select this row." at bounding box center [847, 423] width 12 height 12
click at [851, 417] on input "Press SPACE to select this row." at bounding box center [851, 417] width 0 height 0
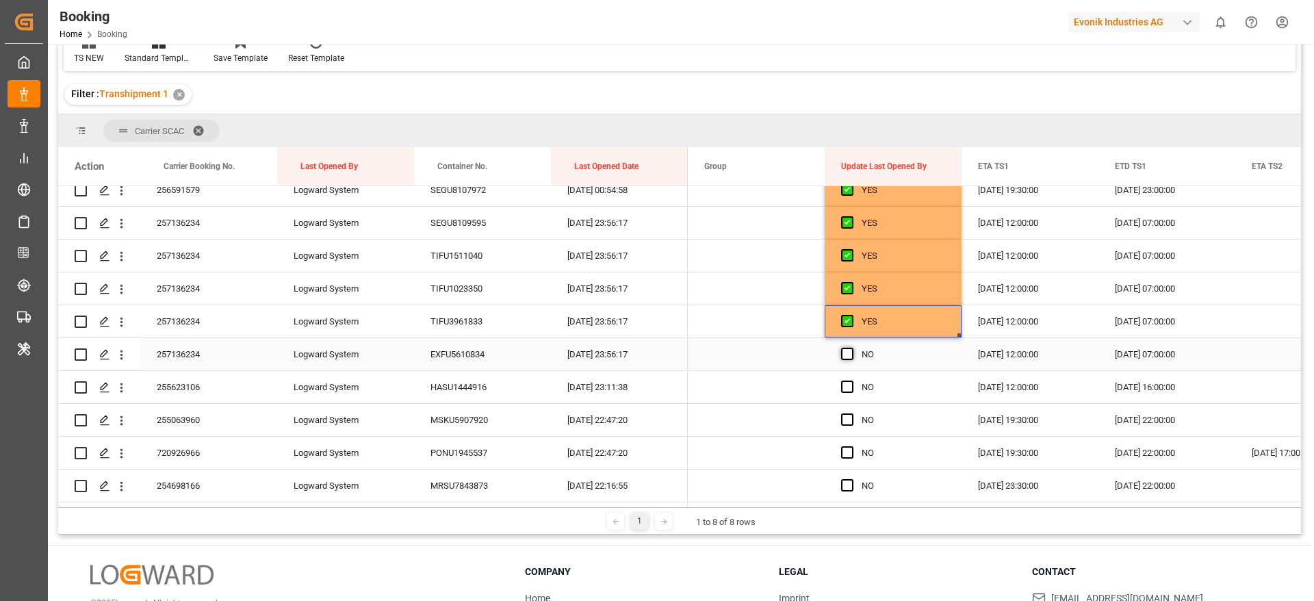
click at [848, 350] on span "Press SPACE to select this row." at bounding box center [847, 354] width 12 height 12
click at [851, 348] on input "Press SPACE to select this row." at bounding box center [851, 348] width 0 height 0
click at [848, 384] on span "Press SPACE to select this row." at bounding box center [847, 386] width 12 height 12
click at [851, 380] on input "Press SPACE to select this row." at bounding box center [851, 380] width 0 height 0
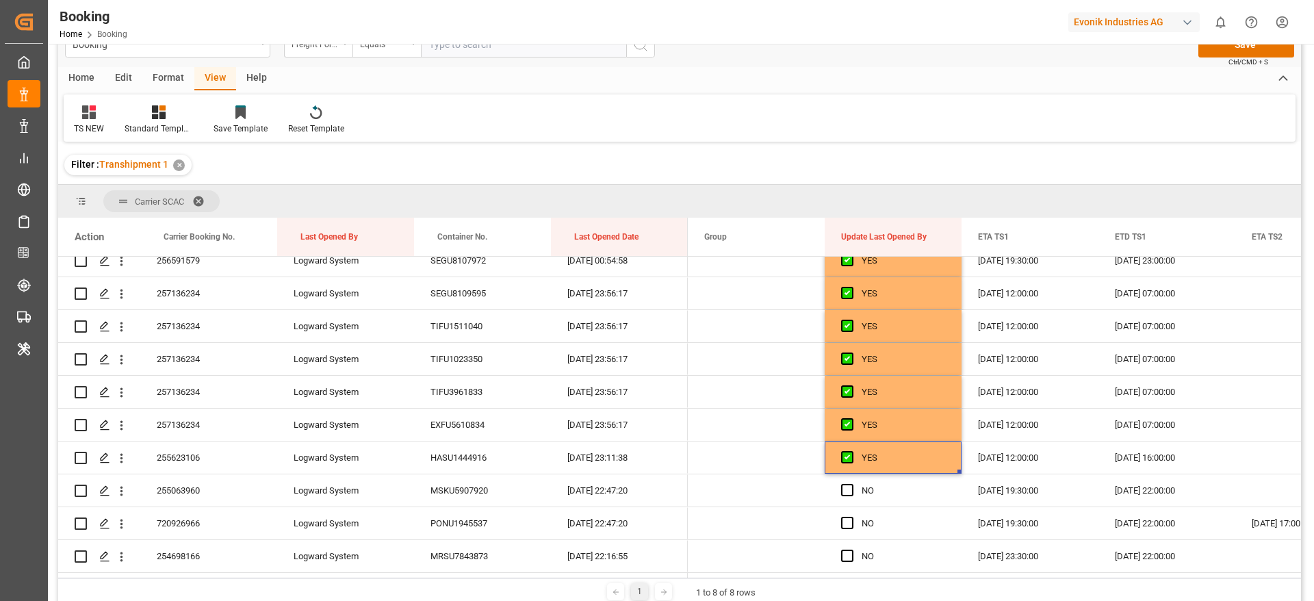
scroll to position [0, 0]
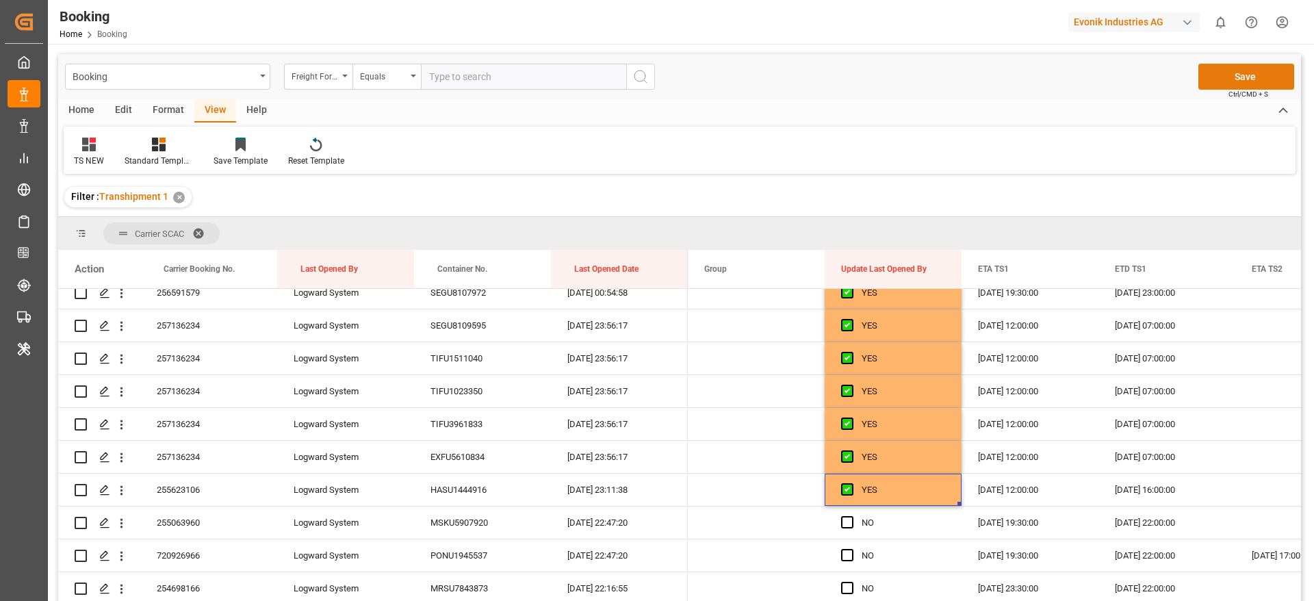
click at [1211, 77] on button "Save" at bounding box center [1246, 77] width 96 height 26
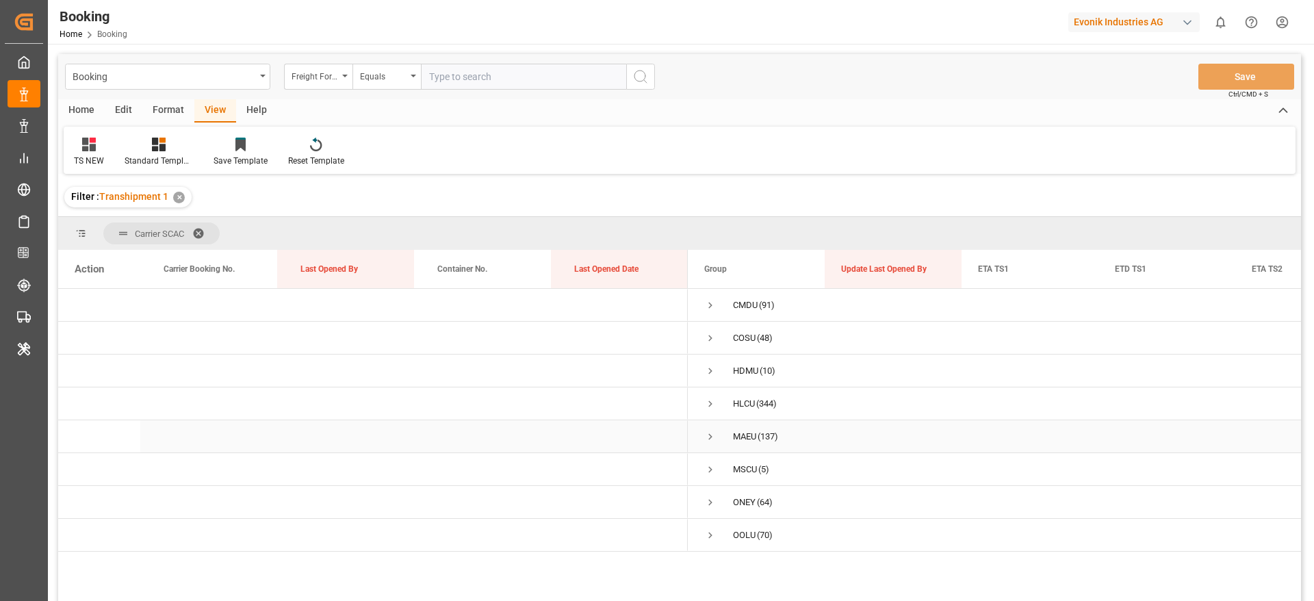
click at [713, 439] on span "Press SPACE to select this row." at bounding box center [710, 436] width 12 height 12
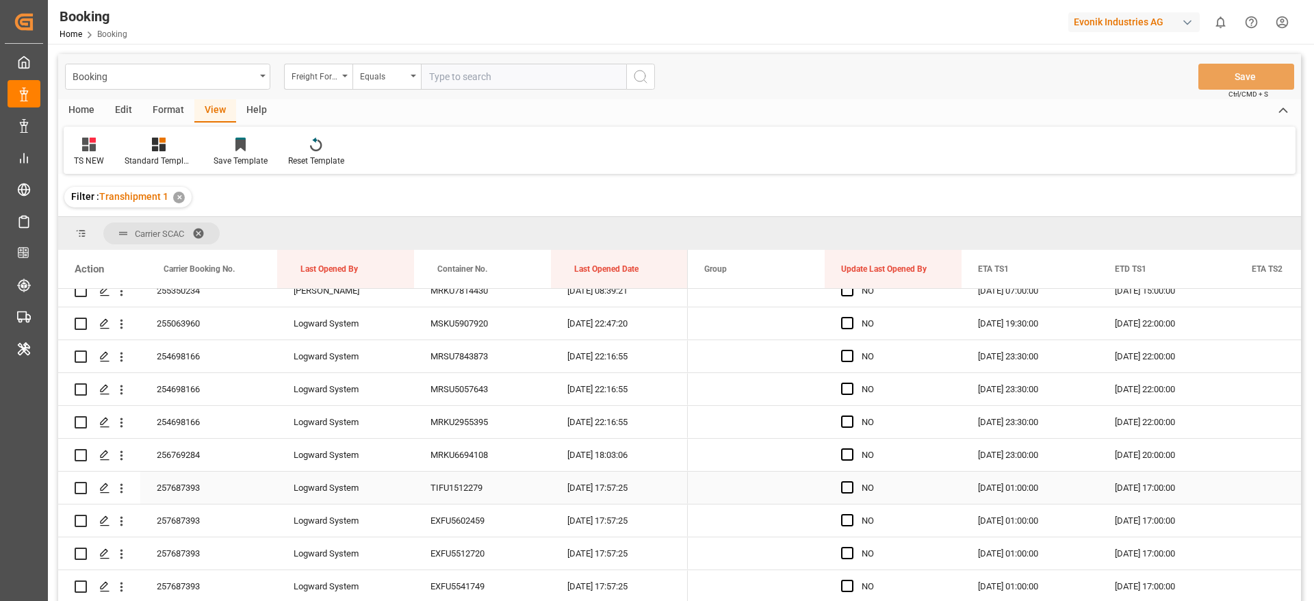
scroll to position [1745, 0]
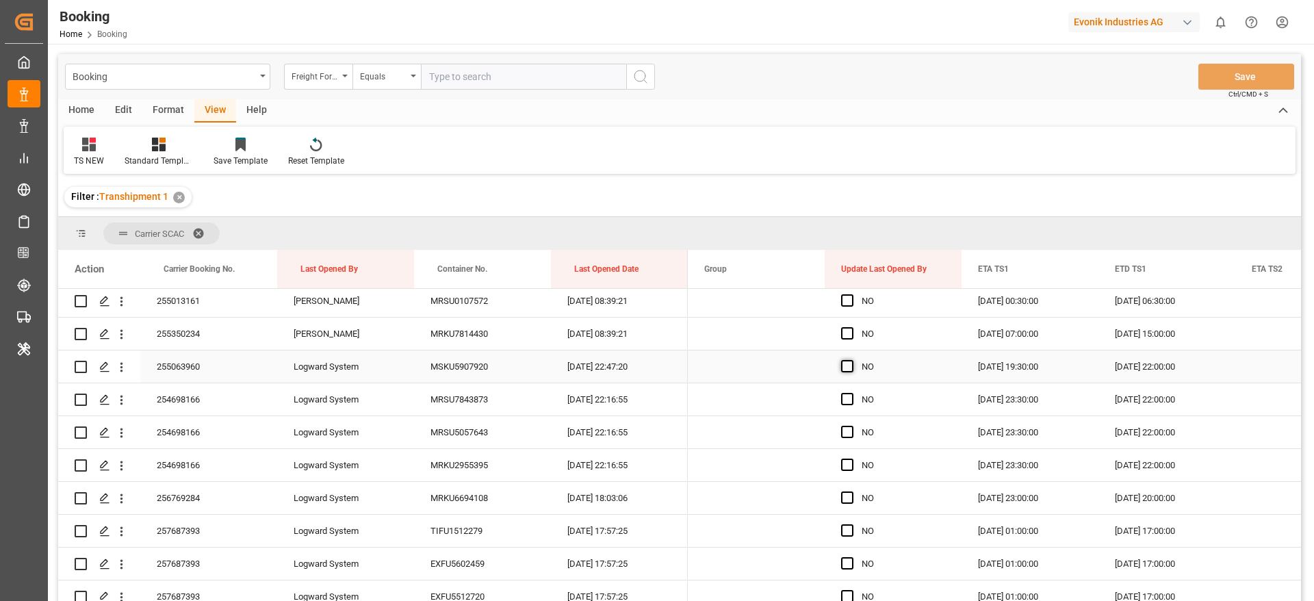
click at [847, 367] on span "Press SPACE to select this row." at bounding box center [847, 366] width 12 height 12
click at [851, 360] on input "Press SPACE to select this row." at bounding box center [851, 360] width 0 height 0
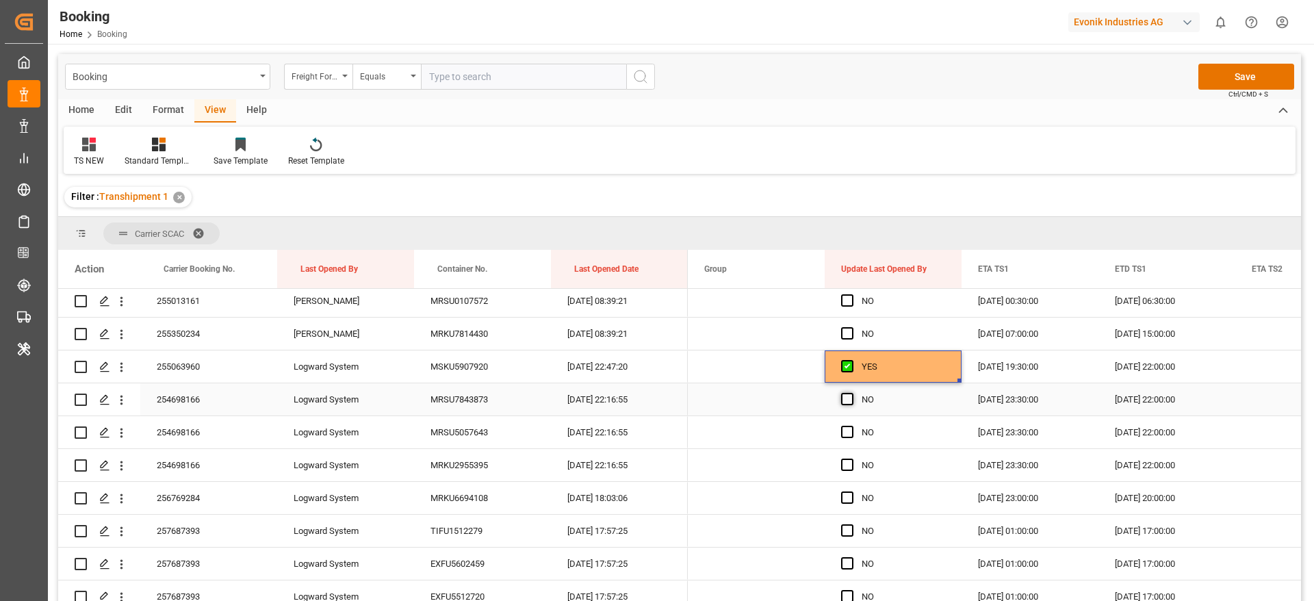
click at [850, 398] on span "Press SPACE to select this row." at bounding box center [847, 399] width 12 height 12
click at [851, 393] on input "Press SPACE to select this row." at bounding box center [851, 393] width 0 height 0
click at [844, 434] on span "Press SPACE to select this row." at bounding box center [847, 432] width 12 height 12
click at [851, 426] on input "Press SPACE to select this row." at bounding box center [851, 426] width 0 height 0
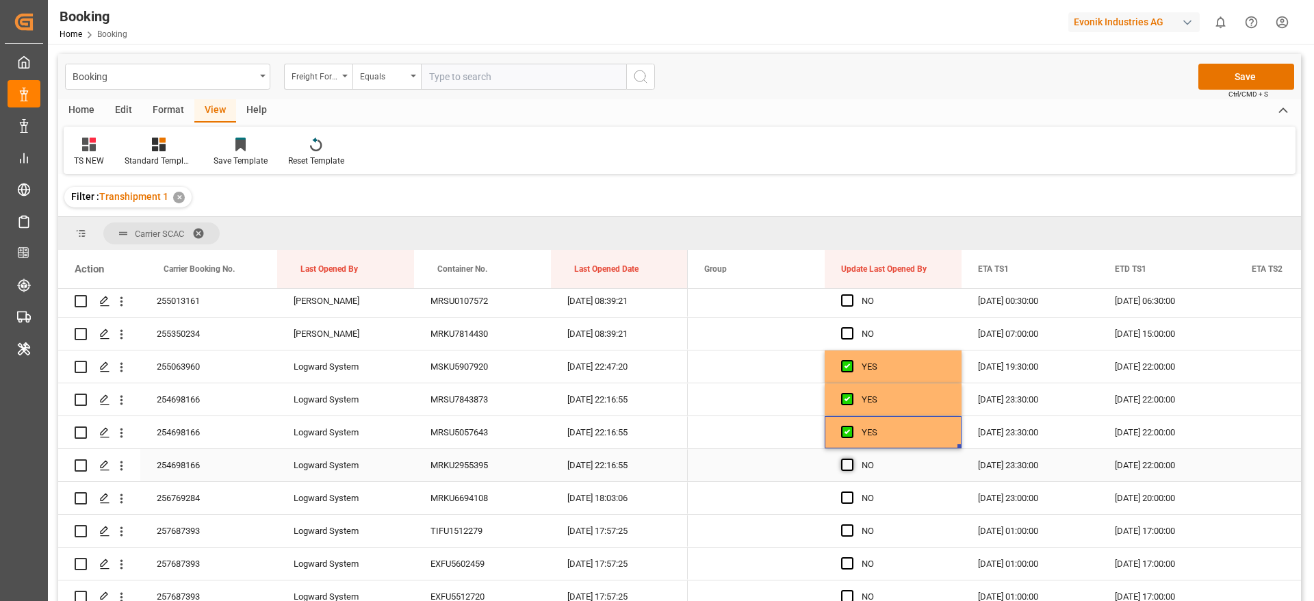
click at [844, 463] on span "Press SPACE to select this row." at bounding box center [847, 464] width 12 height 12
click at [851, 458] on input "Press SPACE to select this row." at bounding box center [851, 458] width 0 height 0
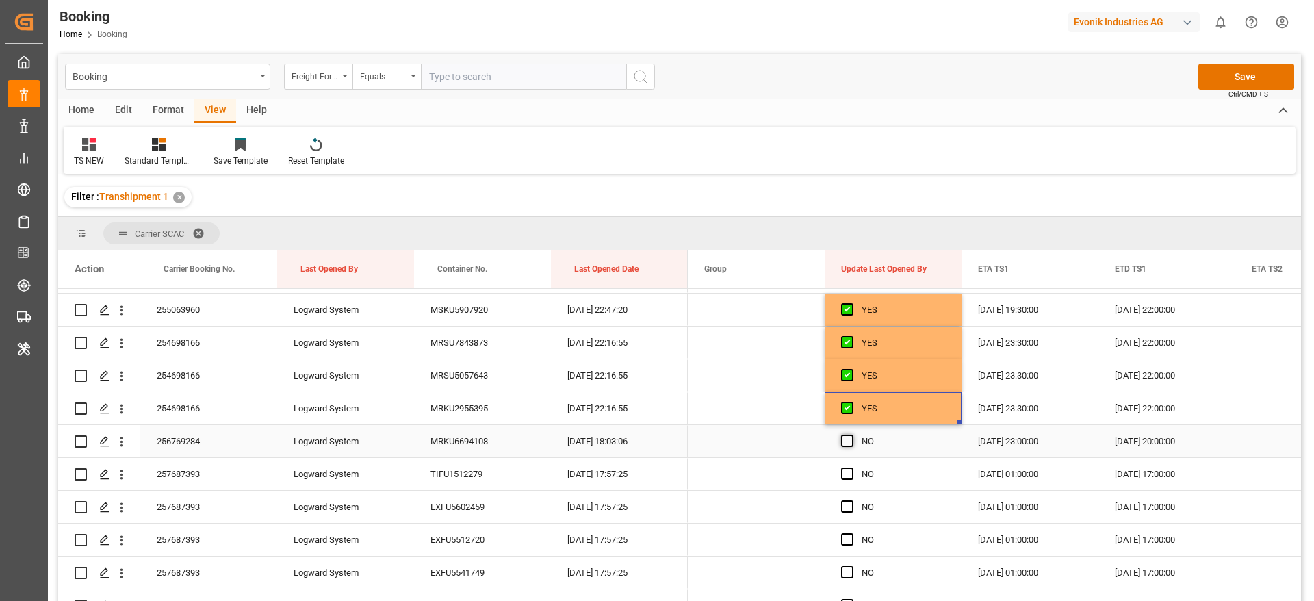
scroll to position [1848, 0]
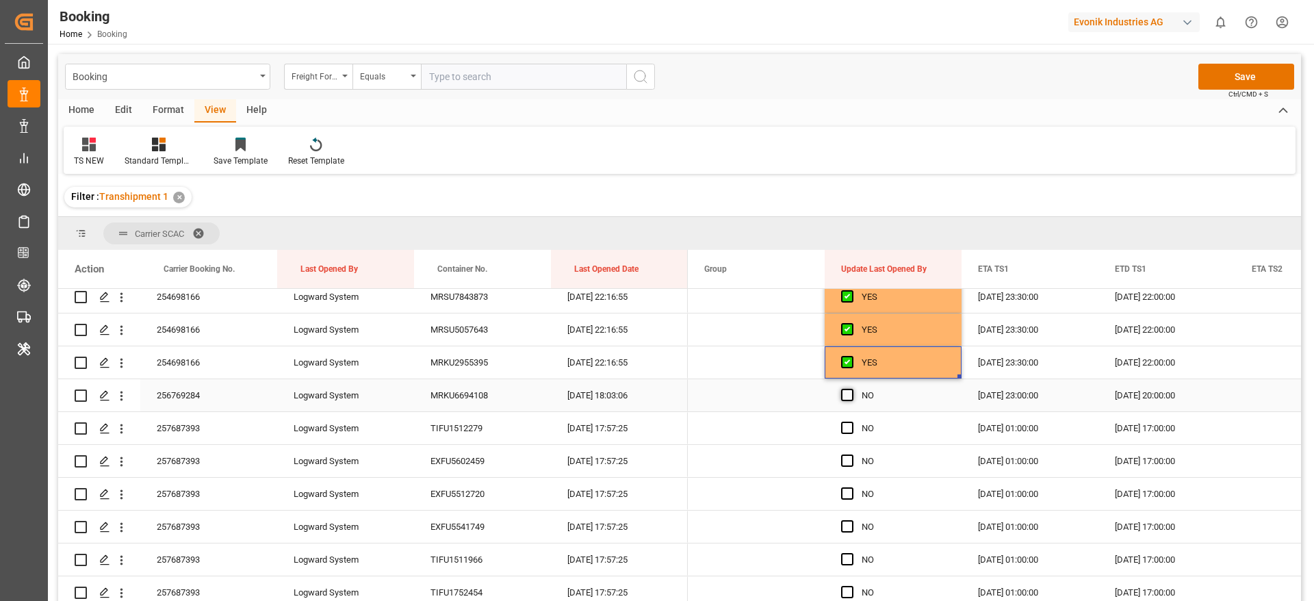
click at [852, 393] on span "Press SPACE to select this row." at bounding box center [847, 395] width 12 height 12
click at [851, 389] on input "Press SPACE to select this row." at bounding box center [851, 389] width 0 height 0
click at [845, 424] on span "Press SPACE to select this row." at bounding box center [847, 428] width 12 height 12
click at [851, 422] on input "Press SPACE to select this row." at bounding box center [851, 422] width 0 height 0
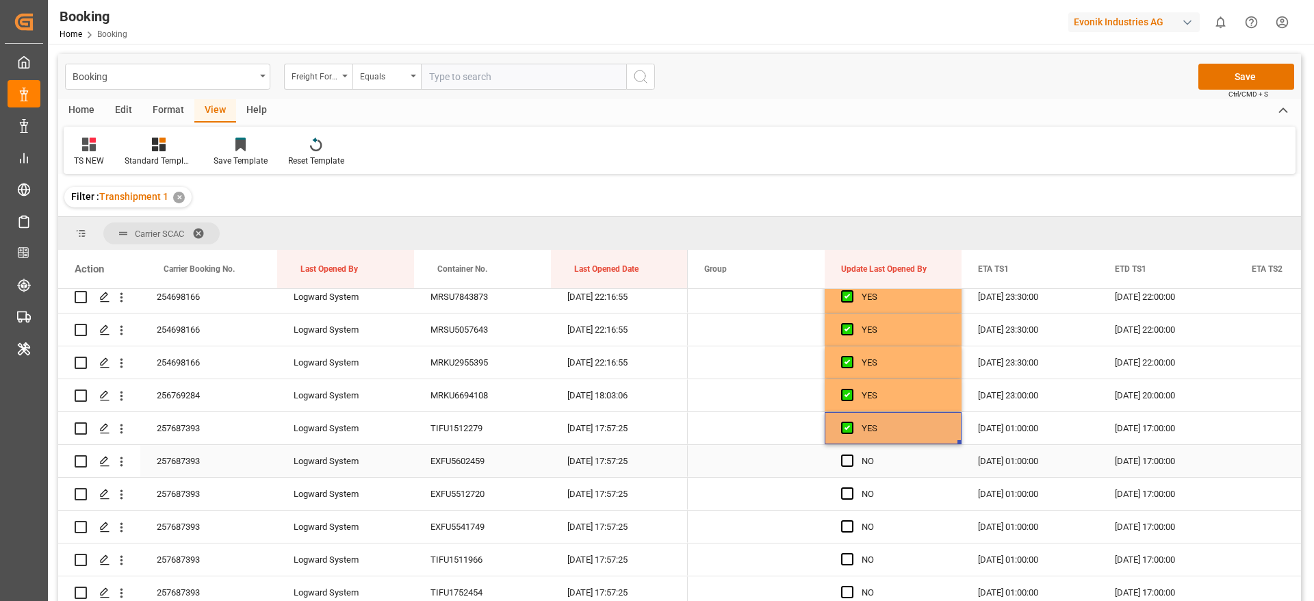
click at [847, 460] on span "Press SPACE to select this row." at bounding box center [847, 460] width 12 height 12
click at [851, 454] on input "Press SPACE to select this row." at bounding box center [851, 454] width 0 height 0
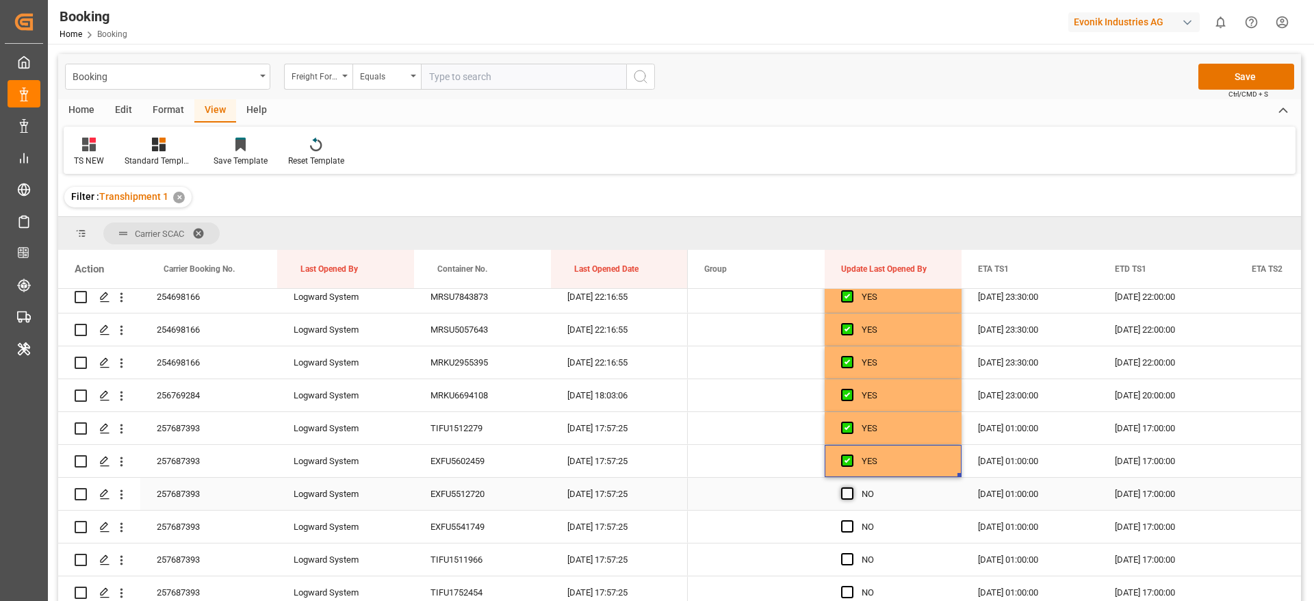
click at [846, 496] on span "Press SPACE to select this row." at bounding box center [847, 493] width 12 height 12
click at [851, 487] on input "Press SPACE to select this row." at bounding box center [851, 487] width 0 height 0
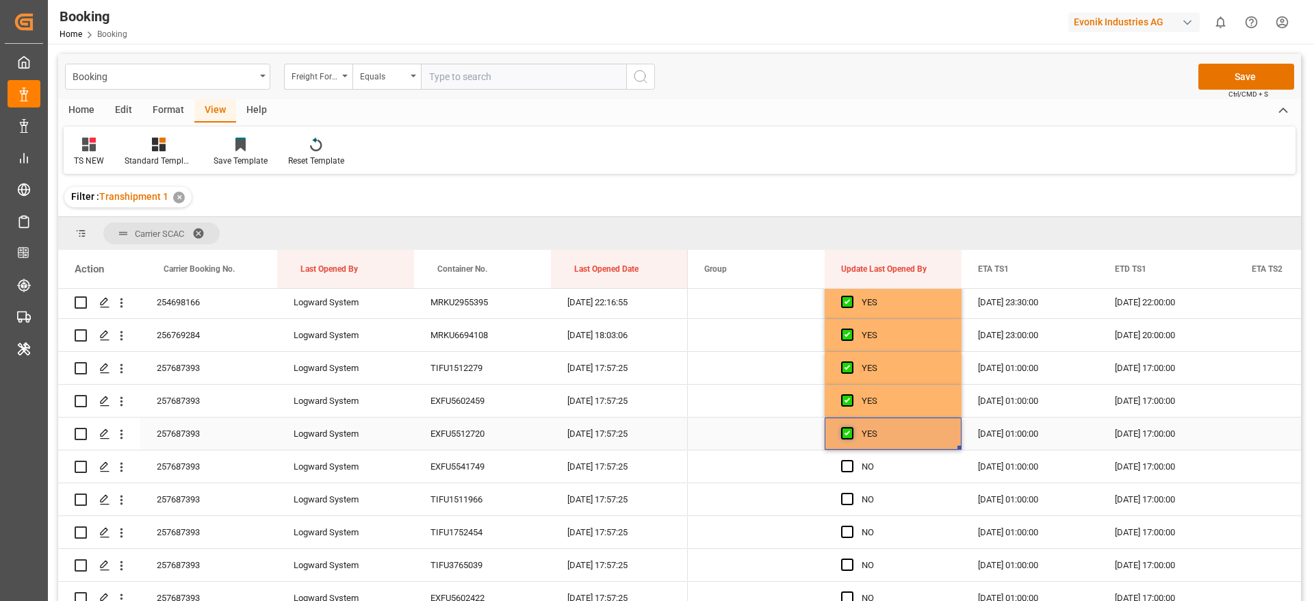
scroll to position [1950, 0]
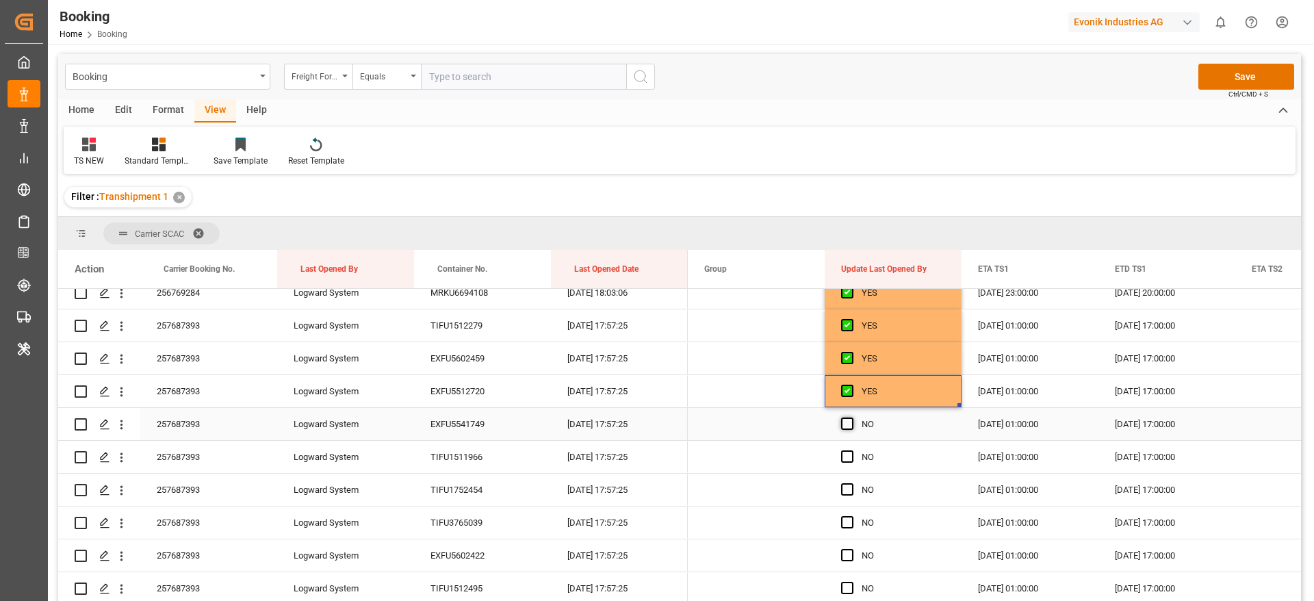
click at [851, 424] on span "Press SPACE to select this row." at bounding box center [847, 423] width 12 height 12
click at [851, 417] on input "Press SPACE to select this row." at bounding box center [851, 417] width 0 height 0
click at [846, 456] on span "Press SPACE to select this row." at bounding box center [847, 456] width 12 height 12
click at [851, 450] on input "Press SPACE to select this row." at bounding box center [851, 450] width 0 height 0
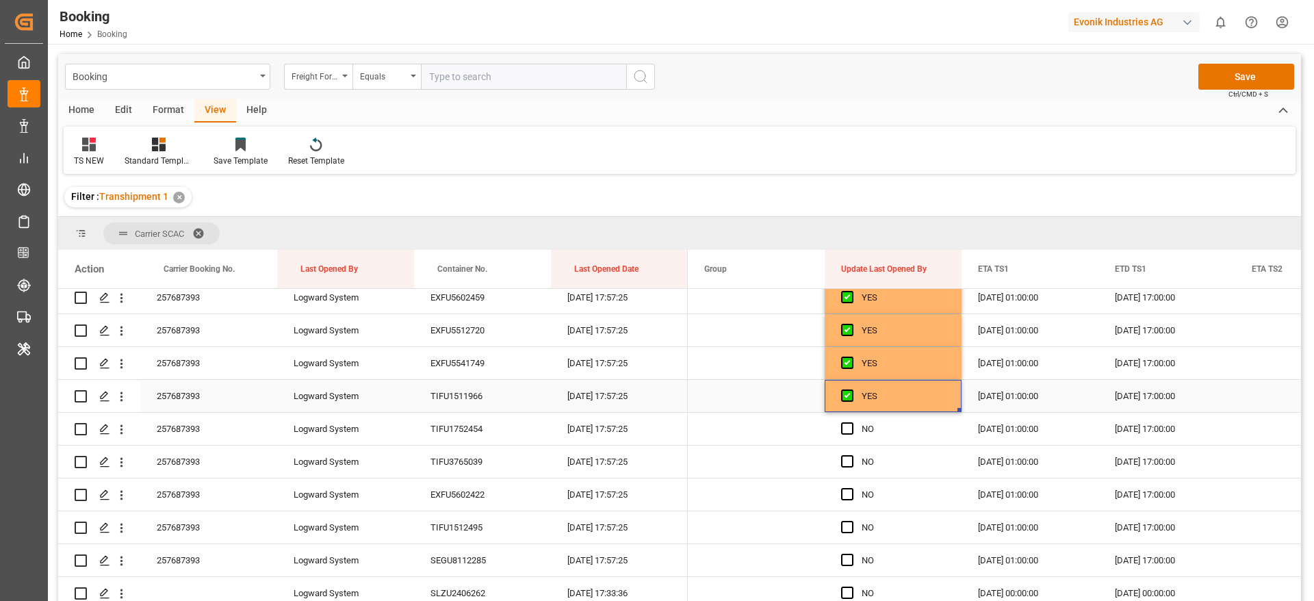
scroll to position [2053, 0]
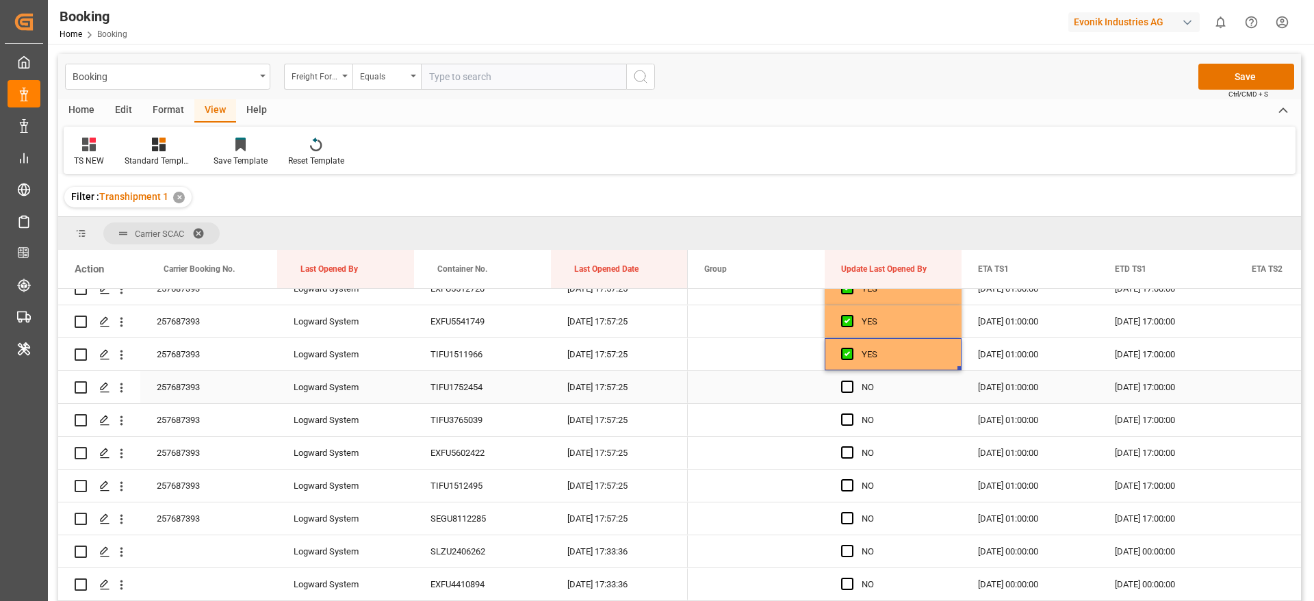
click at [846, 393] on div "Press SPACE to select this row." at bounding box center [851, 387] width 21 height 31
click at [848, 424] on span "Press SPACE to select this row." at bounding box center [847, 419] width 12 height 12
click at [851, 413] on input "Press SPACE to select this row." at bounding box center [851, 413] width 0 height 0
click at [845, 386] on span "Press SPACE to select this row." at bounding box center [847, 386] width 12 height 12
click at [851, 380] on input "Press SPACE to select this row." at bounding box center [851, 380] width 0 height 0
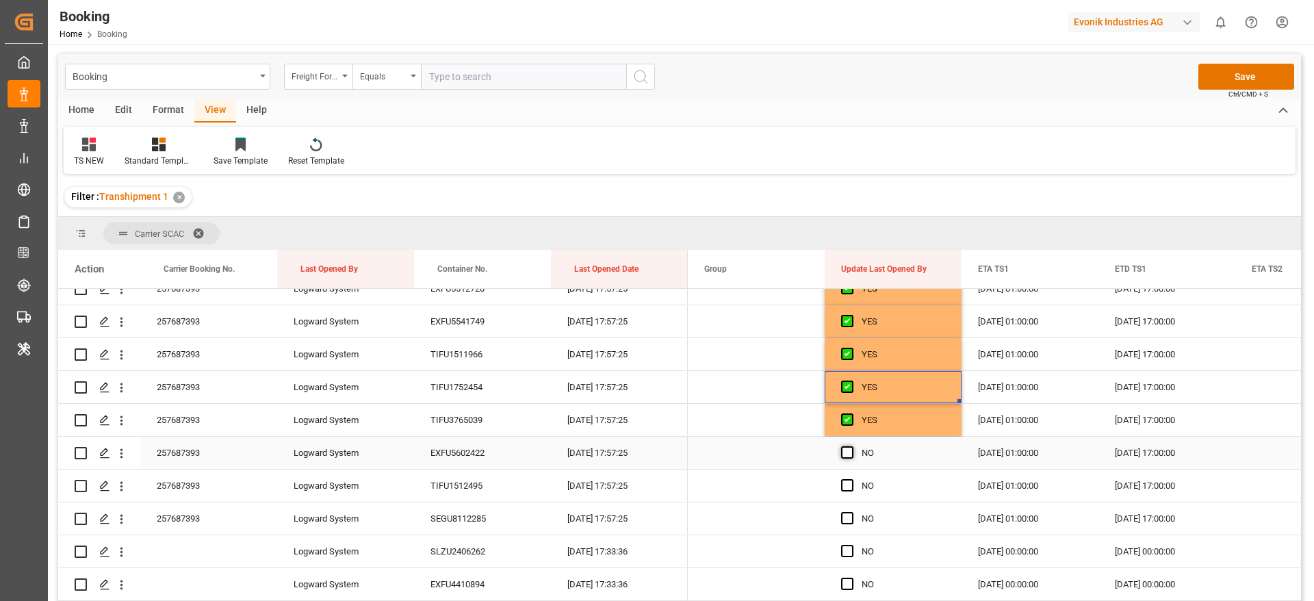
click at [849, 453] on span "Press SPACE to select this row." at bounding box center [847, 452] width 12 height 12
click at [851, 446] on input "Press SPACE to select this row." at bounding box center [851, 446] width 0 height 0
click at [846, 484] on span "Press SPACE to select this row." at bounding box center [847, 485] width 12 height 12
click at [851, 479] on input "Press SPACE to select this row." at bounding box center [851, 479] width 0 height 0
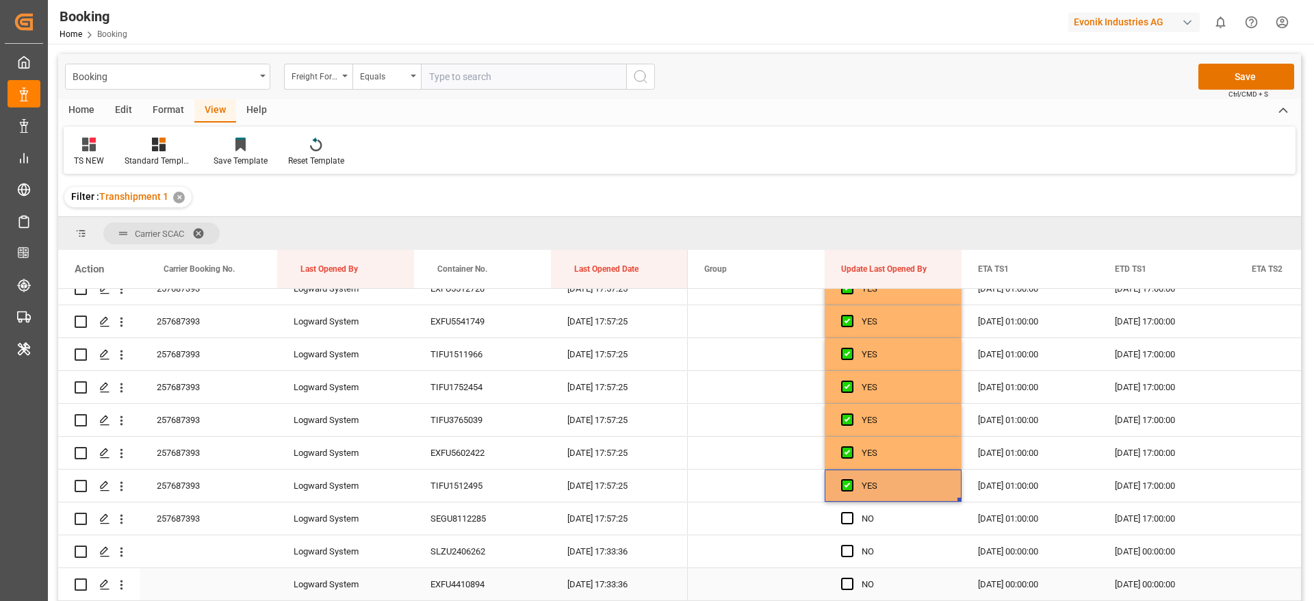
scroll to position [2155, 0]
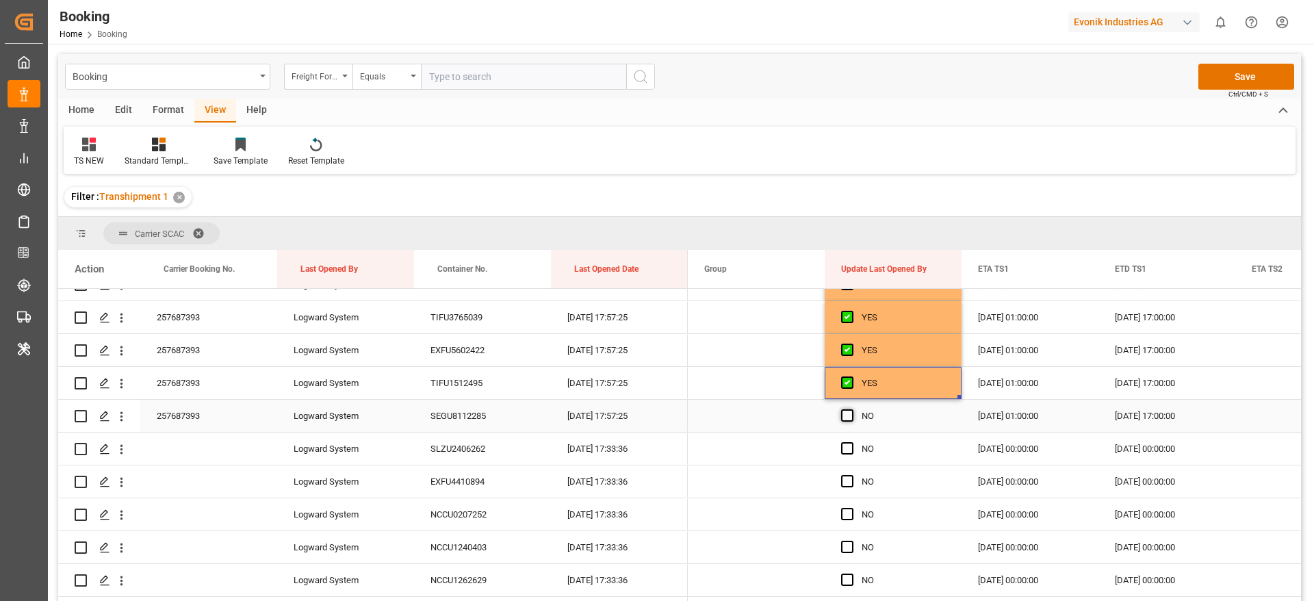
click at [848, 418] on span "Press SPACE to select this row." at bounding box center [847, 415] width 12 height 12
click at [851, 409] on input "Press SPACE to select this row." at bounding box center [851, 409] width 0 height 0
click at [848, 446] on span "Press SPACE to select this row." at bounding box center [847, 448] width 12 height 12
click at [851, 442] on input "Press SPACE to select this row." at bounding box center [851, 442] width 0 height 0
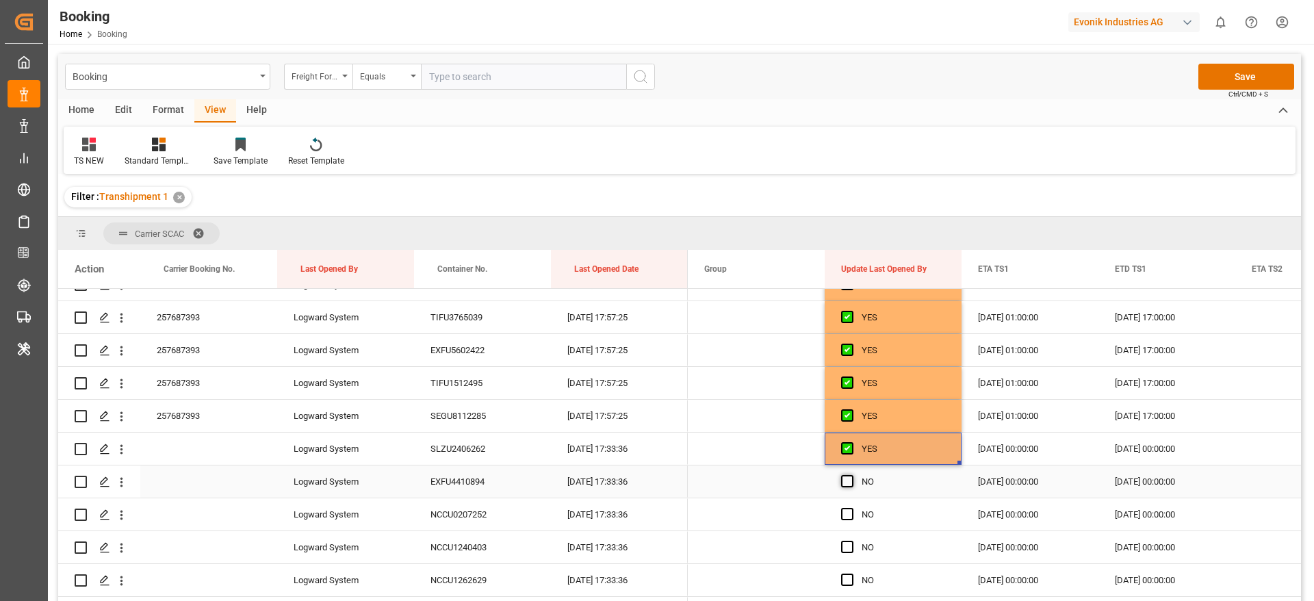
click at [846, 480] on span "Press SPACE to select this row." at bounding box center [847, 481] width 12 height 12
click at [851, 475] on input "Press SPACE to select this row." at bounding box center [851, 475] width 0 height 0
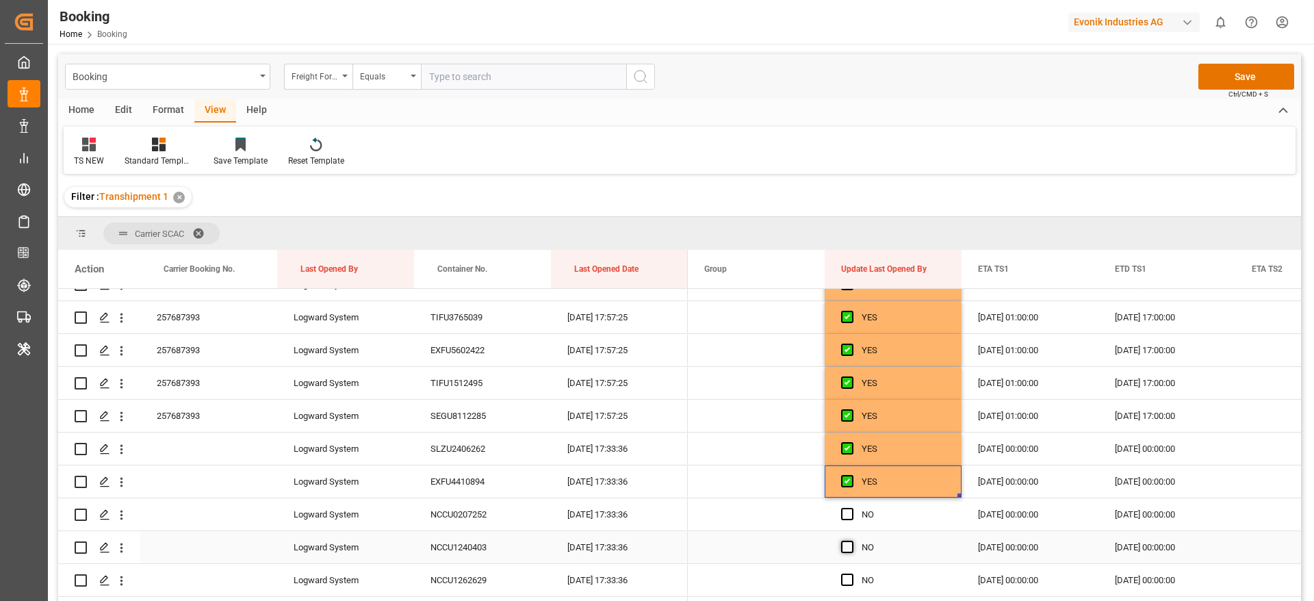
scroll to position [2258, 0]
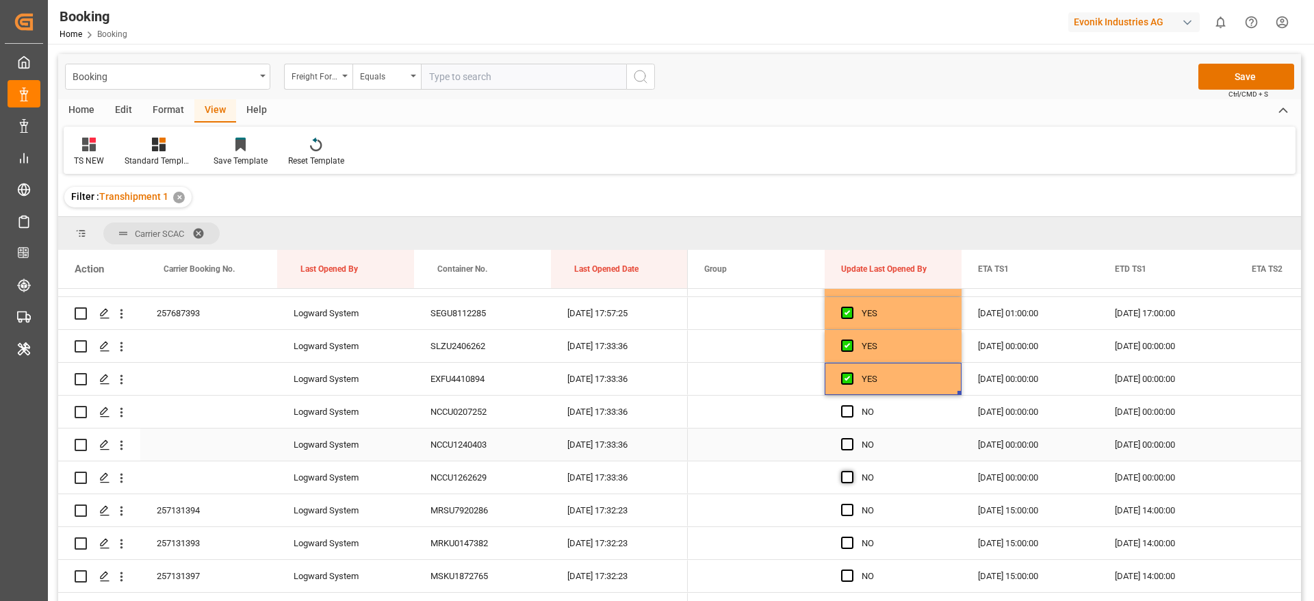
click at [848, 416] on span "Press SPACE to select this row." at bounding box center [847, 411] width 12 height 12
click at [851, 405] on input "Press SPACE to select this row." at bounding box center [851, 405] width 0 height 0
click at [848, 443] on span "Press SPACE to select this row." at bounding box center [847, 444] width 12 height 12
click at [851, 438] on input "Press SPACE to select this row." at bounding box center [851, 438] width 0 height 0
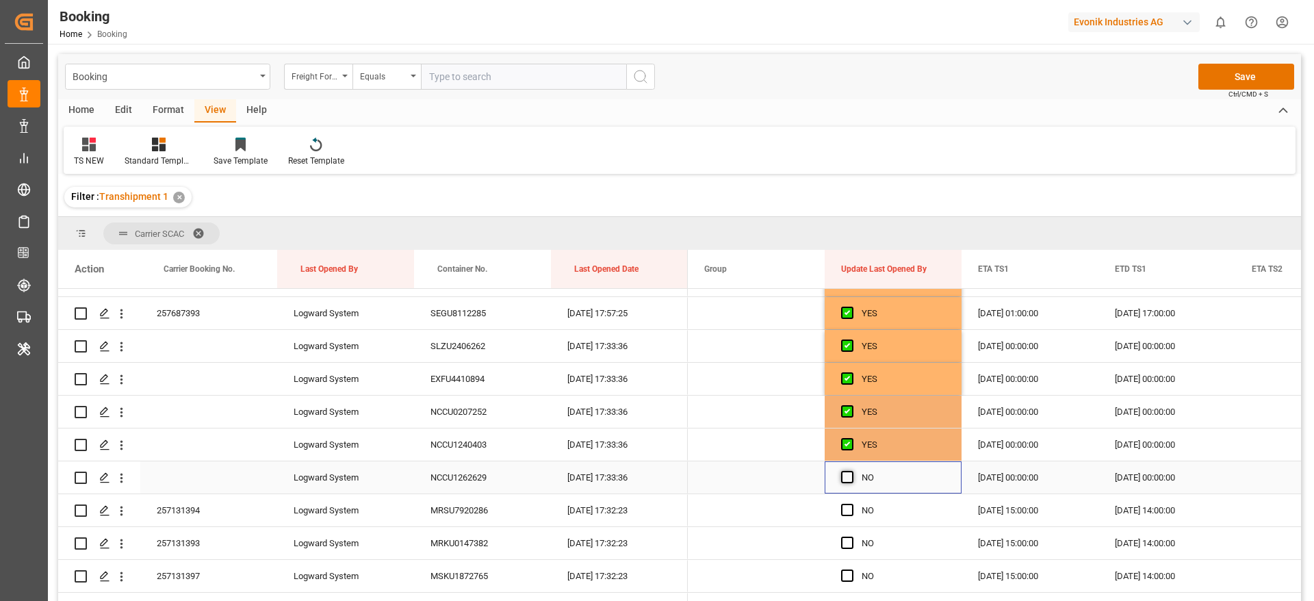
click at [846, 476] on span "Press SPACE to select this row." at bounding box center [847, 477] width 12 height 12
click at [851, 471] on input "Press SPACE to select this row." at bounding box center [851, 471] width 0 height 0
click at [846, 510] on span "Press SPACE to select this row." at bounding box center [847, 510] width 12 height 12
click at [851, 504] on input "Press SPACE to select this row." at bounding box center [851, 504] width 0 height 0
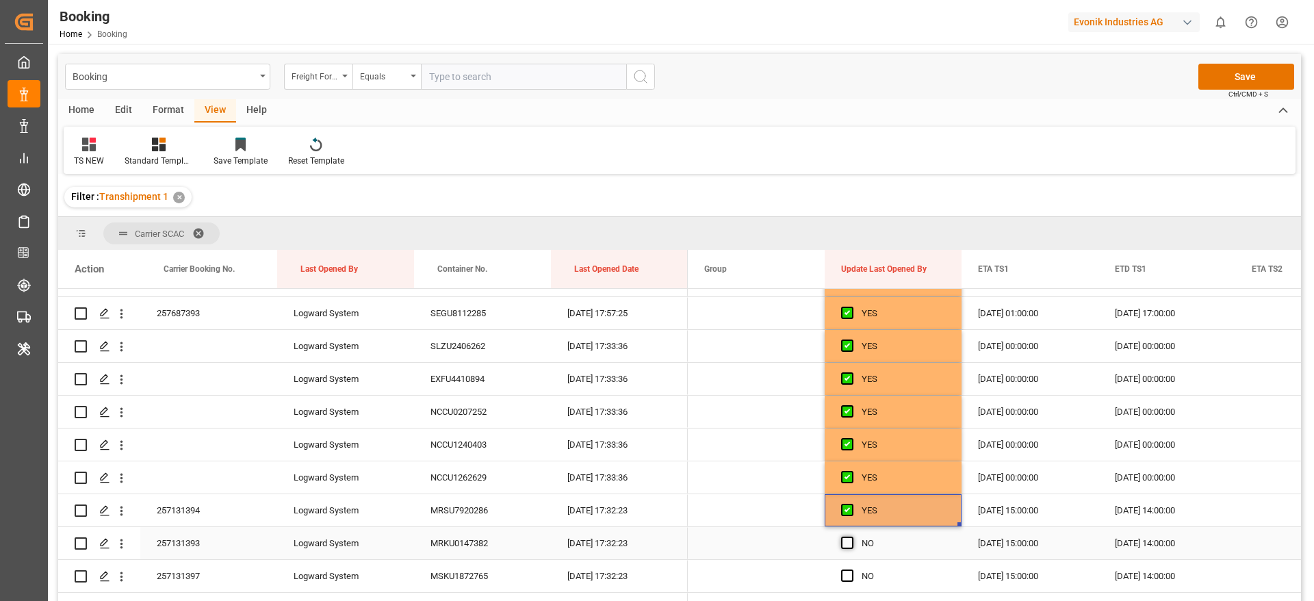
click at [844, 543] on span "Press SPACE to select this row." at bounding box center [847, 542] width 12 height 12
click at [851, 536] on input "Press SPACE to select this row." at bounding box center [851, 536] width 0 height 0
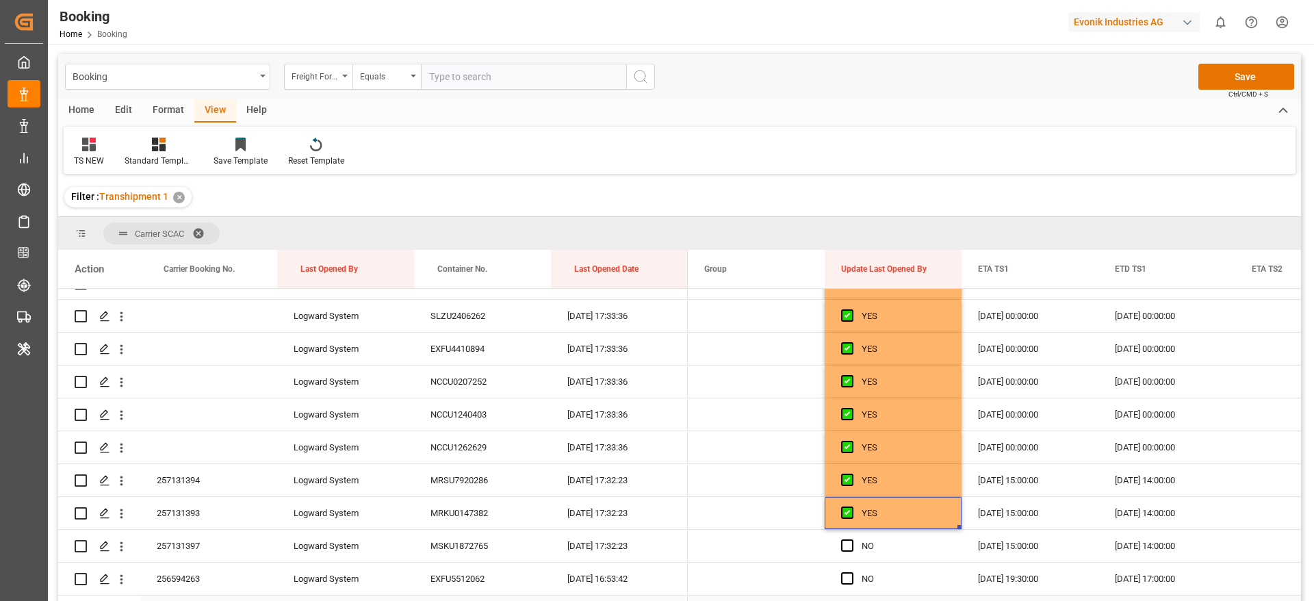
scroll to position [2361, 0]
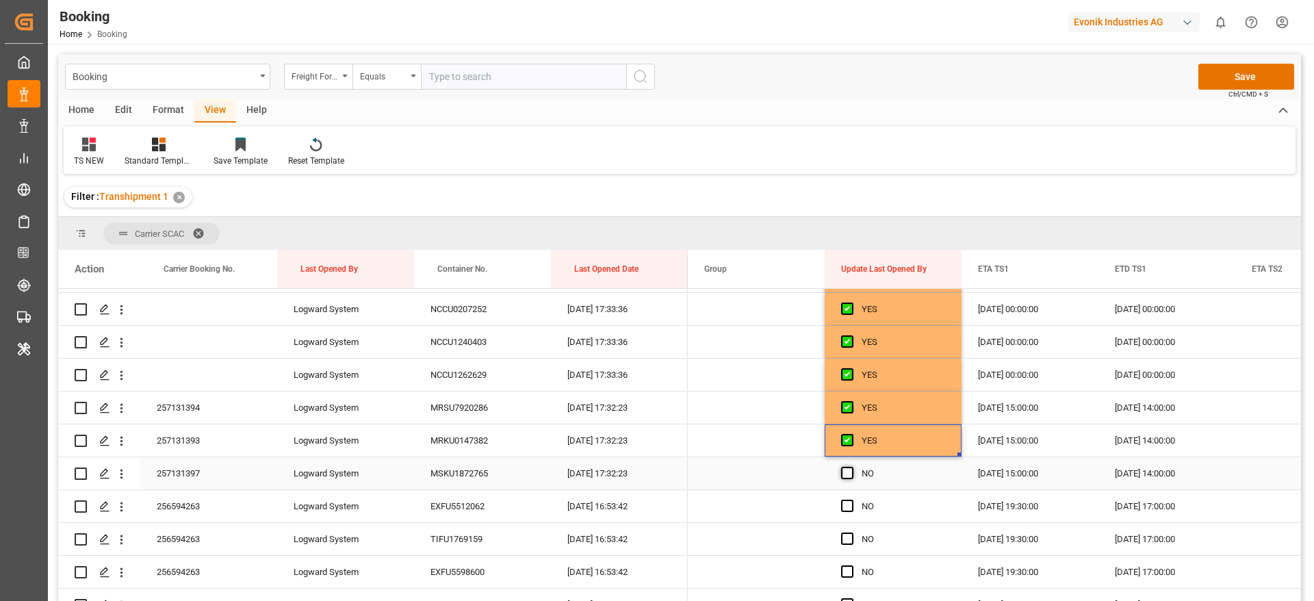
click at [851, 477] on span "Press SPACE to select this row." at bounding box center [847, 473] width 12 height 12
click at [851, 467] on input "Press SPACE to select this row." at bounding box center [851, 467] width 0 height 0
click at [846, 502] on span "Press SPACE to select this row." at bounding box center [847, 506] width 12 height 12
click at [851, 500] on input "Press SPACE to select this row." at bounding box center [851, 500] width 0 height 0
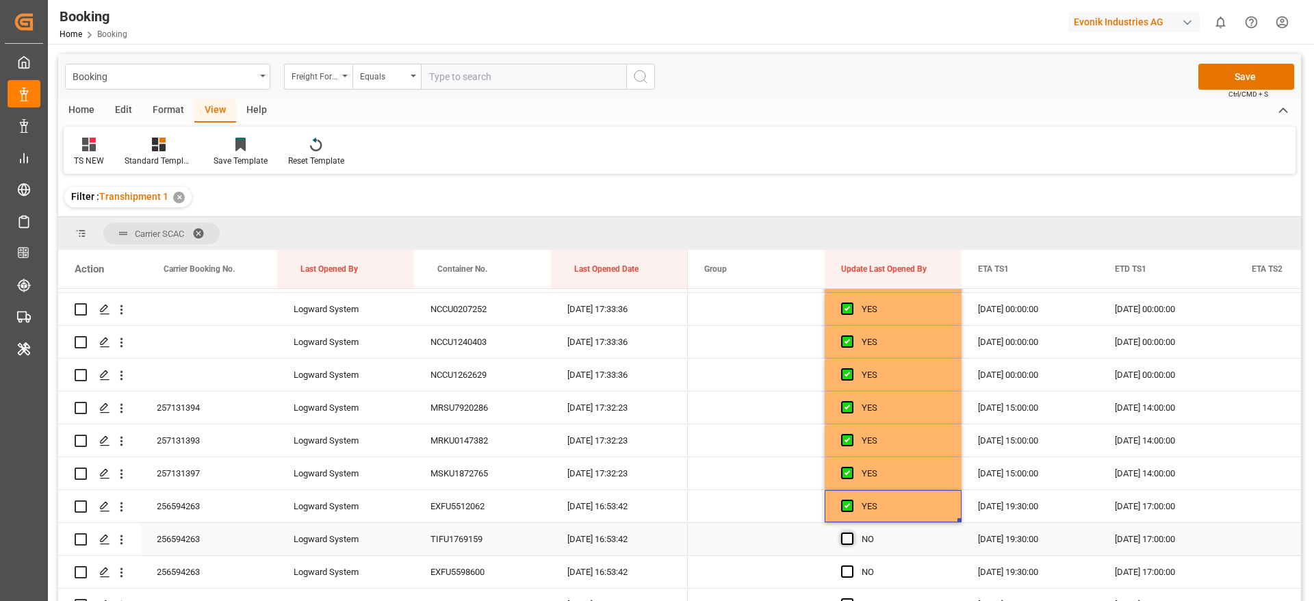
click at [846, 539] on span "Press SPACE to select this row." at bounding box center [847, 538] width 12 height 12
click at [851, 532] on input "Press SPACE to select this row." at bounding box center [851, 532] width 0 height 0
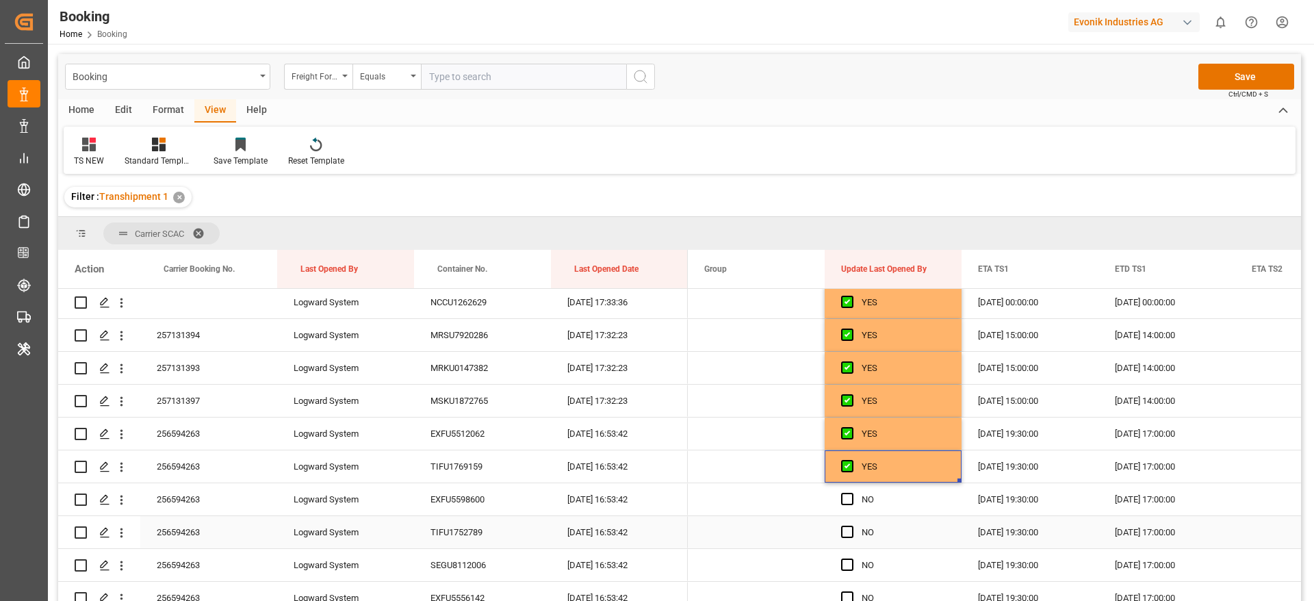
scroll to position [2463, 0]
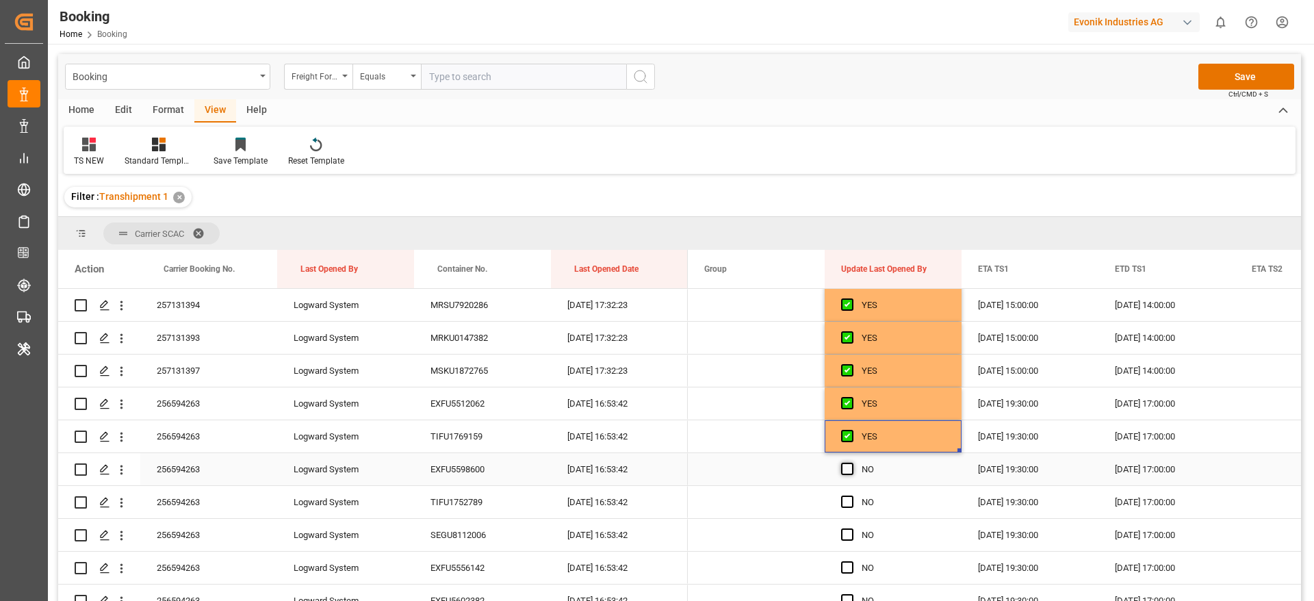
click at [851, 471] on span "Press SPACE to select this row." at bounding box center [847, 469] width 12 height 12
click at [851, 463] on input "Press SPACE to select this row." at bounding box center [851, 463] width 0 height 0
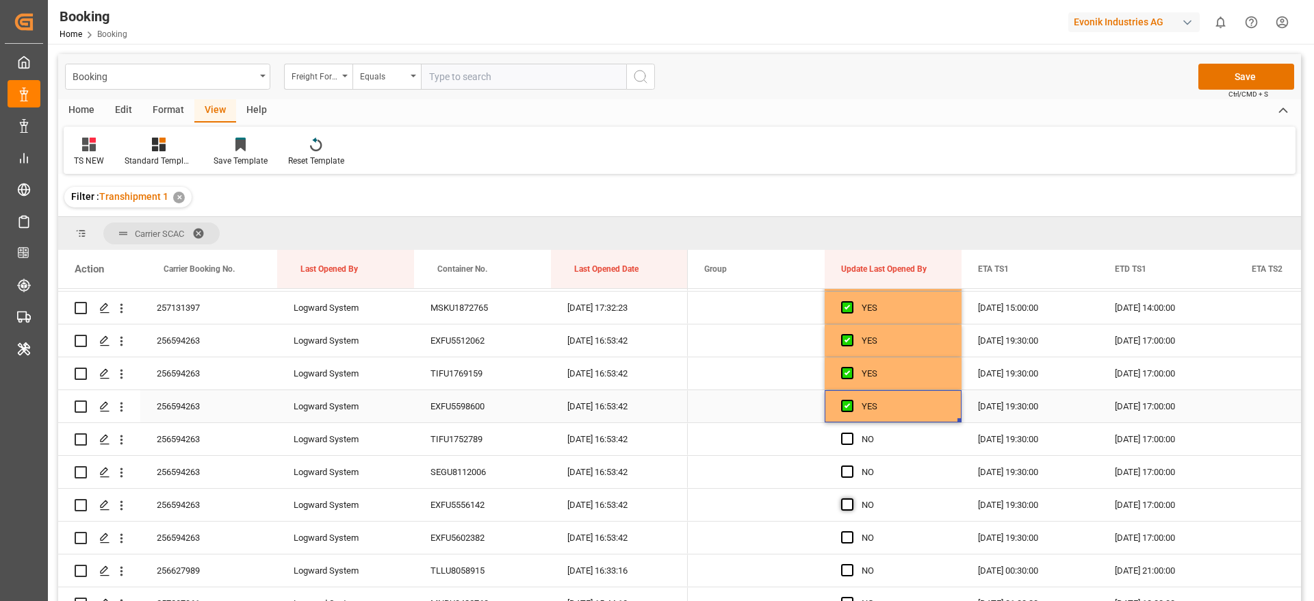
scroll to position [2566, 0]
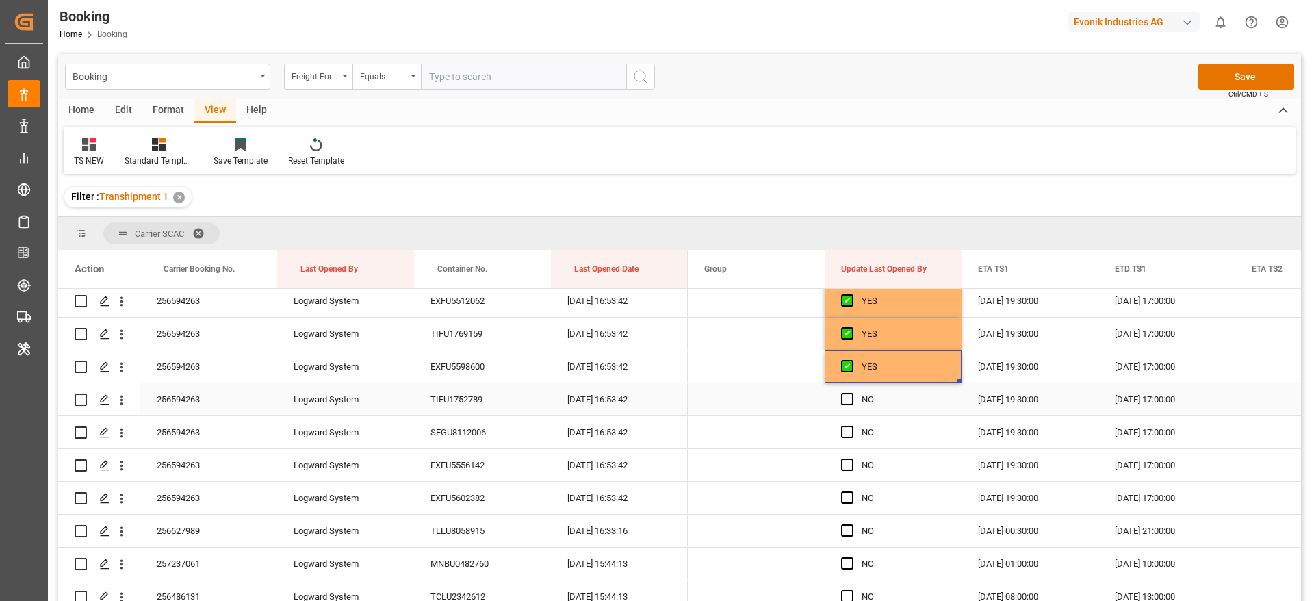
click at [845, 407] on div "Press SPACE to select this row." at bounding box center [851, 399] width 21 height 31
click at [850, 432] on span "Press SPACE to select this row." at bounding box center [847, 432] width 12 height 12
click at [851, 426] on input "Press SPACE to select this row." at bounding box center [851, 426] width 0 height 0
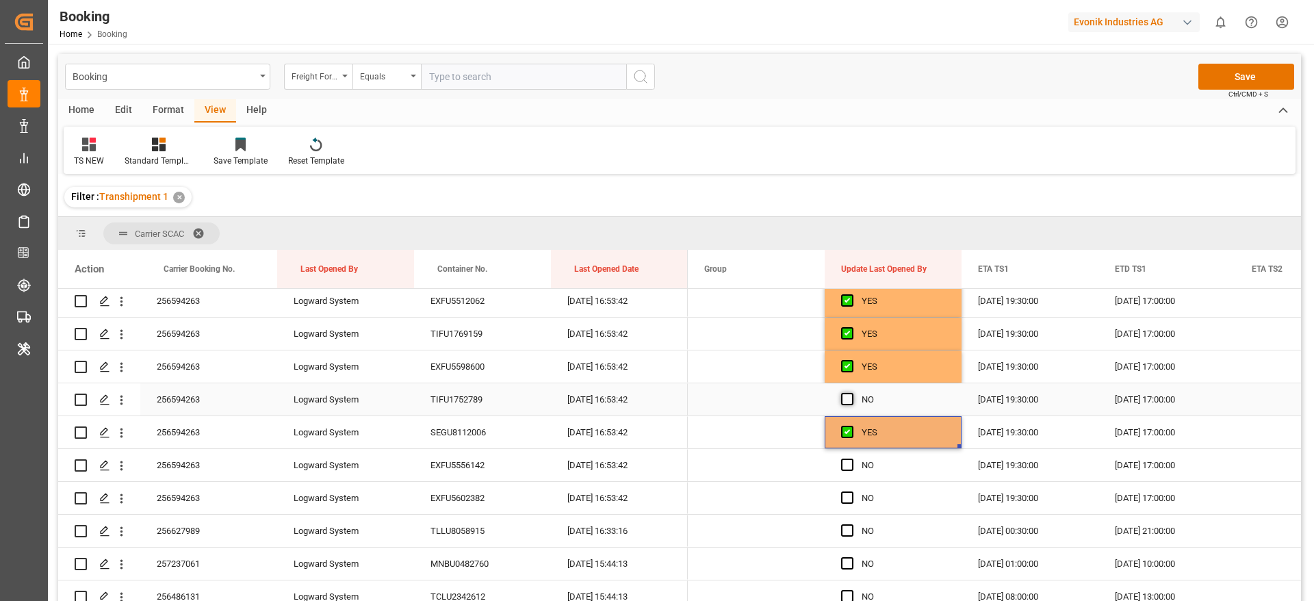
click at [849, 396] on span "Press SPACE to select this row." at bounding box center [847, 399] width 12 height 12
click at [851, 393] on input "Press SPACE to select this row." at bounding box center [851, 393] width 0 height 0
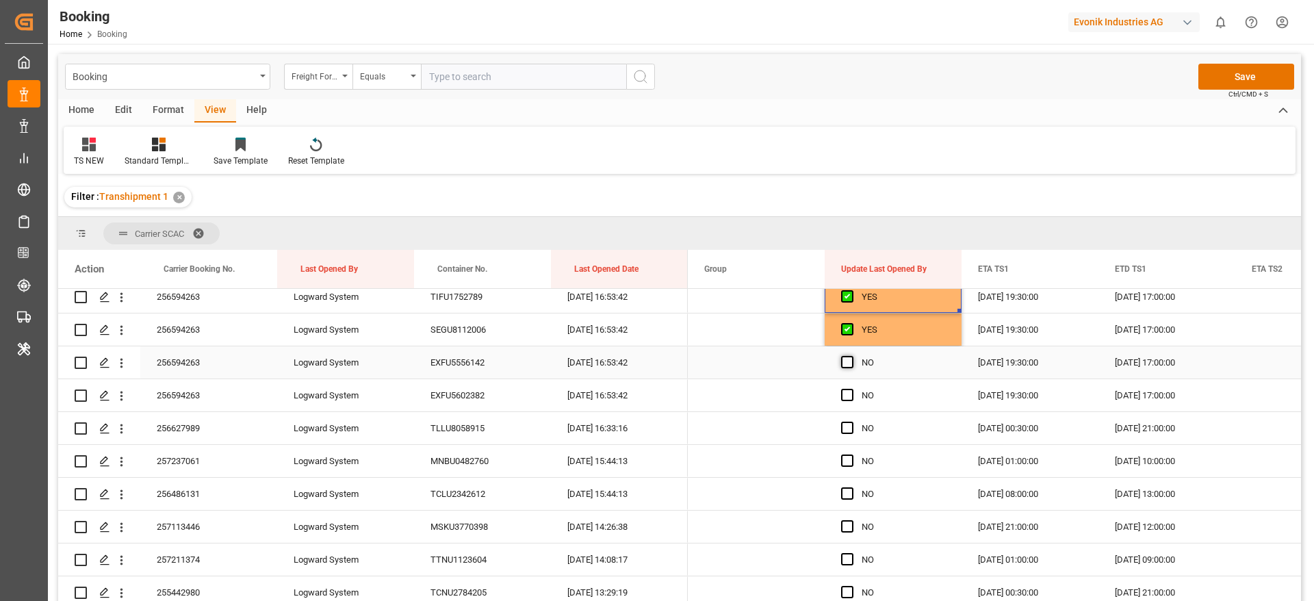
click at [848, 365] on span "Press SPACE to select this row." at bounding box center [847, 362] width 12 height 12
click at [851, 356] on input "Press SPACE to select this row." at bounding box center [851, 356] width 0 height 0
click at [848, 394] on span "Press SPACE to select this row." at bounding box center [847, 395] width 12 height 12
click at [851, 389] on input "Press SPACE to select this row." at bounding box center [851, 389] width 0 height 0
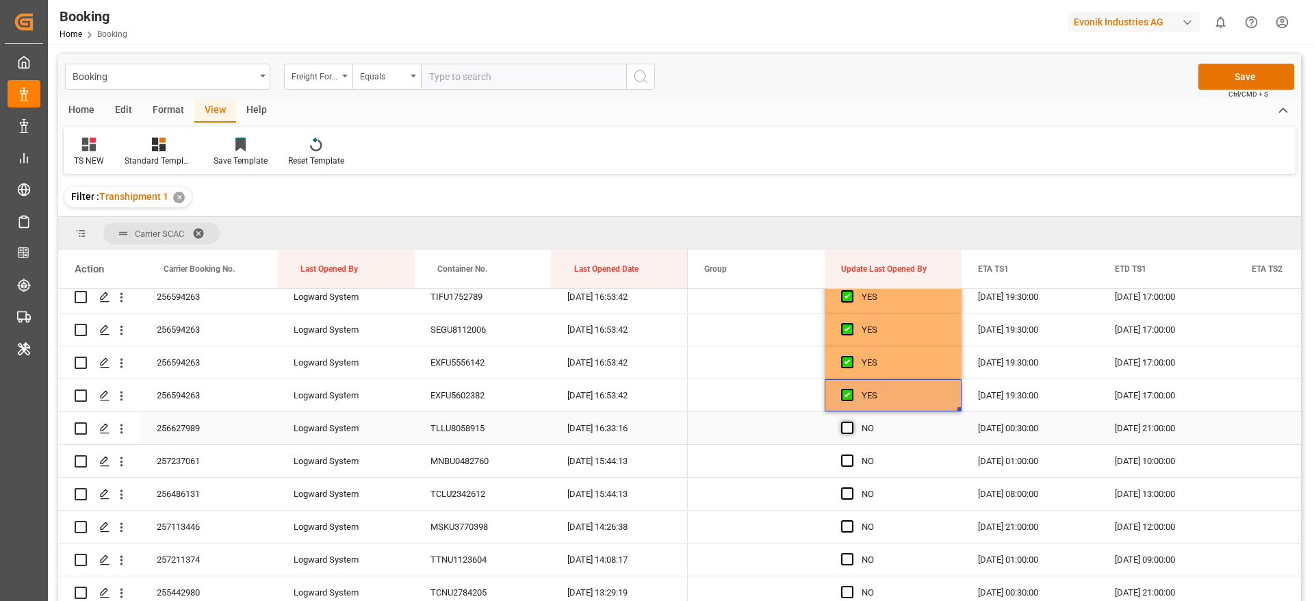
click at [845, 426] on span "Press SPACE to select this row." at bounding box center [847, 428] width 12 height 12
click at [851, 422] on input "Press SPACE to select this row." at bounding box center [851, 422] width 0 height 0
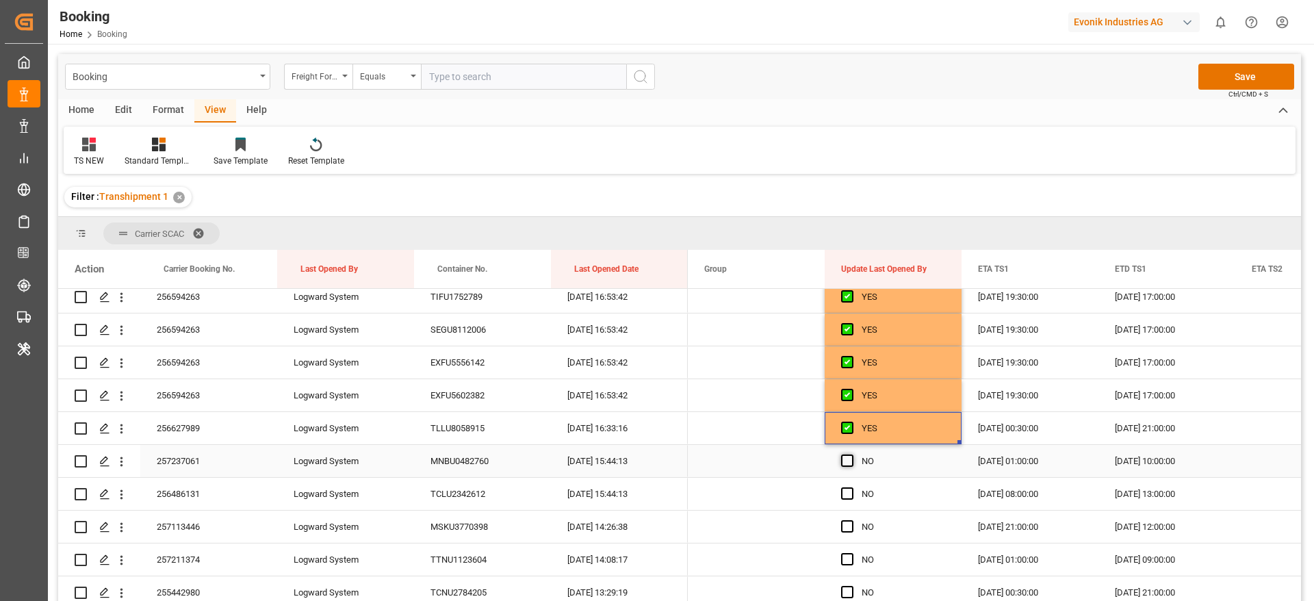
click at [846, 460] on span "Press SPACE to select this row." at bounding box center [847, 460] width 12 height 12
click at [851, 454] on input "Press SPACE to select this row." at bounding box center [851, 454] width 0 height 0
click at [846, 488] on span "Press SPACE to select this row." at bounding box center [847, 493] width 12 height 12
click at [851, 487] on input "Press SPACE to select this row." at bounding box center [851, 487] width 0 height 0
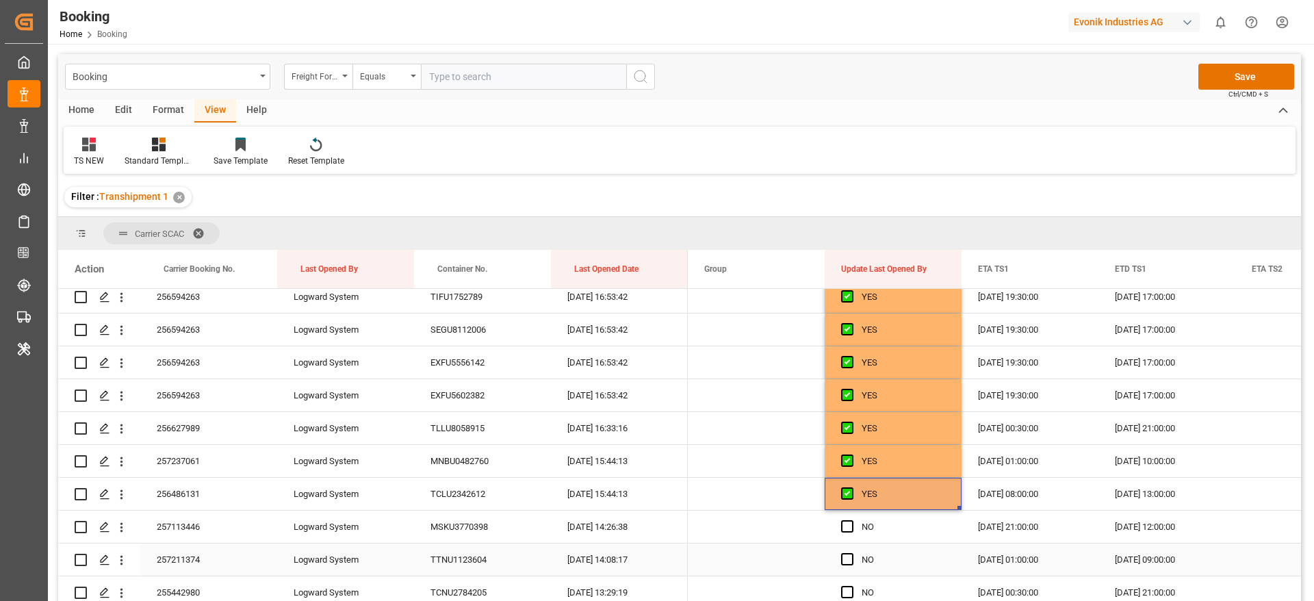
scroll to position [2771, 0]
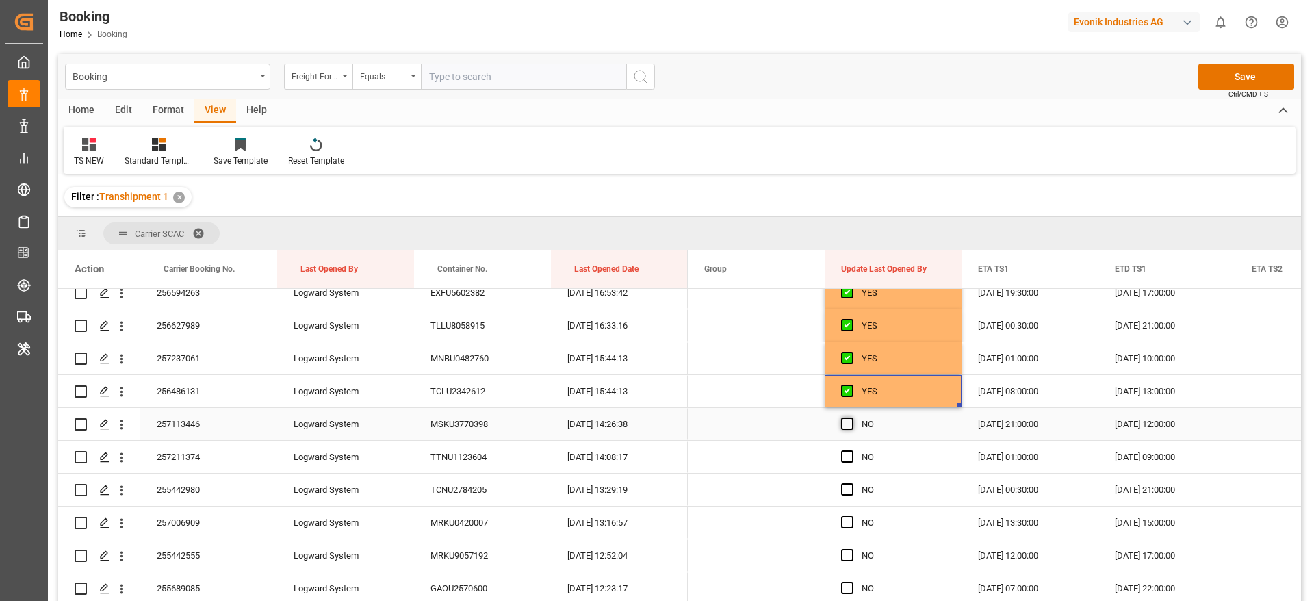
click at [849, 424] on span "Press SPACE to select this row." at bounding box center [847, 423] width 12 height 12
click at [851, 417] on input "Press SPACE to select this row." at bounding box center [851, 417] width 0 height 0
click at [849, 457] on span "Press SPACE to select this row." at bounding box center [847, 456] width 12 height 12
click at [851, 450] on input "Press SPACE to select this row." at bounding box center [851, 450] width 0 height 0
click at [847, 484] on span "Press SPACE to select this row." at bounding box center [847, 489] width 12 height 12
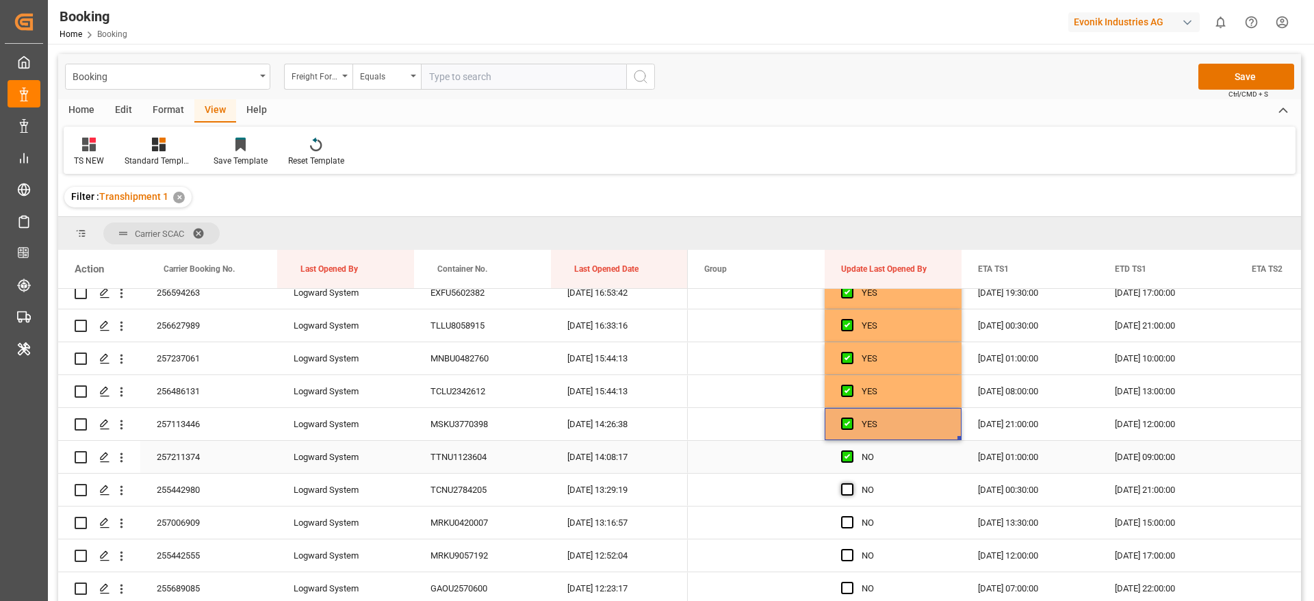
click at [851, 483] on input "Press SPACE to select this row." at bounding box center [851, 483] width 0 height 0
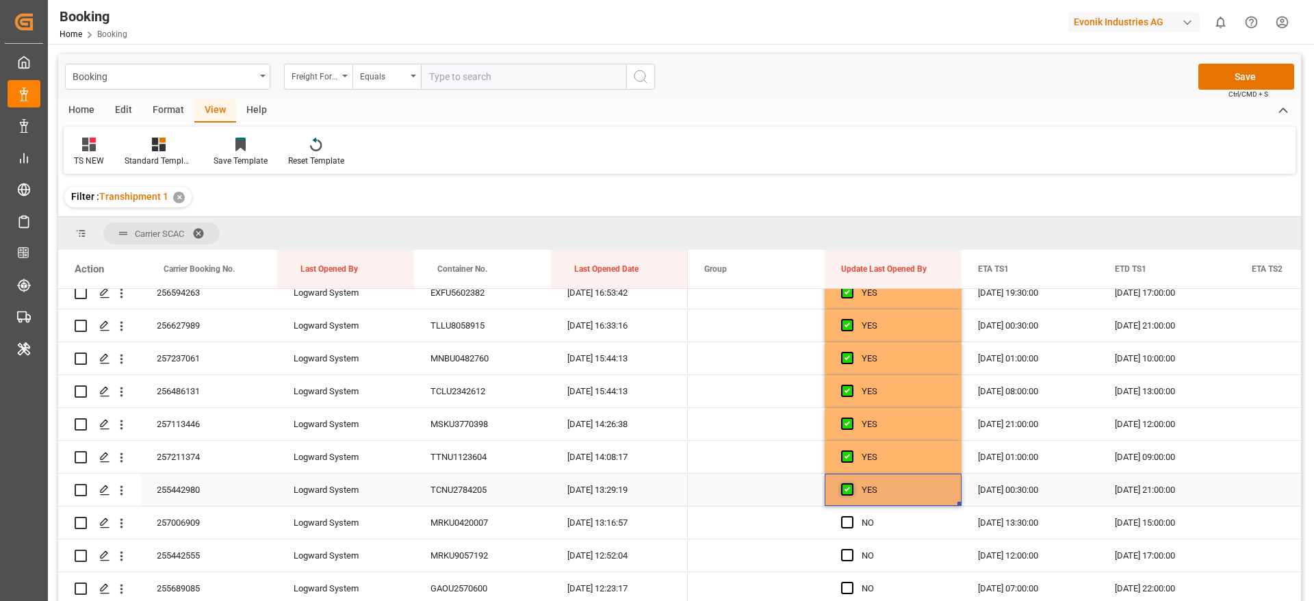
scroll to position [2874, 0]
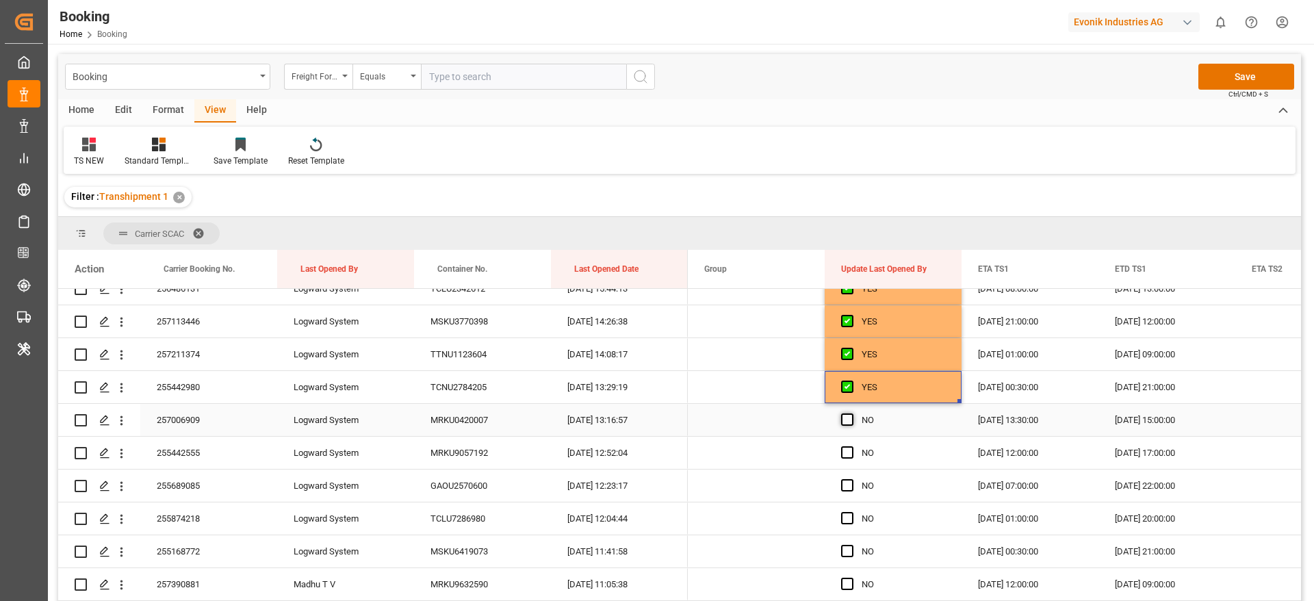
click at [846, 423] on span "Press SPACE to select this row." at bounding box center [847, 419] width 12 height 12
click at [851, 413] on input "Press SPACE to select this row." at bounding box center [851, 413] width 0 height 0
click at [848, 451] on span "Press SPACE to select this row." at bounding box center [847, 452] width 12 height 12
click at [851, 446] on input "Press SPACE to select this row." at bounding box center [851, 446] width 0 height 0
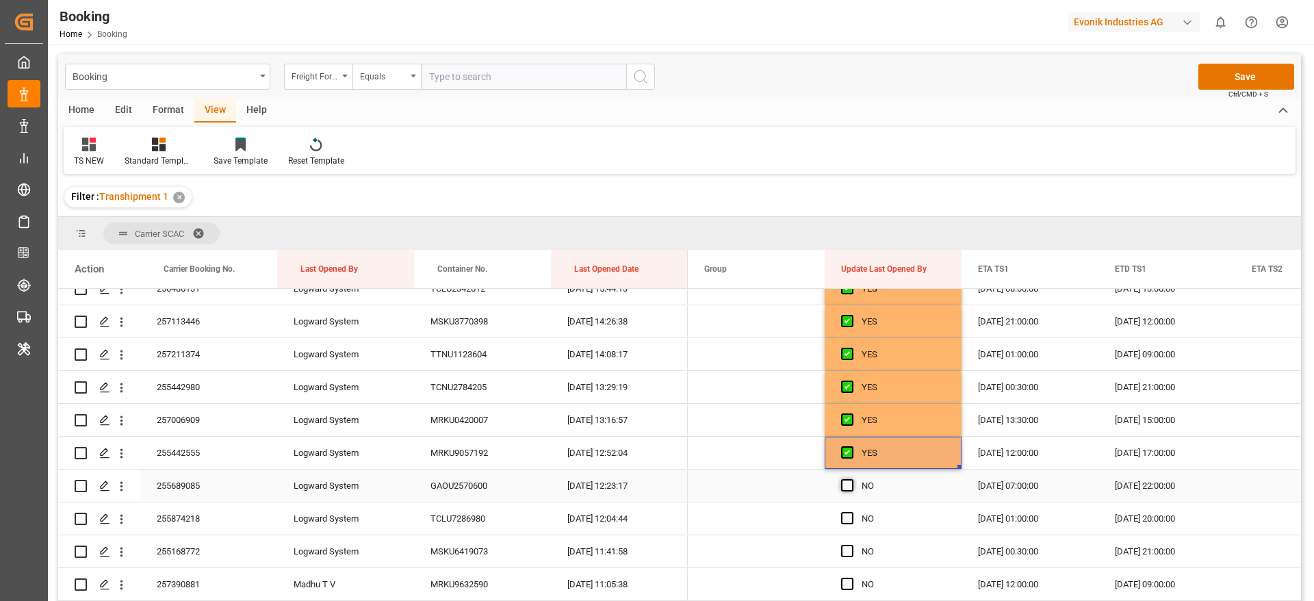
click at [848, 484] on span "Press SPACE to select this row." at bounding box center [847, 485] width 12 height 12
click at [851, 479] on input "Press SPACE to select this row." at bounding box center [851, 479] width 0 height 0
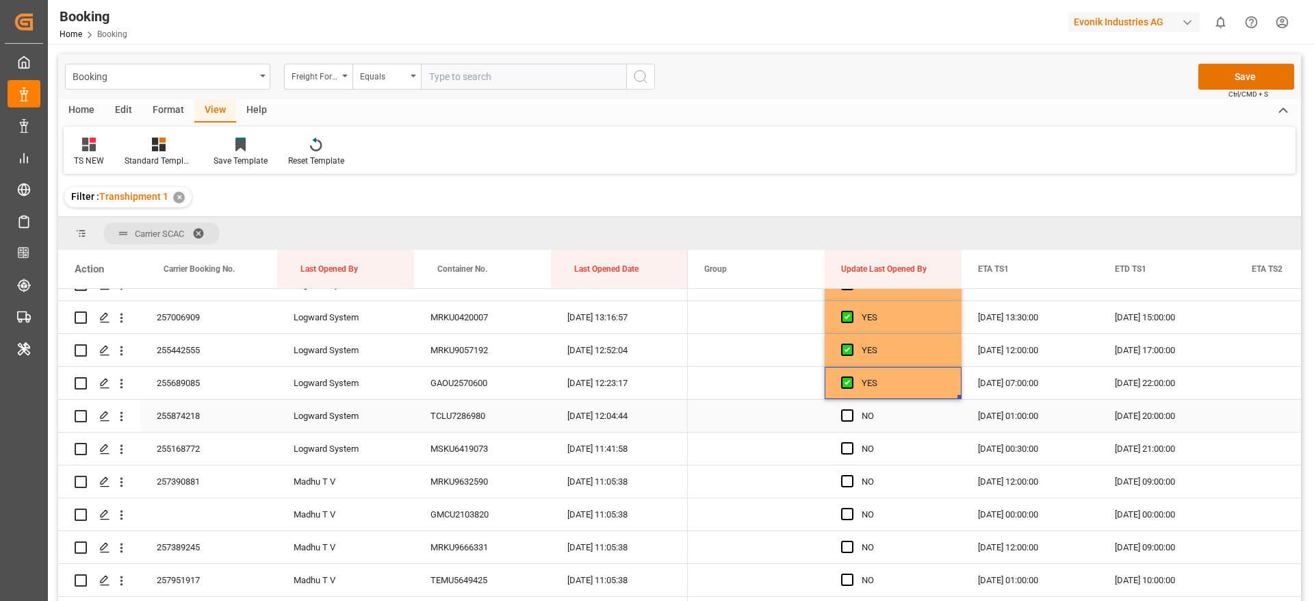
click at [849, 423] on div "Press SPACE to select this row." at bounding box center [851, 415] width 21 height 31
click at [849, 415] on span "Press SPACE to select this row." at bounding box center [847, 415] width 12 height 12
click at [851, 409] on input "Press SPACE to select this row." at bounding box center [851, 409] width 0 height 0
click at [851, 450] on span "Press SPACE to select this row." at bounding box center [847, 448] width 12 height 12
click at [851, 442] on input "Press SPACE to select this row." at bounding box center [851, 442] width 0 height 0
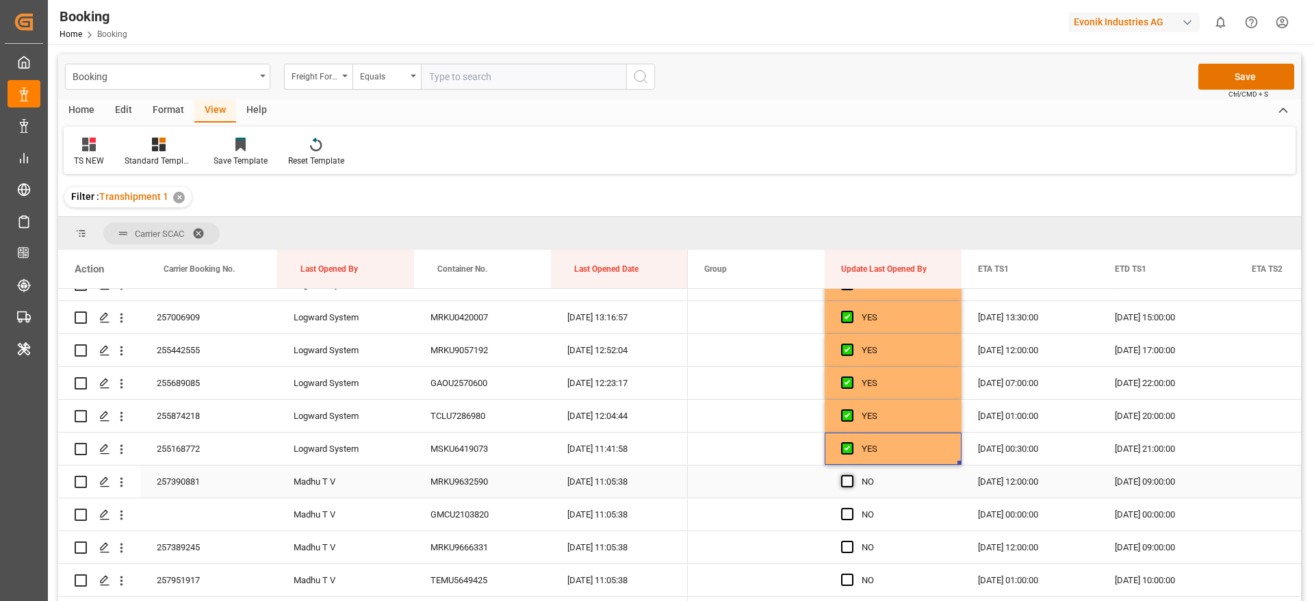
click at [846, 484] on span "Press SPACE to select this row." at bounding box center [847, 481] width 12 height 12
click at [851, 475] on input "Press SPACE to select this row." at bounding box center [851, 475] width 0 height 0
click at [846, 517] on span "Press SPACE to select this row." at bounding box center [847, 514] width 12 height 12
click at [851, 508] on input "Press SPACE to select this row." at bounding box center [851, 508] width 0 height 0
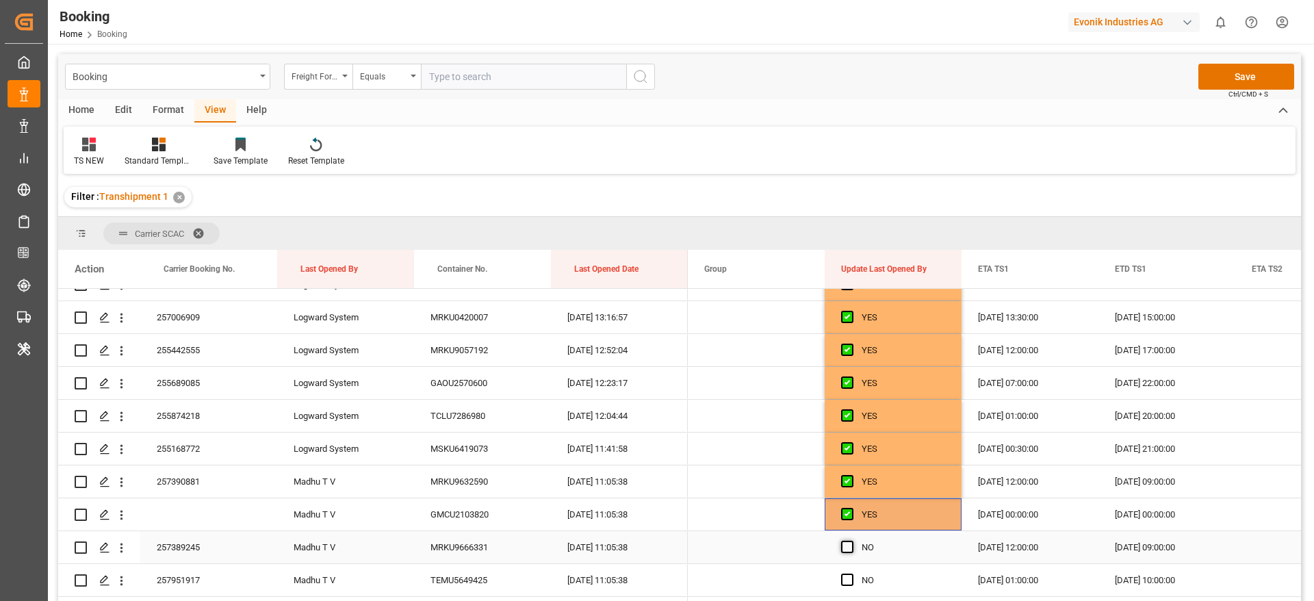
click at [847, 544] on span "Press SPACE to select this row." at bounding box center [847, 547] width 12 height 12
click at [851, 541] on input "Press SPACE to select this row." at bounding box center [851, 541] width 0 height 0
click at [849, 580] on span "Press SPACE to select this row." at bounding box center [847, 579] width 12 height 12
click at [851, 573] on input "Press SPACE to select this row." at bounding box center [851, 573] width 0 height 0
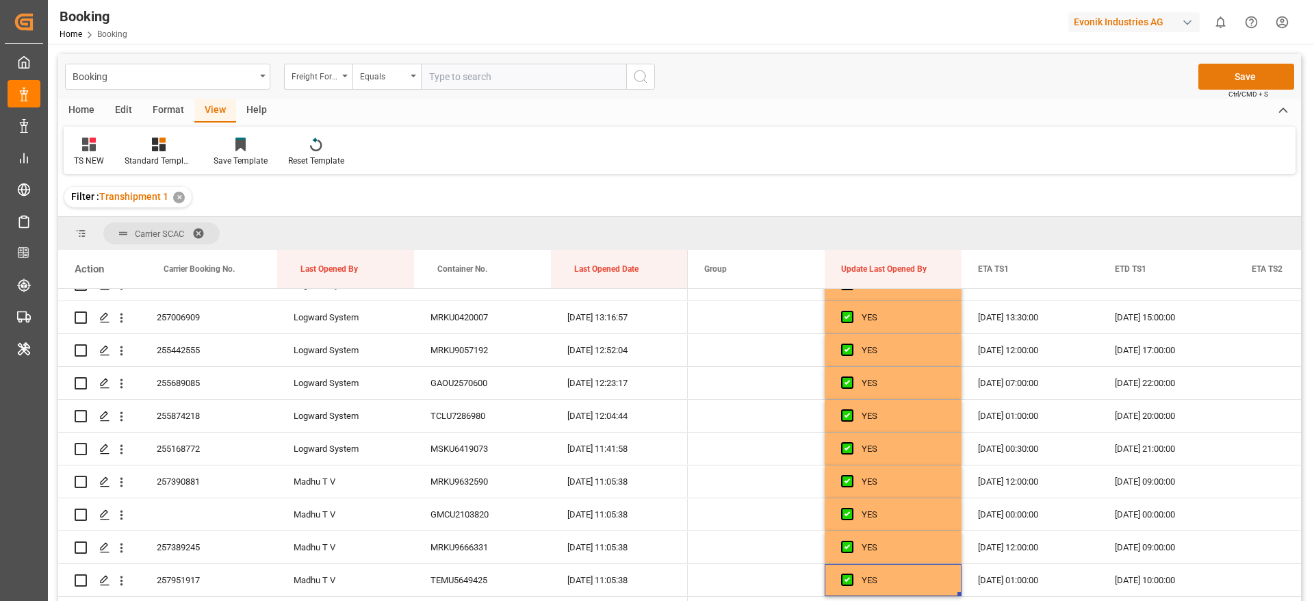
click at [1248, 71] on button "Save" at bounding box center [1246, 77] width 96 height 26
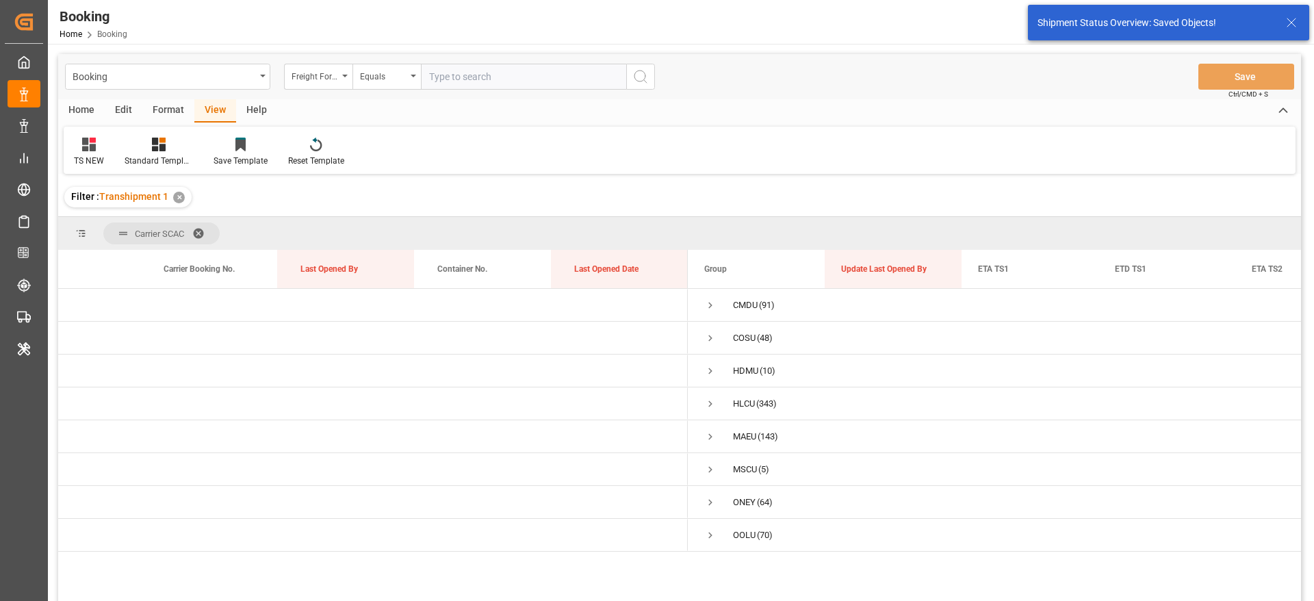
scroll to position [0, 0]
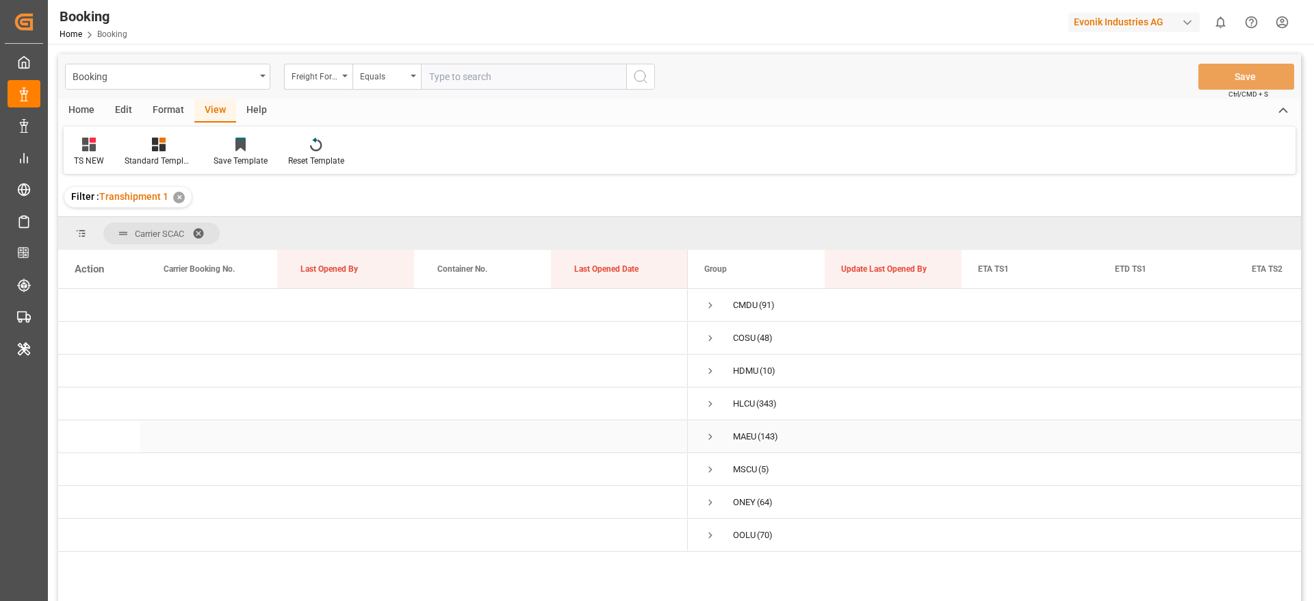
click at [710, 437] on span "Press SPACE to select this row." at bounding box center [710, 436] width 12 height 12
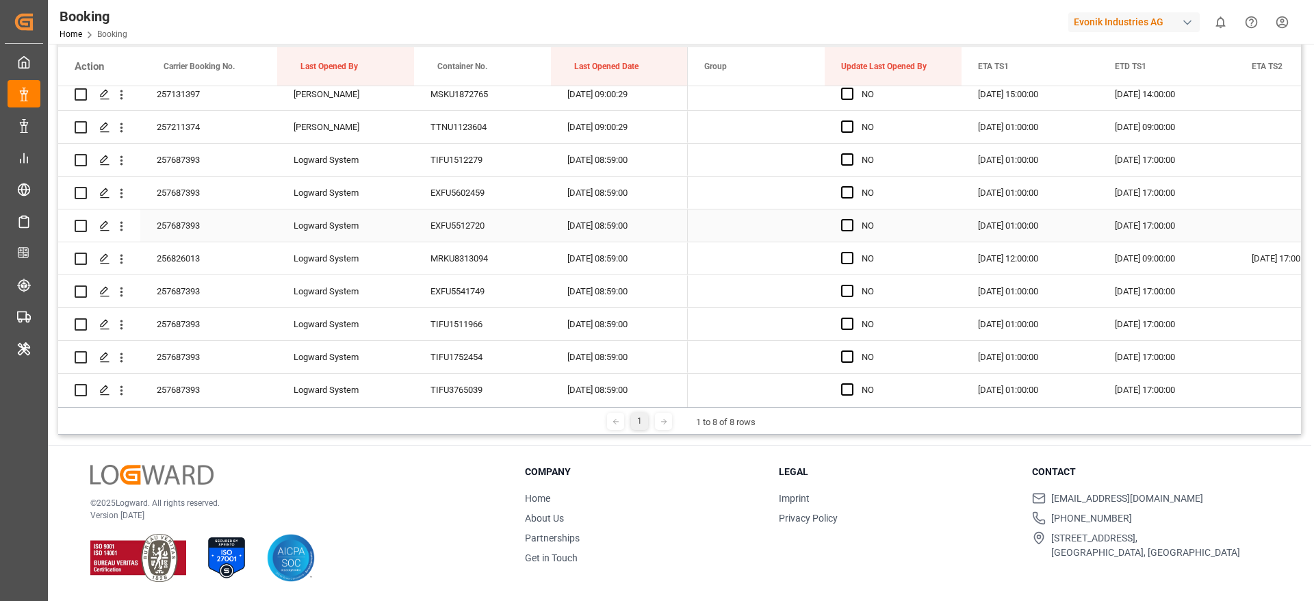
scroll to position [924, 0]
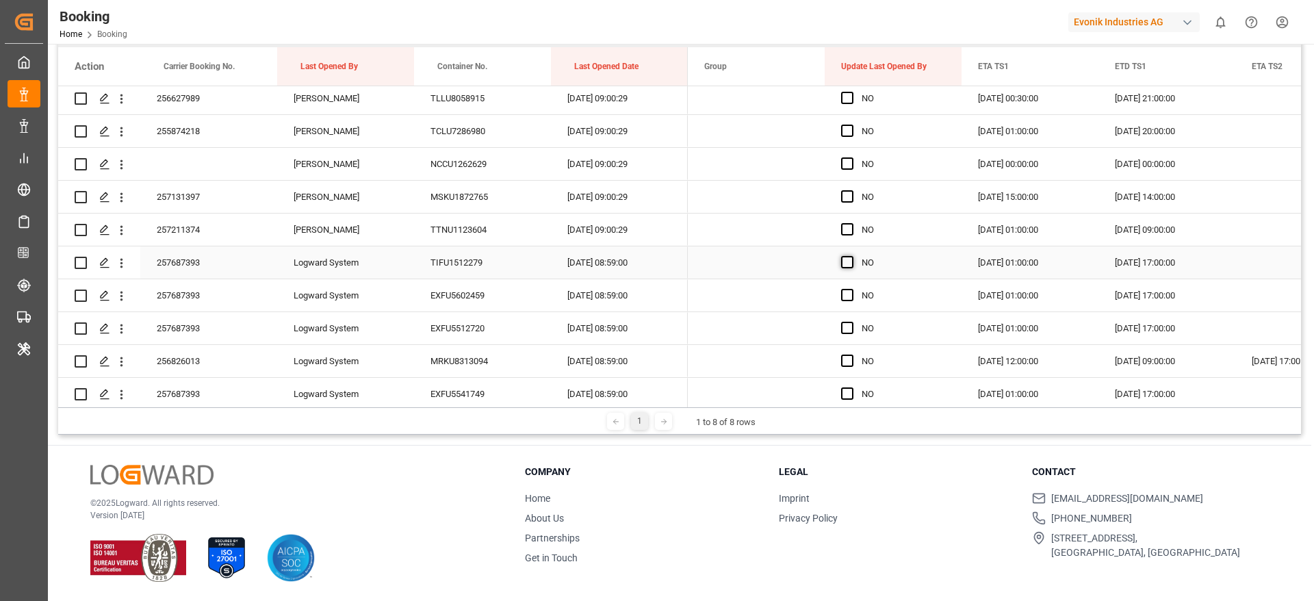
click at [847, 260] on span "Press SPACE to select this row." at bounding box center [847, 262] width 12 height 12
click at [851, 256] on input "Press SPACE to select this row." at bounding box center [851, 256] width 0 height 0
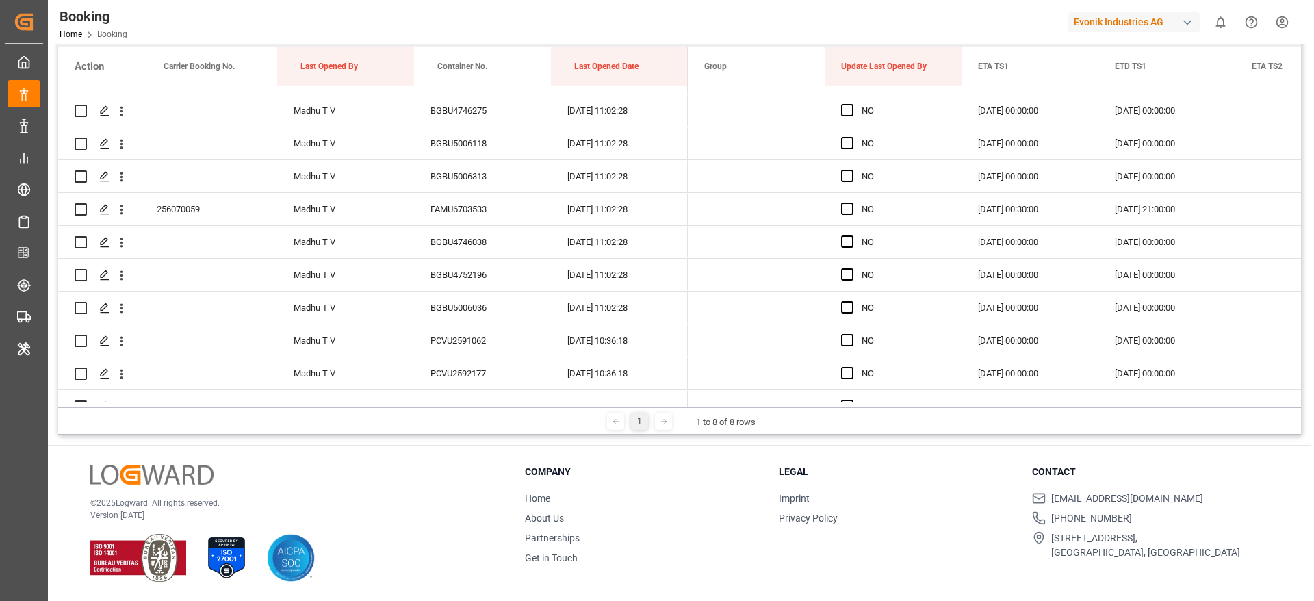
scroll to position [3490, 0]
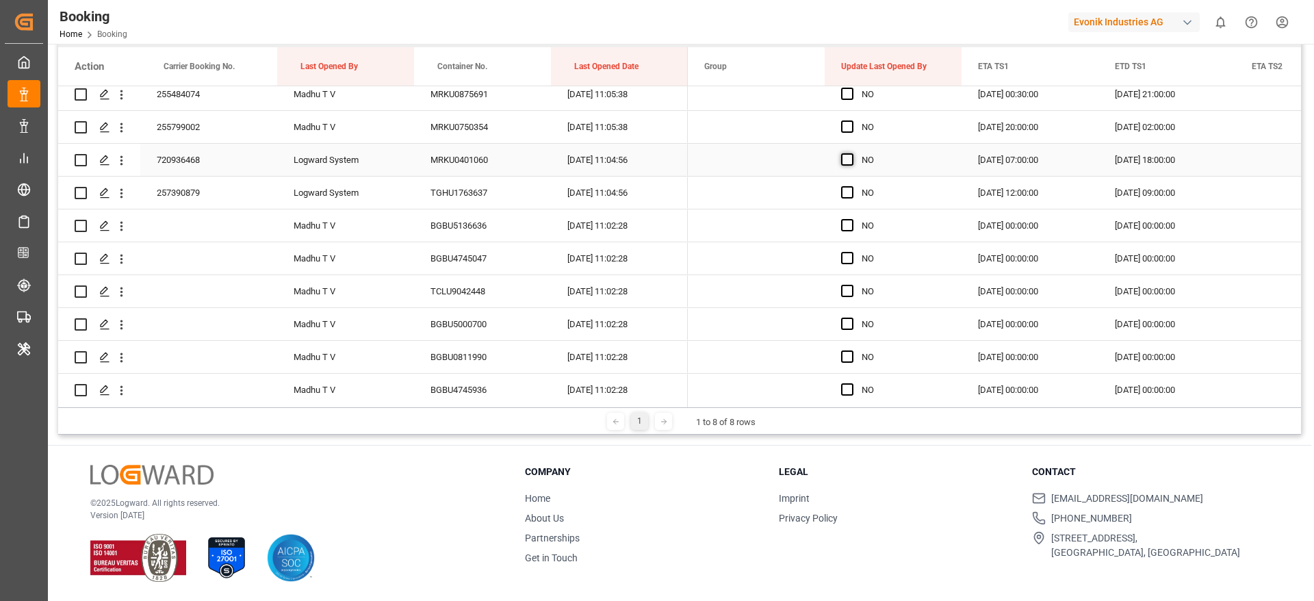
click at [848, 160] on span "Press SPACE to select this row." at bounding box center [847, 159] width 12 height 12
click at [851, 153] on input "Press SPACE to select this row." at bounding box center [851, 153] width 0 height 0
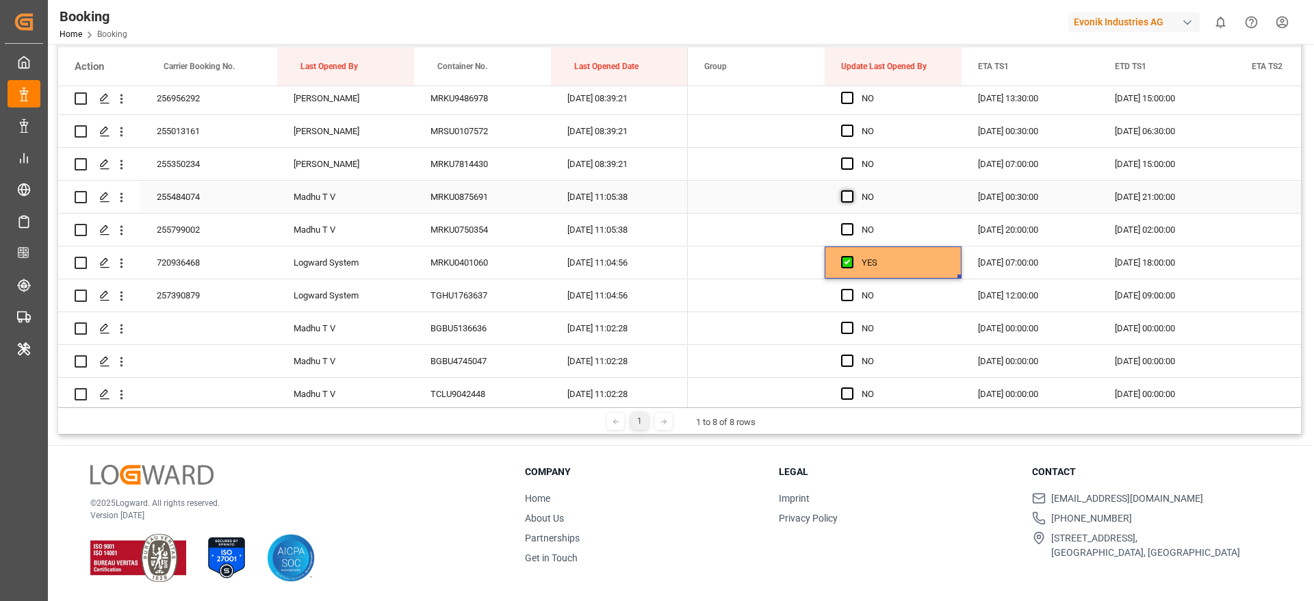
click at [849, 192] on span "Press SPACE to select this row." at bounding box center [847, 196] width 12 height 12
click at [851, 190] on input "Press SPACE to select this row." at bounding box center [851, 190] width 0 height 0
click at [849, 226] on span "Press SPACE to select this row." at bounding box center [847, 229] width 12 height 12
click at [851, 223] on input "Press SPACE to select this row." at bounding box center [851, 223] width 0 height 0
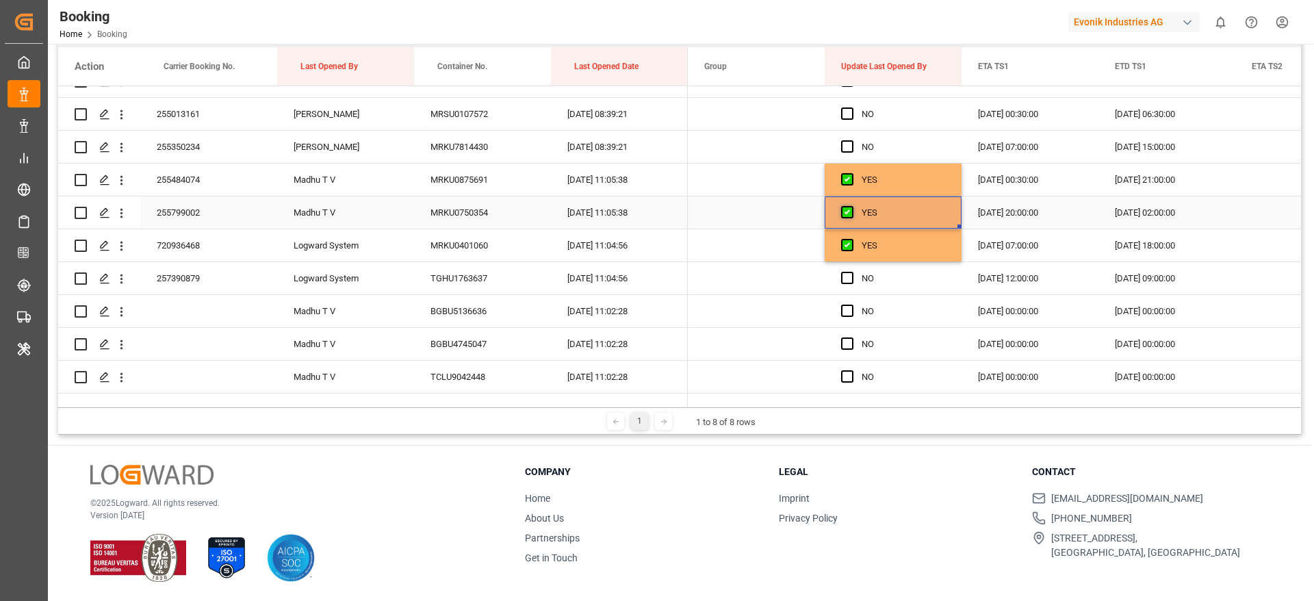
scroll to position [3490, 0]
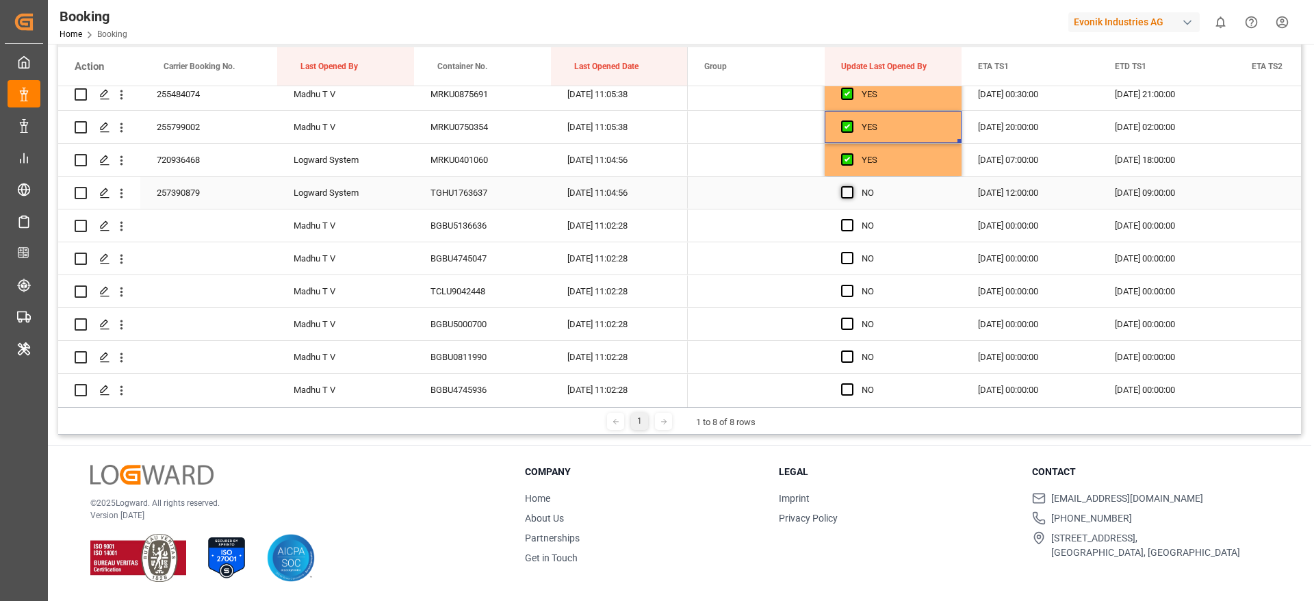
click at [847, 196] on span "Press SPACE to select this row." at bounding box center [847, 192] width 12 height 12
click at [851, 186] on input "Press SPACE to select this row." at bounding box center [851, 186] width 0 height 0
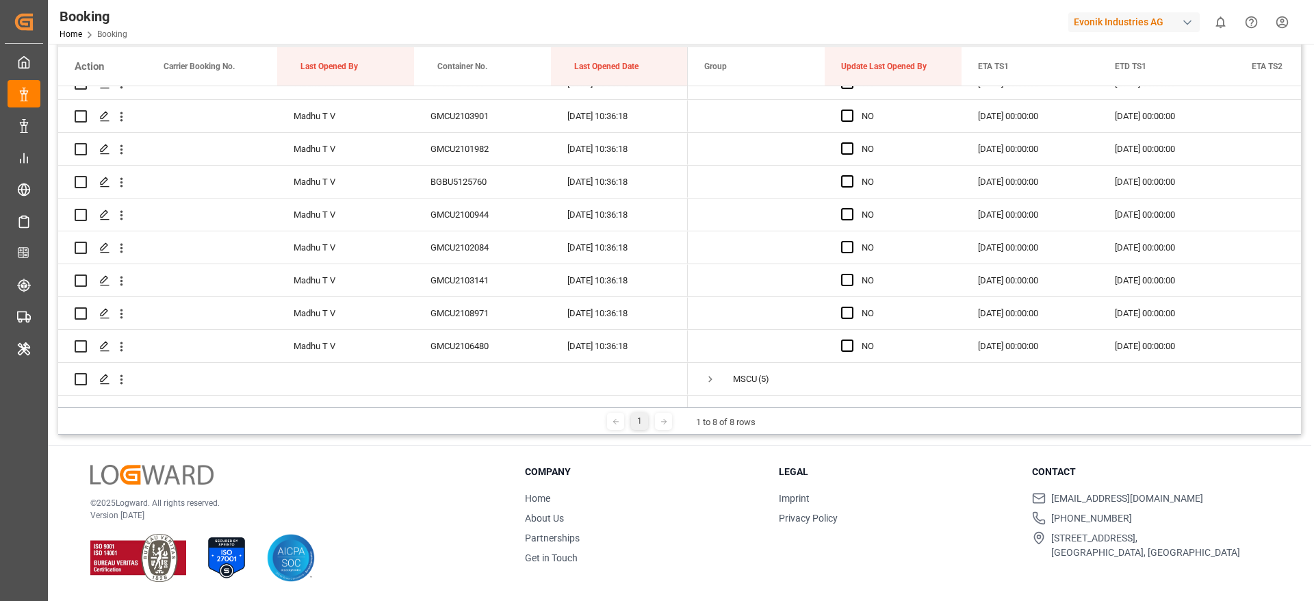
scroll to position [4648, 0]
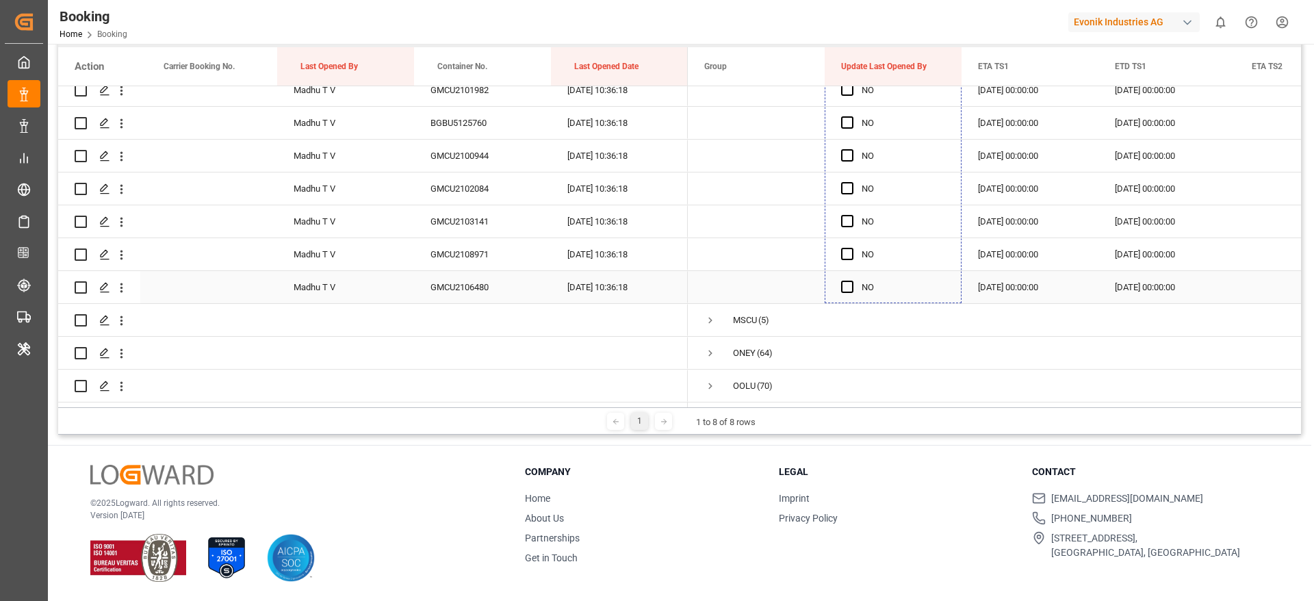
drag, startPoint x: 959, startPoint y: 207, endPoint x: 877, endPoint y: 287, distance: 115.2
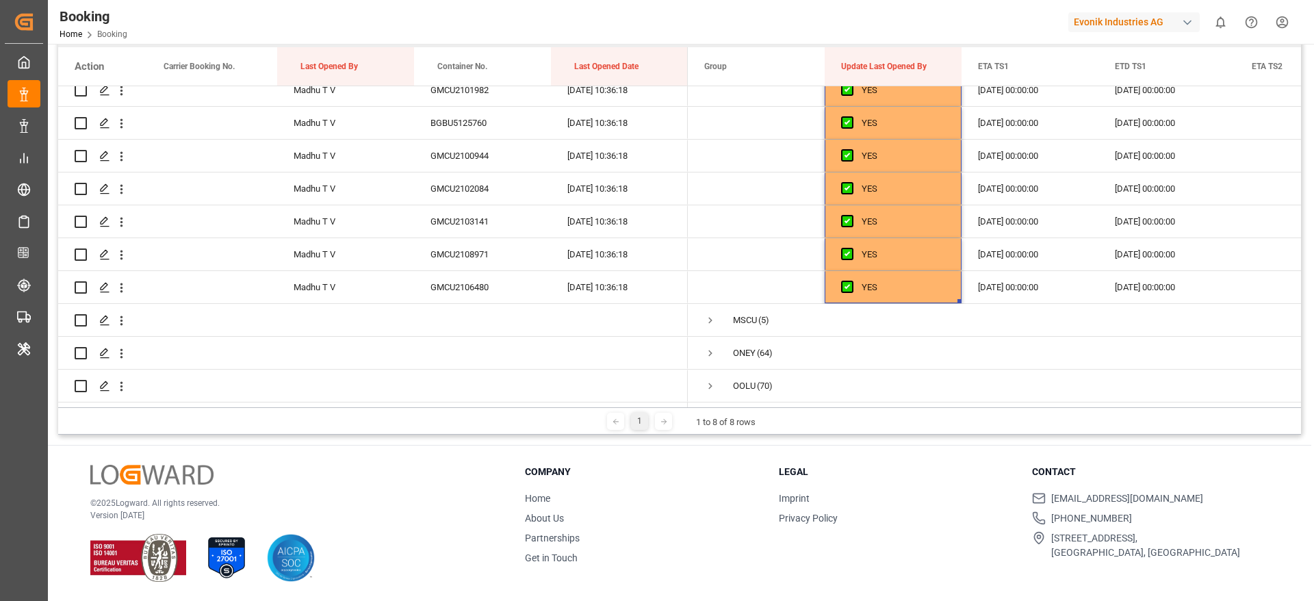
scroll to position [0, 0]
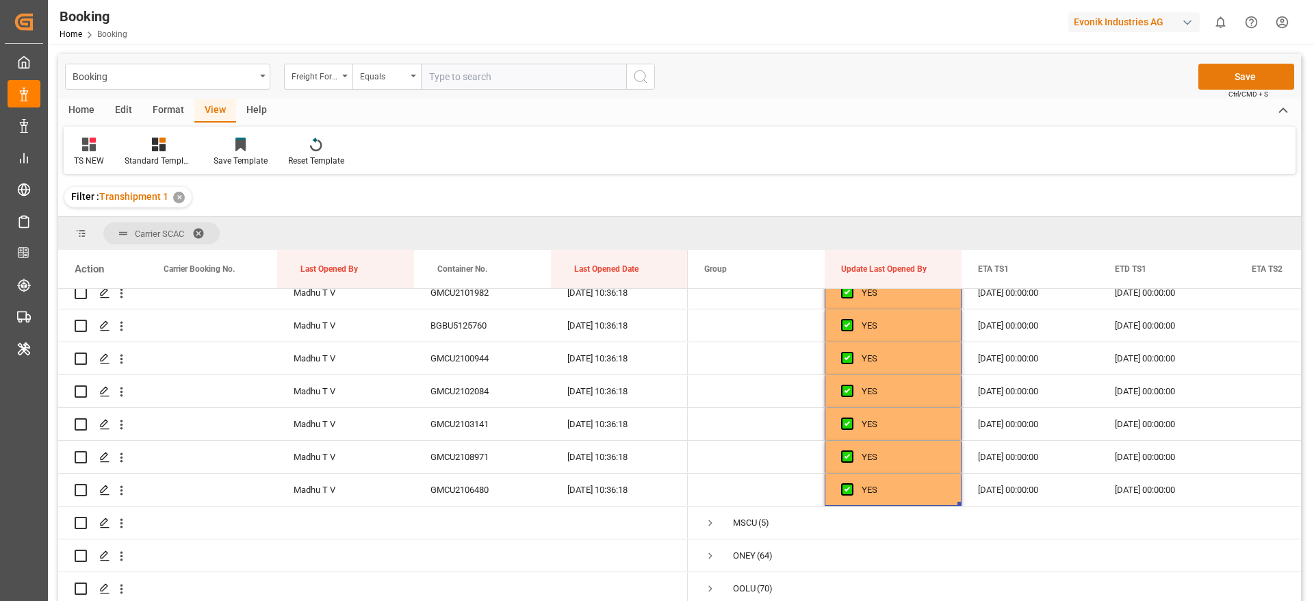
click at [1216, 79] on button "Save" at bounding box center [1246, 77] width 96 height 26
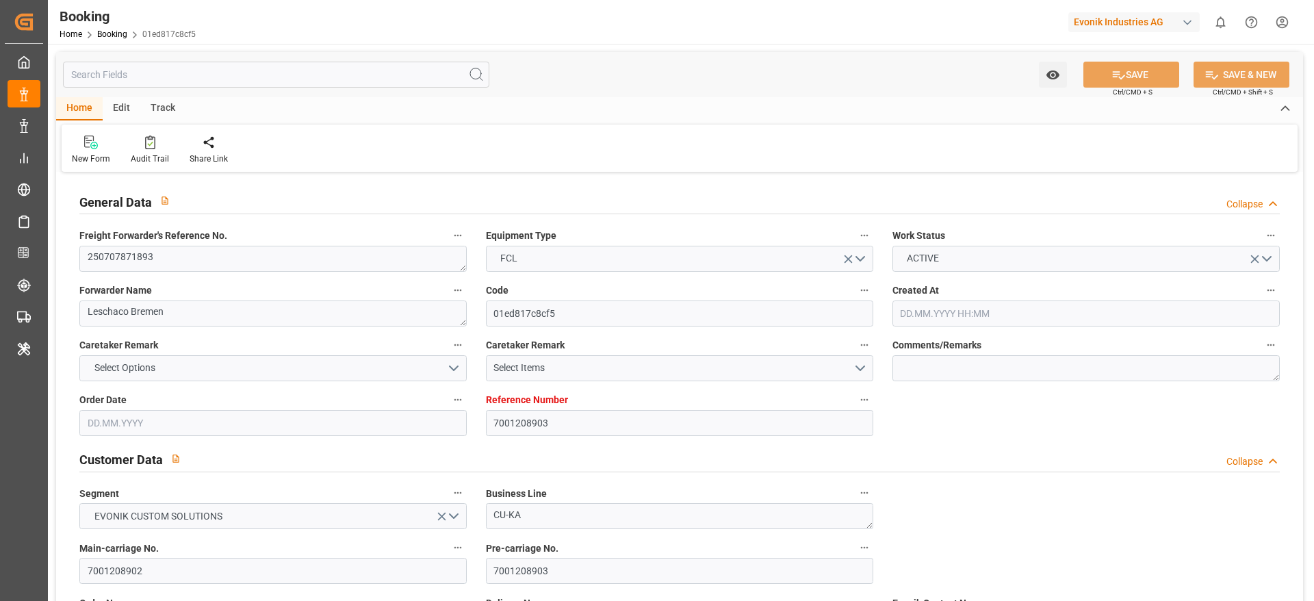
type input "7001208903"
type input "9632090"
type input "Maersk"
type input "Maersk Line AS"
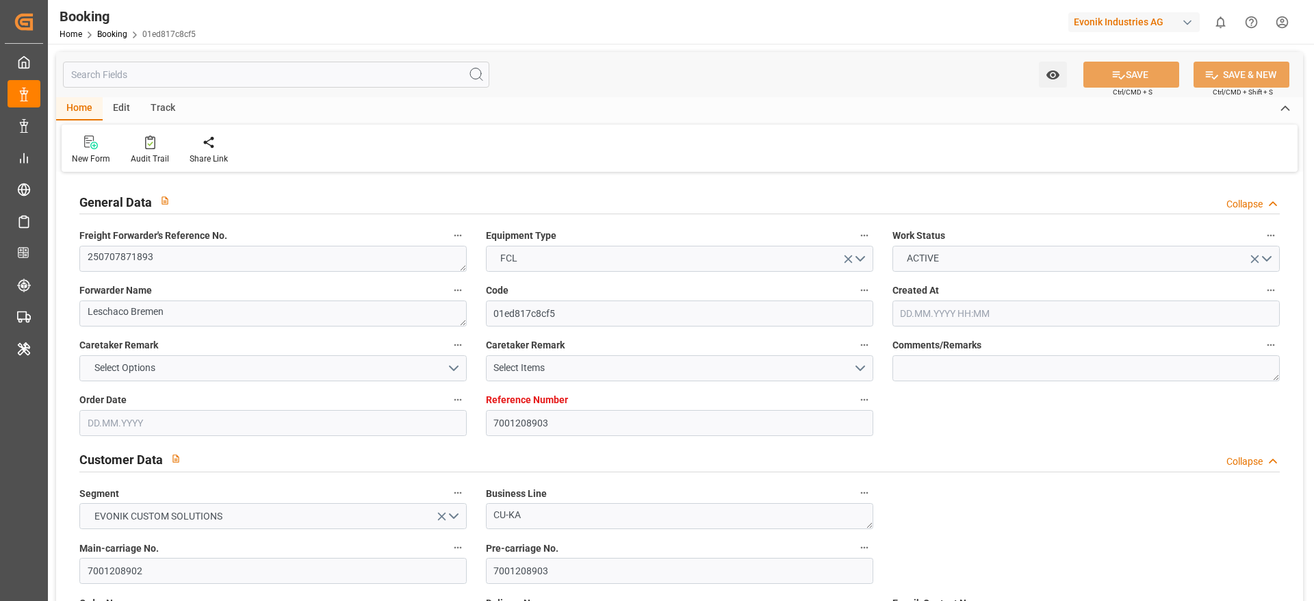
type input "NLRTM"
type input "THLCH"
type input "MYTPP"
type input "0"
type input "NLRTM"
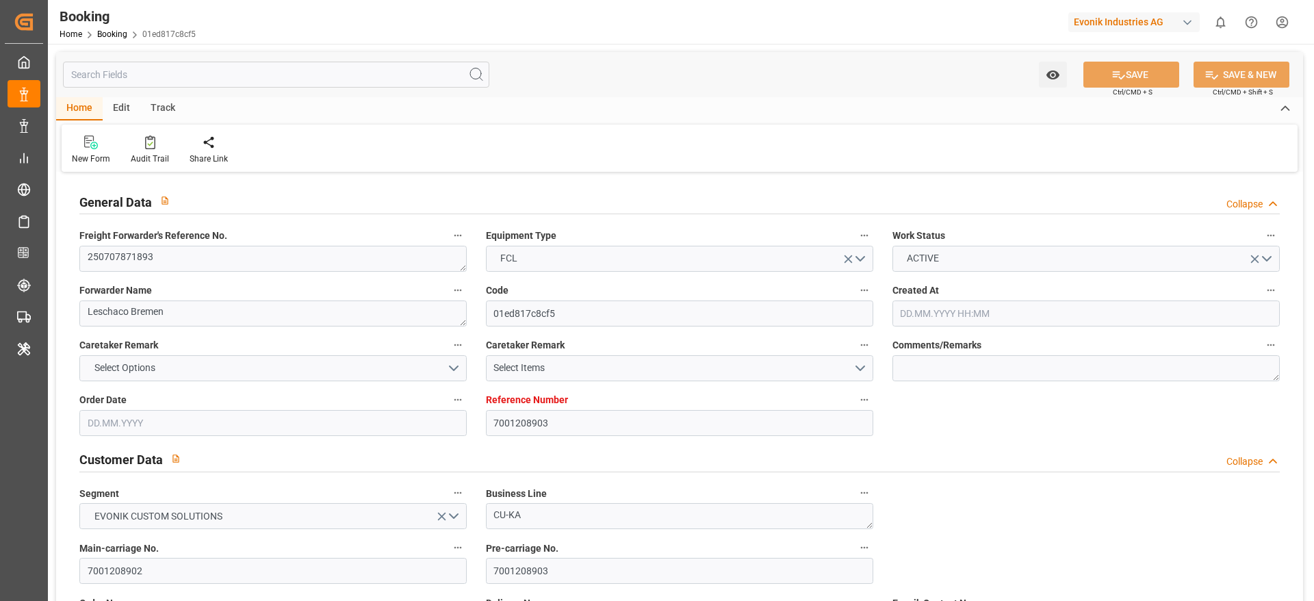
type input "THLCH"
type input "9400198"
type input "[DATE] 15:26"
type input "[DATE]"
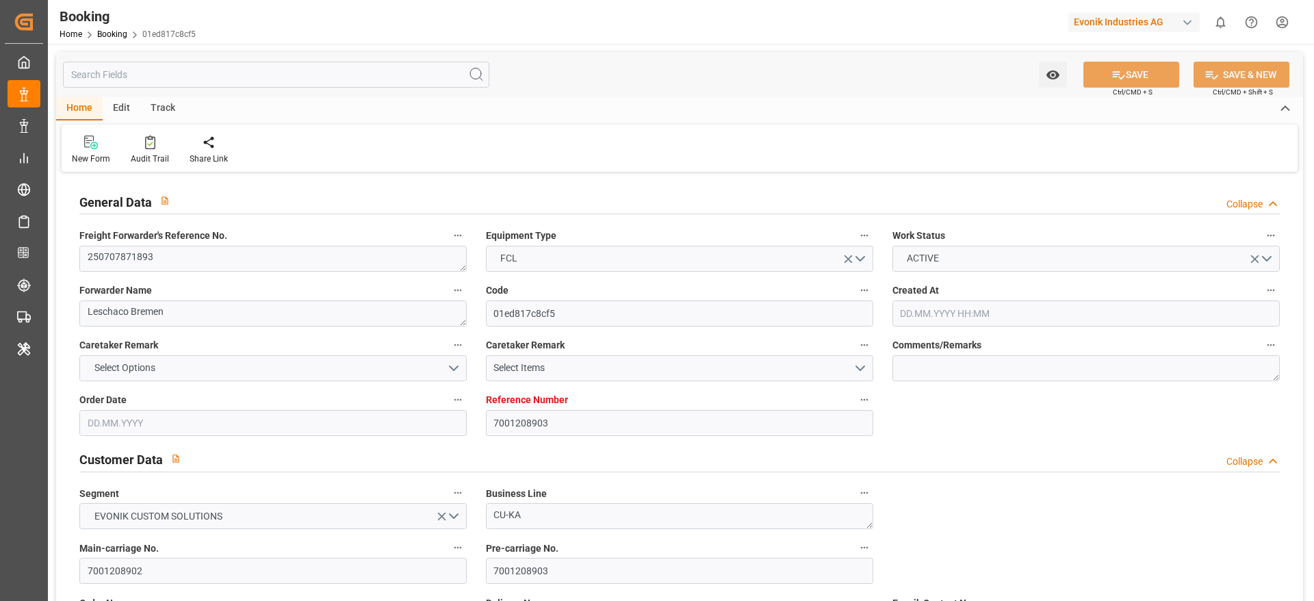
type input "[DATE]"
type input "[DATE] 00:00"
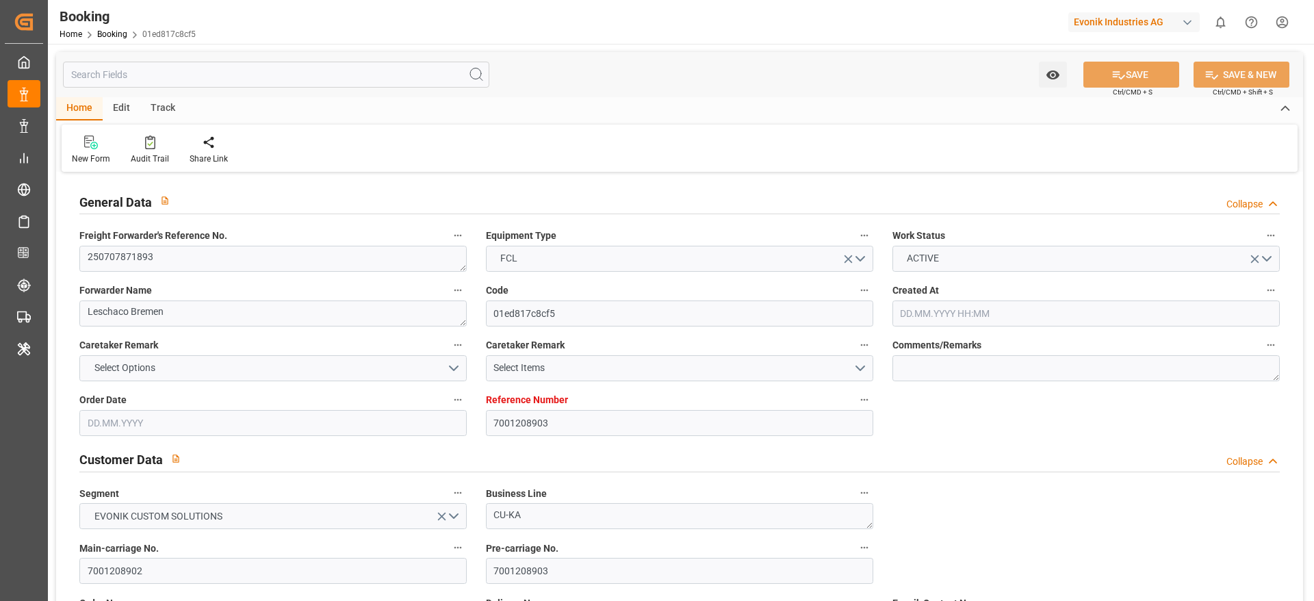
type input "[DATE] 00:00"
type input "[DATE] 11:01"
type input "[DATE] 15:21"
type input "[DATE] 10:00"
type input "[DATE] 00:00"
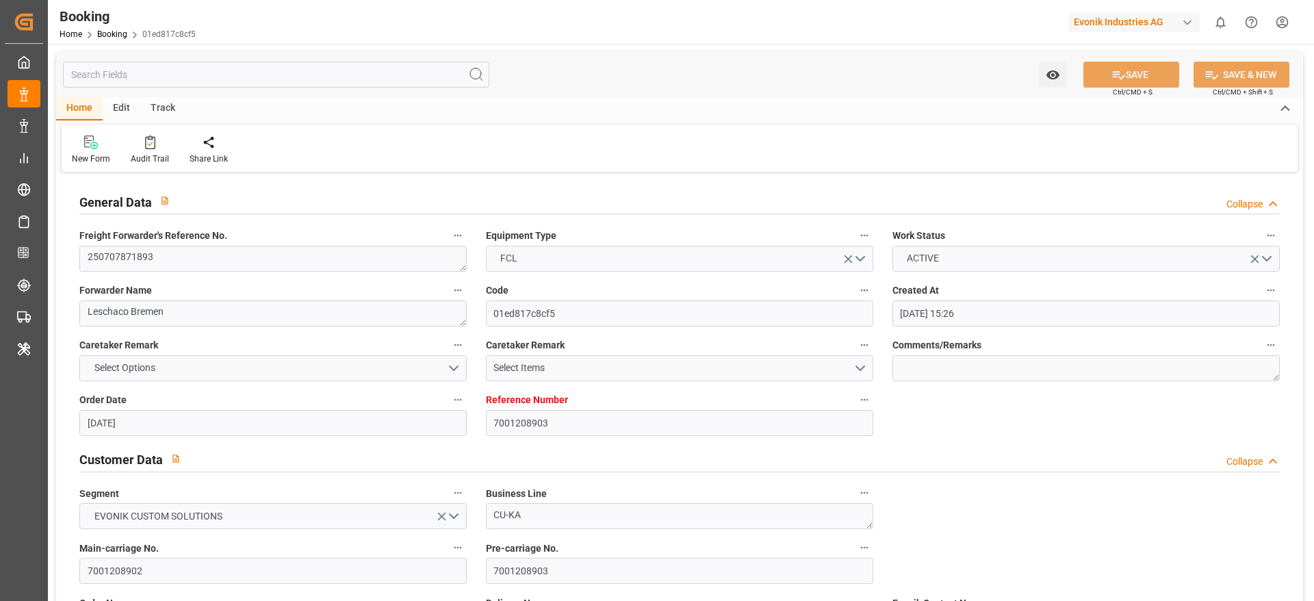
type input "[DATE] 19:30"
type input "[DATE] 00:00"
type input "[DATE] 19:56"
type input "[DATE] 23:00"
type input "[DATE] 00:00"
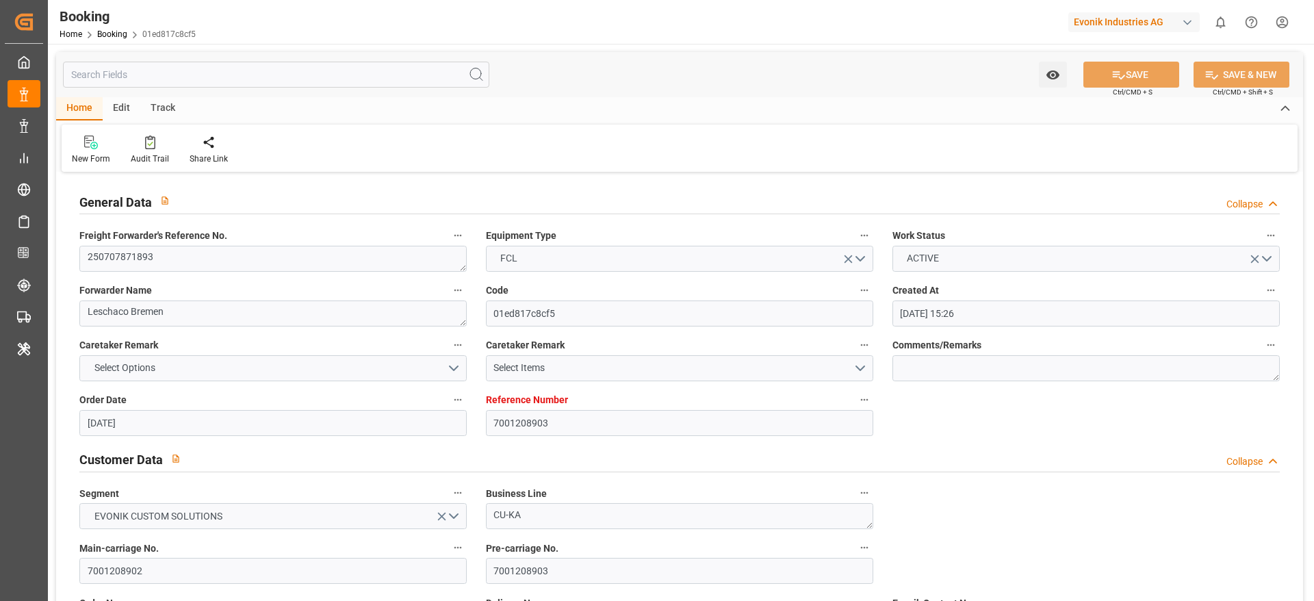
type input "[DATE]"
type input "[DATE] 02:46"
type input "[DATE]"
type input "[DATE] 09:12"
type input "[DATE] 12:33"
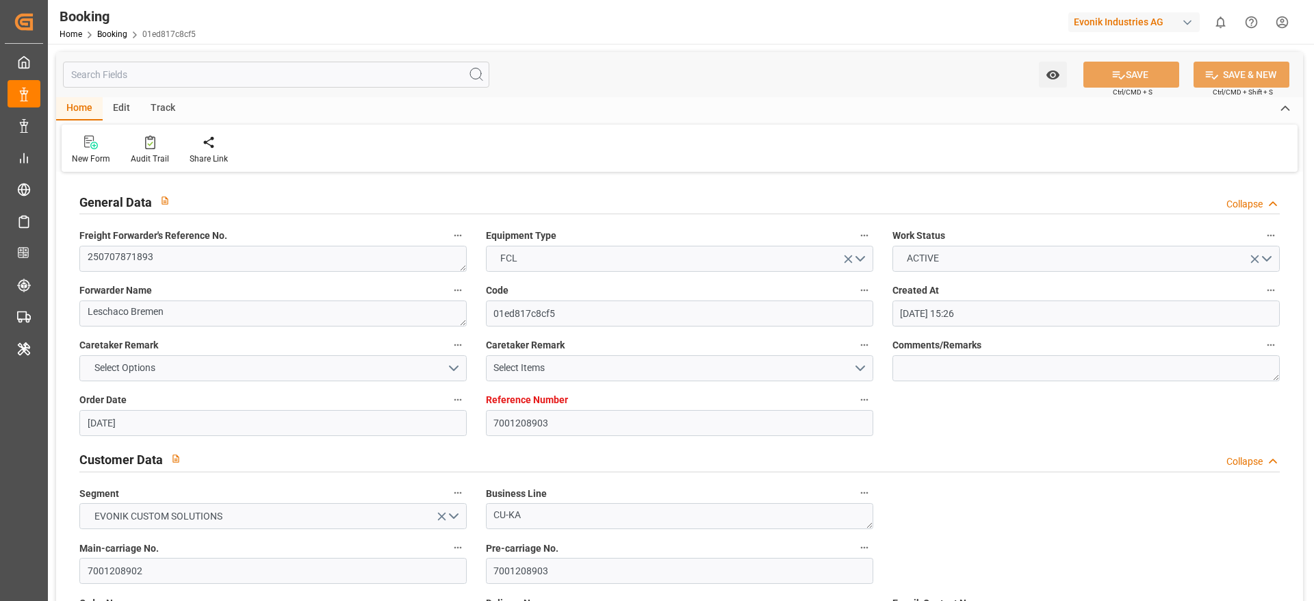
type input "[DATE] 19:30"
type input "[DATE] 19:21"
type input "[DATE] 12:32"
type input "[DATE] 21:56"
type input "[DATE] 23:00"
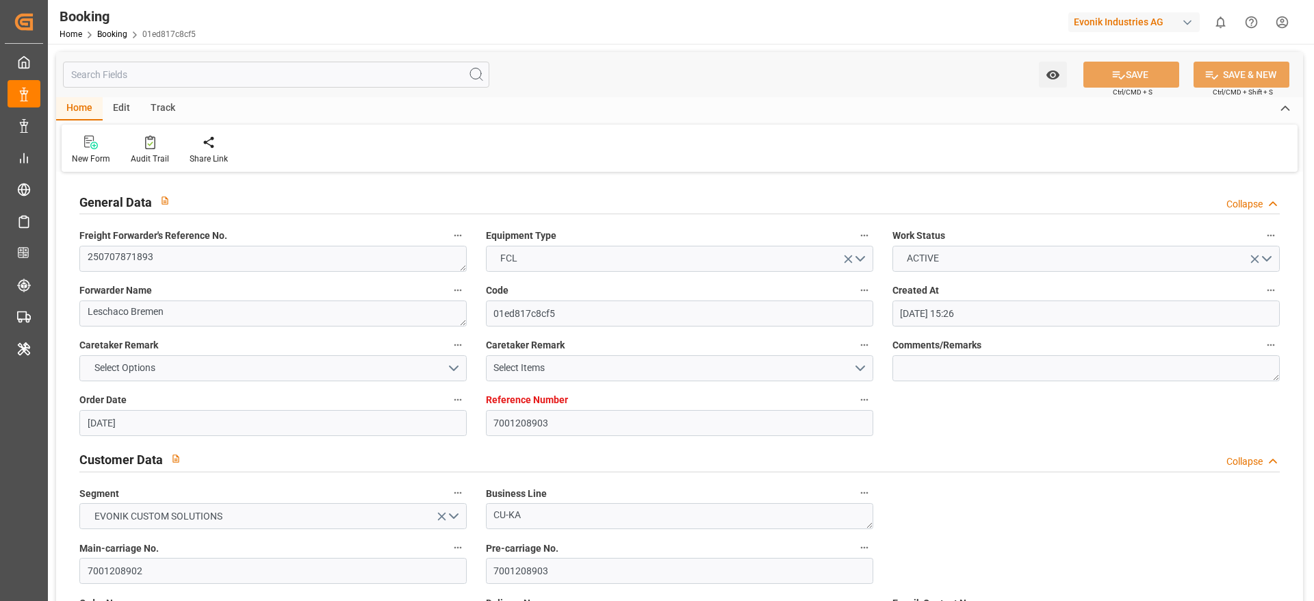
type input "[DATE] 10:00"
type input "[DATE] 18:52"
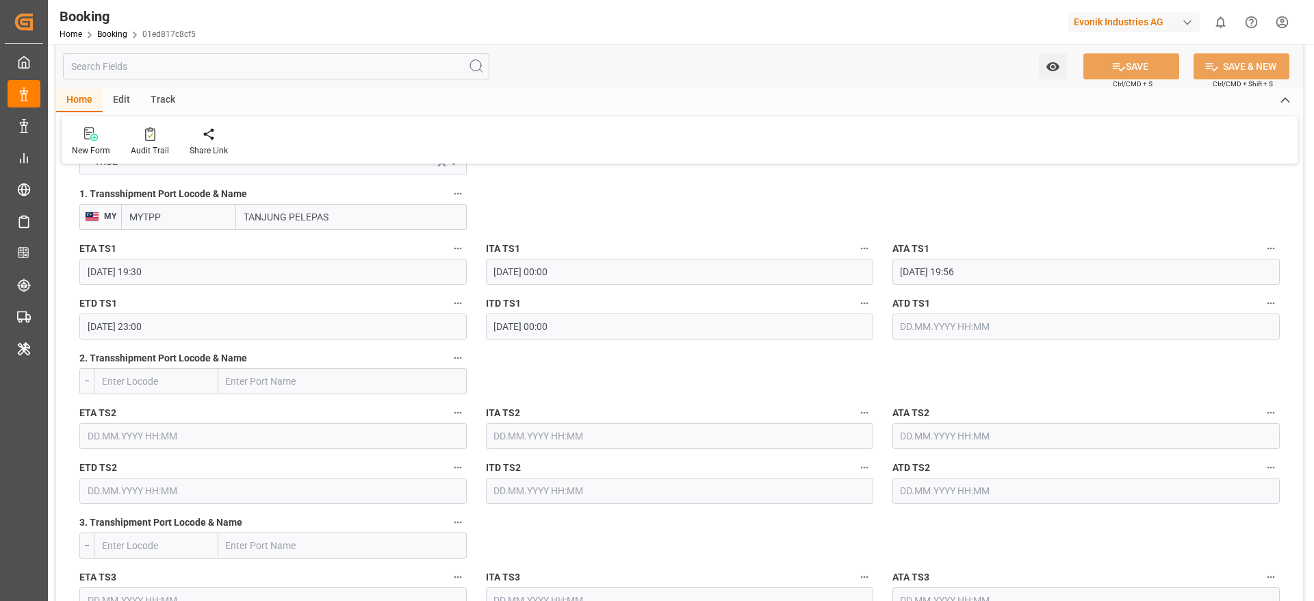
scroll to position [1540, 0]
